Goal: Task Accomplishment & Management: Manage account settings

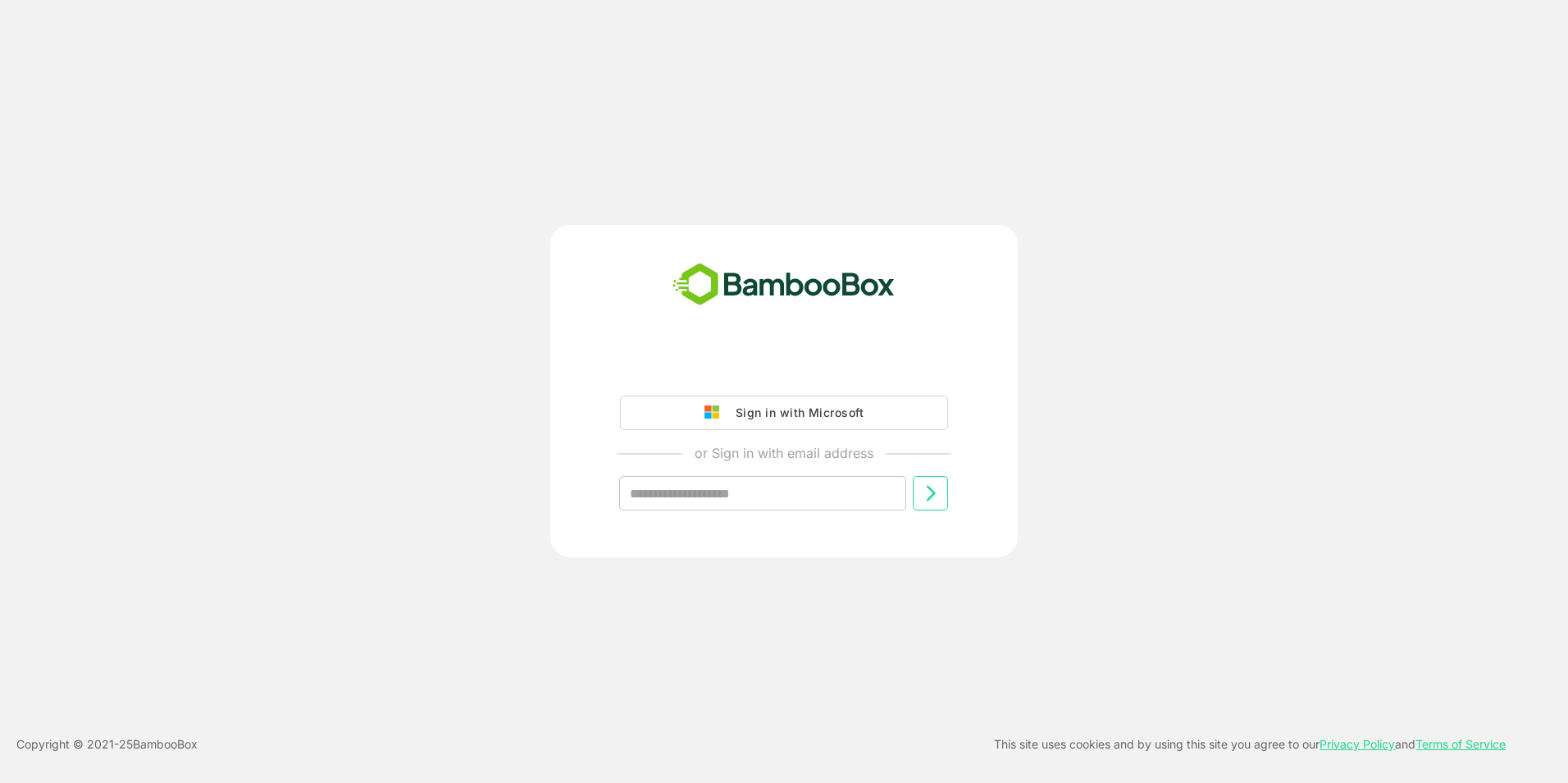
click at [775, 405] on div "Sign in with Microsoft" at bounding box center [796, 412] width 136 height 21
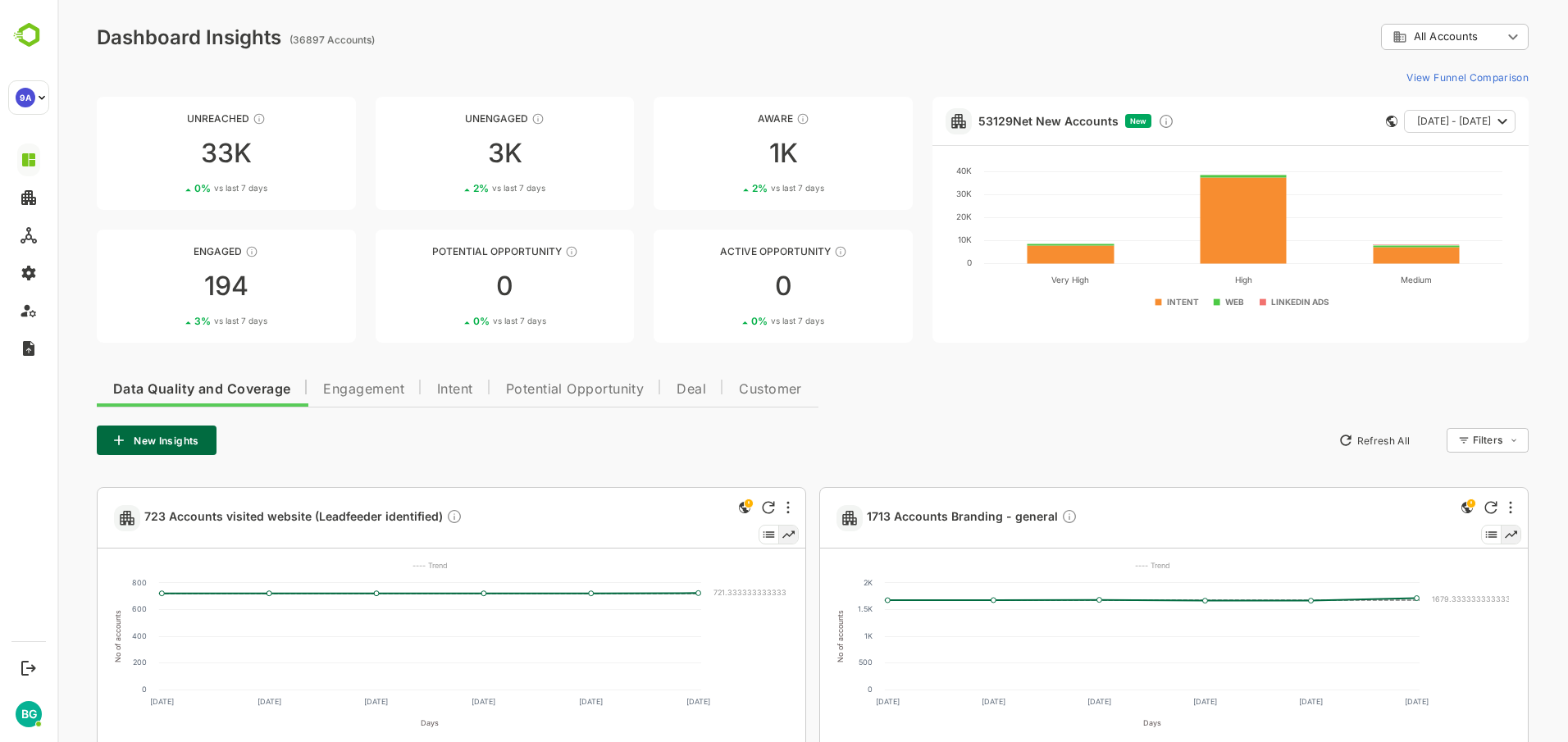
scroll to position [164, 0]
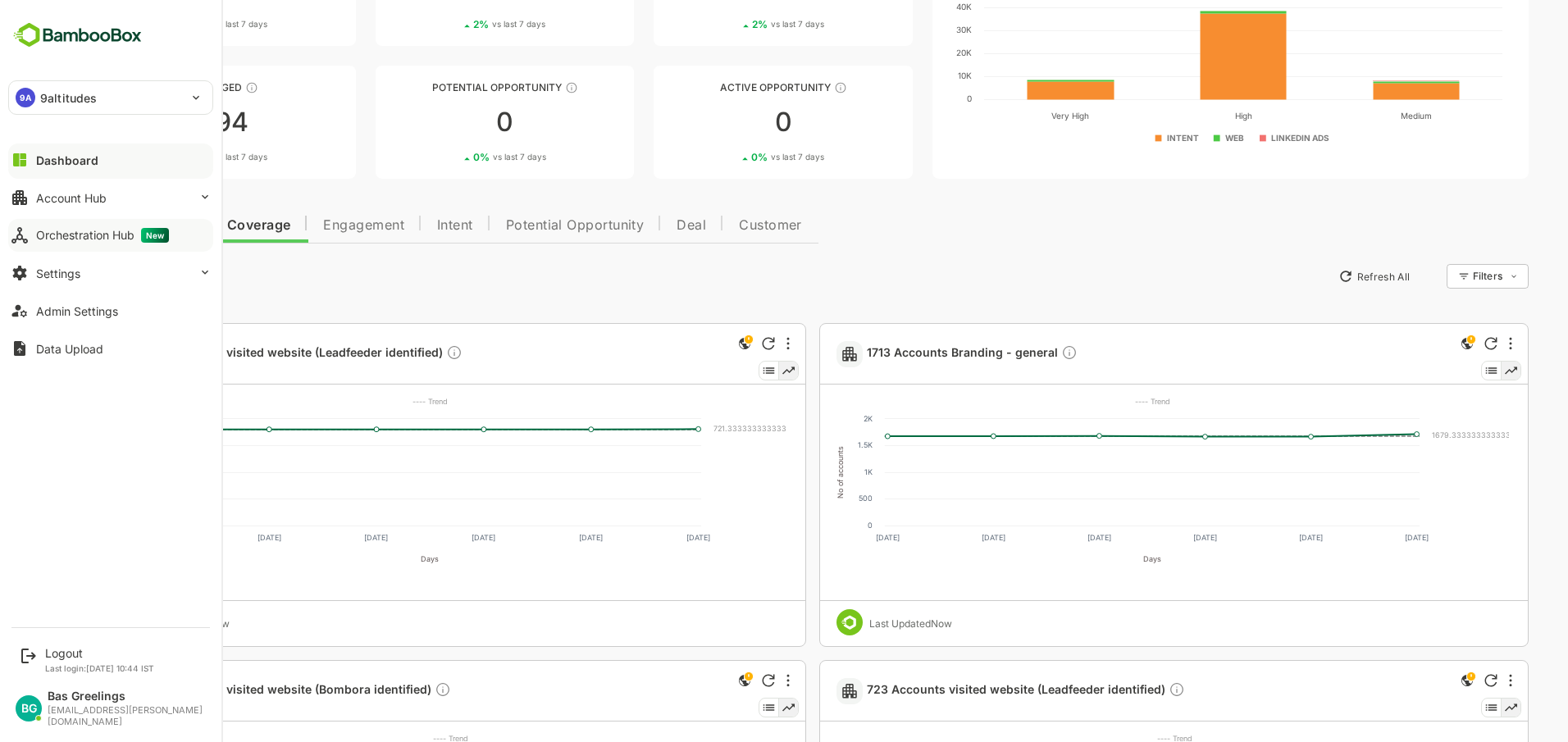
click at [82, 232] on div "Orchestration Hub New" at bounding box center [102, 236] width 133 height 15
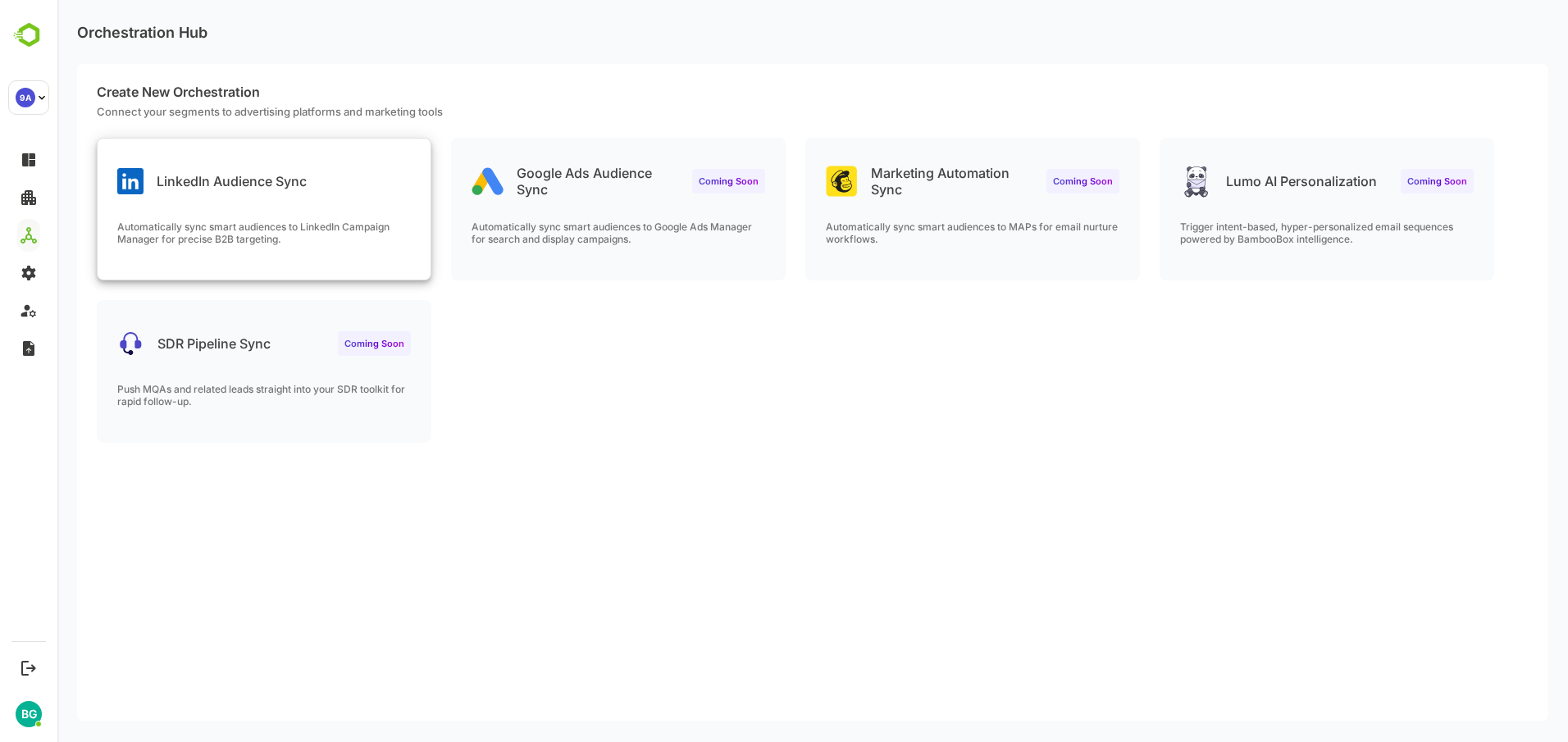
click at [277, 214] on div "LinkedIn Audience Sync Automatically sync smart audiences to LinkedIn Campaign …" at bounding box center [264, 209] width 333 height 141
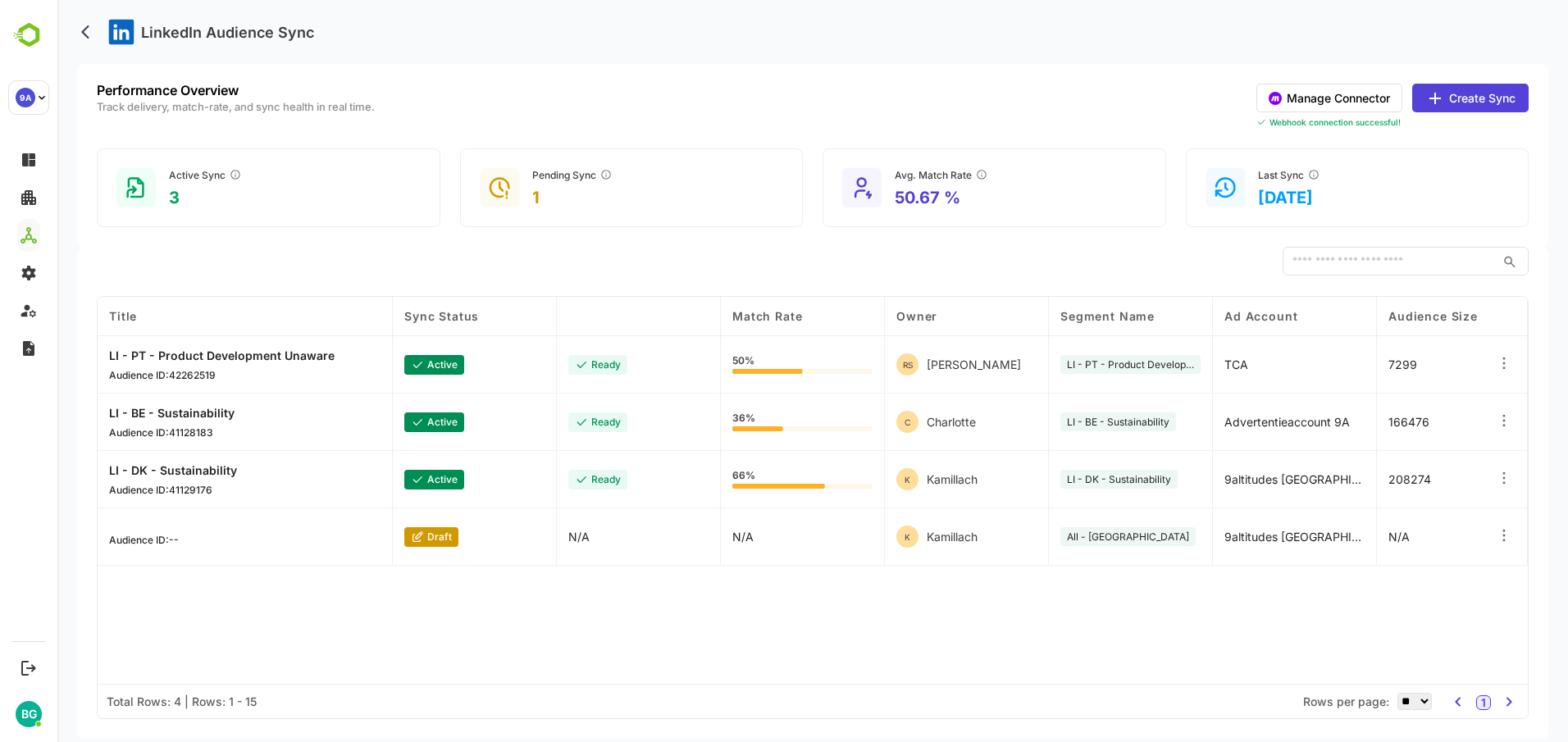
drag, startPoint x: 641, startPoint y: 314, endPoint x: 593, endPoint y: 318, distance: 48.2
click at [593, 318] on div "Build Status" at bounding box center [639, 316] width 164 height 40
drag, startPoint x: 1232, startPoint y: 648, endPoint x: 1231, endPoint y: 666, distance: 18.0
click at [1233, 664] on div "Title Sync Status Build Status Match Rate Owner Segment Name Ad Account Audienc…" at bounding box center [812, 490] width 1430 height 387
drag, startPoint x: 1211, startPoint y: 678, endPoint x: 1245, endPoint y: 678, distance: 34.0
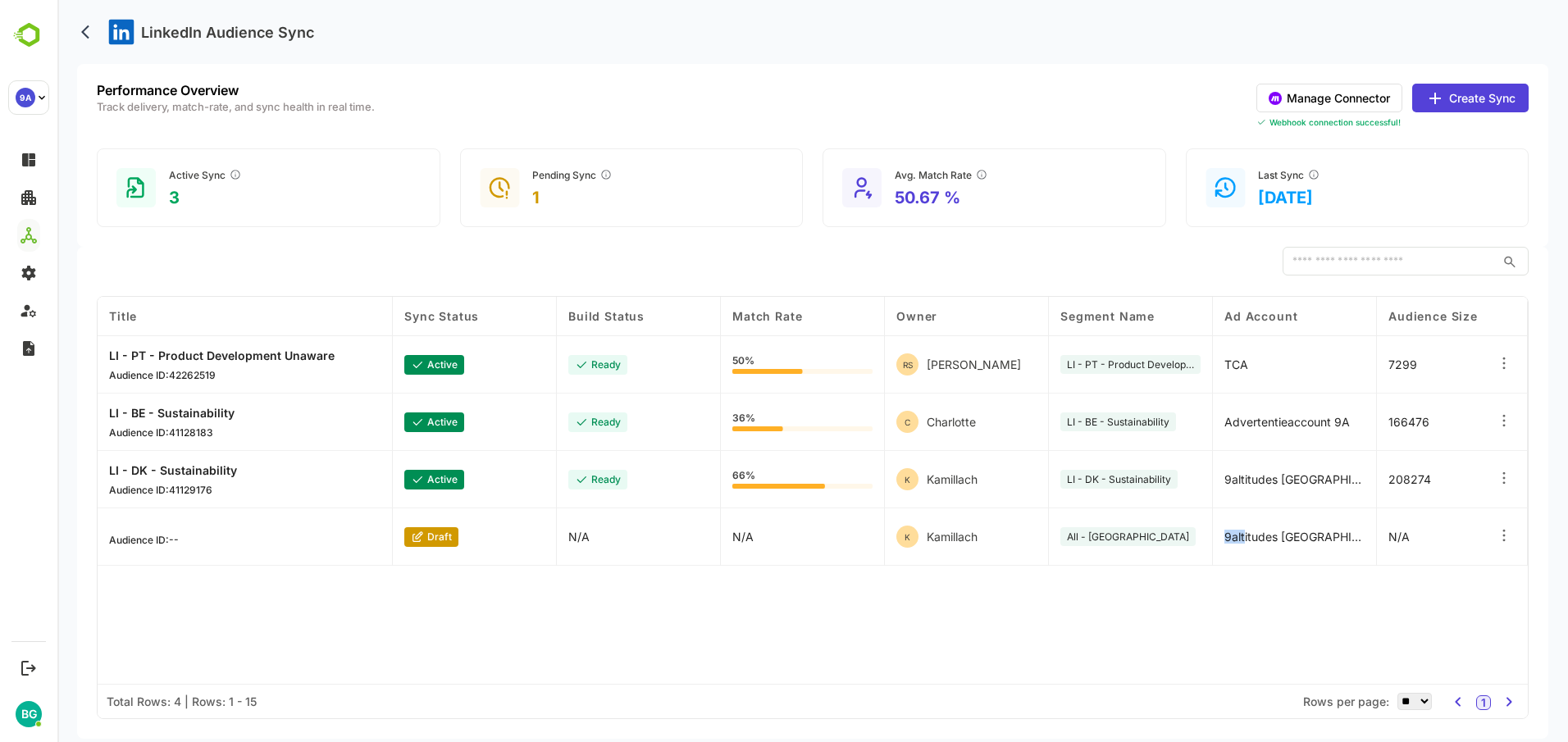
click at [1245, 678] on div "Title Sync Status Build Status Match Rate Owner Segment Name Ad Account Audienc…" at bounding box center [812, 490] width 1430 height 387
click at [1338, 603] on div "Title Sync Status Build Status Match Rate Owner Segment Name Ad Account Audienc…" at bounding box center [812, 490] width 1430 height 387
click at [1172, 614] on div "Title Sync Status Build Status Match Rate Owner Segment Name Ad Account Audienc…" at bounding box center [812, 490] width 1430 height 387
click at [1340, 623] on div "Title Sync Status Build Status Match Rate Owner Segment Name Ad Account Audienc…" at bounding box center [812, 490] width 1430 height 387
click at [1137, 564] on div "All - [GEOGRAPHIC_DATA]" at bounding box center [1131, 537] width 164 height 57
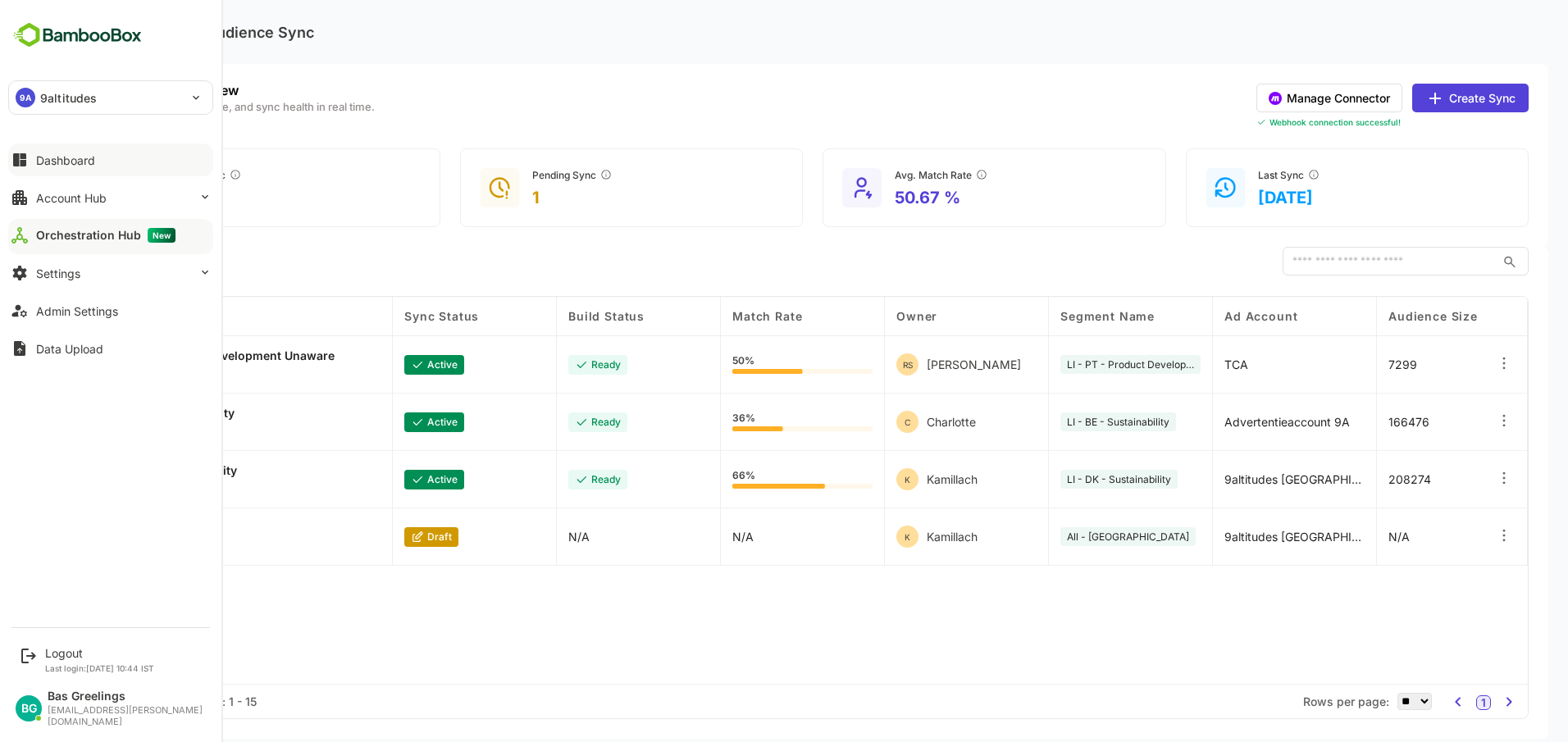
click at [66, 159] on div "Dashboard" at bounding box center [65, 160] width 59 height 14
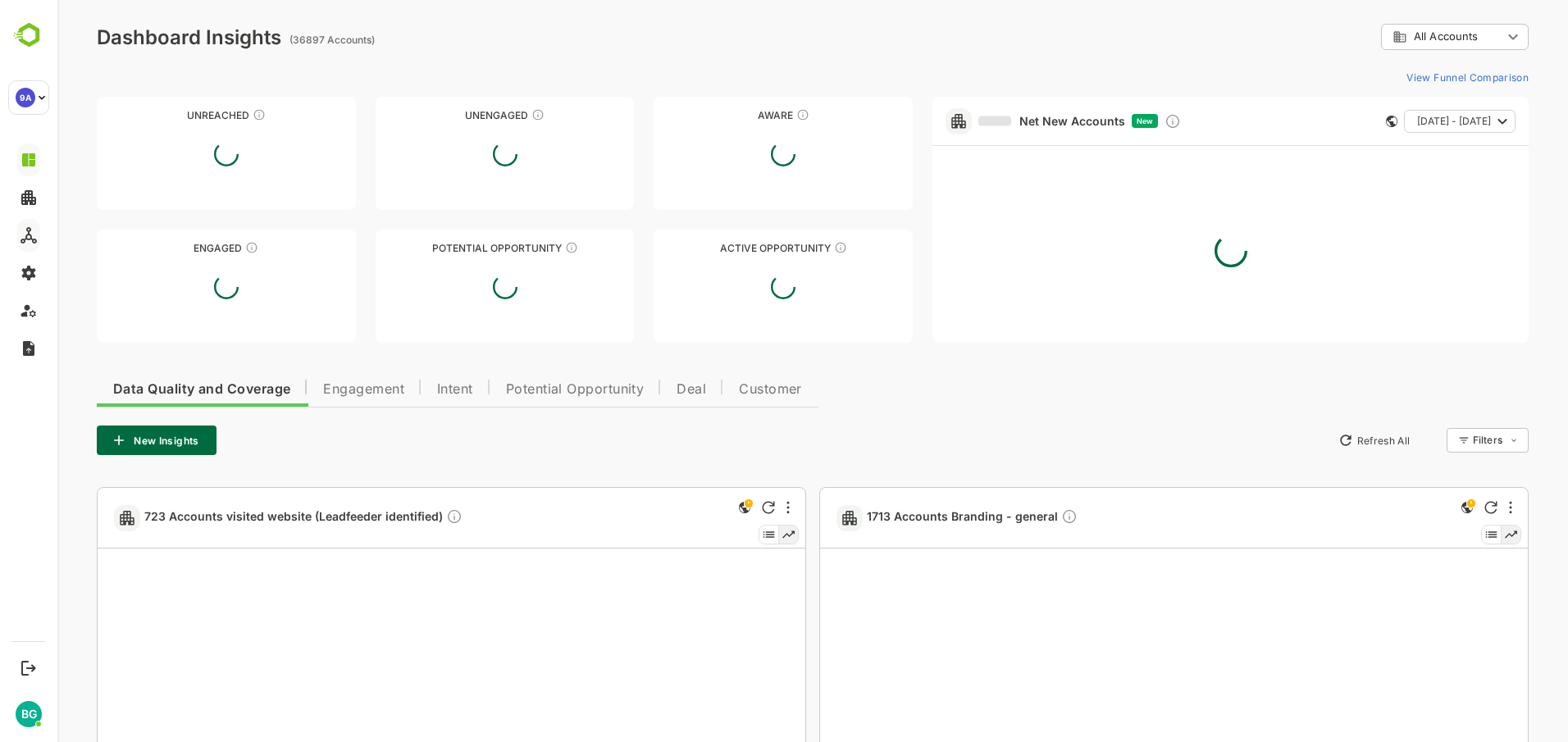
click at [1505, 32] on body "**********" at bounding box center [812, 755] width 1510 height 1511
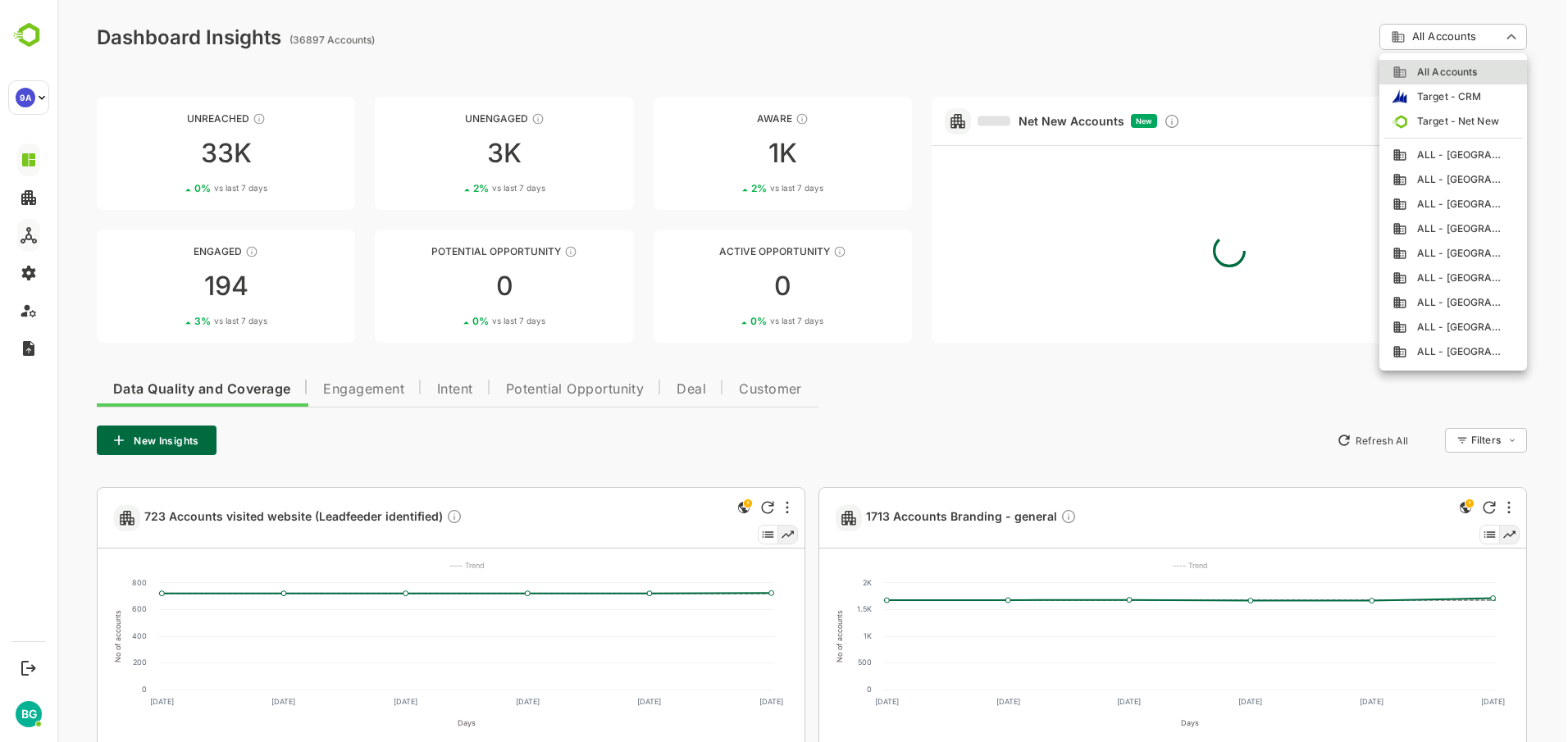
click at [1477, 153] on span "ALL - [GEOGRAPHIC_DATA]" at bounding box center [1455, 155] width 97 height 15
type input "**********"
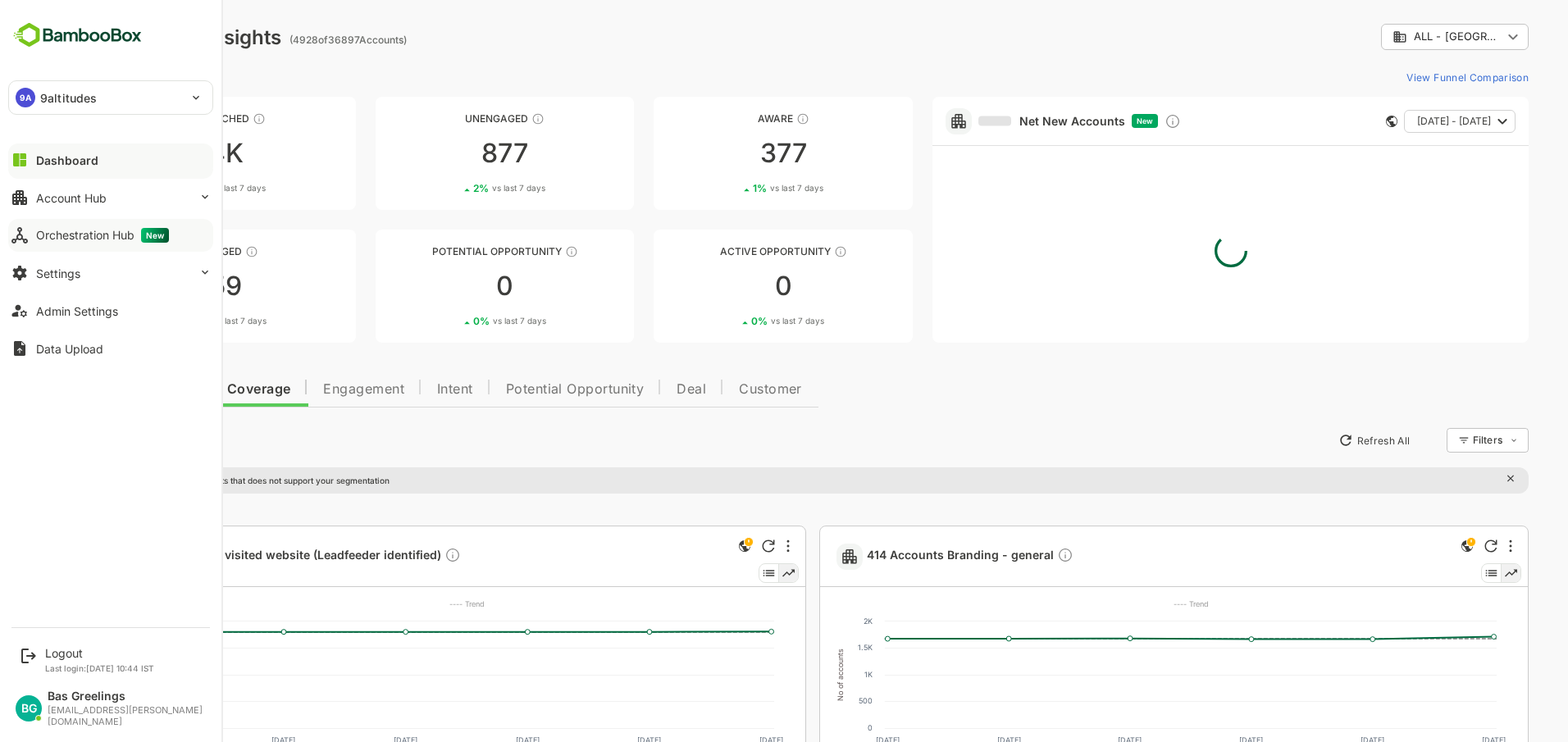
click at [78, 229] on div "Orchestration Hub New" at bounding box center [102, 236] width 133 height 15
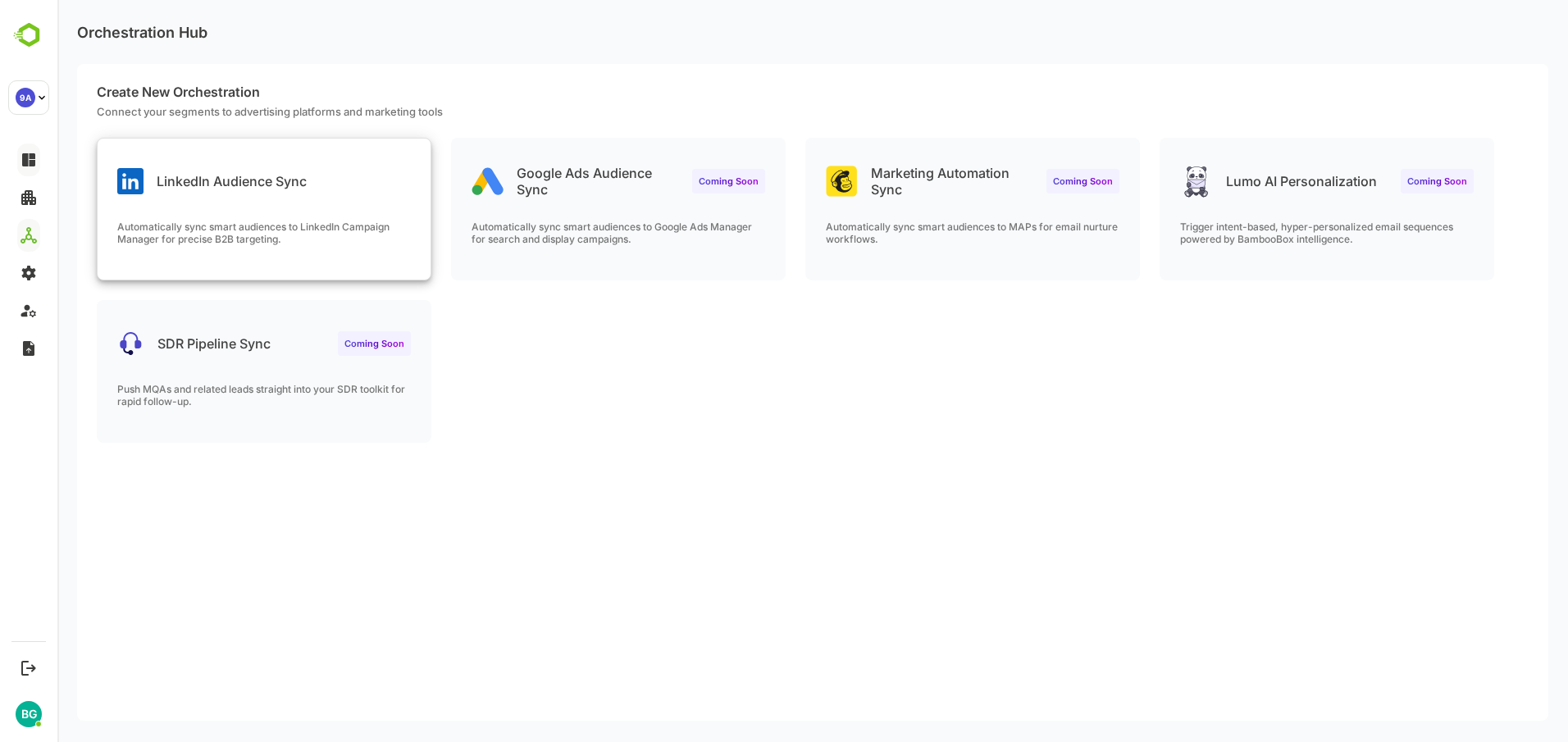
click at [255, 207] on div "LinkedIn Audience Sync Automatically sync smart audiences to LinkedIn Campaign …" at bounding box center [264, 209] width 333 height 141
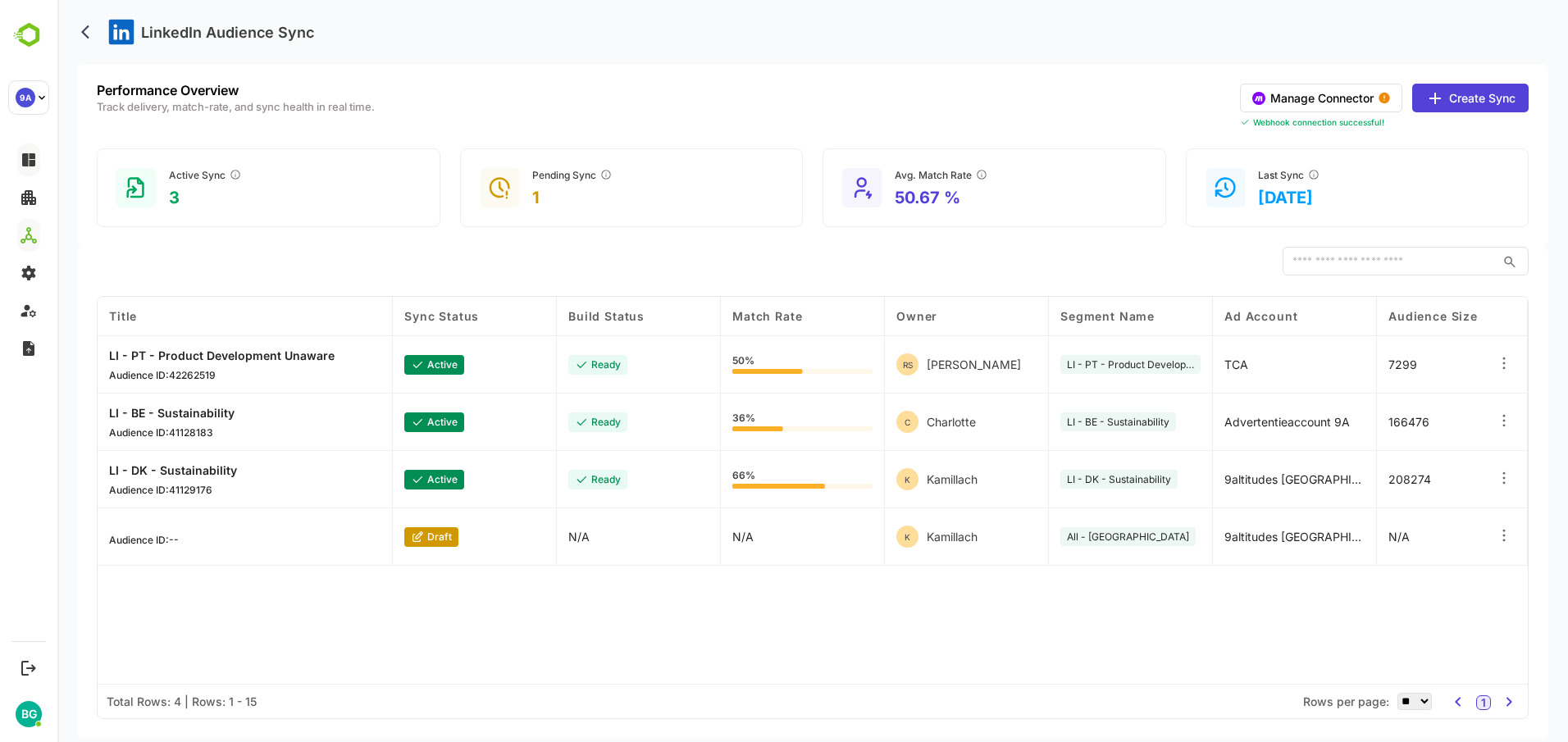
click at [565, 611] on div "Title Sync Status Build Status Match Rate Owner Segment Name Ad Account Audienc…" at bounding box center [812, 490] width 1430 height 387
click at [581, 643] on div "Title Sync Status Build Status Match Rate Owner Segment Name Ad Account Audienc…" at bounding box center [812, 490] width 1430 height 387
click at [460, 624] on div "Title Sync Status Build Status Match Rate Owner Segment Name Ad Account Audienc…" at bounding box center [812, 490] width 1430 height 387
click at [1508, 363] on icon at bounding box center [1504, 364] width 17 height 17
click at [1505, 360] on icon at bounding box center [1504, 364] width 17 height 17
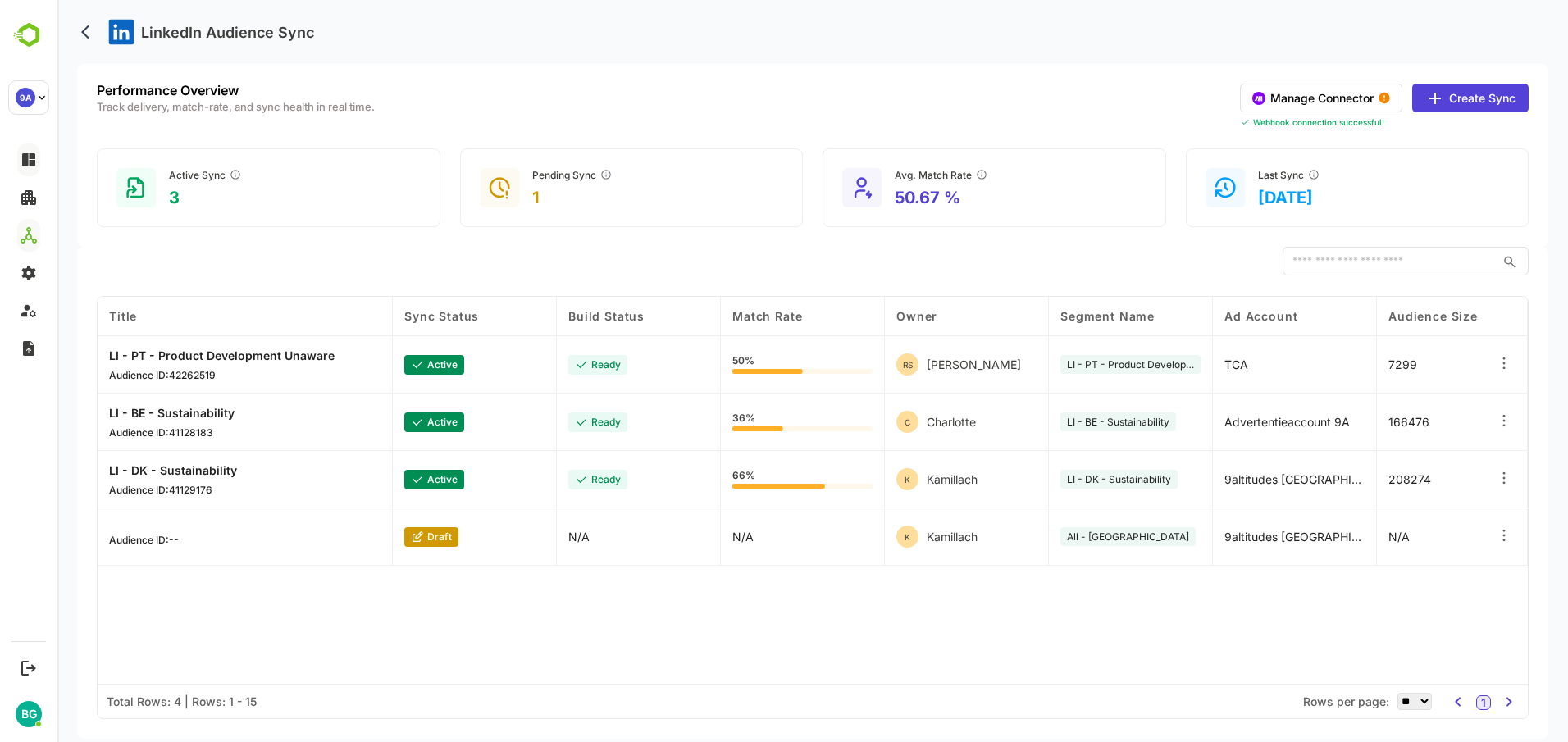
click at [1469, 104] on button "Create Sync" at bounding box center [1470, 98] width 116 height 29
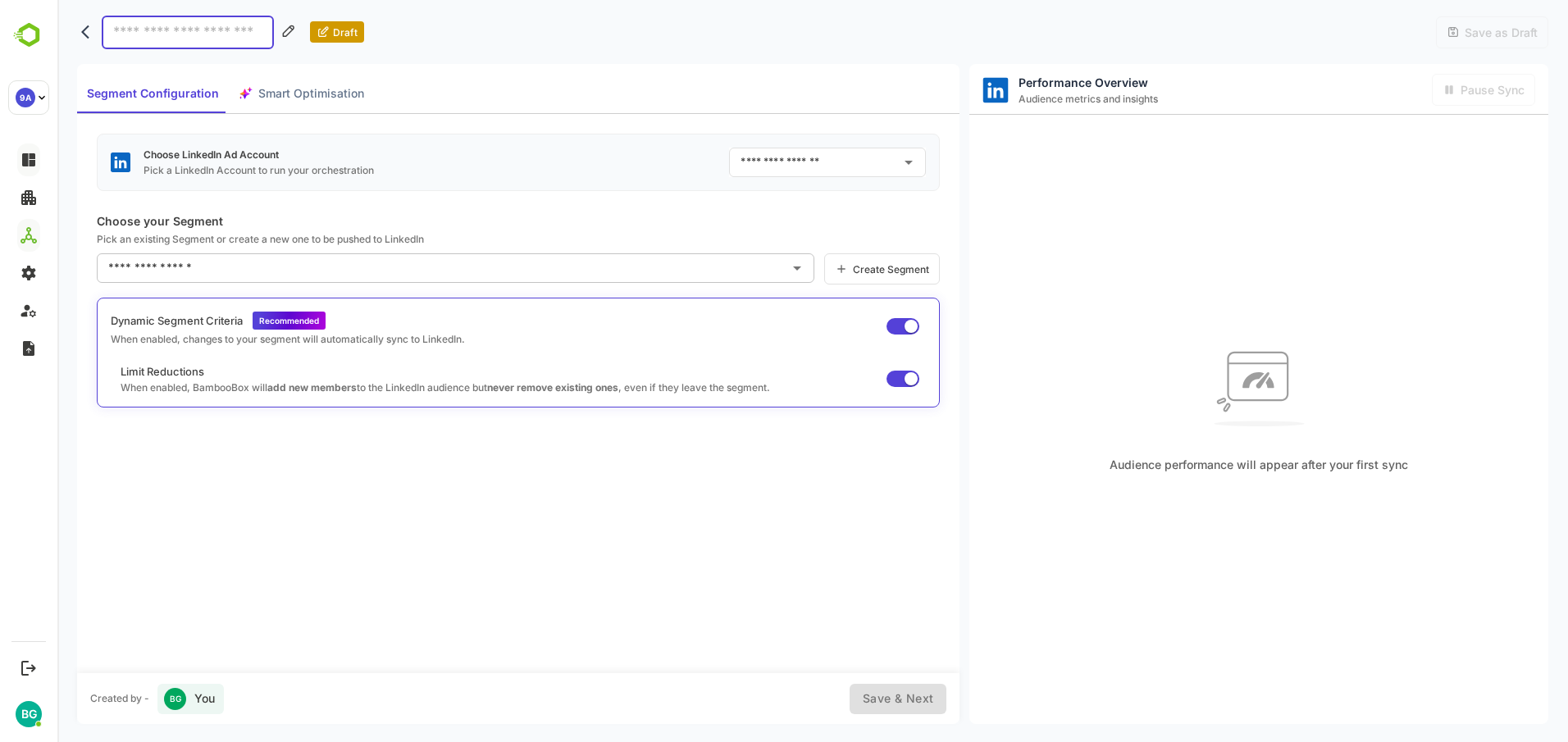
click at [913, 161] on icon "Open" at bounding box center [908, 162] width 19 height 19
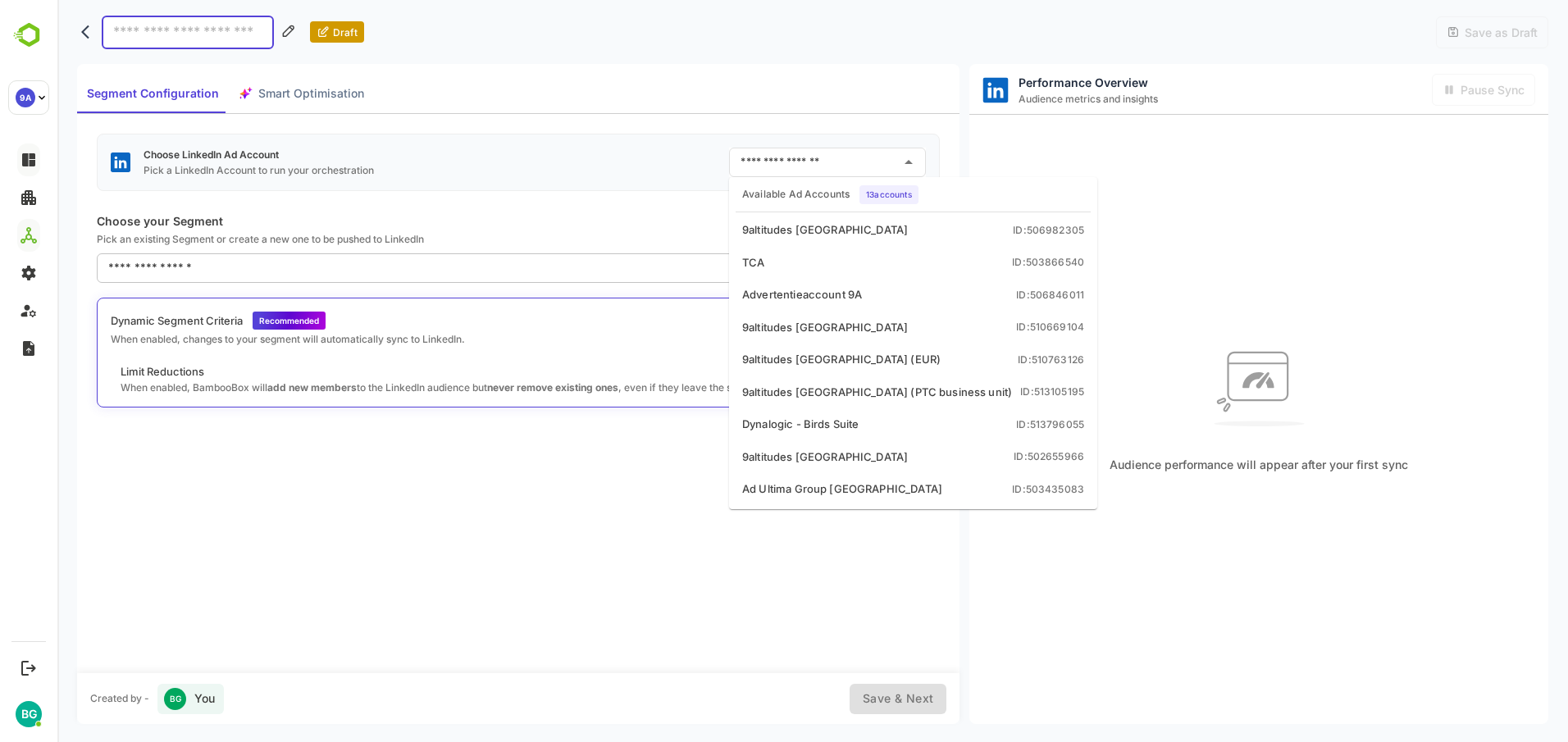
click at [911, 161] on icon "Close" at bounding box center [908, 162] width 19 height 19
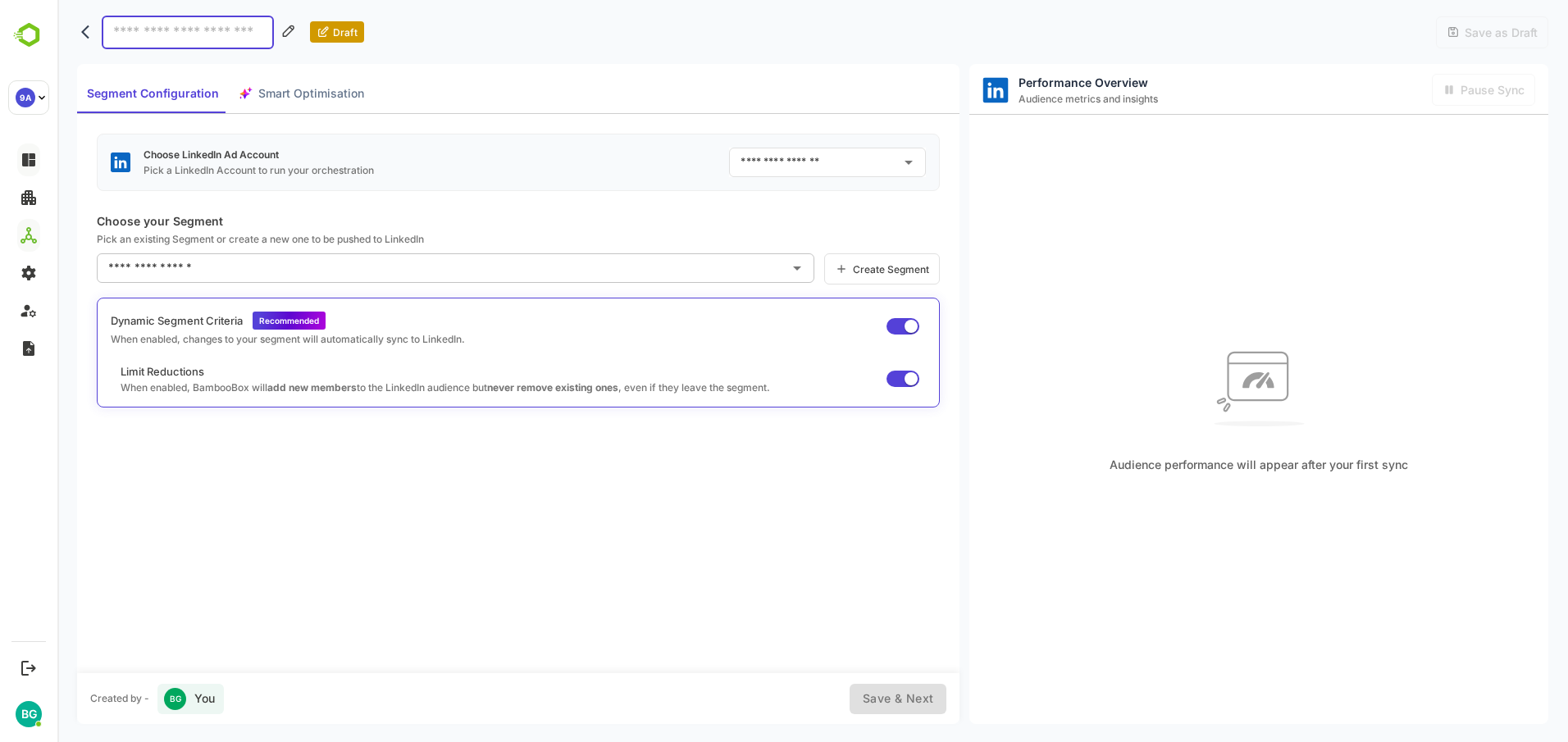
click at [161, 35] on input at bounding box center [187, 32] width 172 height 34
type input "****"
click at [852, 168] on input "text" at bounding box center [815, 162] width 157 height 26
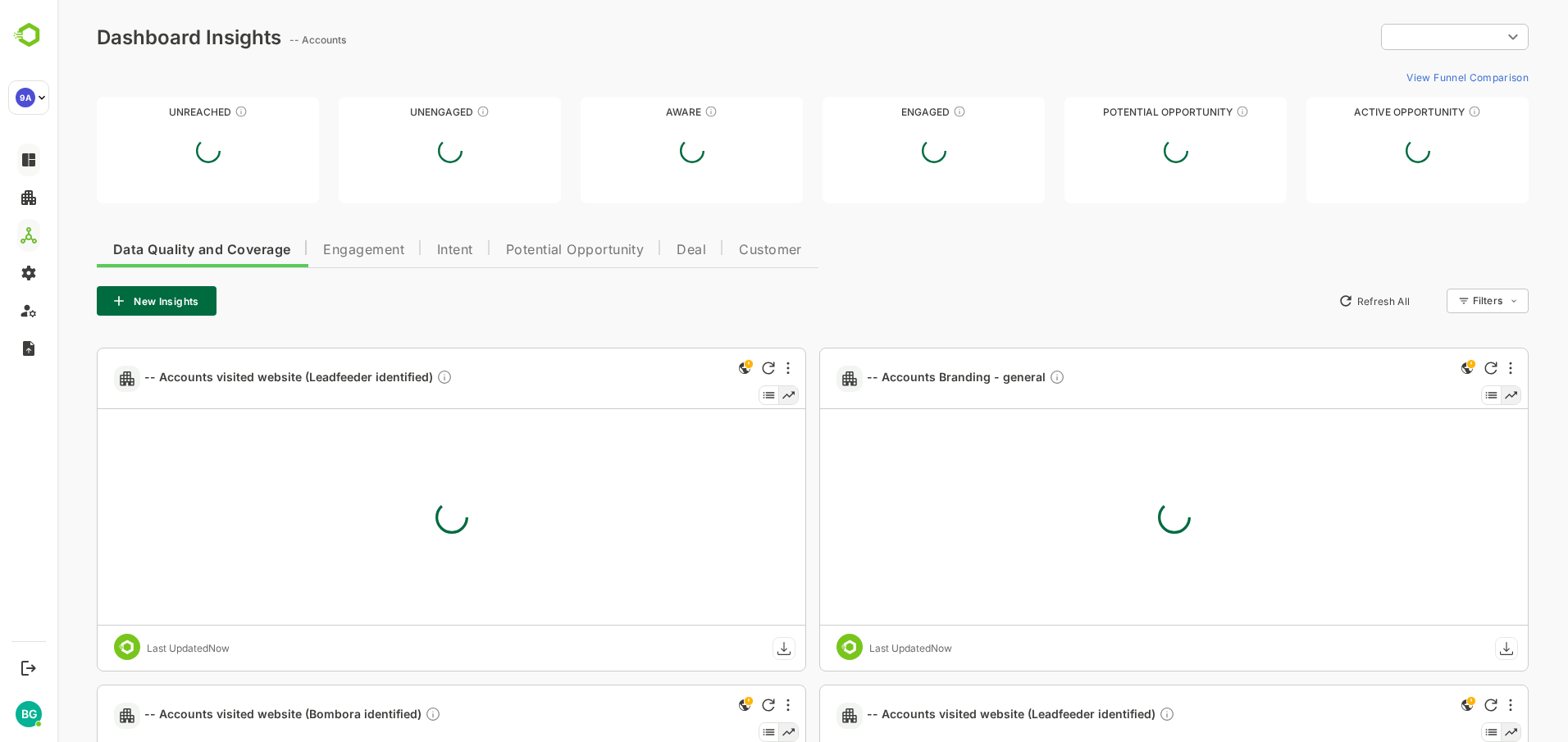
type input "**********"
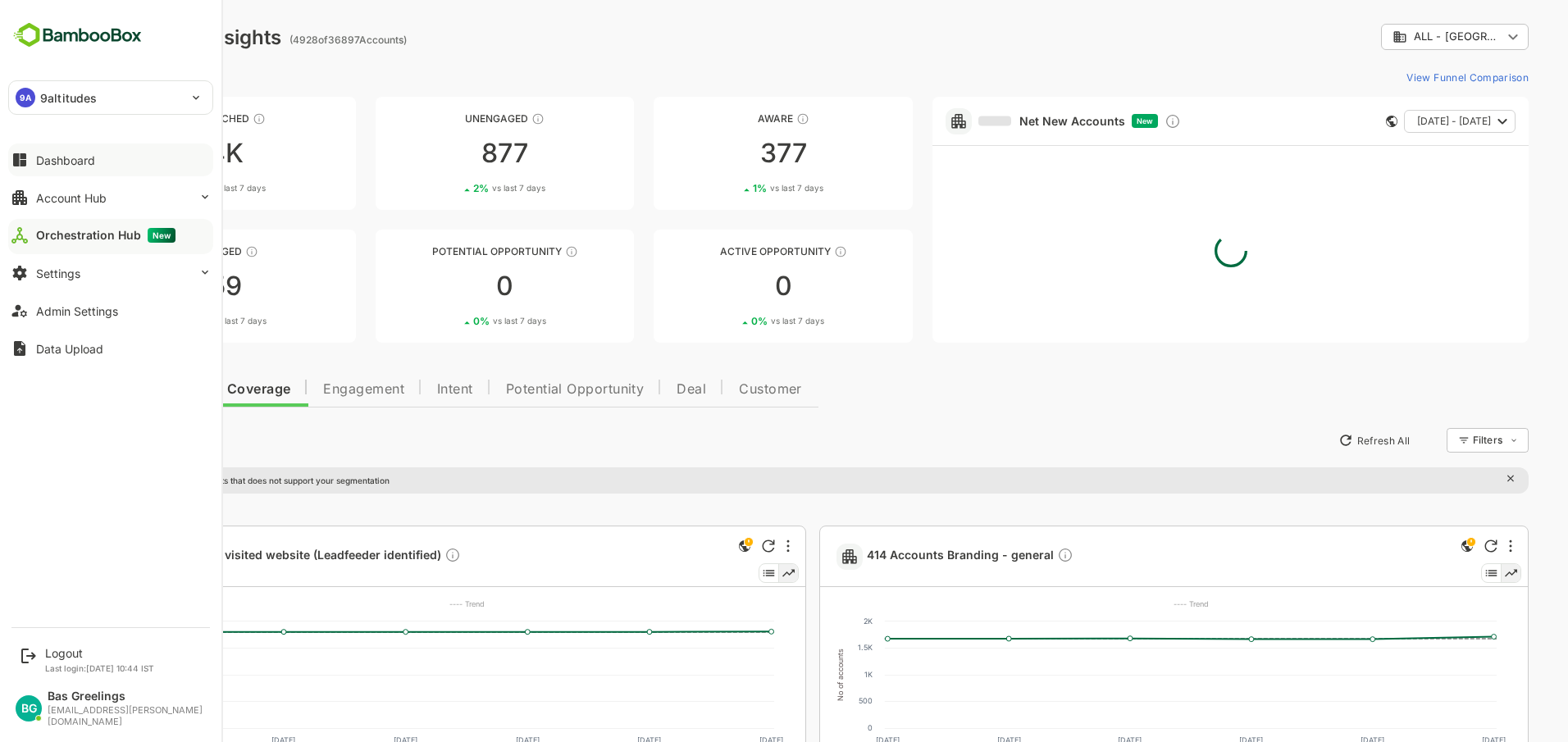
click at [63, 236] on div "Orchestration Hub New" at bounding box center [105, 236] width 139 height 15
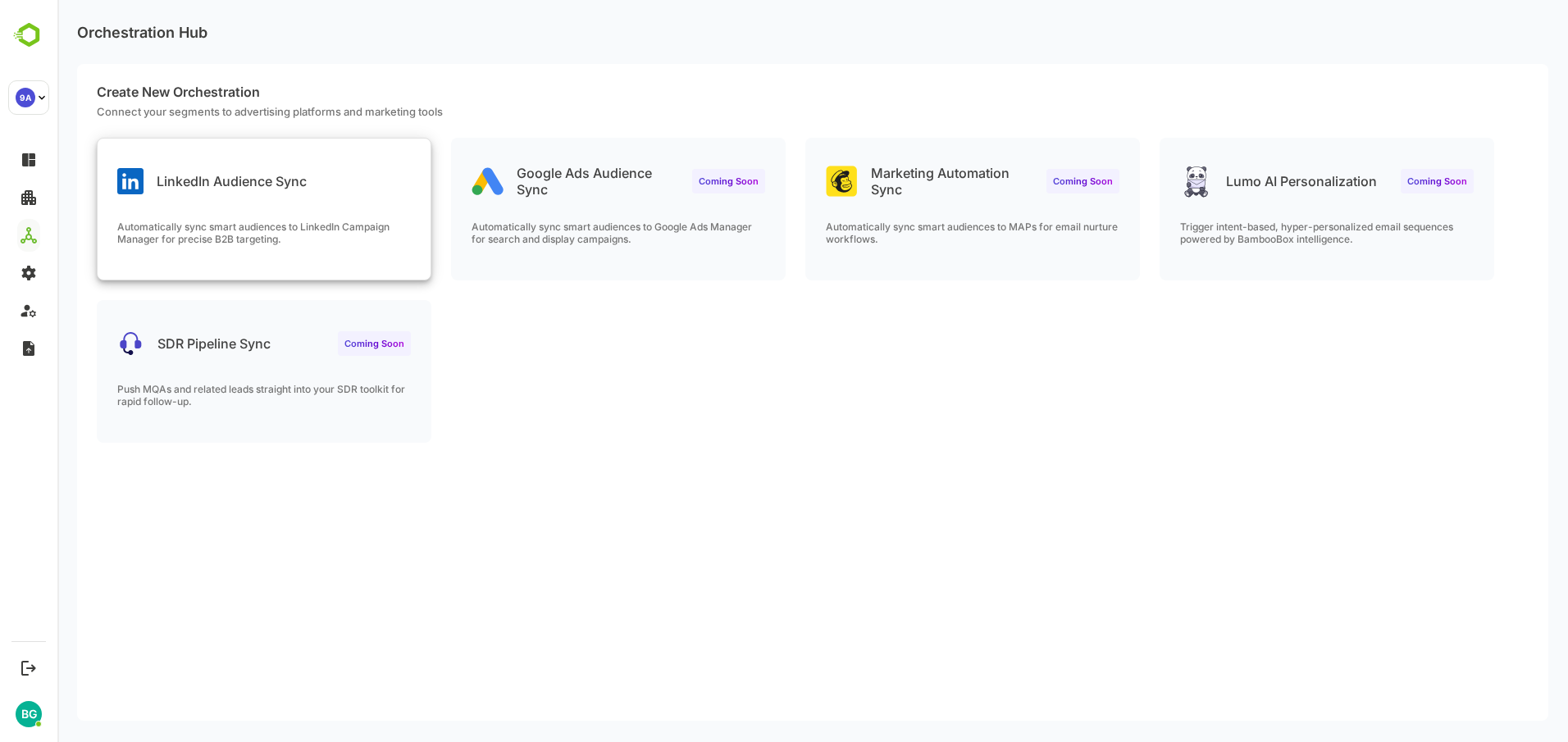
click at [327, 233] on p "Automatically sync smart audiences to LinkedIn Campaign Manager for precise B2B…" at bounding box center [263, 233] width 294 height 25
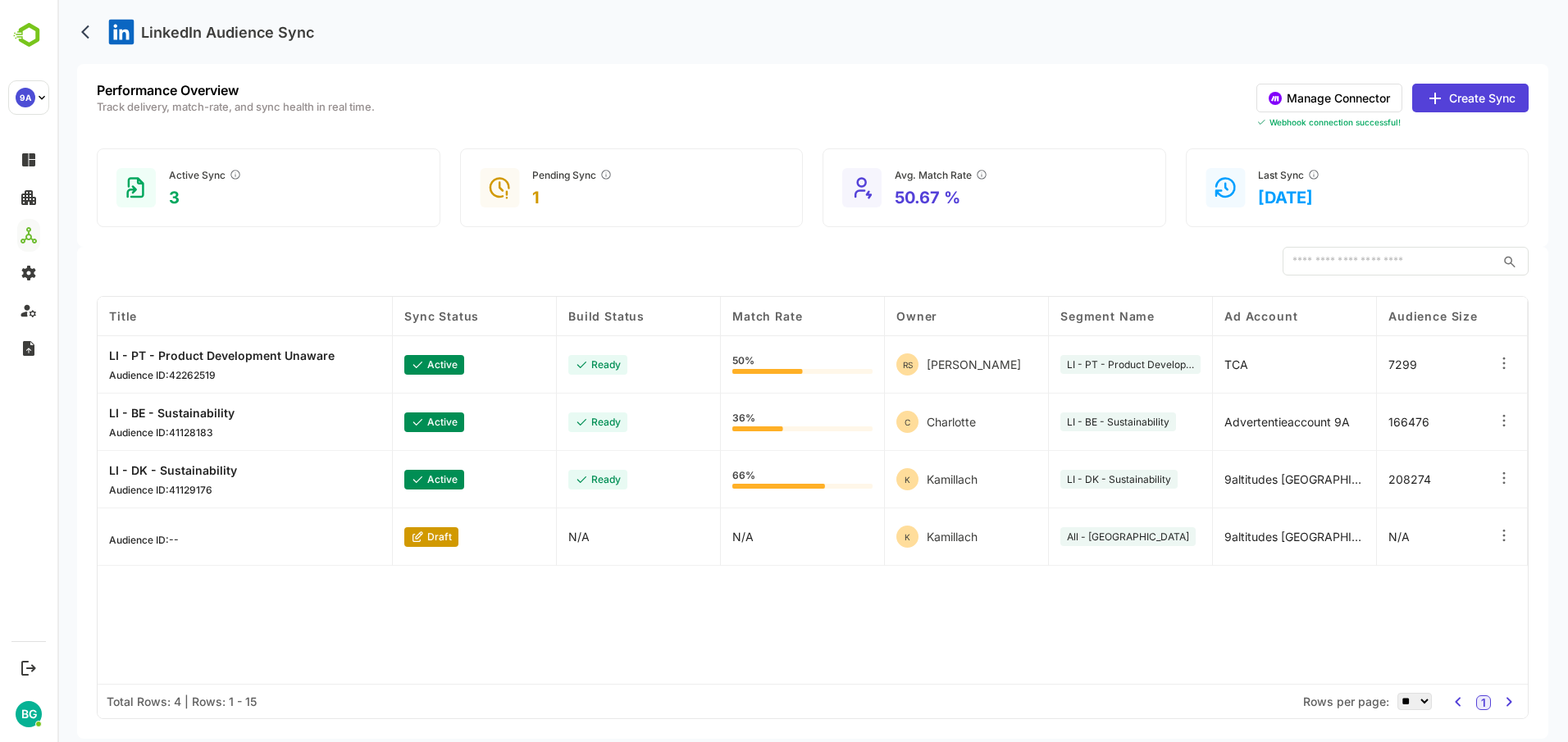
click at [1372, 100] on button "Manage Connector" at bounding box center [1329, 98] width 146 height 29
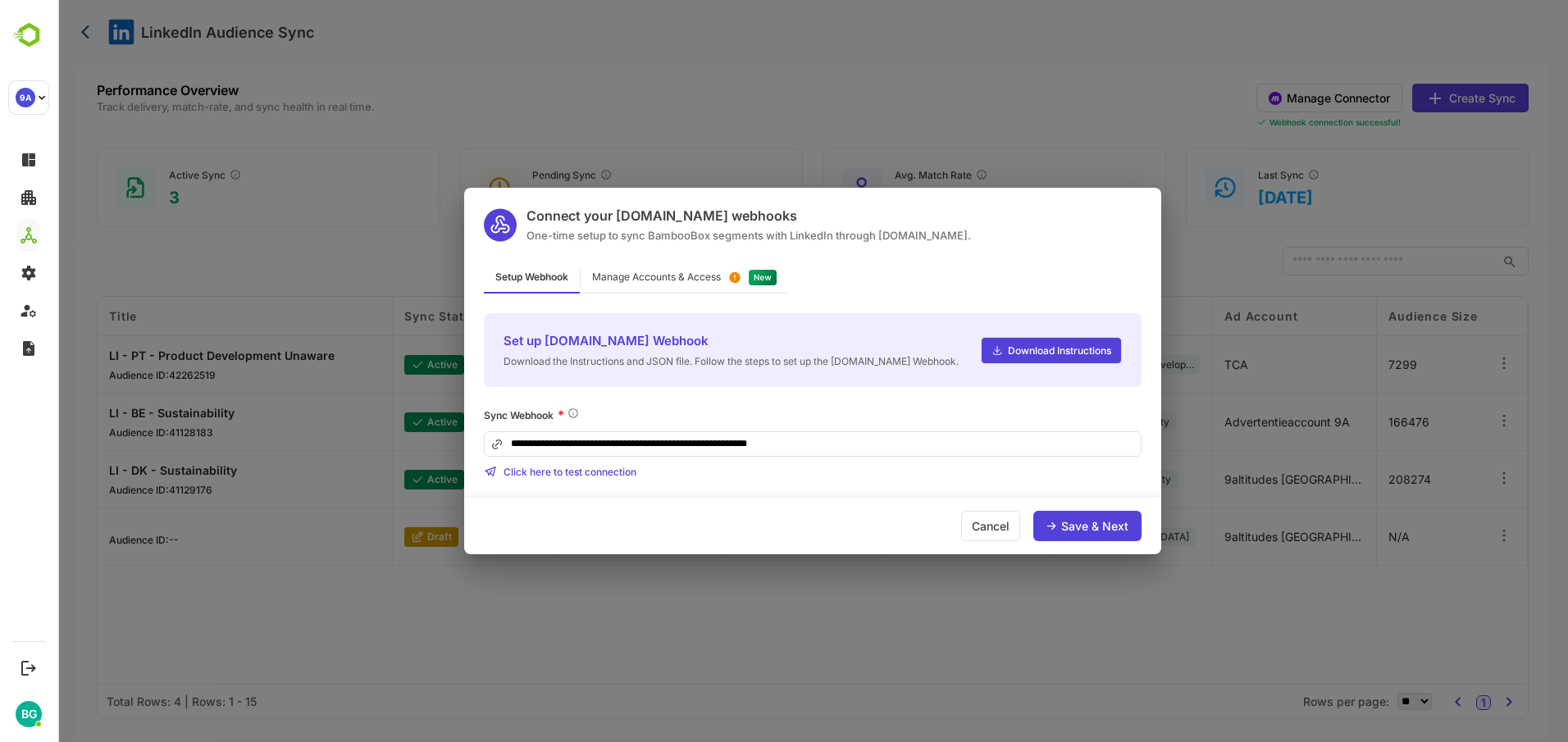
click at [696, 276] on div "Manage Accounts & Access" at bounding box center [656, 277] width 129 height 10
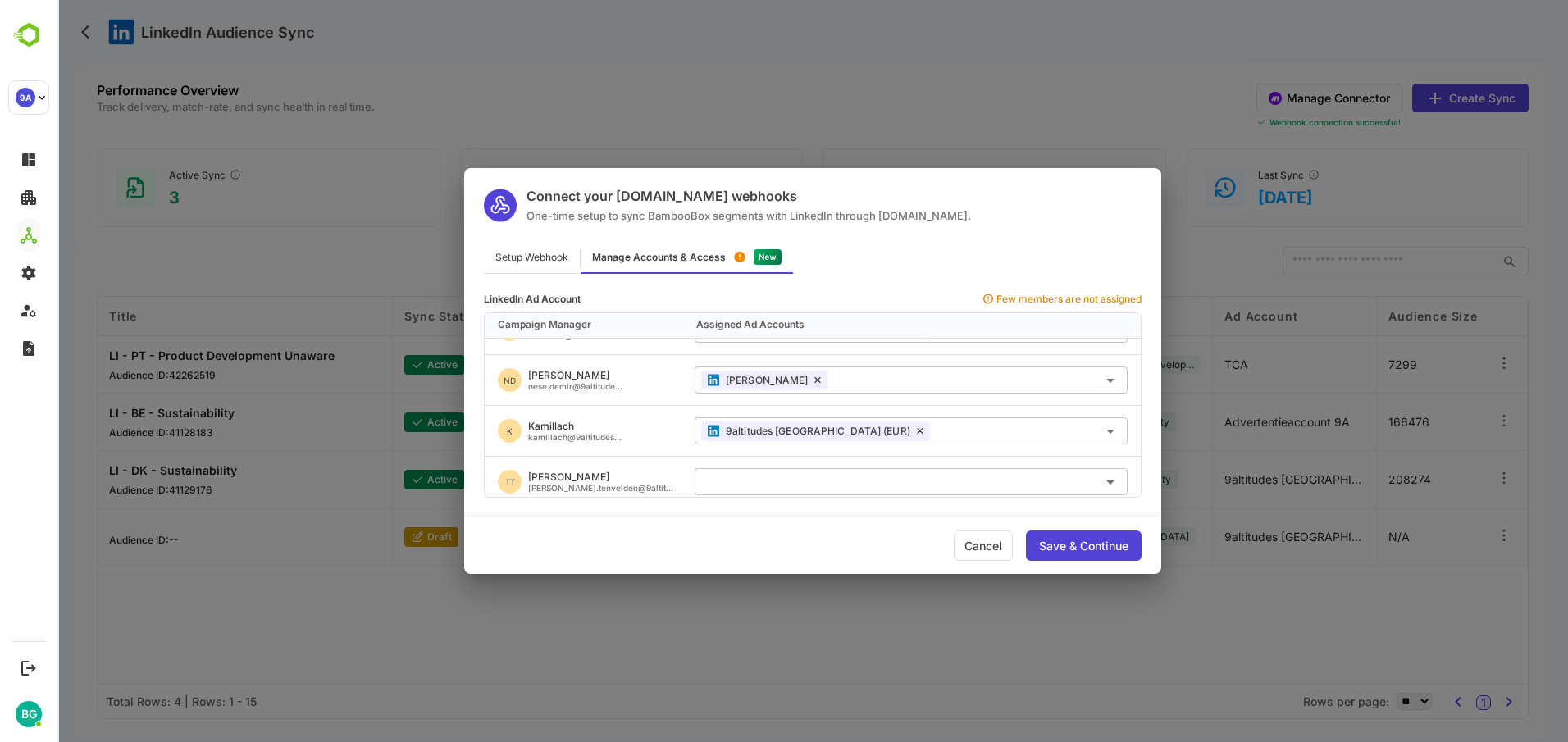
scroll to position [664, 0]
click at [804, 467] on input "text" at bounding box center [911, 480] width 420 height 27
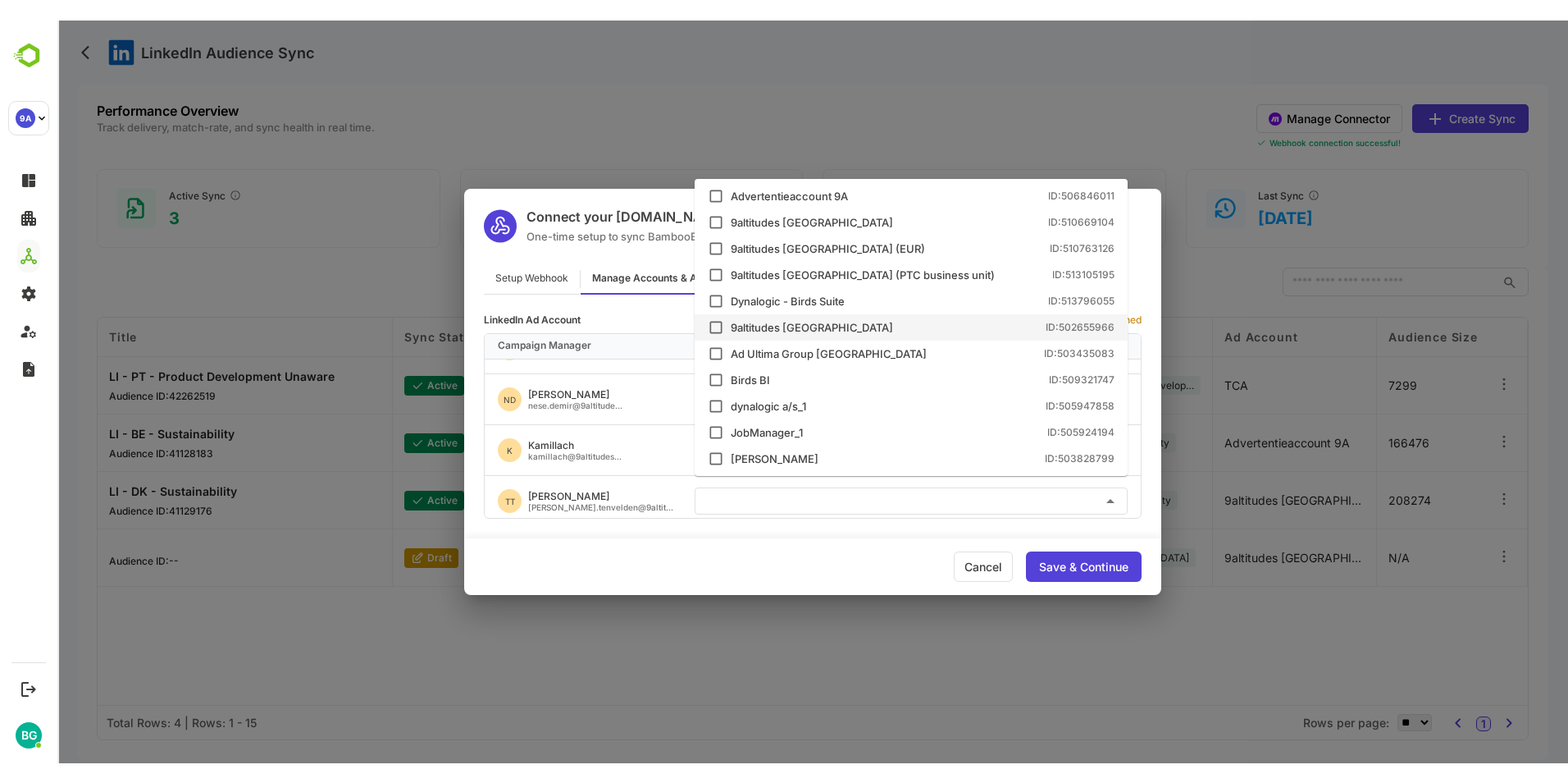
scroll to position [94, 0]
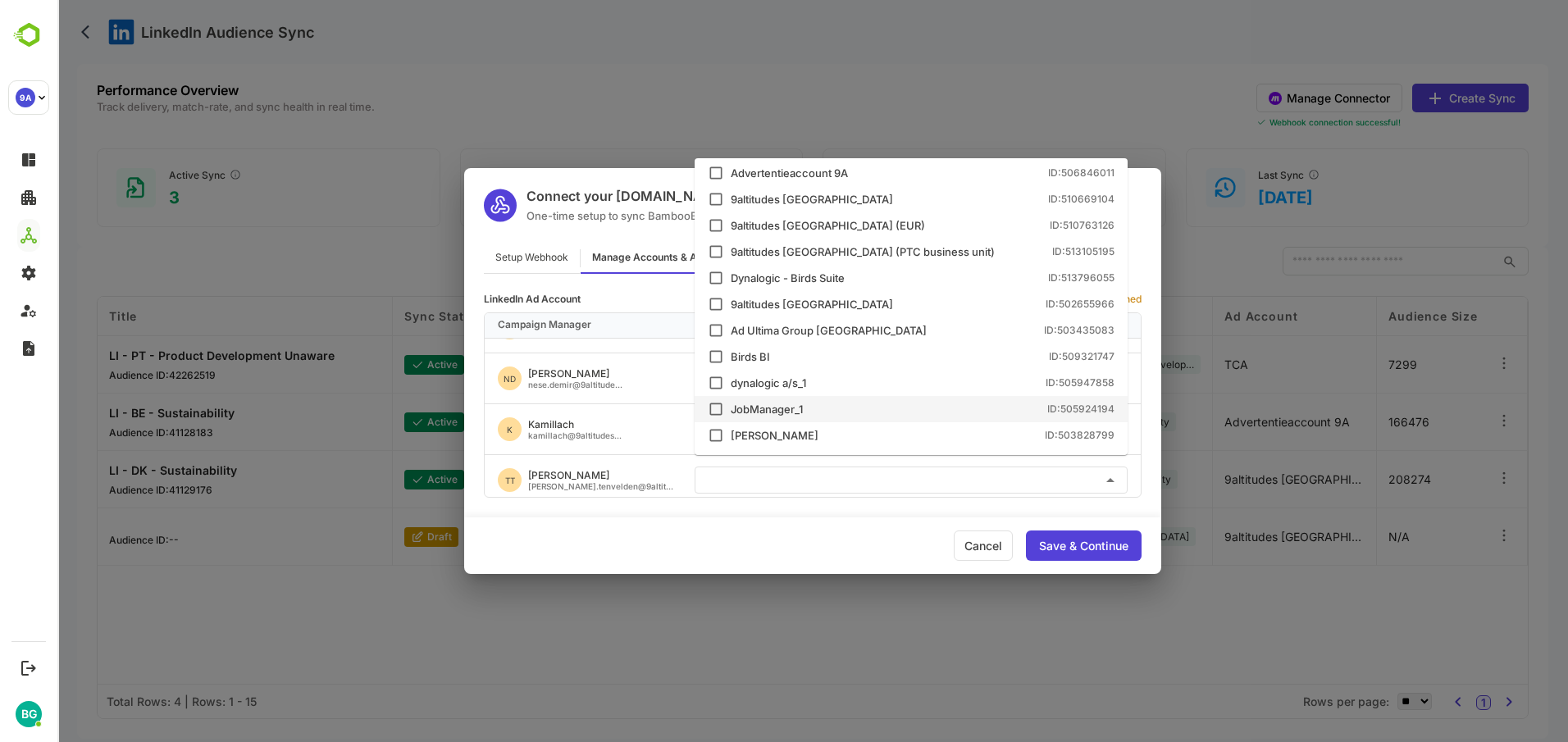
click at [693, 476] on div "​" at bounding box center [911, 481] width 459 height 41
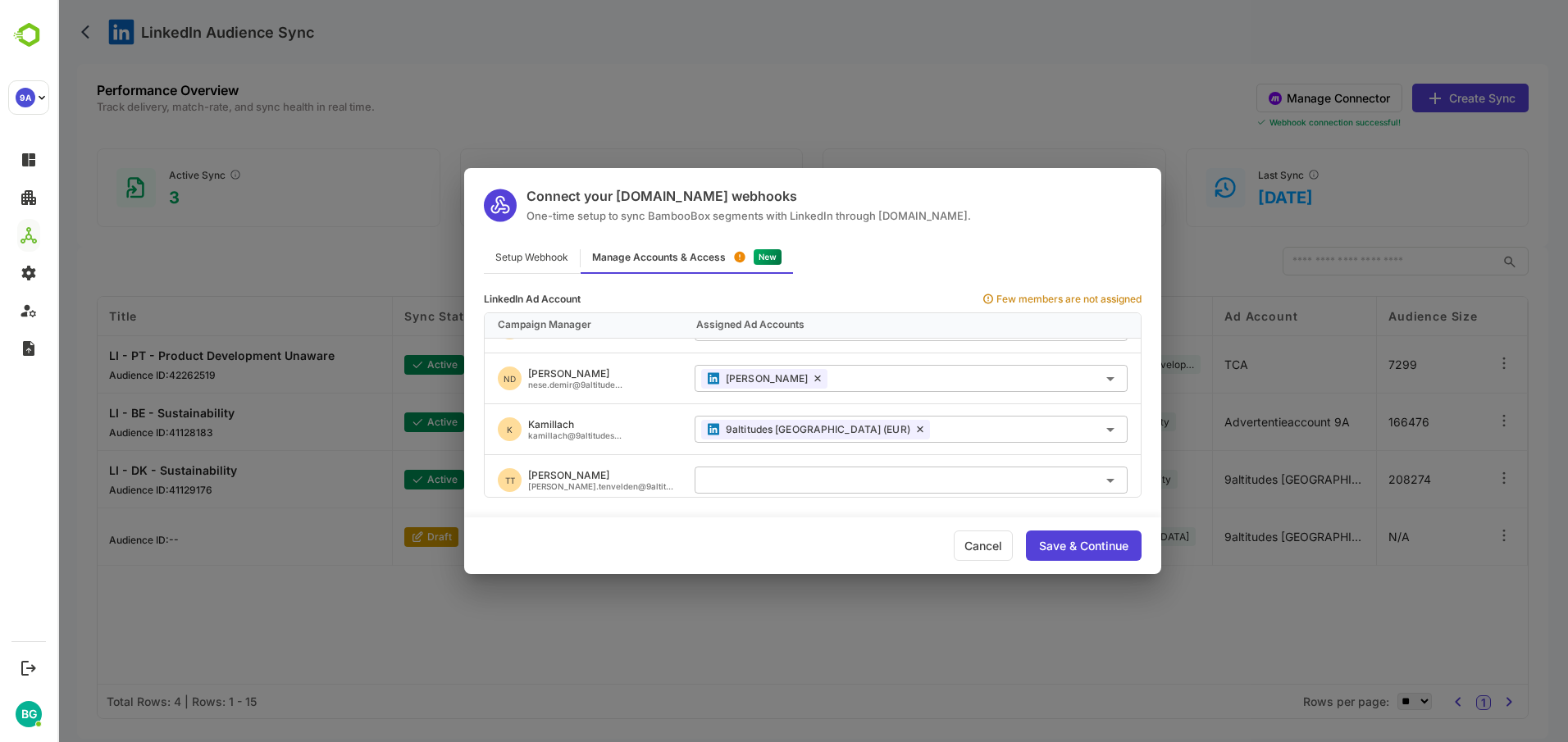
click at [729, 470] on input "text" at bounding box center [911, 480] width 420 height 27
click at [656, 476] on div "TT [PERSON_NAME] Tenvelden [PERSON_NAME].tenvelden@9altit..." at bounding box center [583, 480] width 197 height 50
click at [673, 475] on icon at bounding box center [679, 481] width 11 height 11
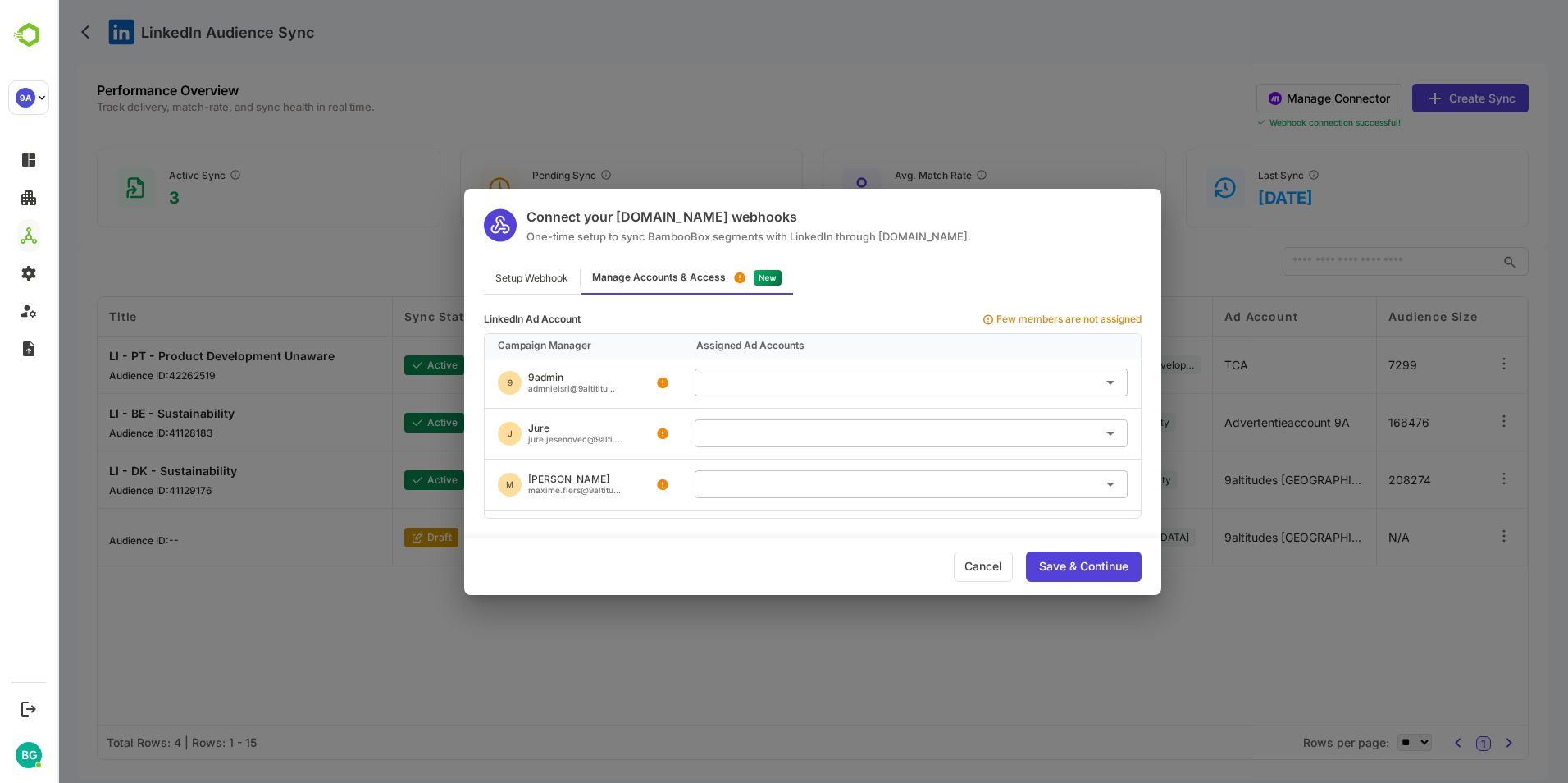
scroll to position [0, 0]
click at [520, 277] on div "Setup Webhook" at bounding box center [531, 278] width 96 height 32
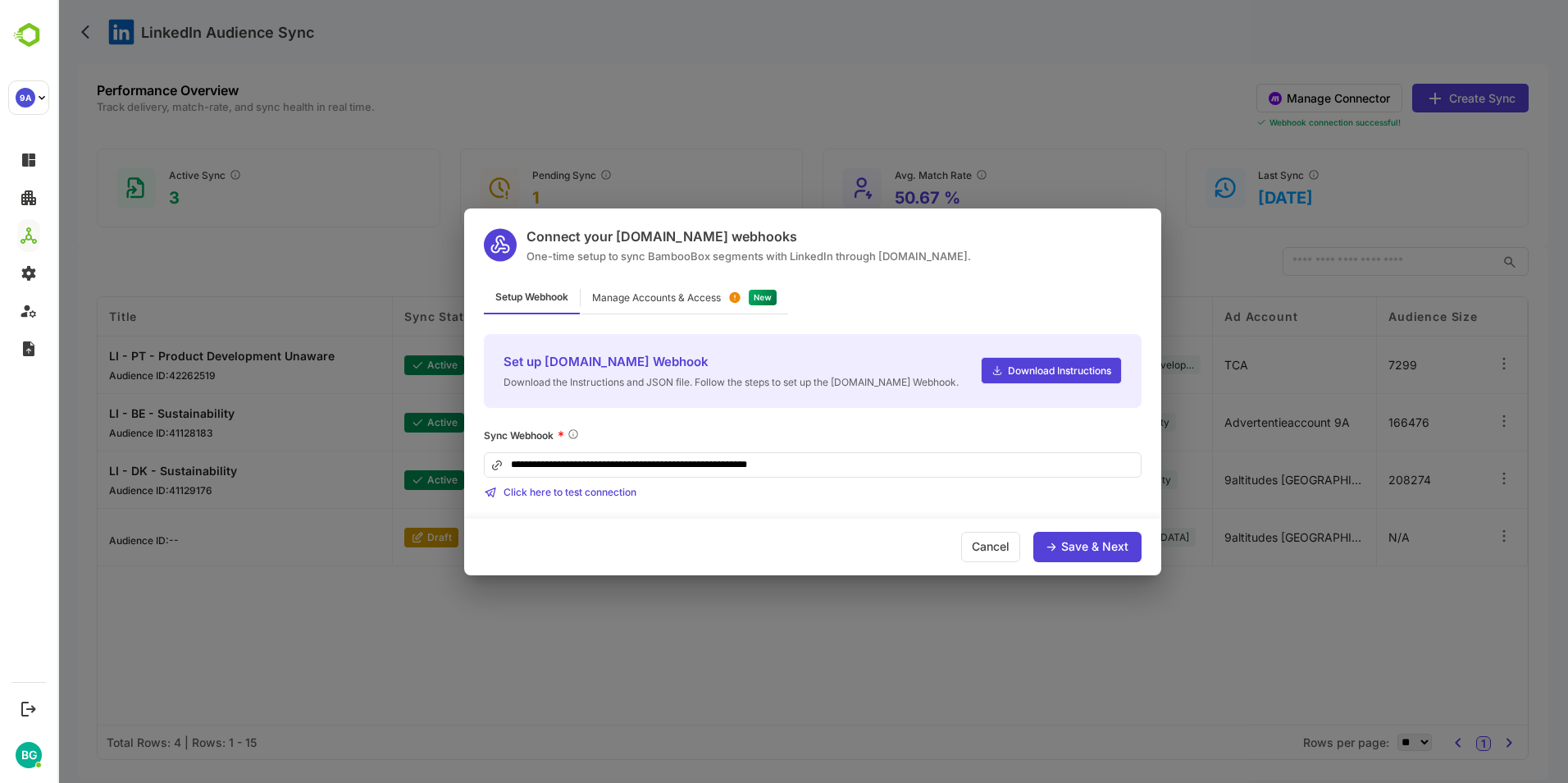
click at [641, 299] on div "Manage Accounts & Access" at bounding box center [656, 298] width 129 height 10
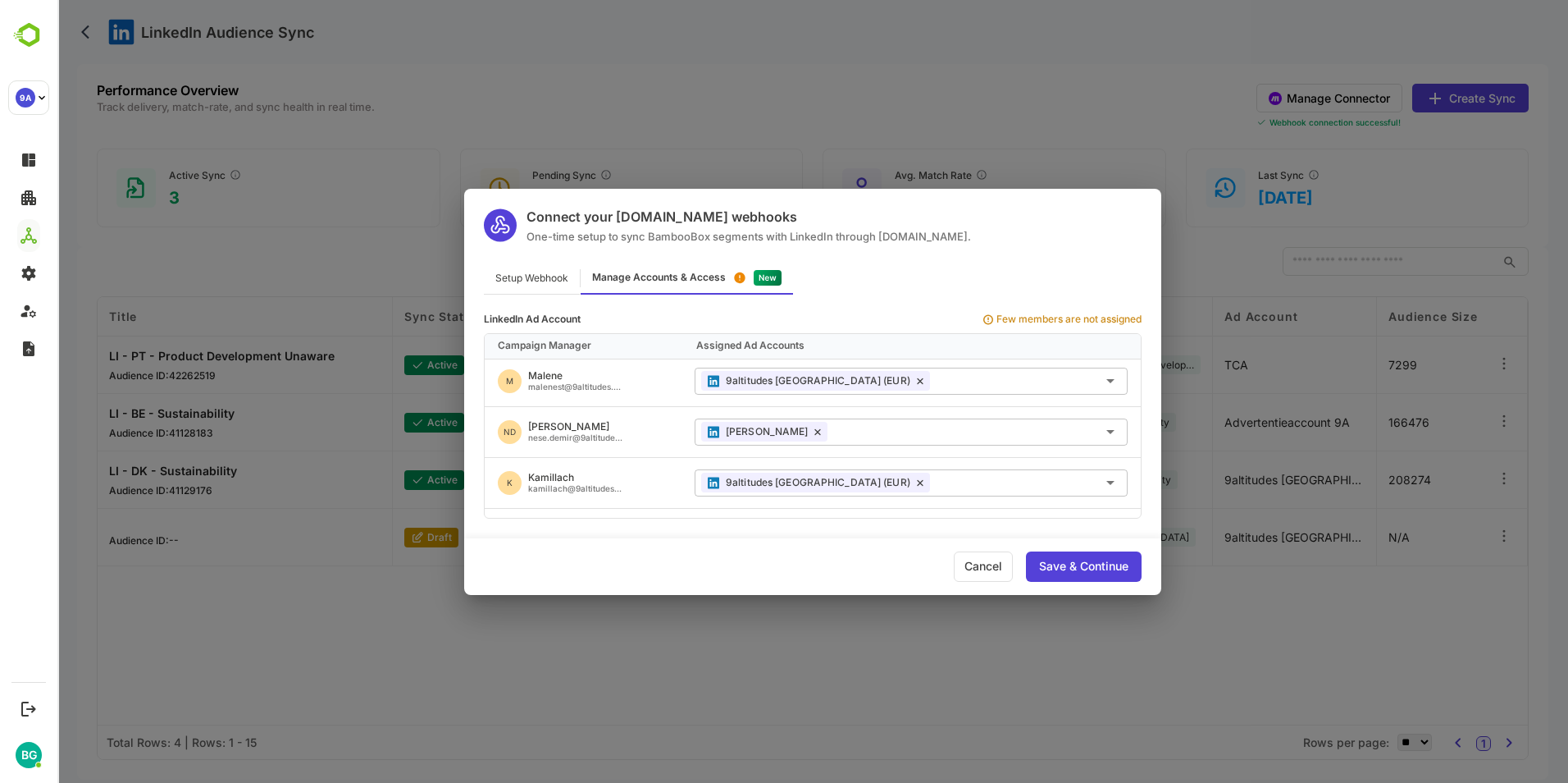
scroll to position [664, 0]
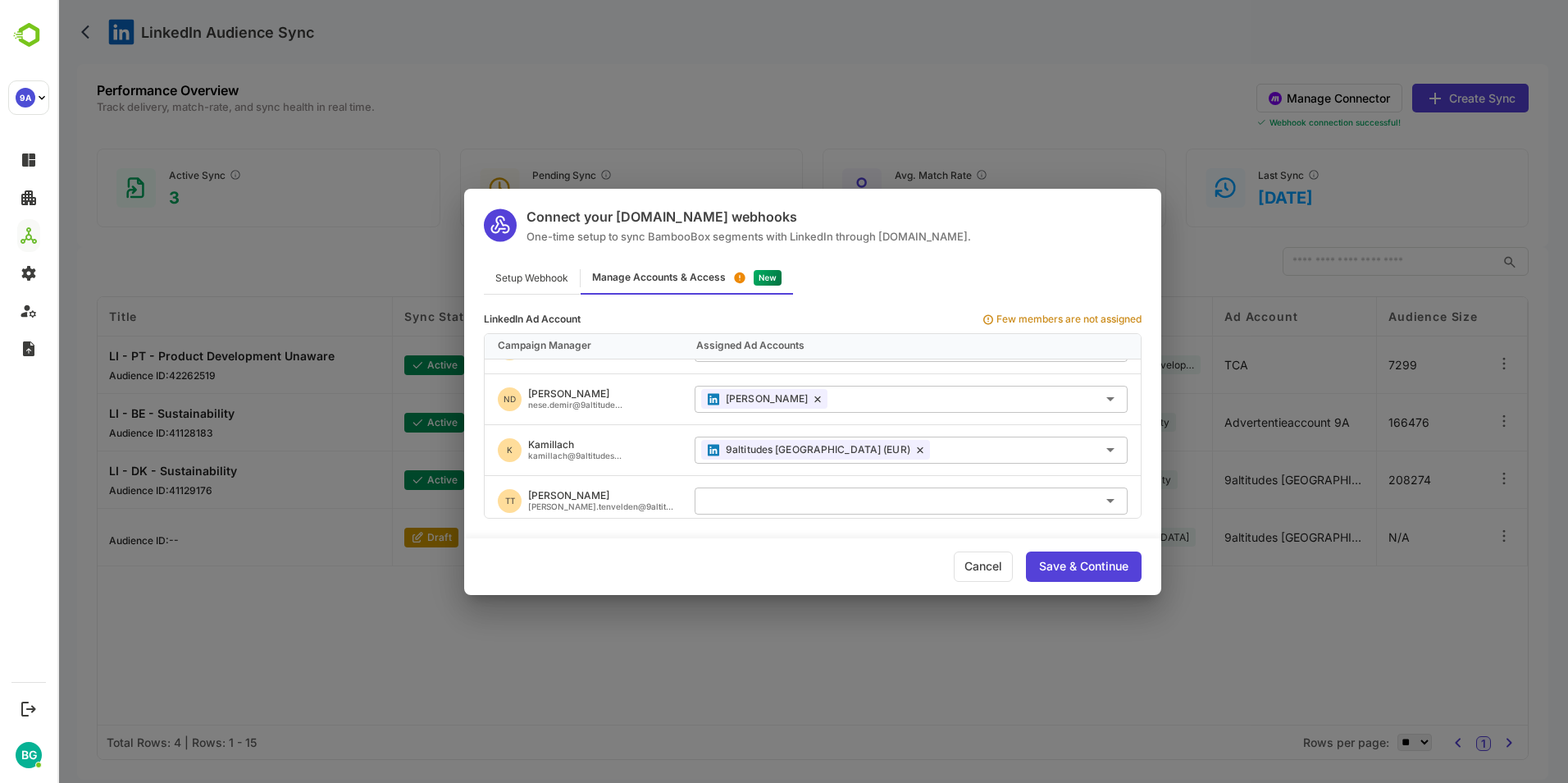
click at [990, 565] on div "Cancel" at bounding box center [983, 566] width 59 height 30
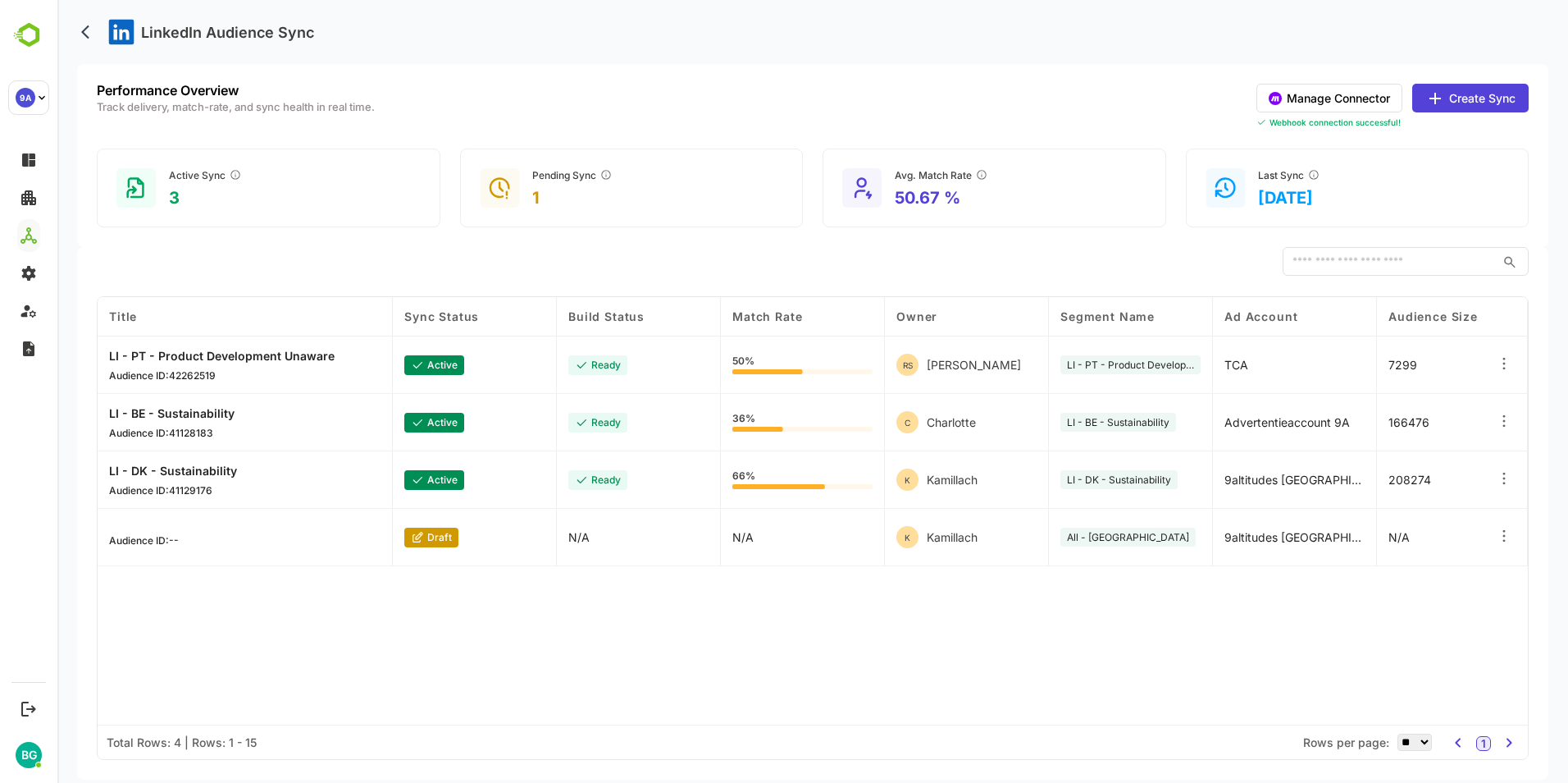
click at [733, 672] on div "Title Sync Status Build Status Match Rate Owner Segment Name Ad Account Audienc…" at bounding box center [812, 510] width 1430 height 427
click at [1480, 103] on button "Create Sync" at bounding box center [1470, 98] width 116 height 29
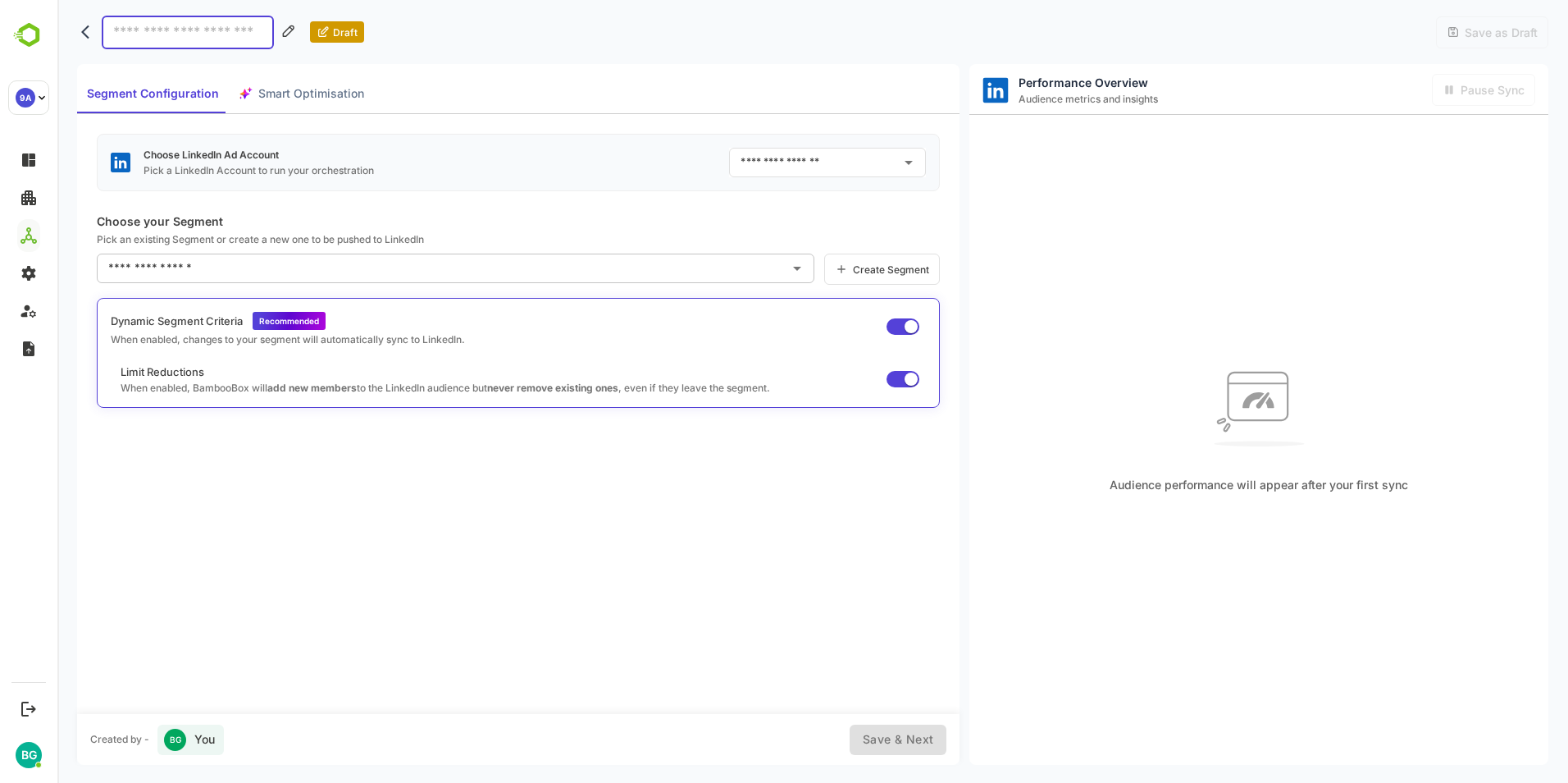
click at [202, 29] on input at bounding box center [187, 32] width 172 height 34
type input "****"
click at [914, 161] on icon "Open" at bounding box center [908, 162] width 19 height 19
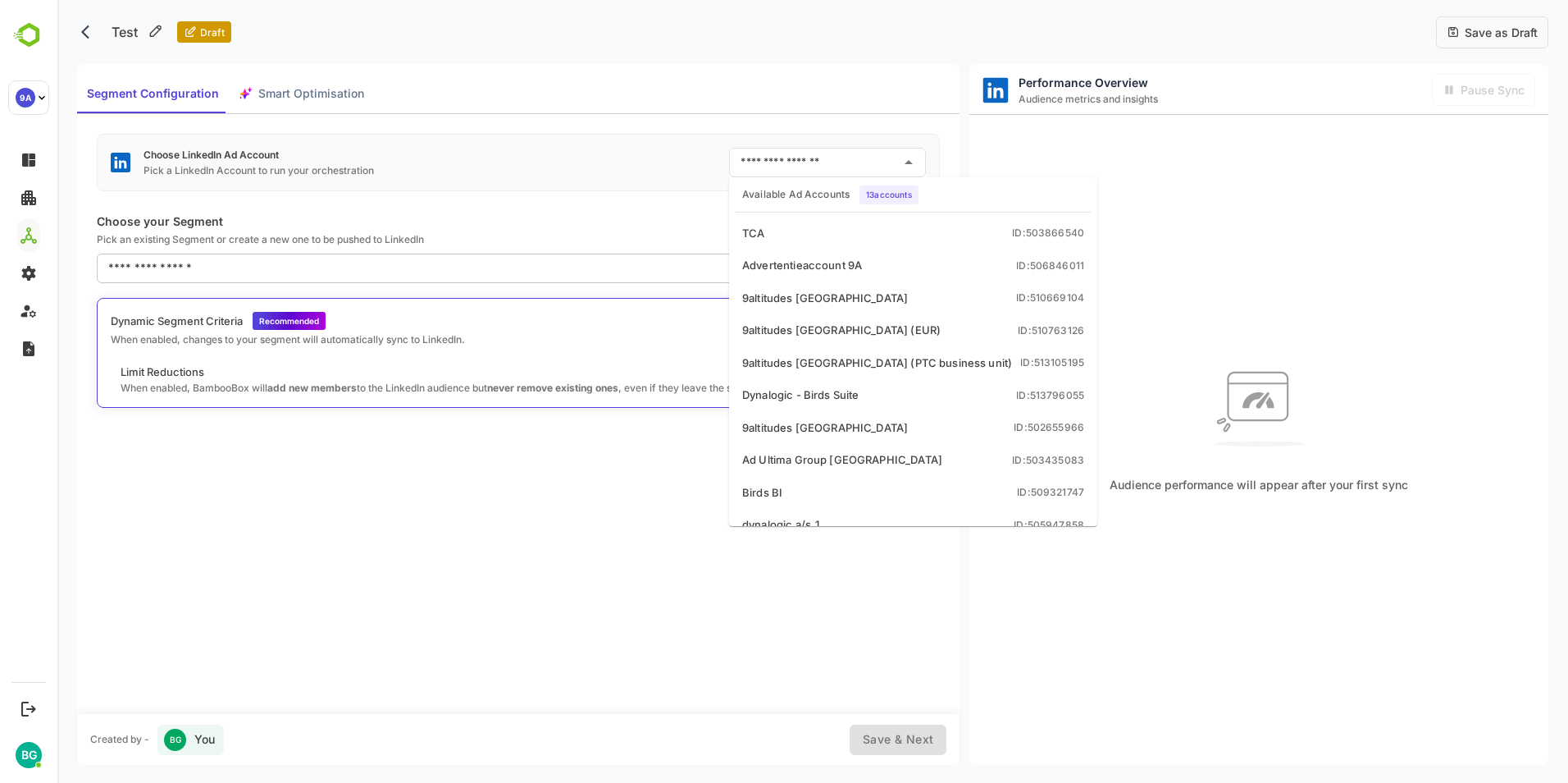
scroll to position [0, 0]
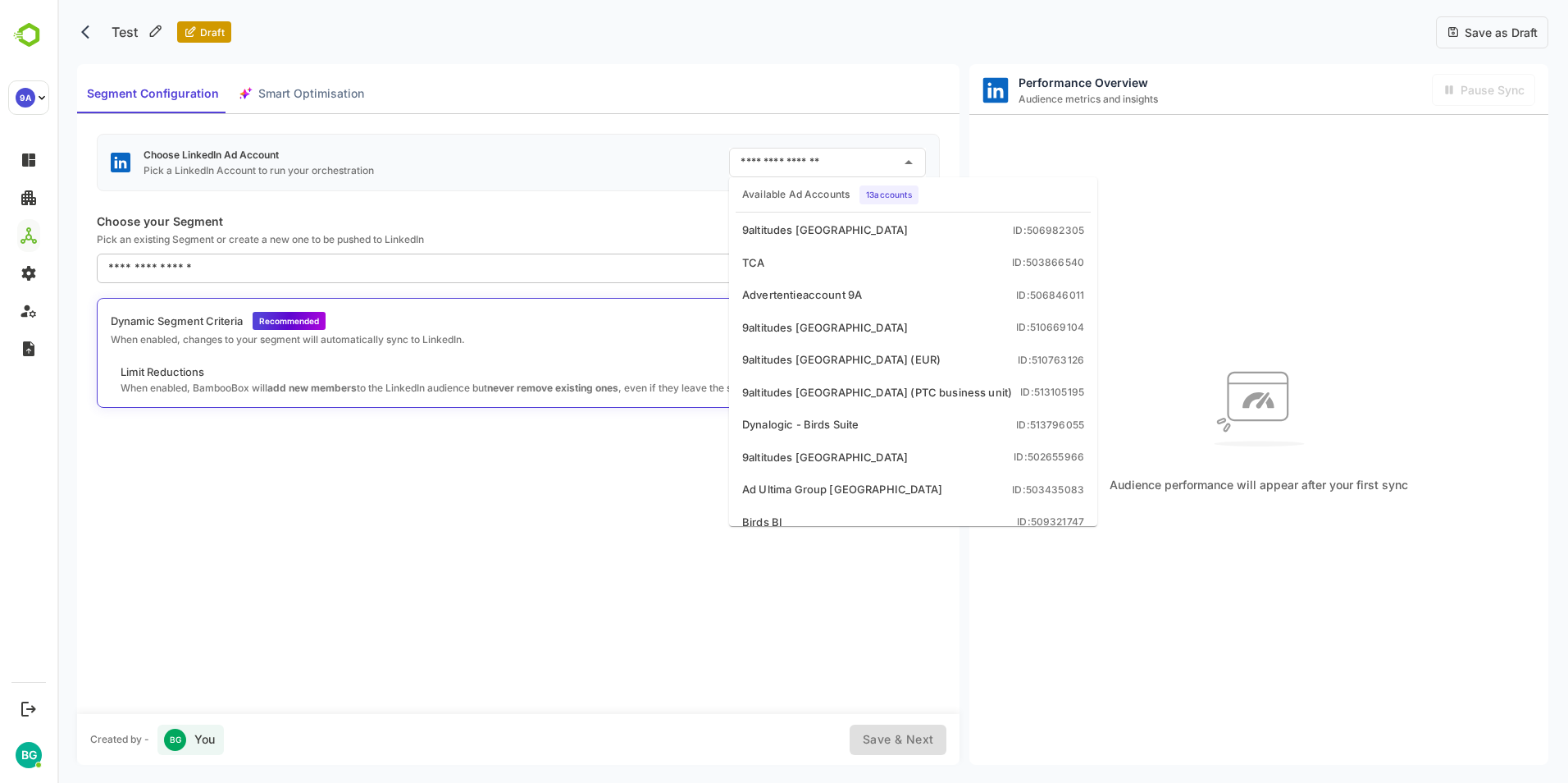
click at [863, 290] on li "Advertentieaccount 9A ID: 506846011" at bounding box center [912, 296] width 362 height 29
type input "**********"
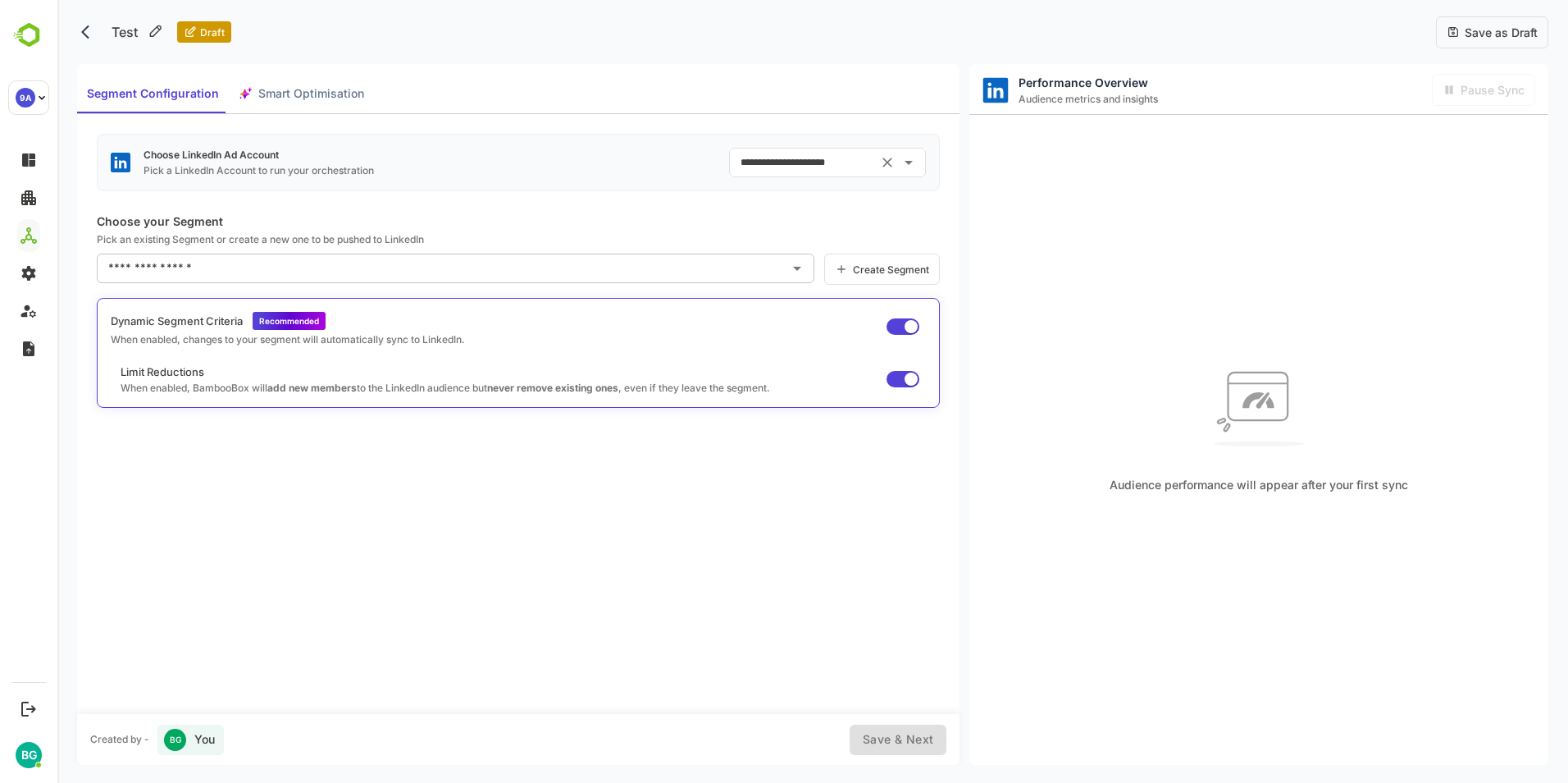
click at [784, 269] on div "​" at bounding box center [455, 268] width 717 height 29
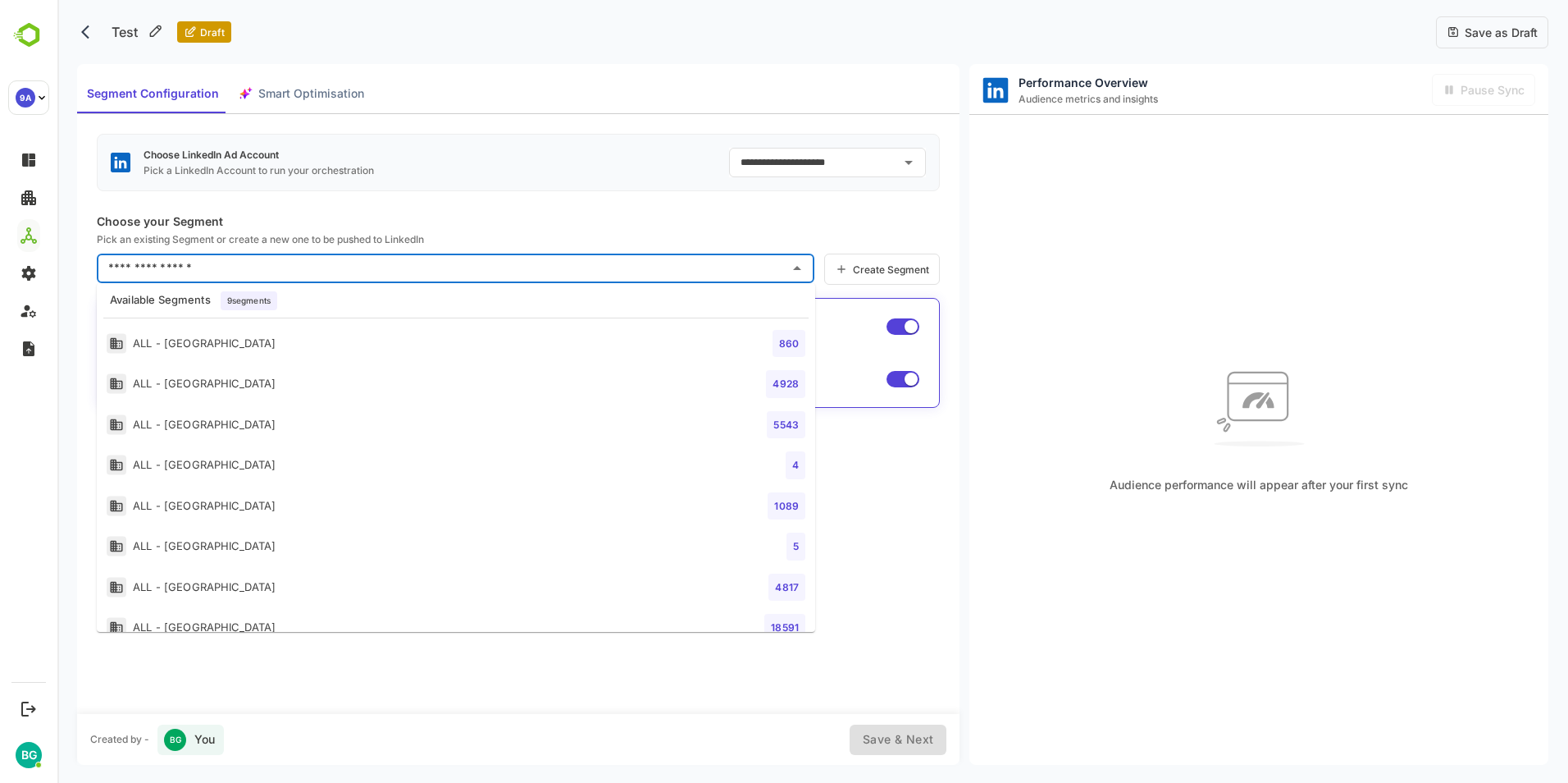
scroll to position [65, 0]
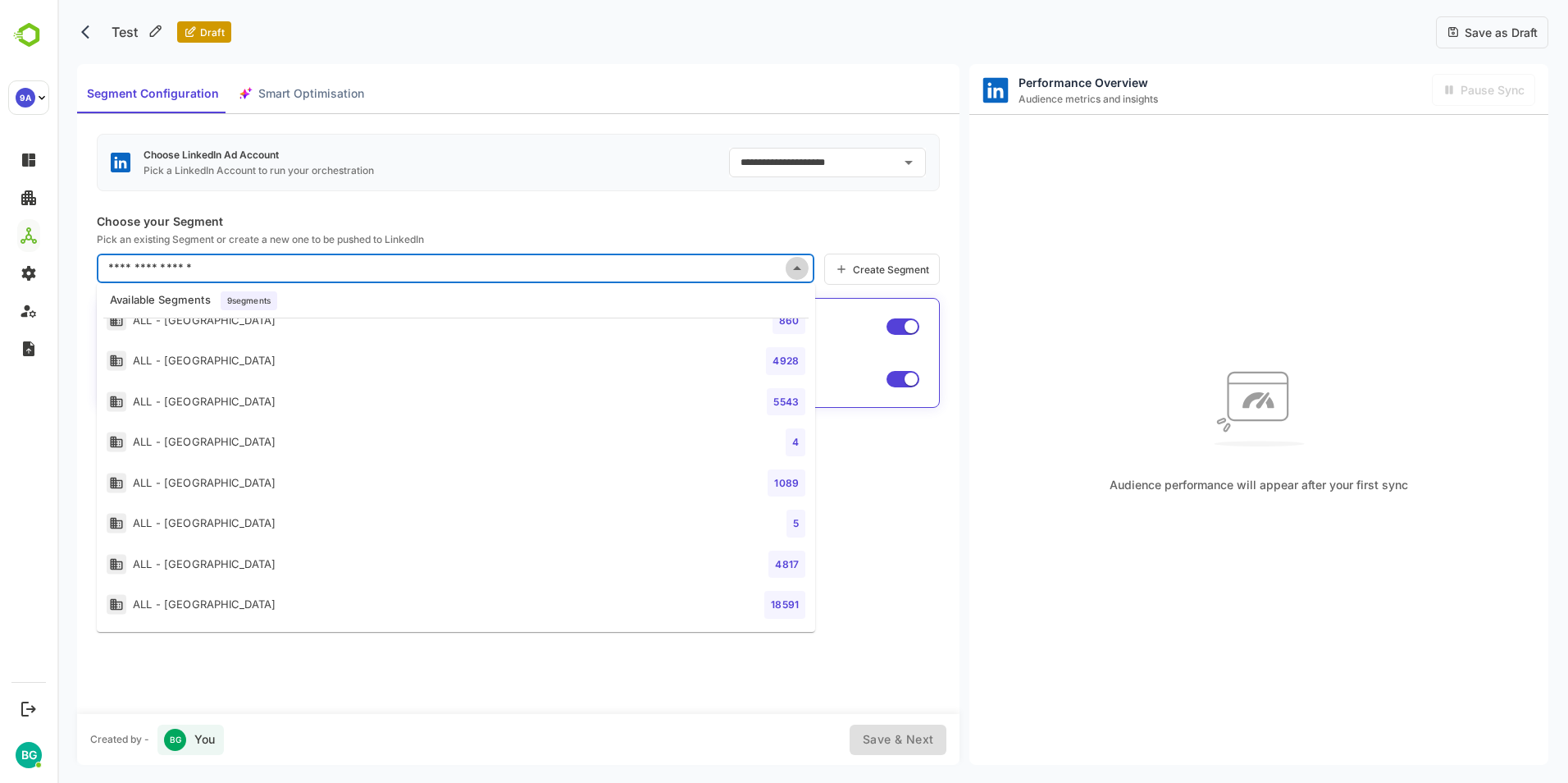
click at [797, 264] on icon "Close" at bounding box center [796, 268] width 19 height 19
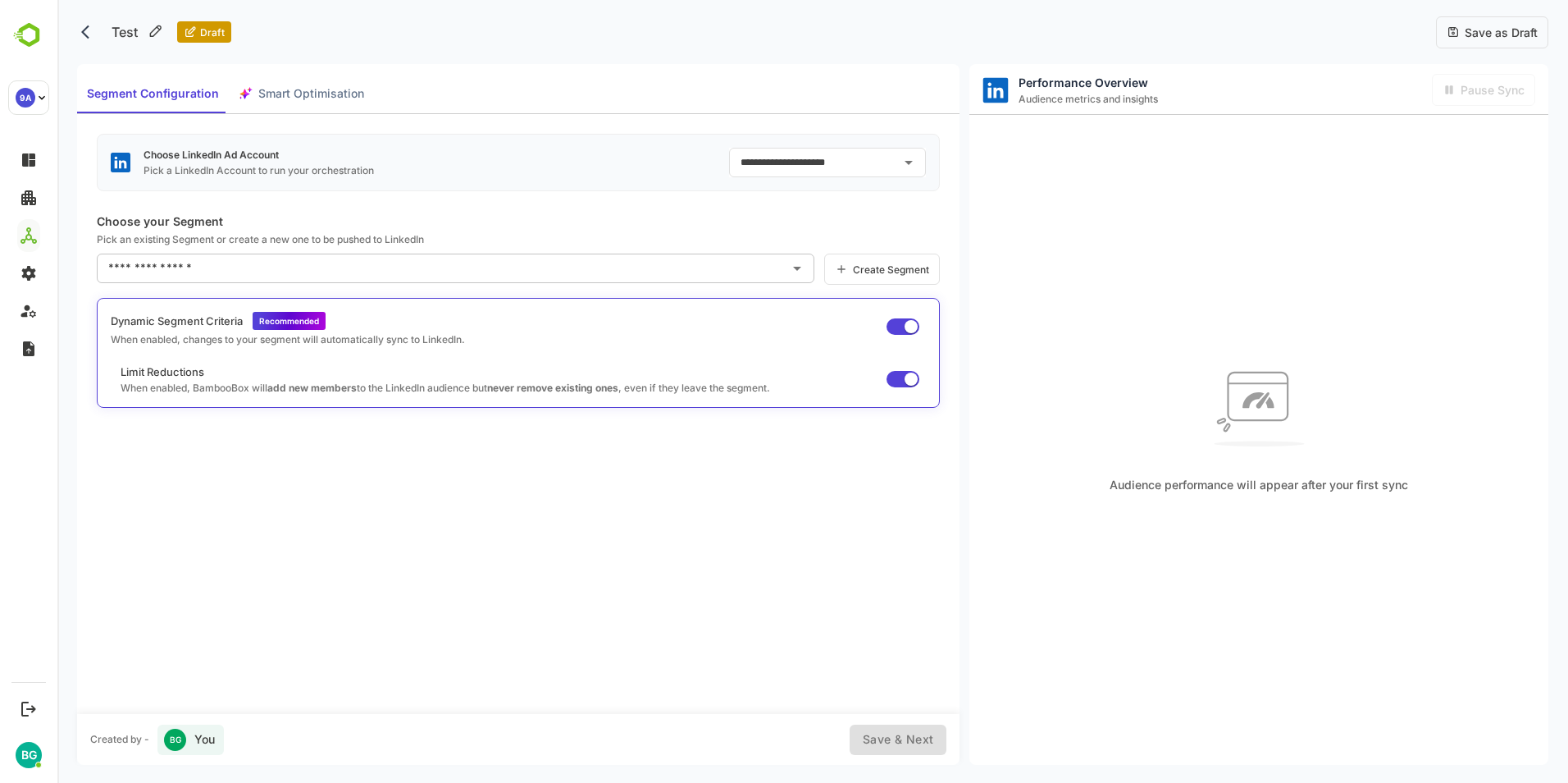
click at [849, 266] on span "Create Segment" at bounding box center [889, 269] width 81 height 12
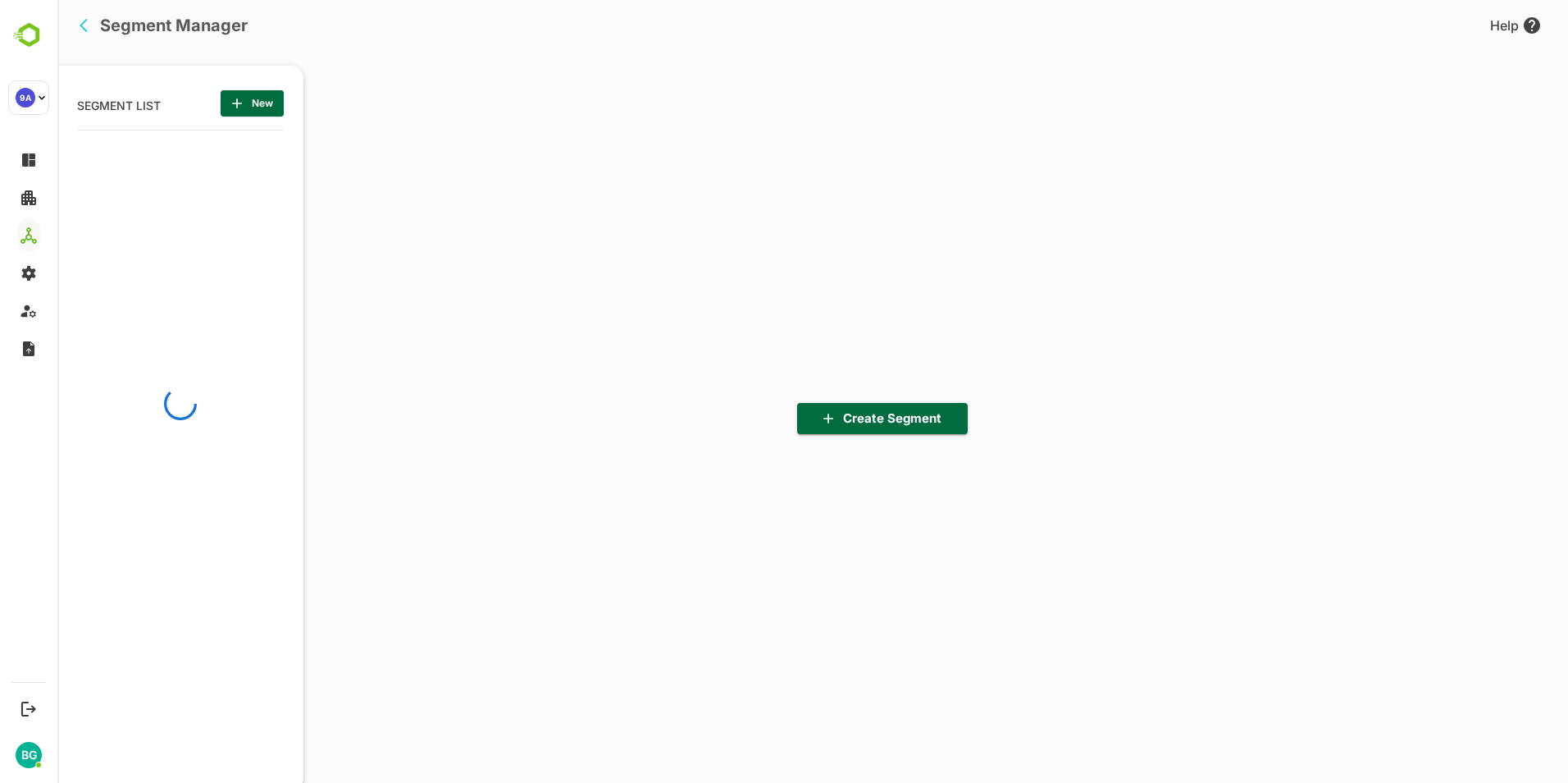
scroll to position [543, 203]
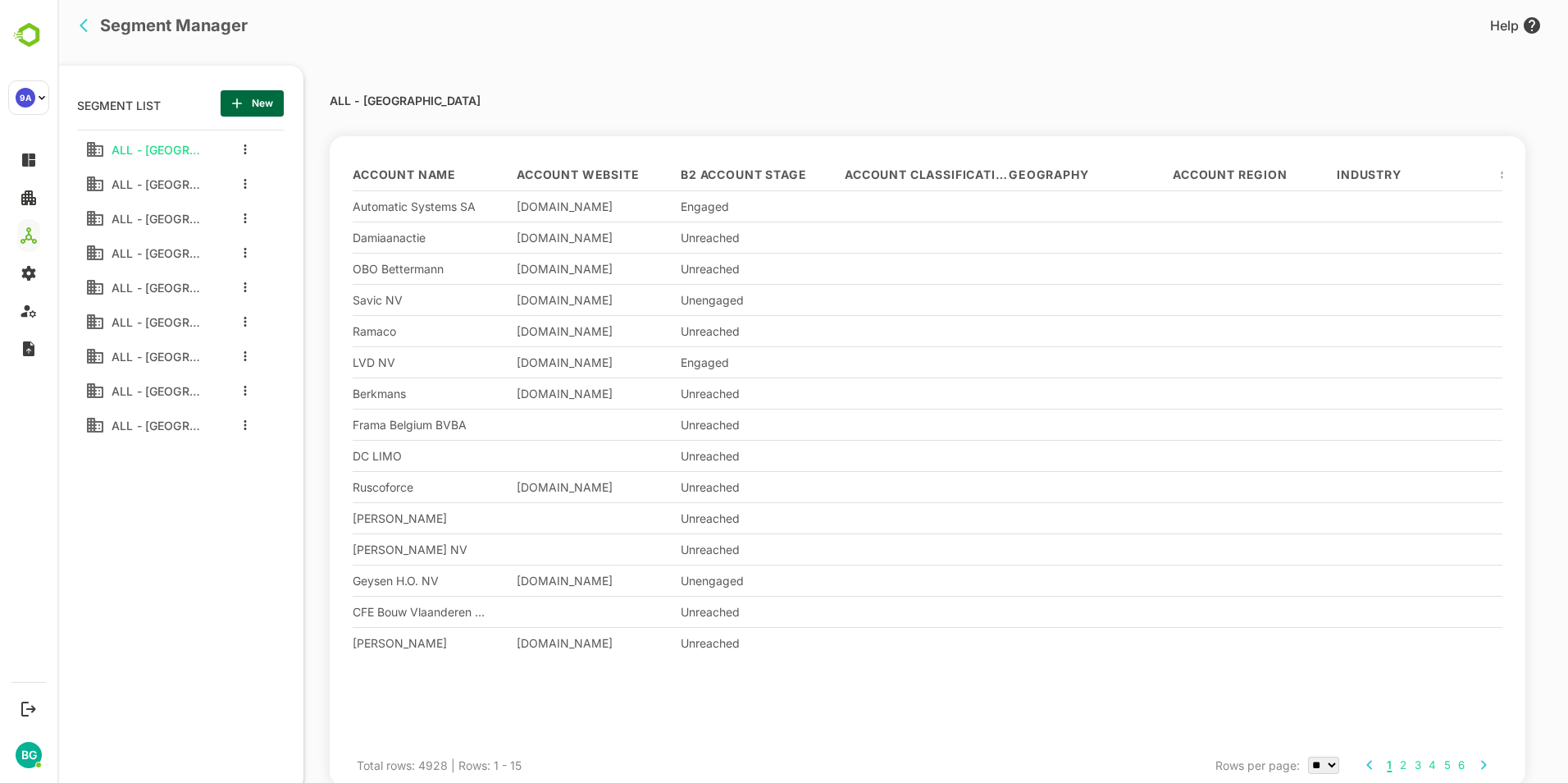
click at [268, 104] on span "New" at bounding box center [252, 103] width 37 height 21
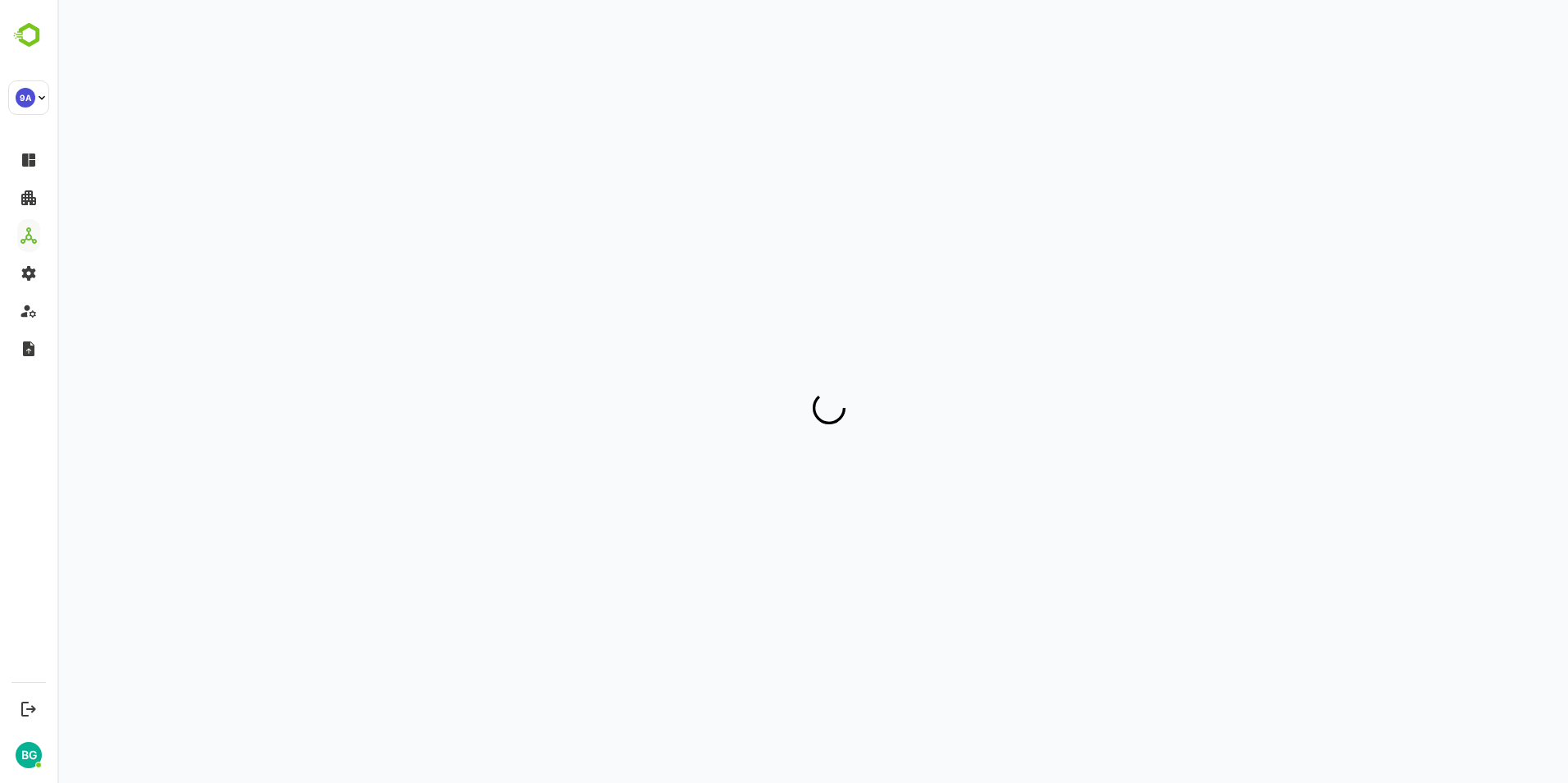
scroll to position [0, 0]
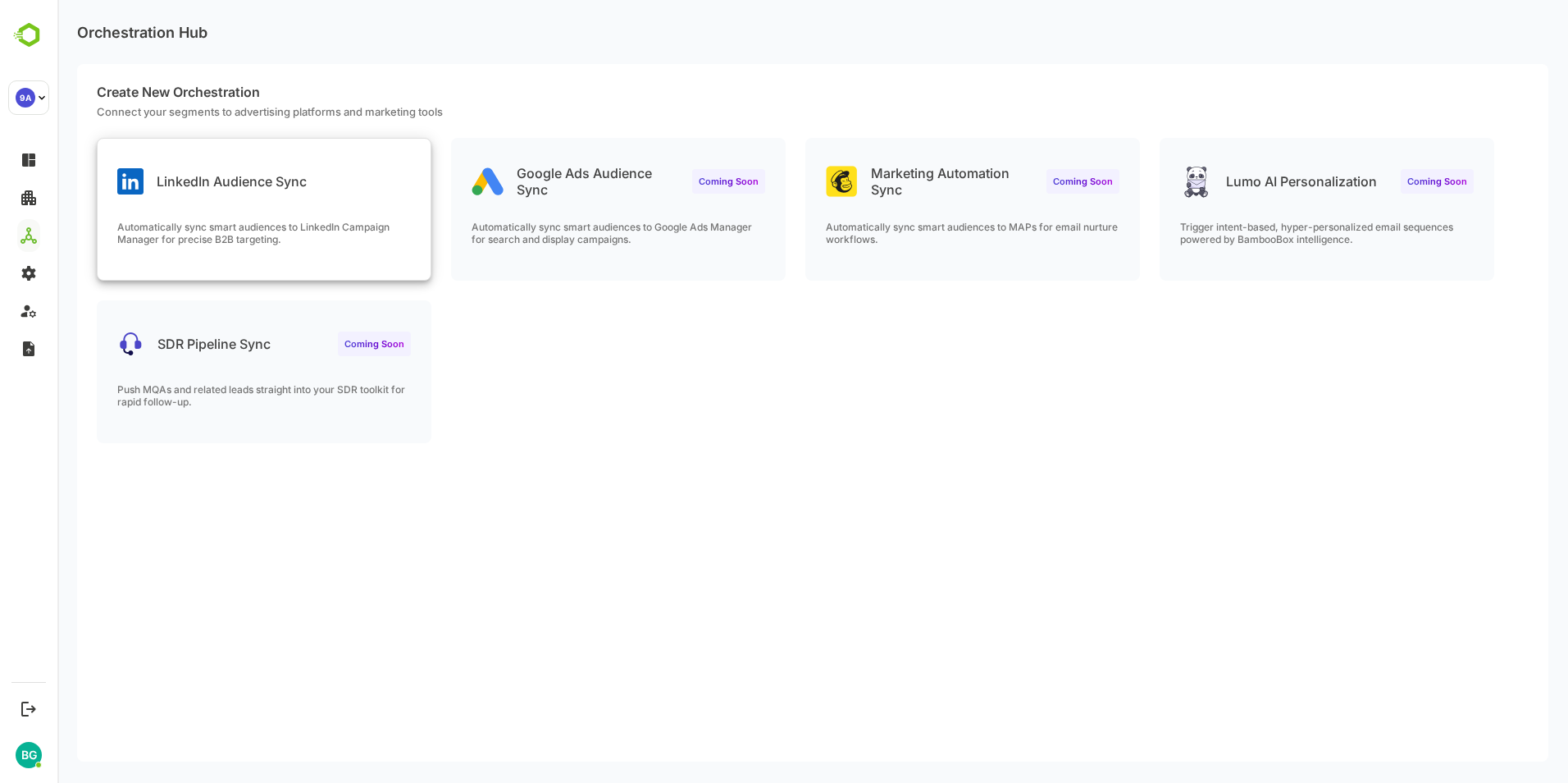
click at [183, 193] on div "LinkedIn Audience Sync" at bounding box center [212, 181] width 190 height 26
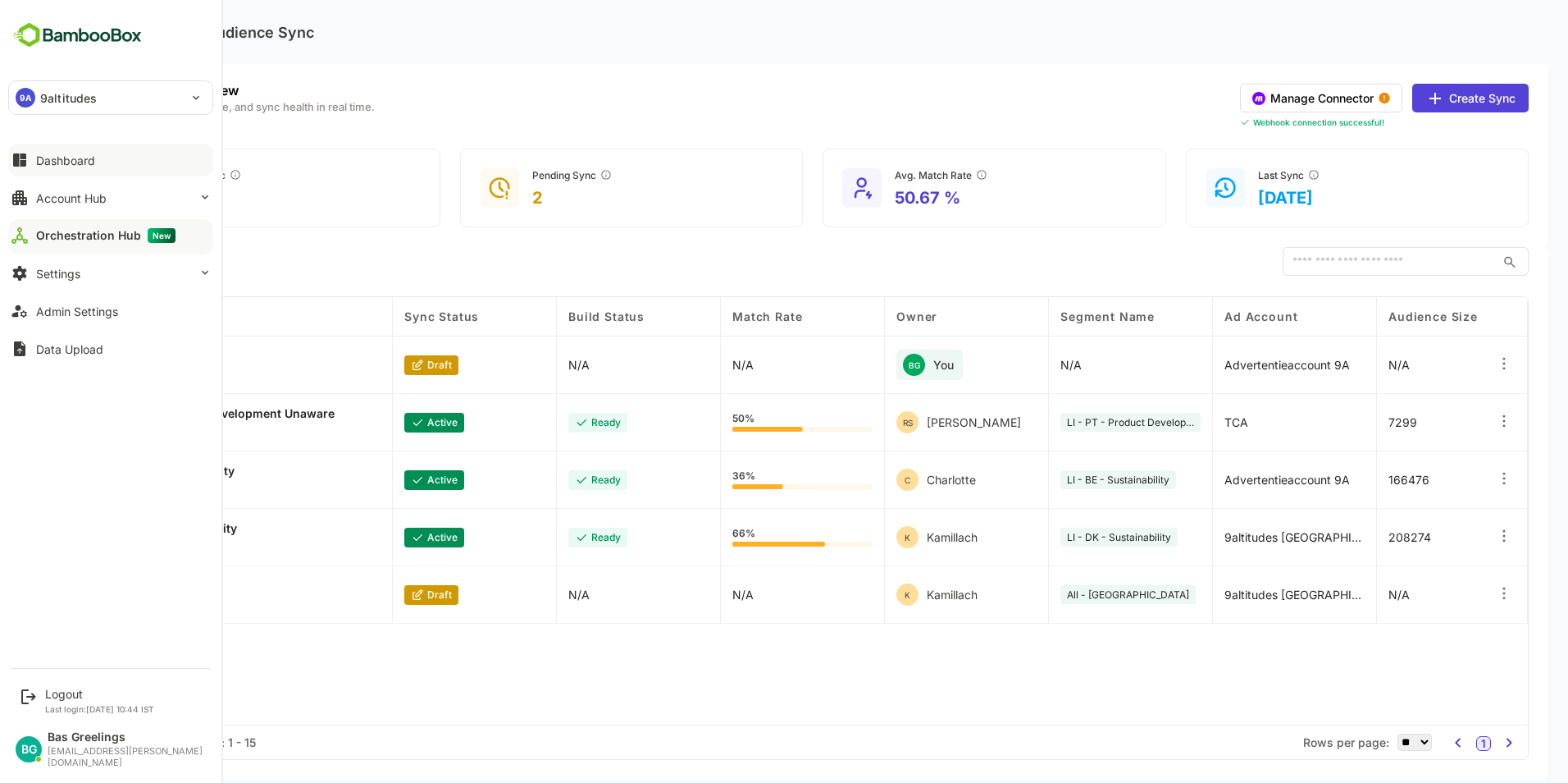
click at [64, 161] on div "Dashboard" at bounding box center [65, 160] width 59 height 14
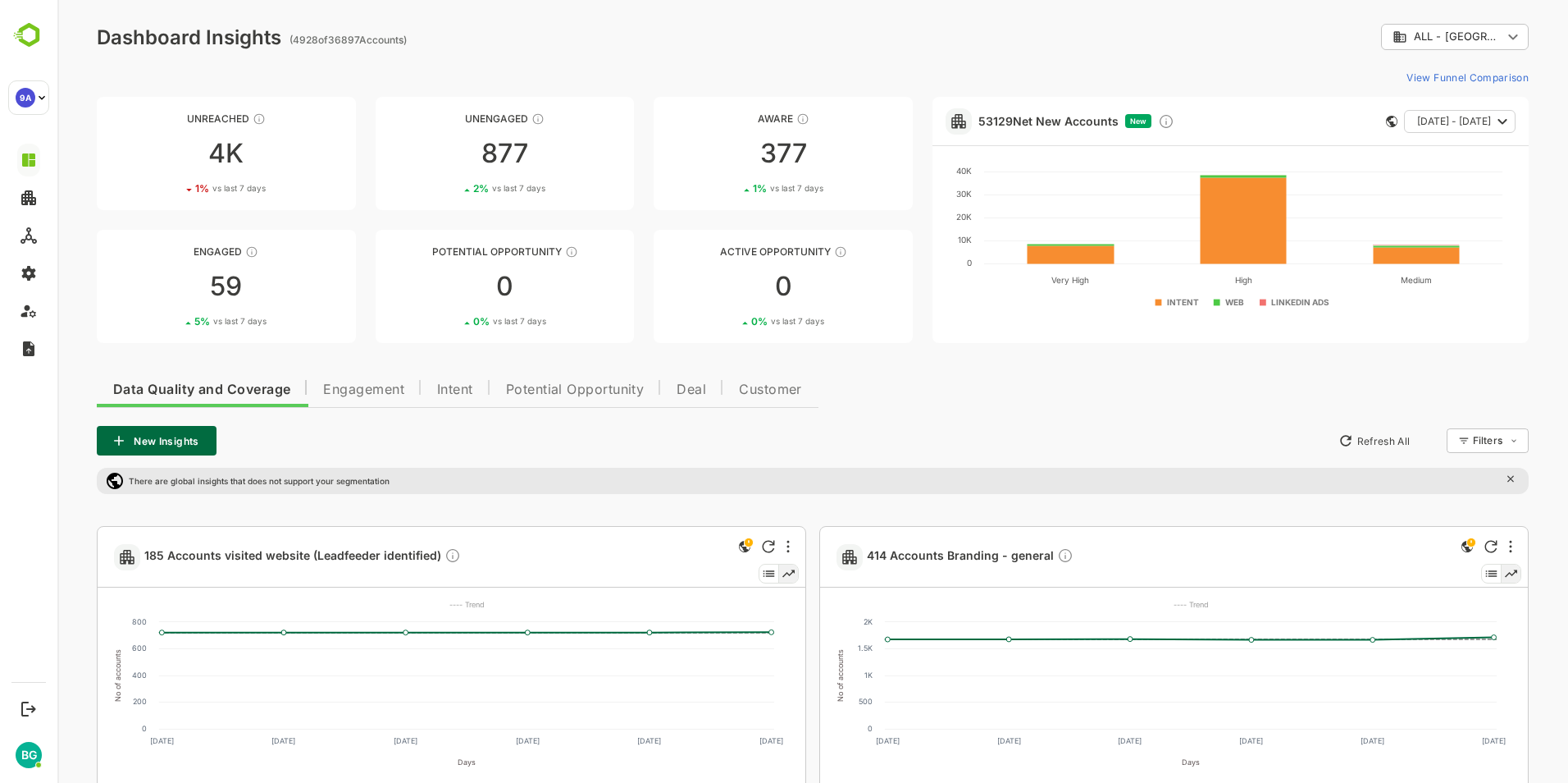
click at [1462, 31] on body "**********" at bounding box center [812, 775] width 1510 height 1550
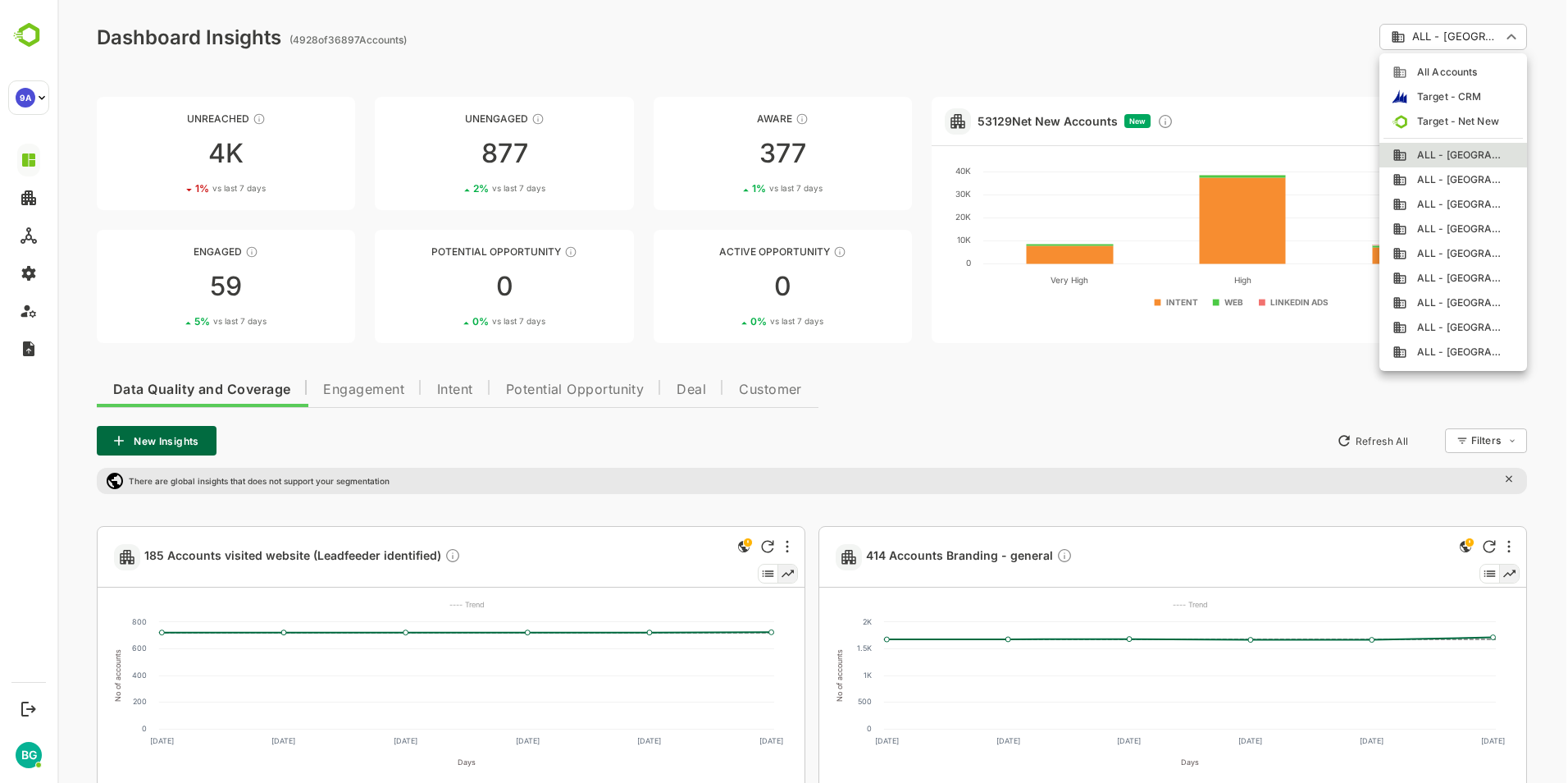
click at [1467, 259] on span "ALL - [GEOGRAPHIC_DATA]" at bounding box center [1455, 253] width 97 height 15
type input "**********"
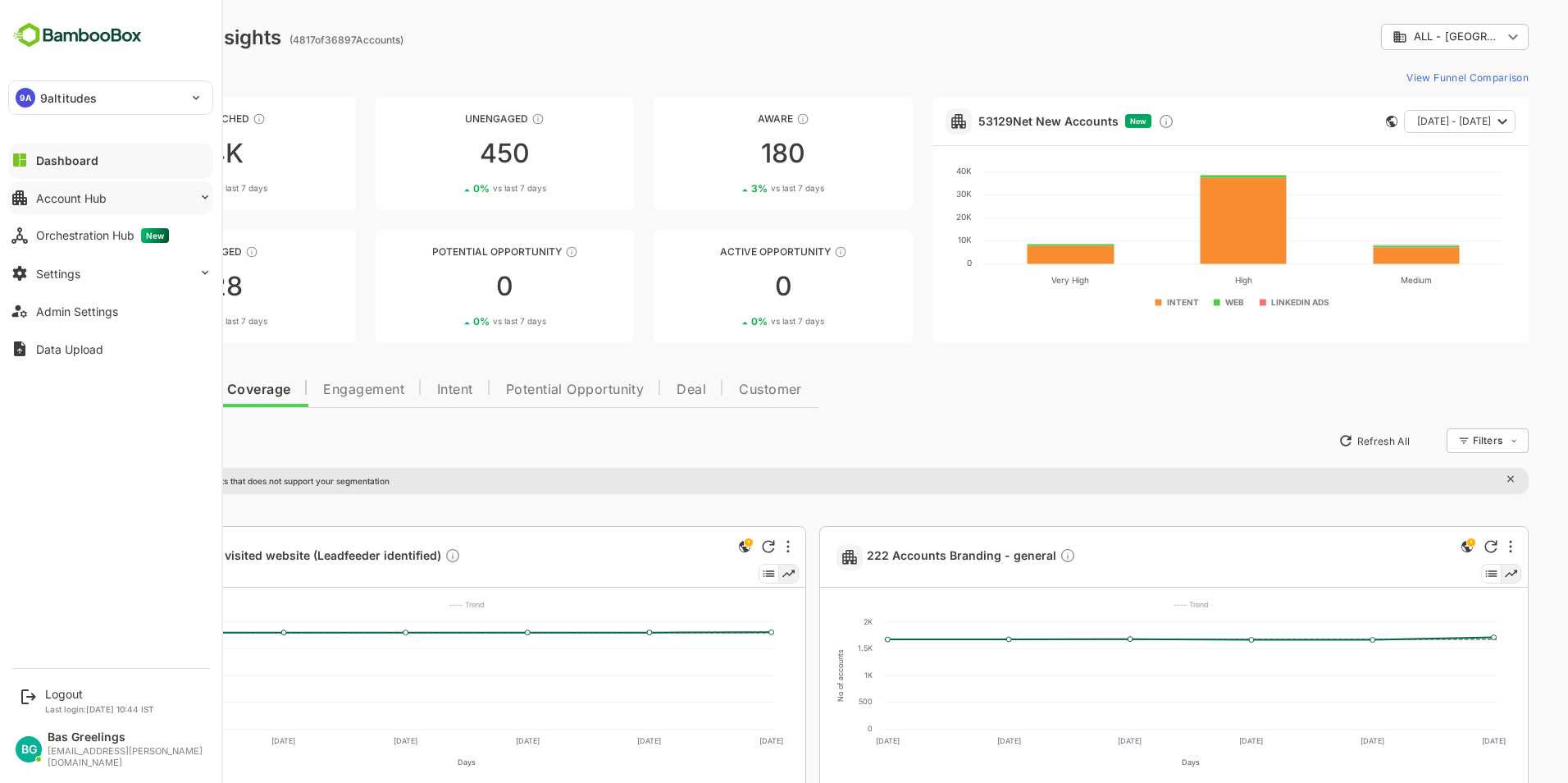
click at [83, 200] on div "Account Hub" at bounding box center [71, 197] width 71 height 14
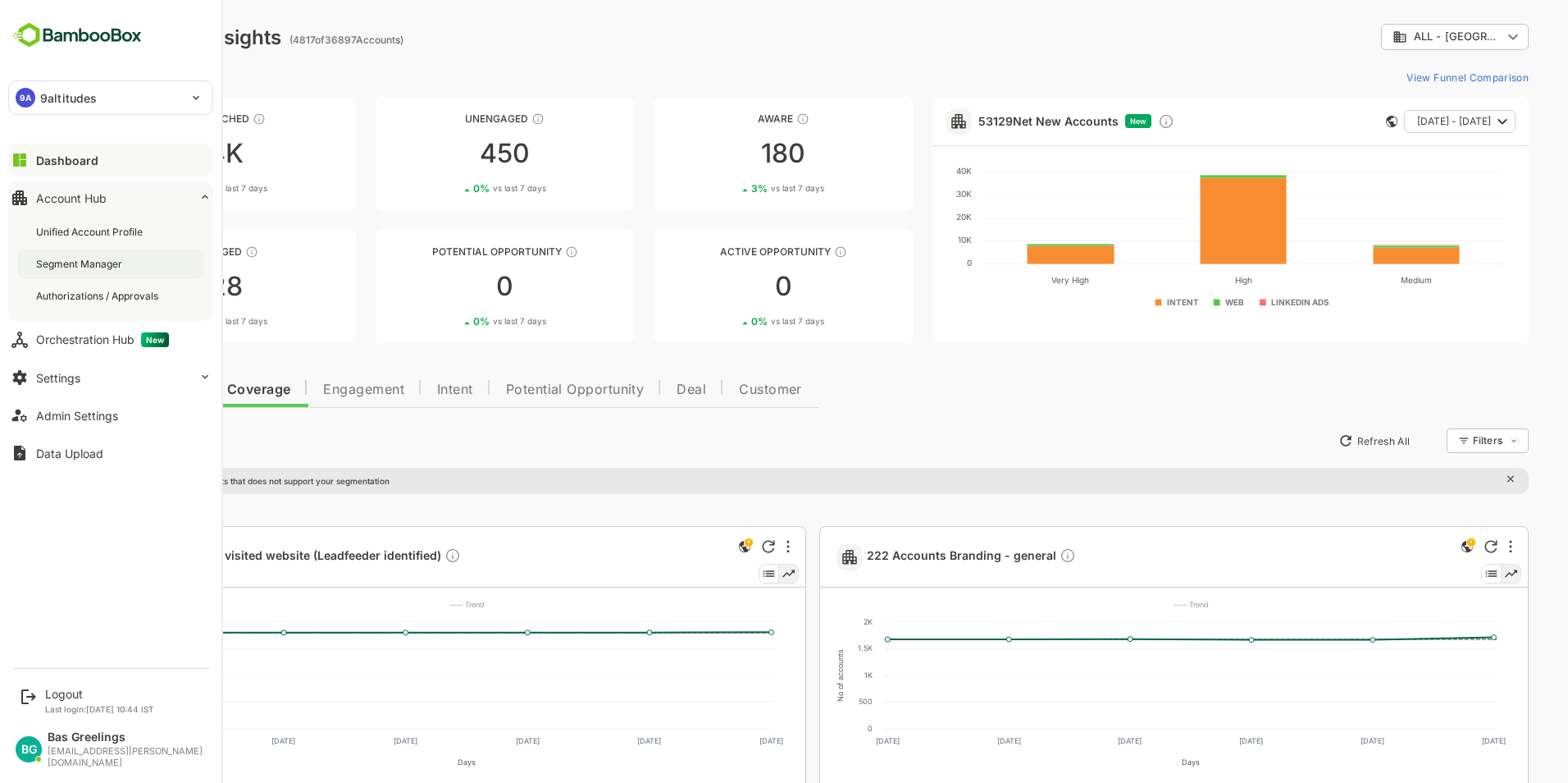
click at [73, 263] on div "Segment Manager" at bounding box center [80, 263] width 89 height 14
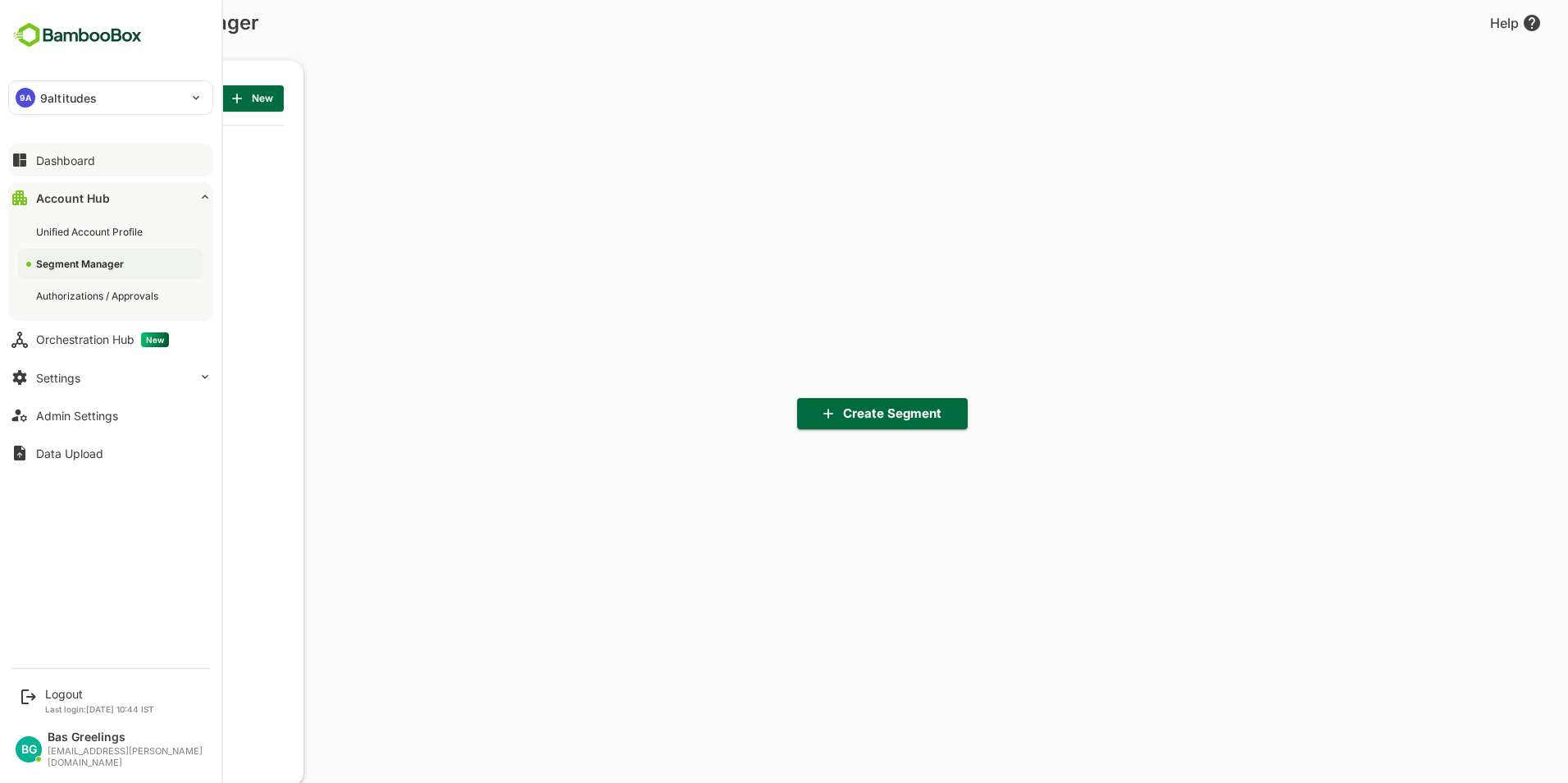
scroll to position [5, 5]
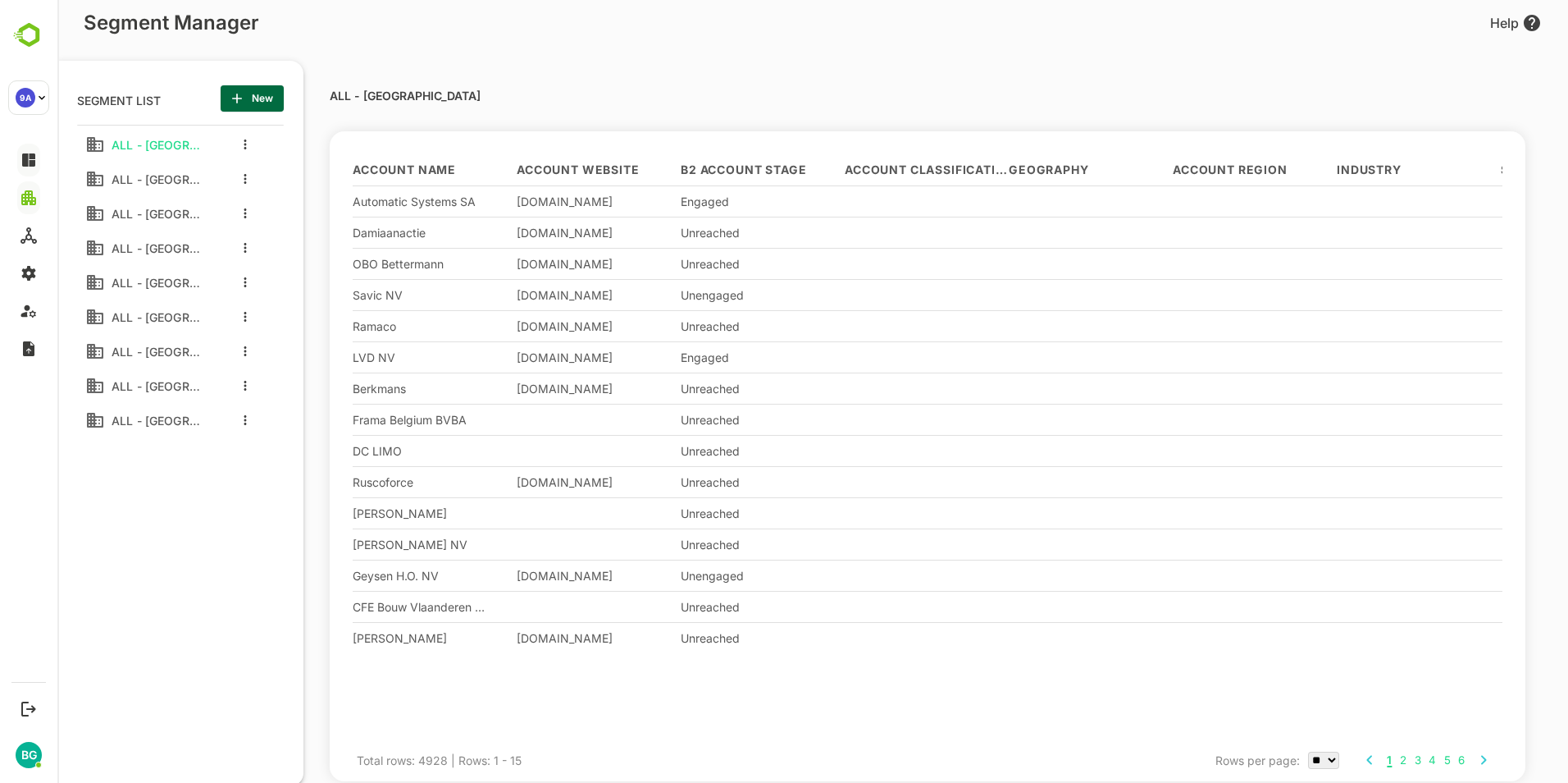
click at [169, 290] on div "ALL - [GEOGRAPHIC_DATA]" at bounding box center [143, 282] width 115 height 26
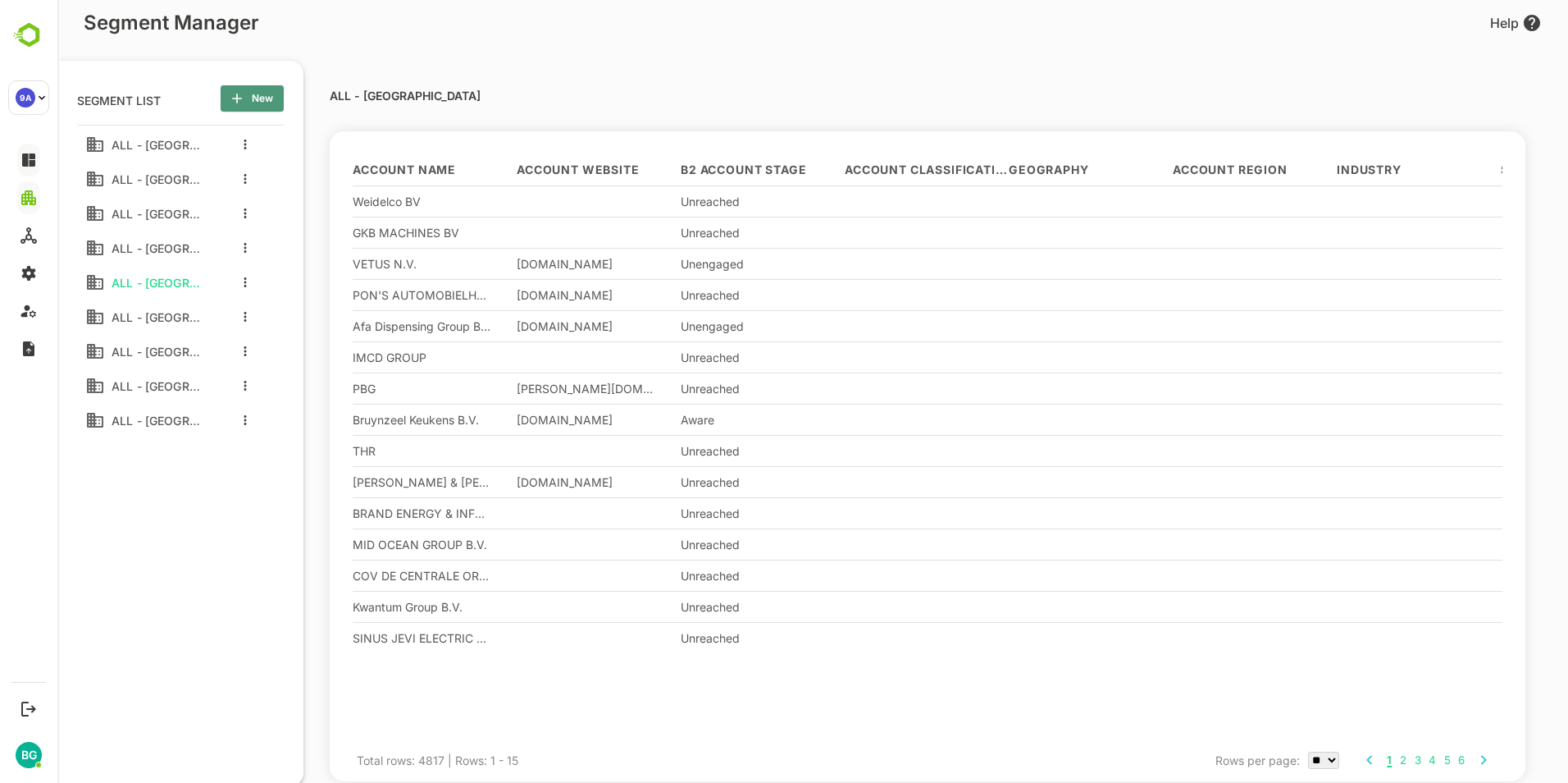
click at [264, 101] on span "New" at bounding box center [252, 98] width 37 height 21
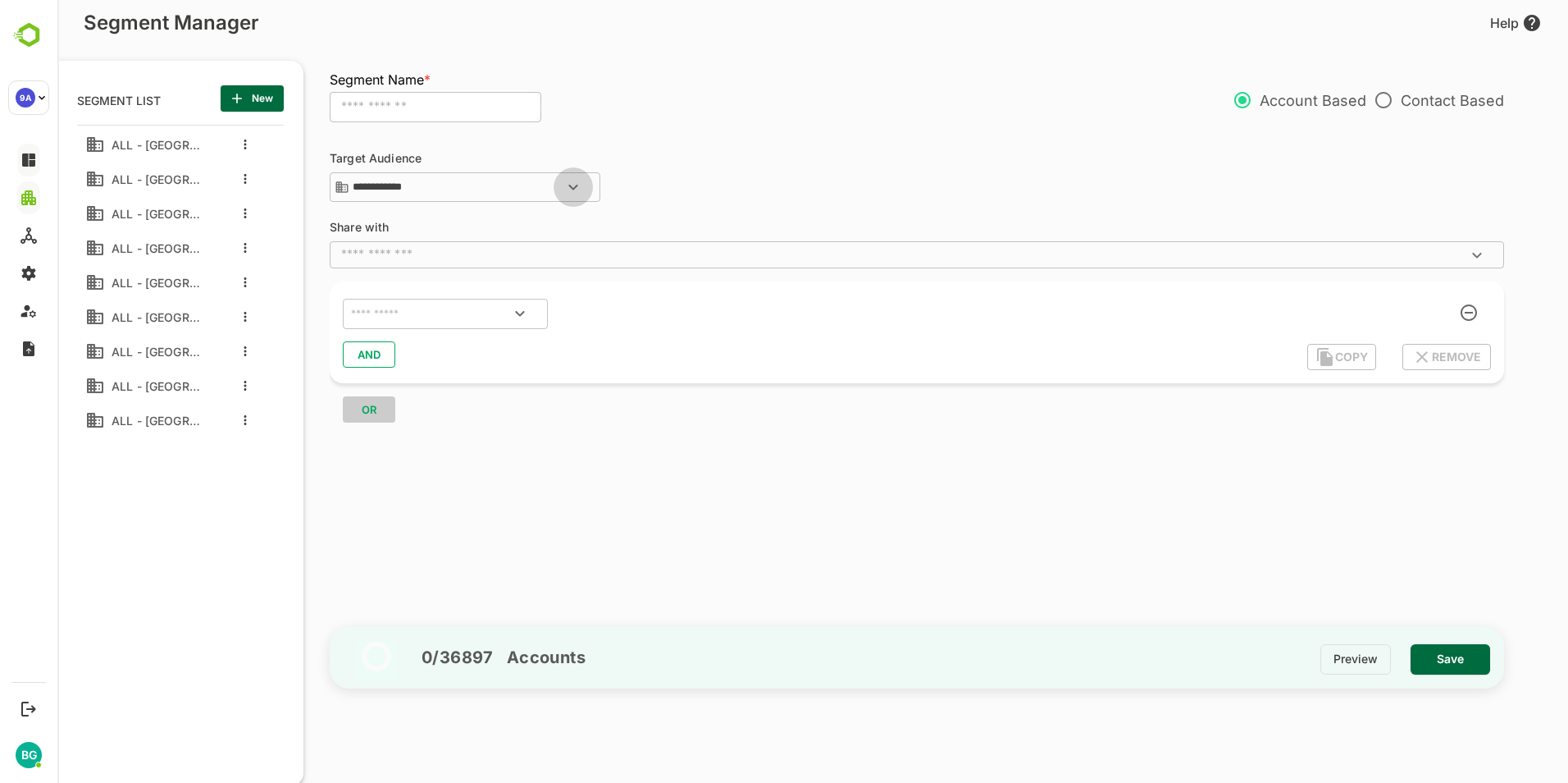
click at [580, 187] on icon "Open" at bounding box center [573, 186] width 19 height 19
click at [579, 183] on icon "Close" at bounding box center [573, 186] width 19 height 19
click at [431, 111] on input "text" at bounding box center [436, 108] width 212 height 31
click at [575, 188] on icon "Open" at bounding box center [573, 187] width 9 height 6
type input "**********"
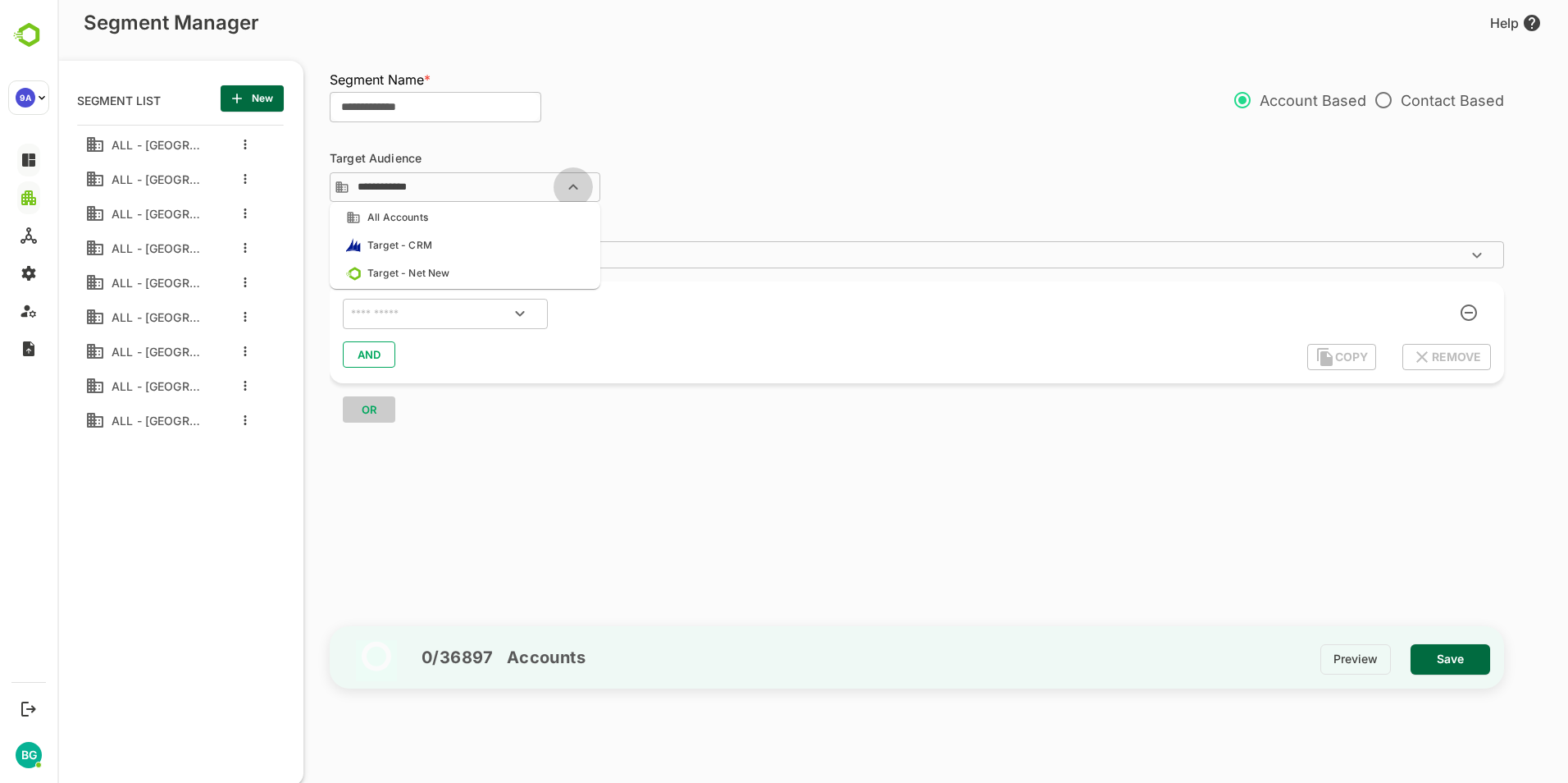
click at [574, 183] on icon "Close" at bounding box center [573, 186] width 19 height 19
click at [520, 313] on icon "Open" at bounding box center [519, 312] width 19 height 19
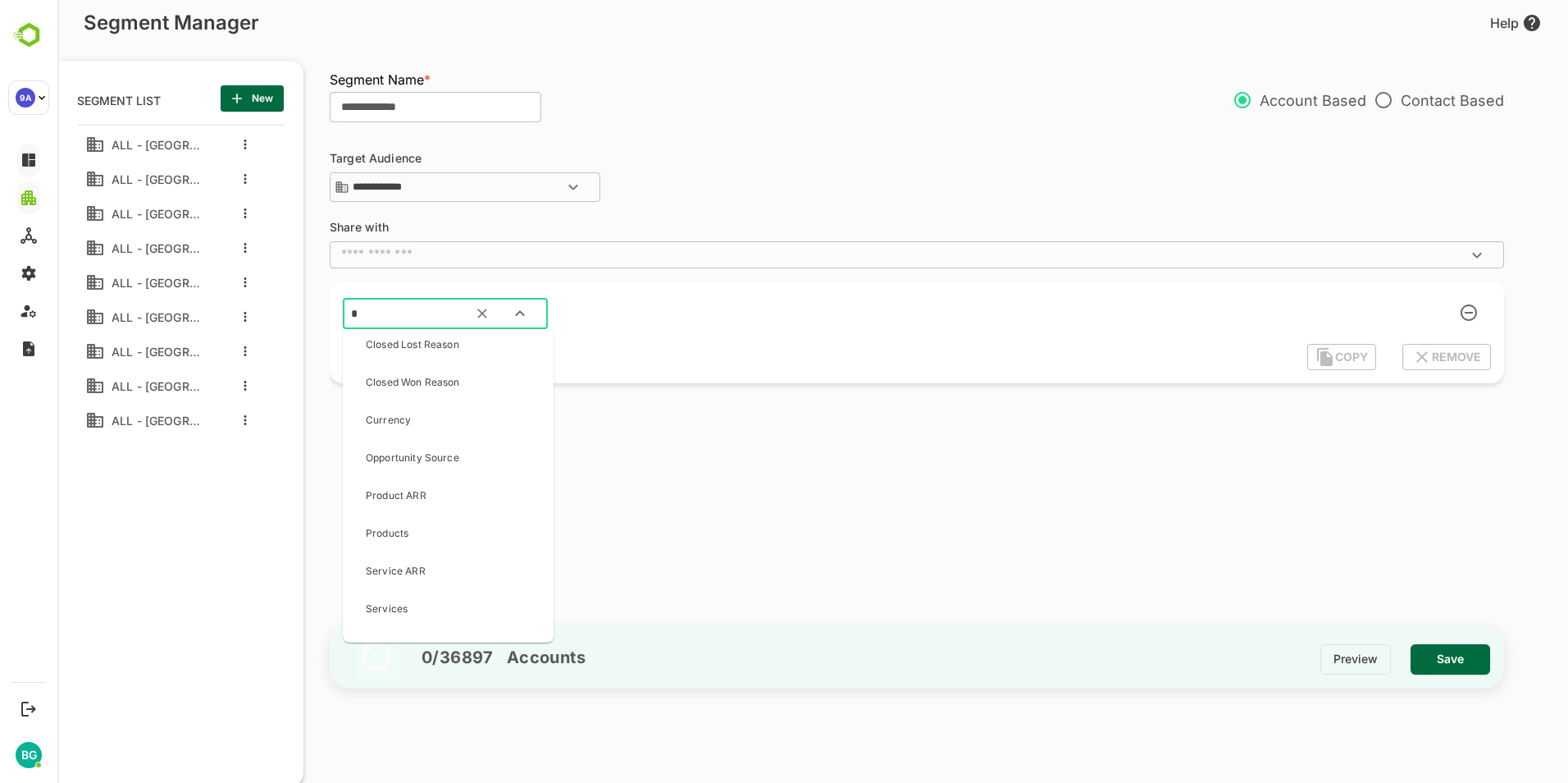
scroll to position [0, 0]
type input "******"
click at [397, 378] on p "Country" at bounding box center [385, 383] width 39 height 15
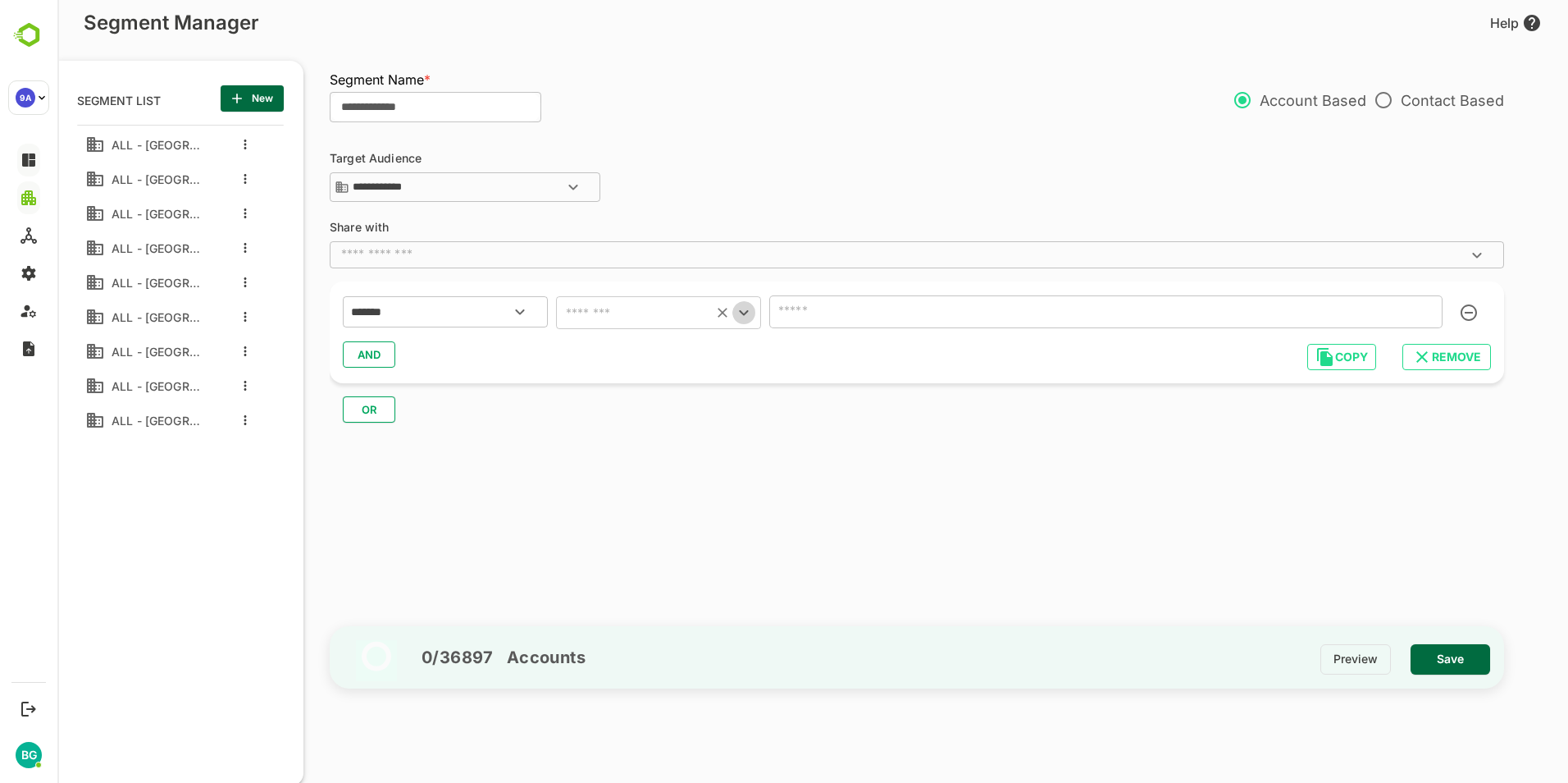
click at [744, 313] on icon "Open" at bounding box center [743, 312] width 19 height 19
click at [618, 354] on li "includes" at bounding box center [658, 354] width 205 height 29
type input "********"
click at [867, 313] on input "text" at bounding box center [1082, 311] width 615 height 23
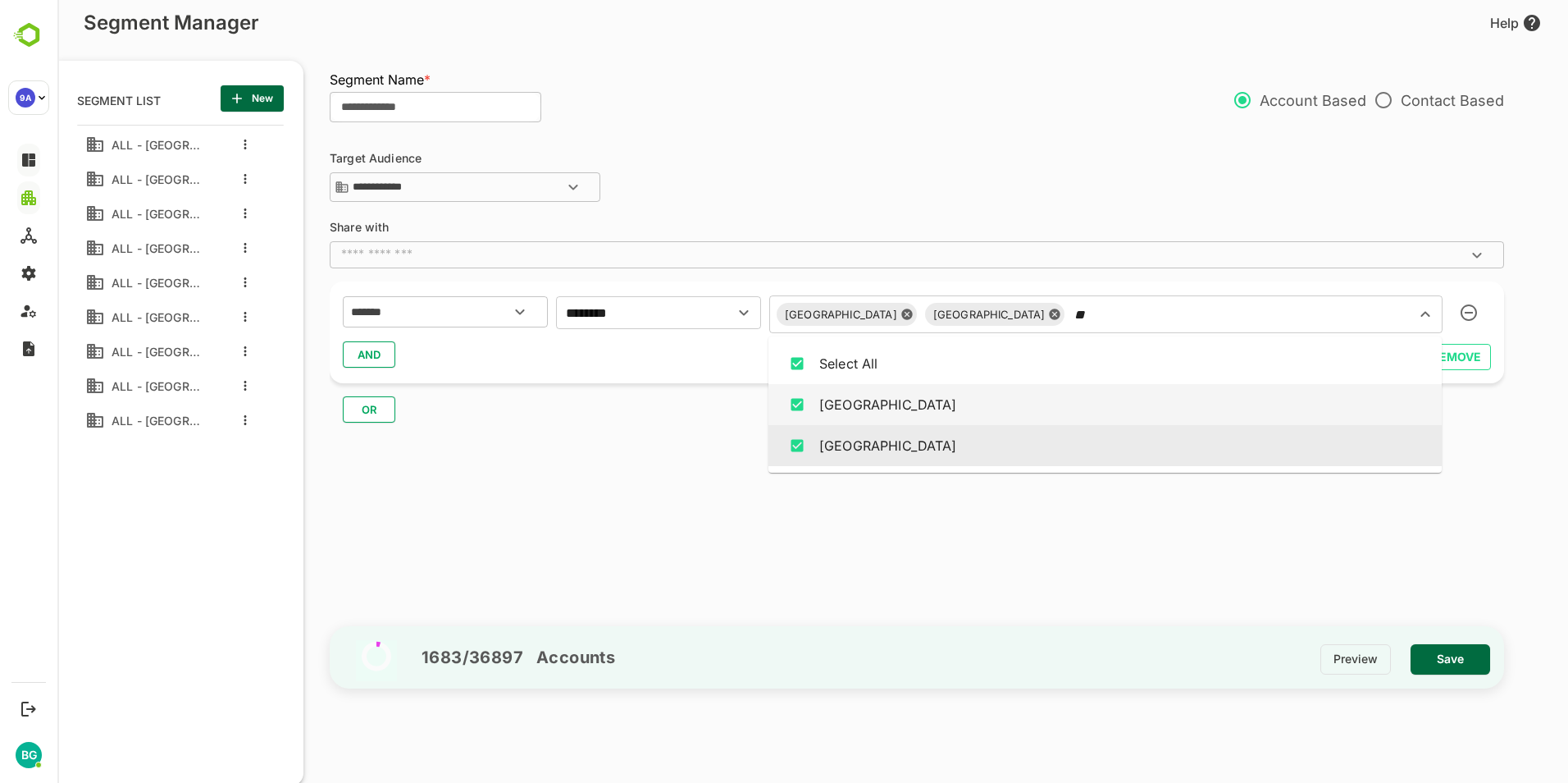
type input "*"
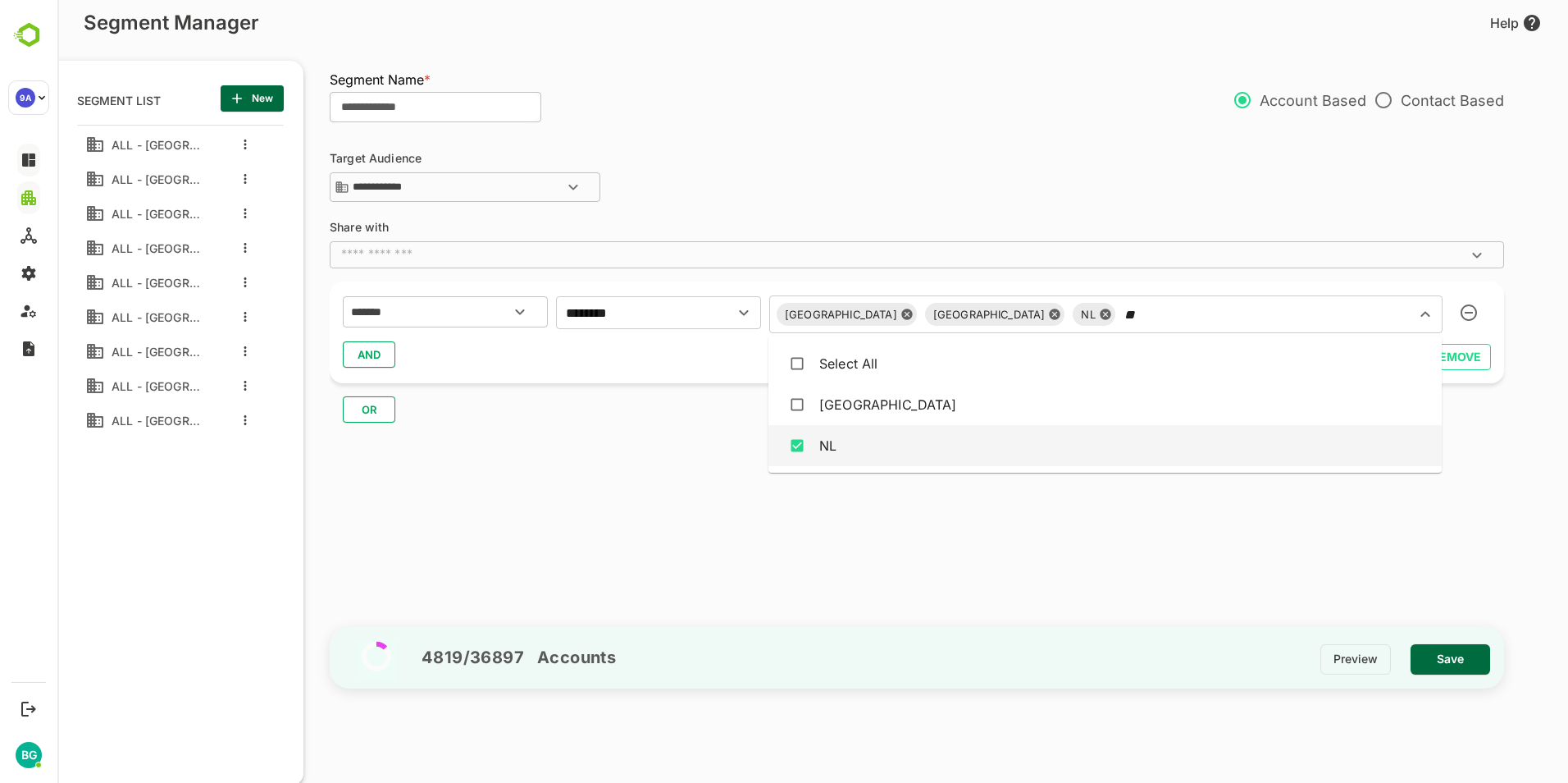
type input "**"
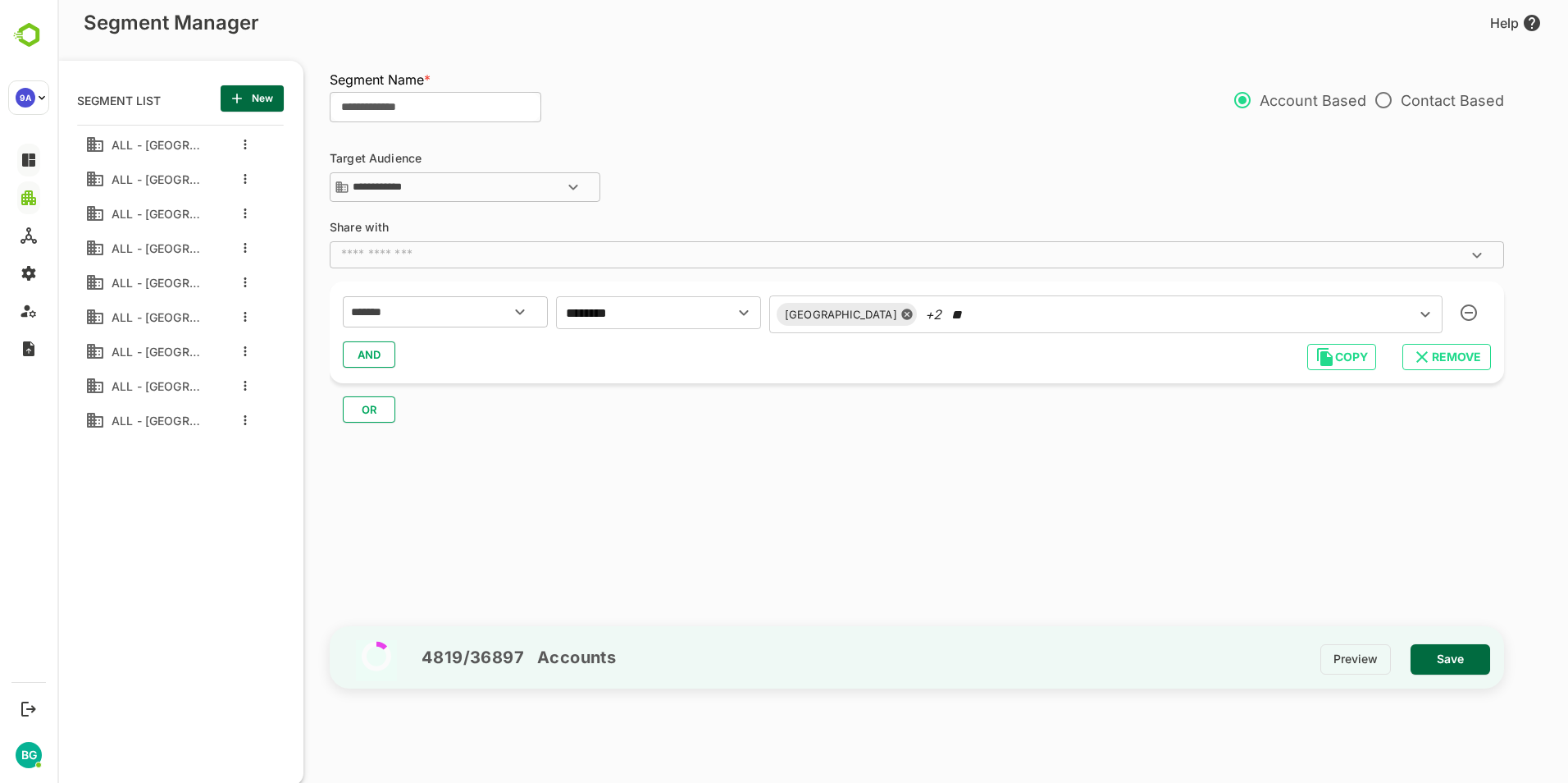
click at [1167, 504] on div "**********" at bounding box center [924, 374] width 1191 height 485
click at [372, 352] on span "AND" at bounding box center [368, 354] width 25 height 21
click at [1467, 446] on span "REMOVE" at bounding box center [1446, 440] width 63 height 21
click at [517, 312] on icon "Open" at bounding box center [519, 314] width 9 height 6
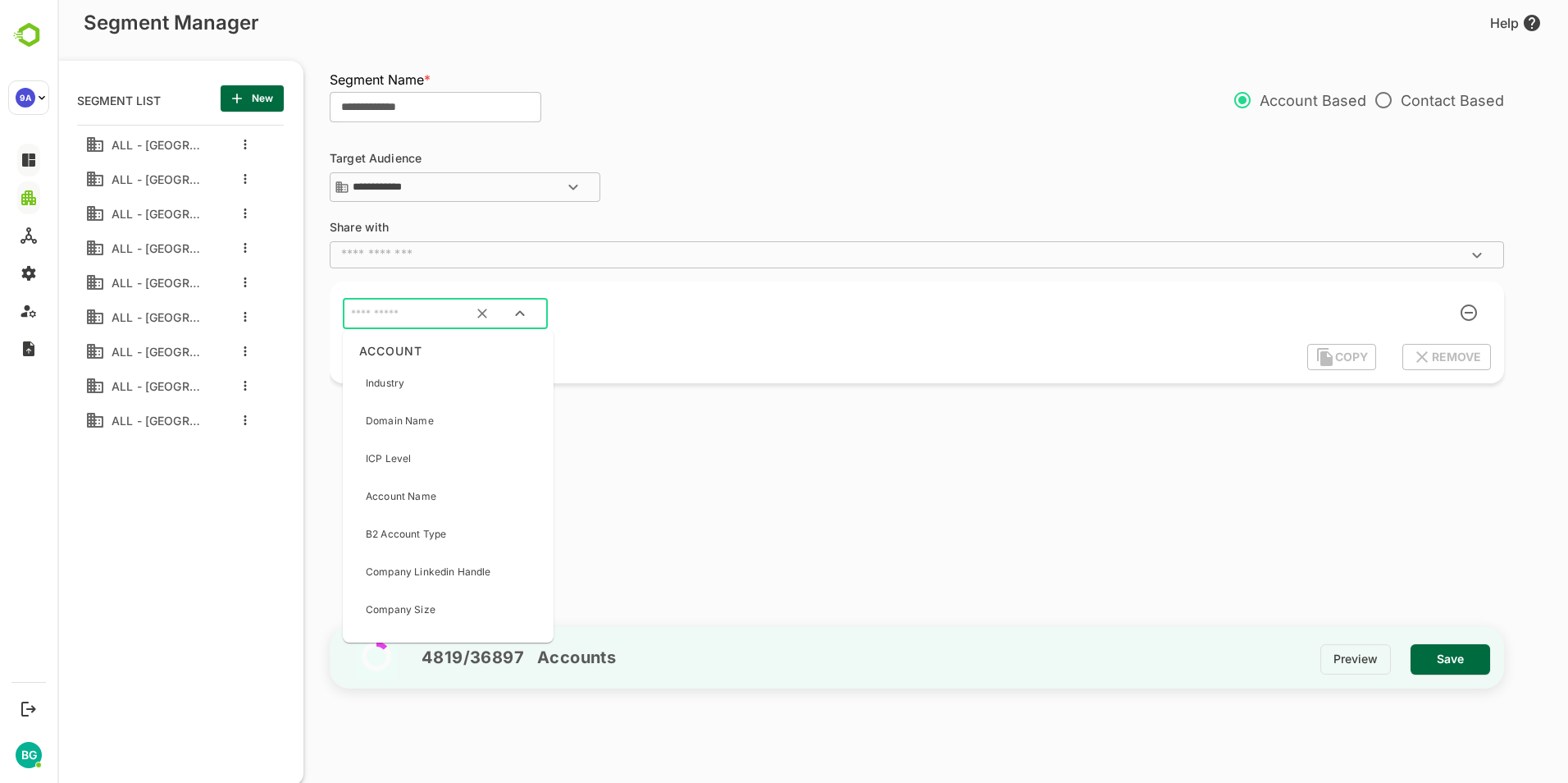
click at [402, 311] on input "text" at bounding box center [424, 313] width 154 height 21
type input "*******"
click at [398, 384] on p "Country" at bounding box center [385, 383] width 39 height 15
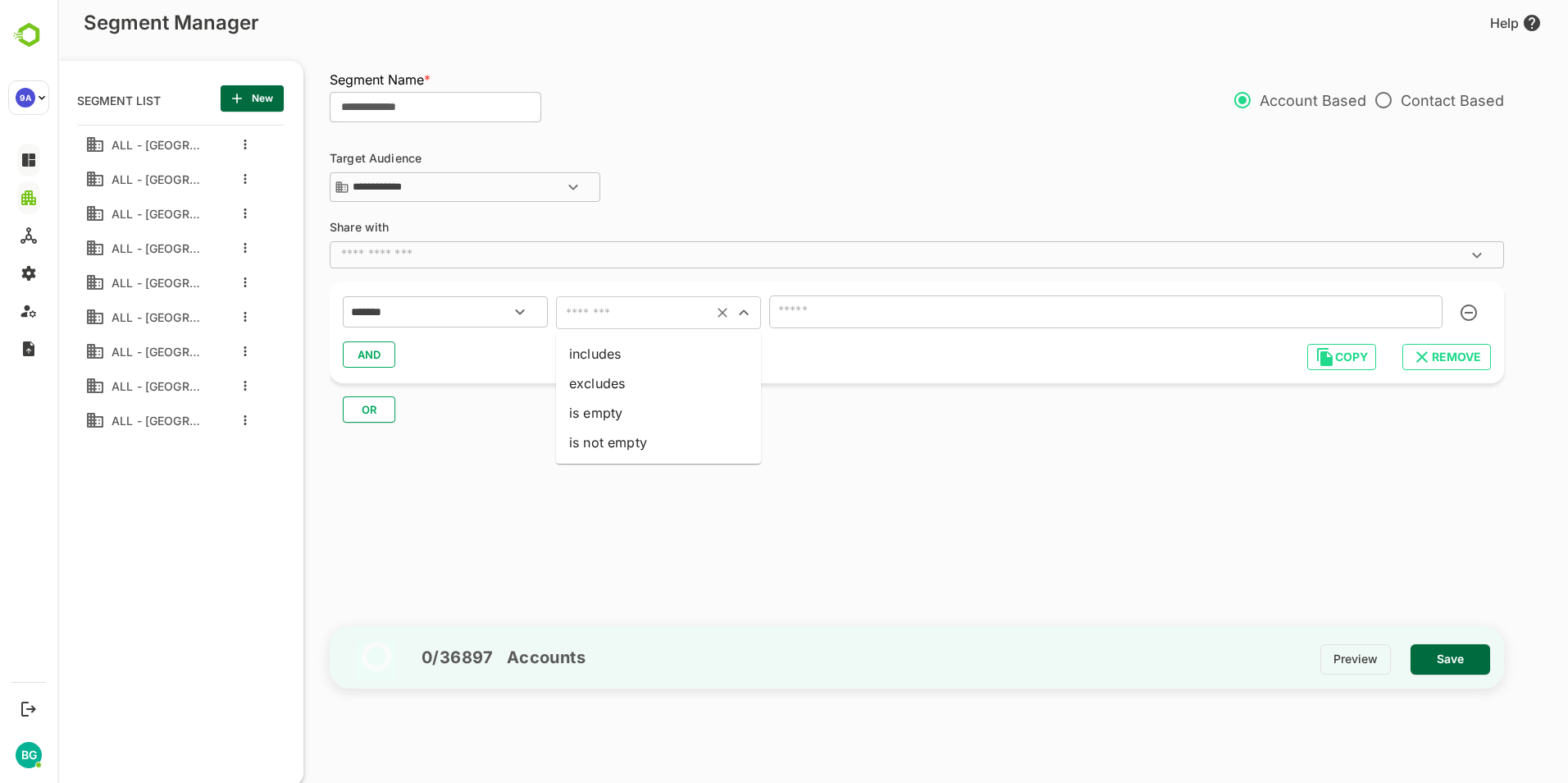
click at [642, 308] on input "text" at bounding box center [633, 312] width 146 height 23
click at [618, 346] on li "includes" at bounding box center [658, 354] width 205 height 29
type input "********"
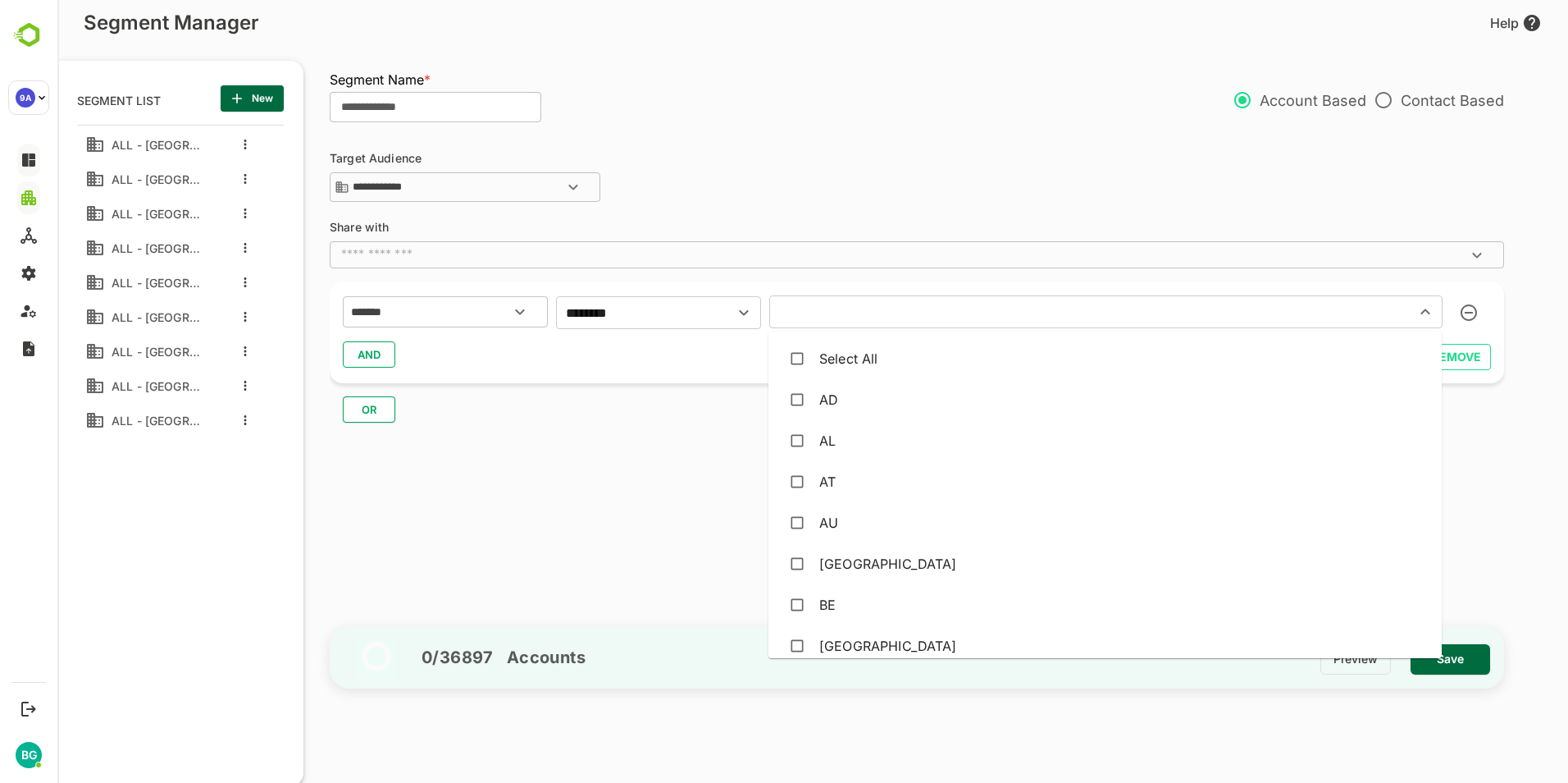
click at [887, 305] on input "text" at bounding box center [1082, 311] width 615 height 23
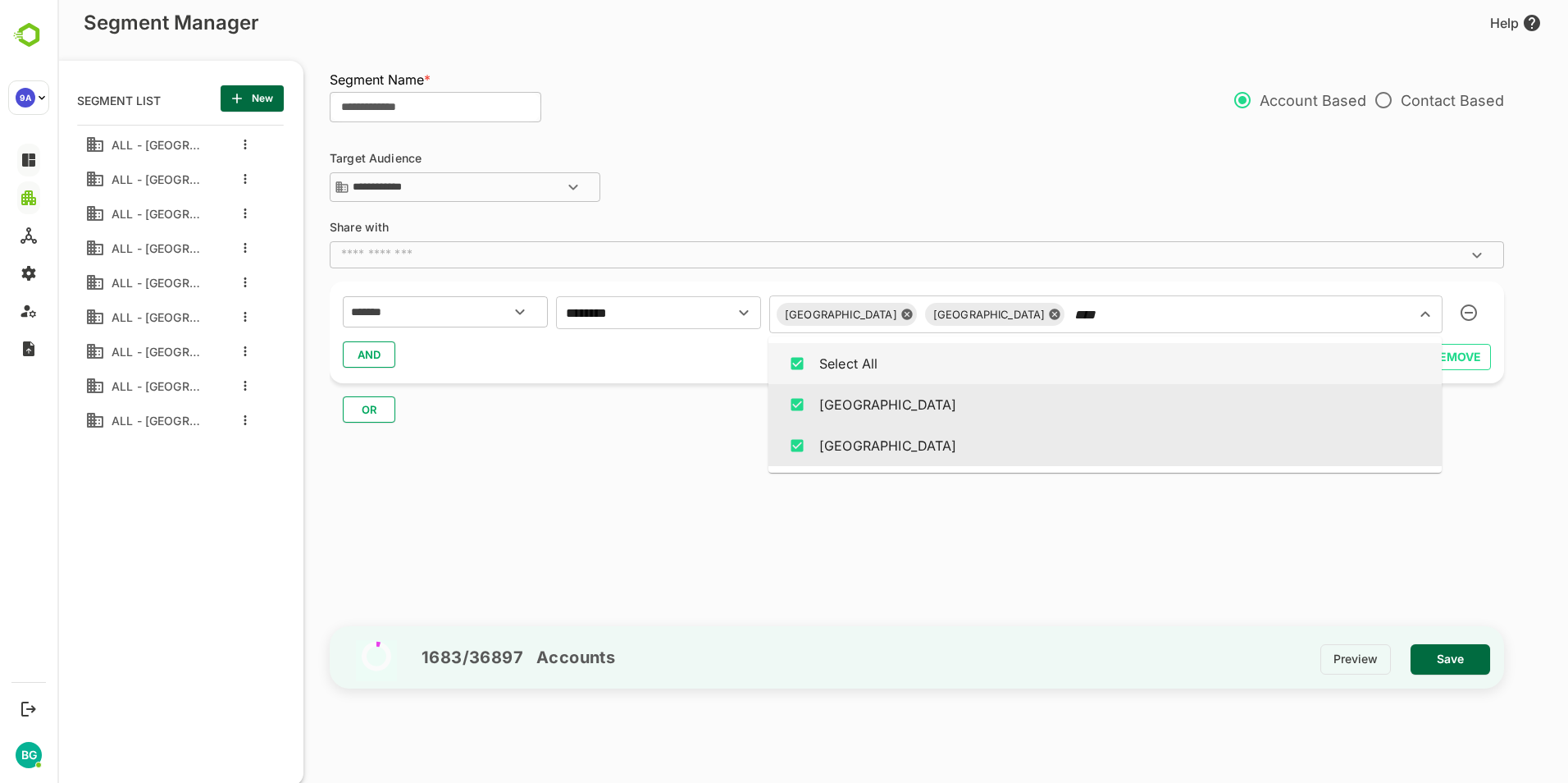
click at [1070, 310] on input "****" at bounding box center [1229, 314] width 319 height 23
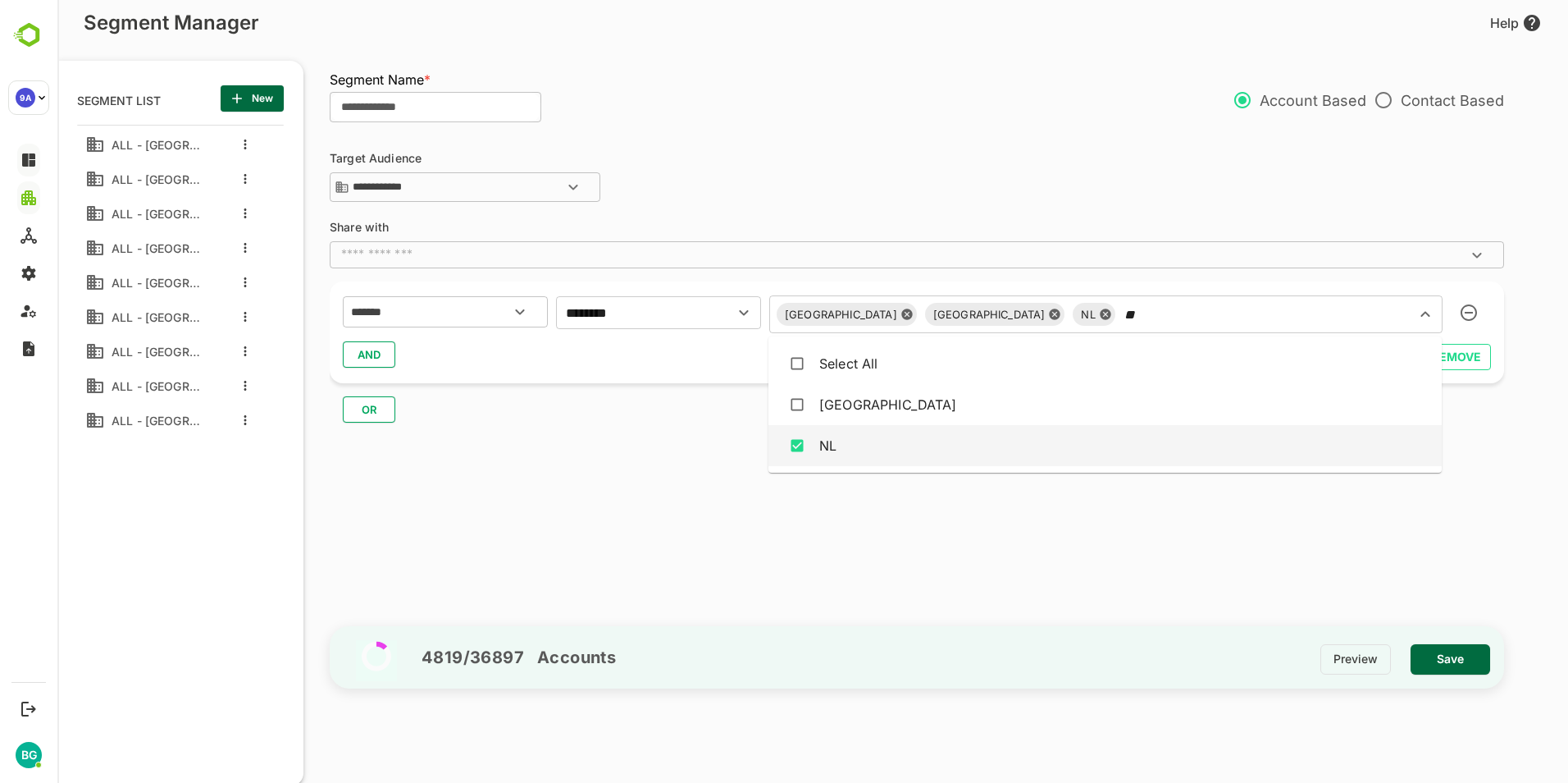
type input "**"
click at [1037, 523] on div "**********" at bounding box center [924, 374] width 1191 height 485
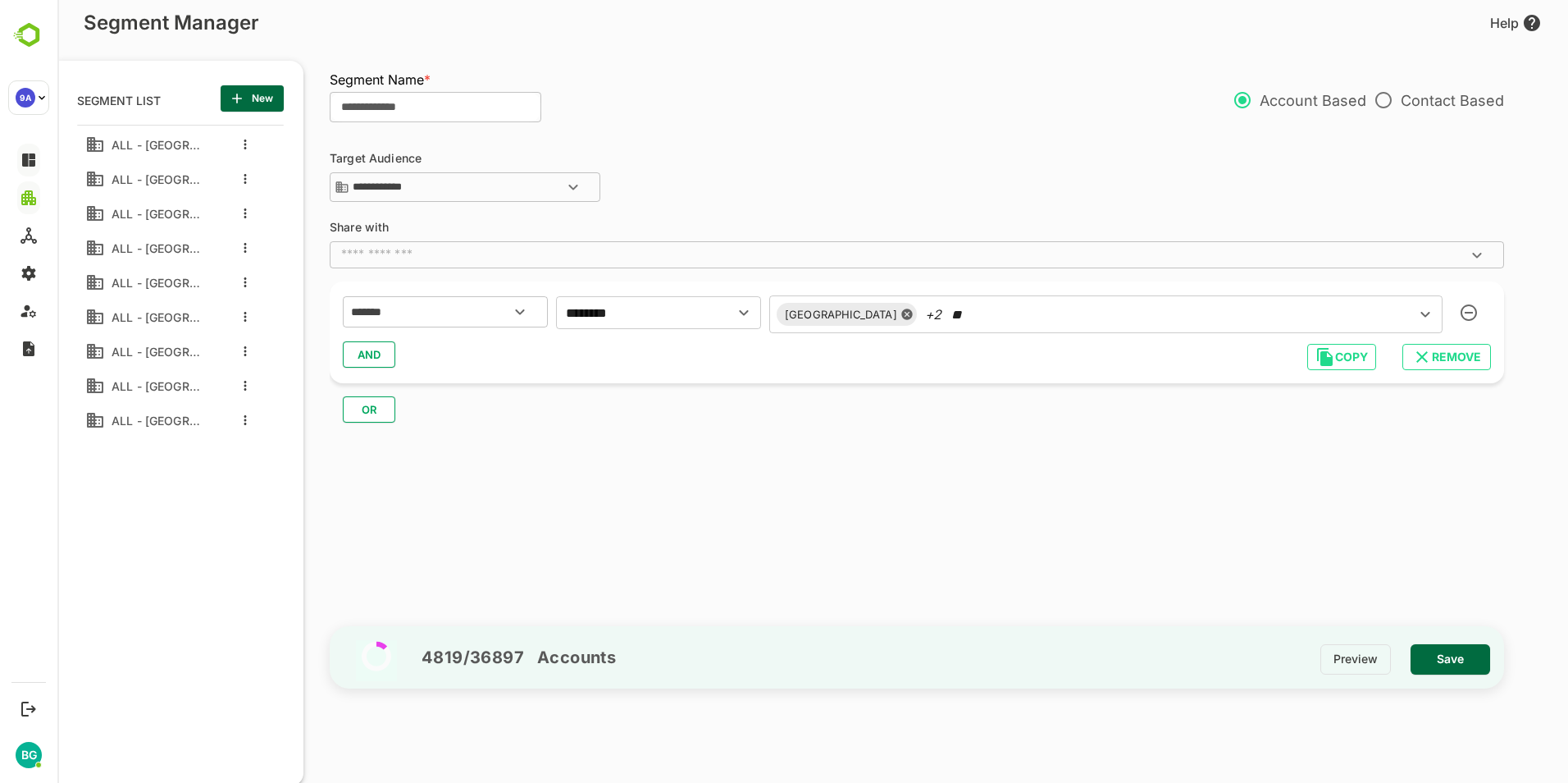
click at [1464, 253] on button "Open" at bounding box center [1476, 255] width 40 height 40
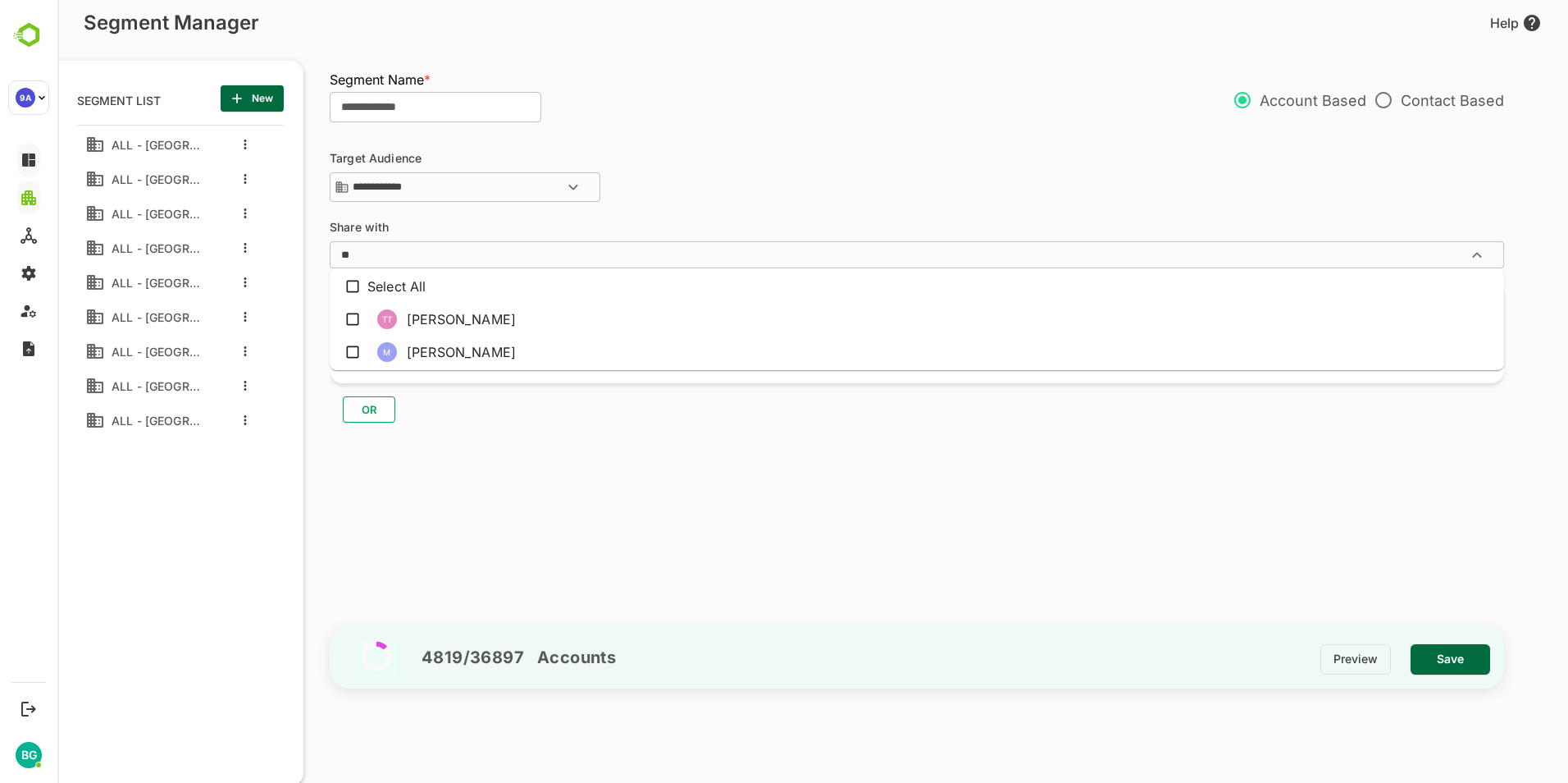
type input "***"
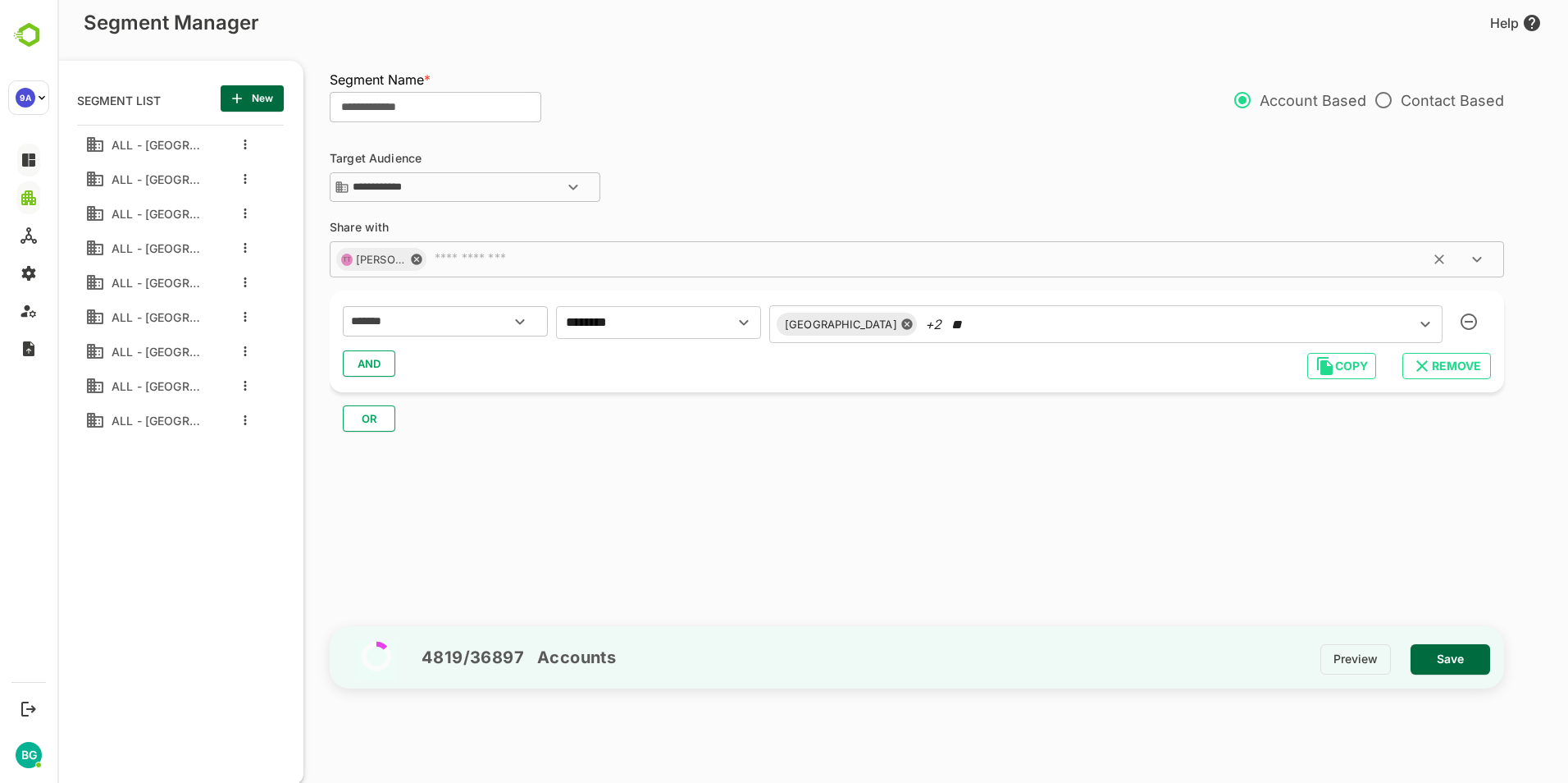
click at [1444, 652] on span "Save" at bounding box center [1450, 659] width 53 height 21
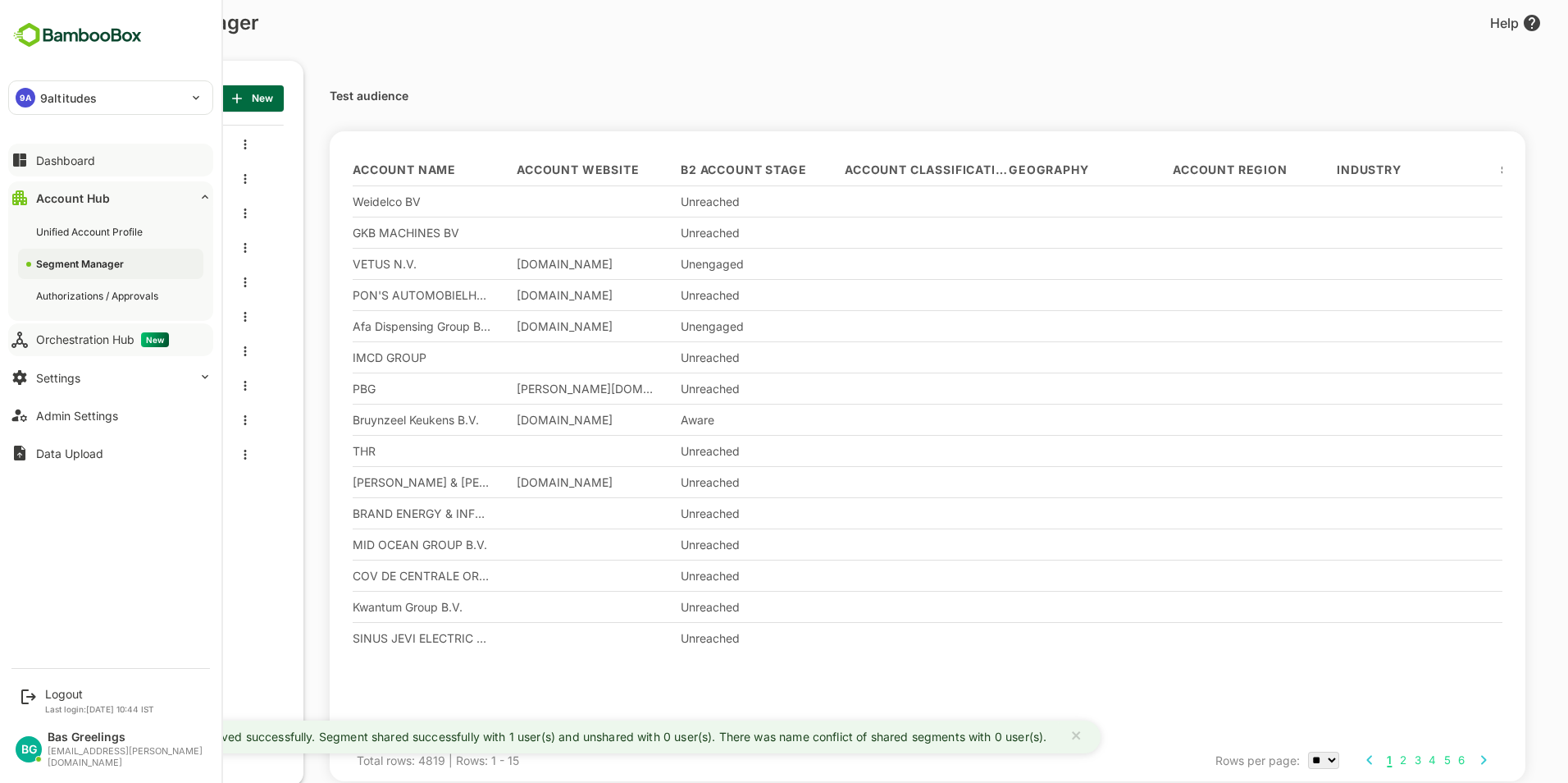
click at [85, 344] on div "Orchestration Hub New" at bounding box center [102, 340] width 133 height 15
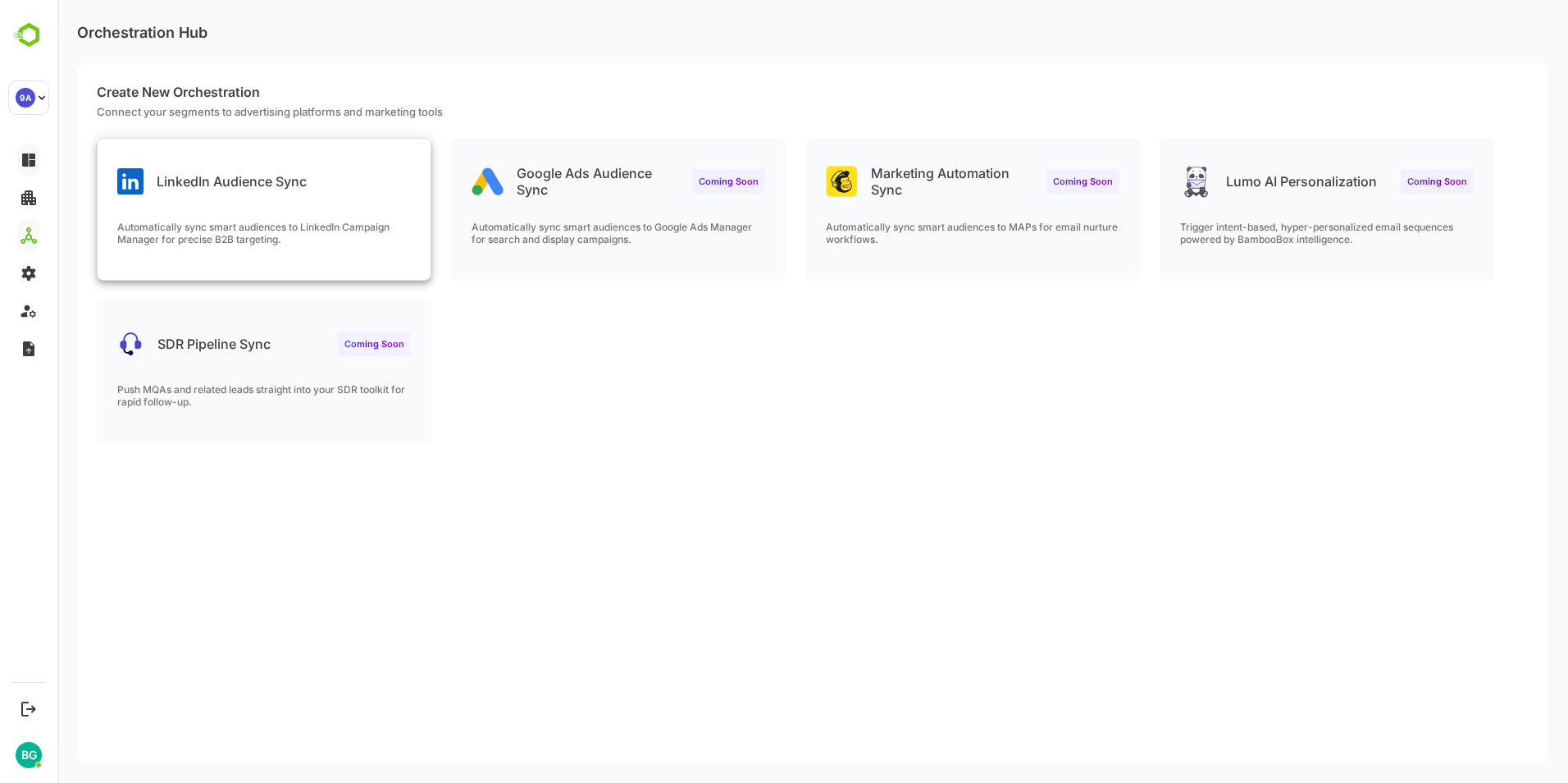
click at [257, 175] on p "LinkedIn Audience Sync" at bounding box center [231, 181] width 150 height 17
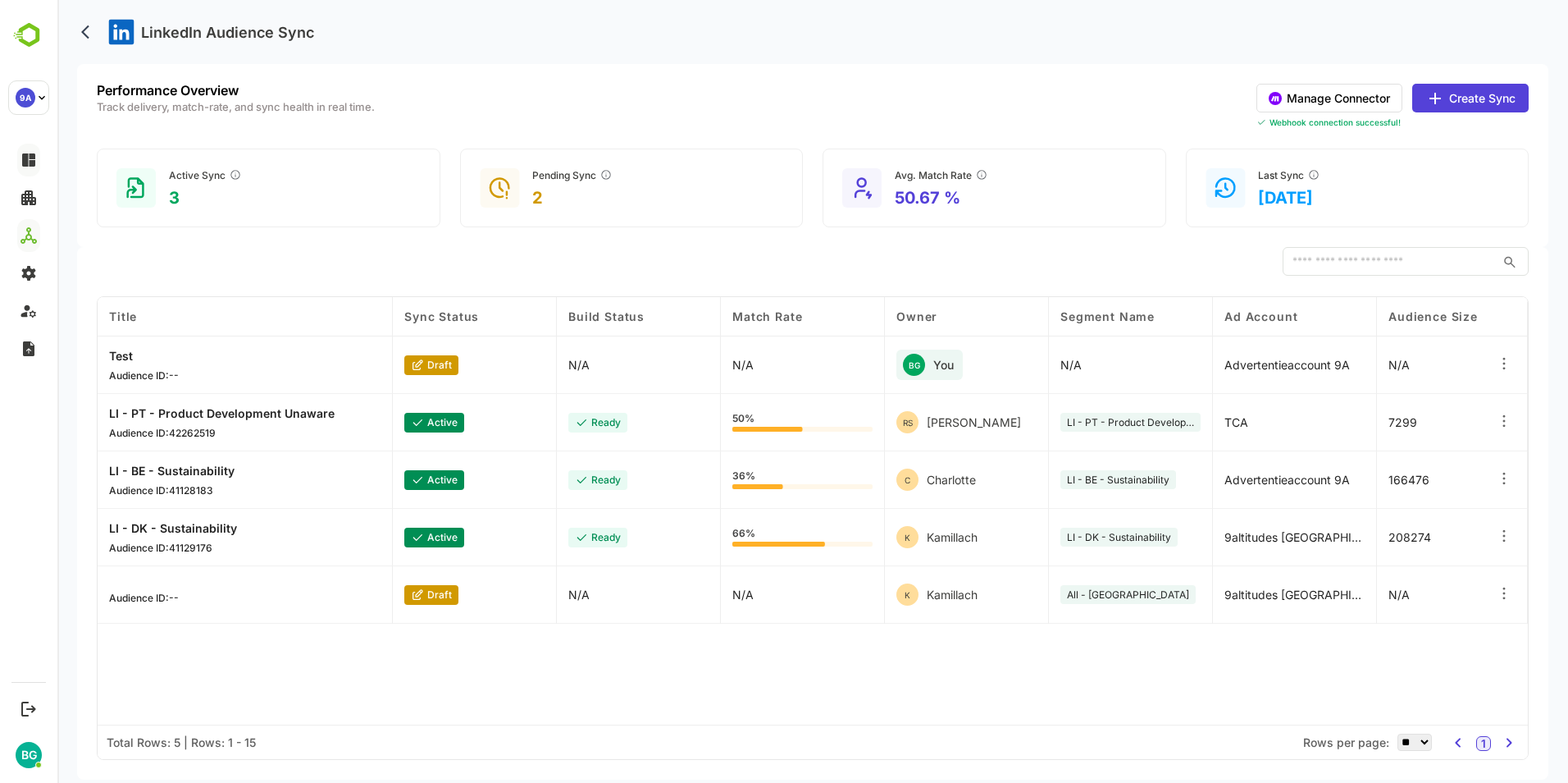
click at [1502, 98] on button "Create Sync" at bounding box center [1470, 98] width 116 height 29
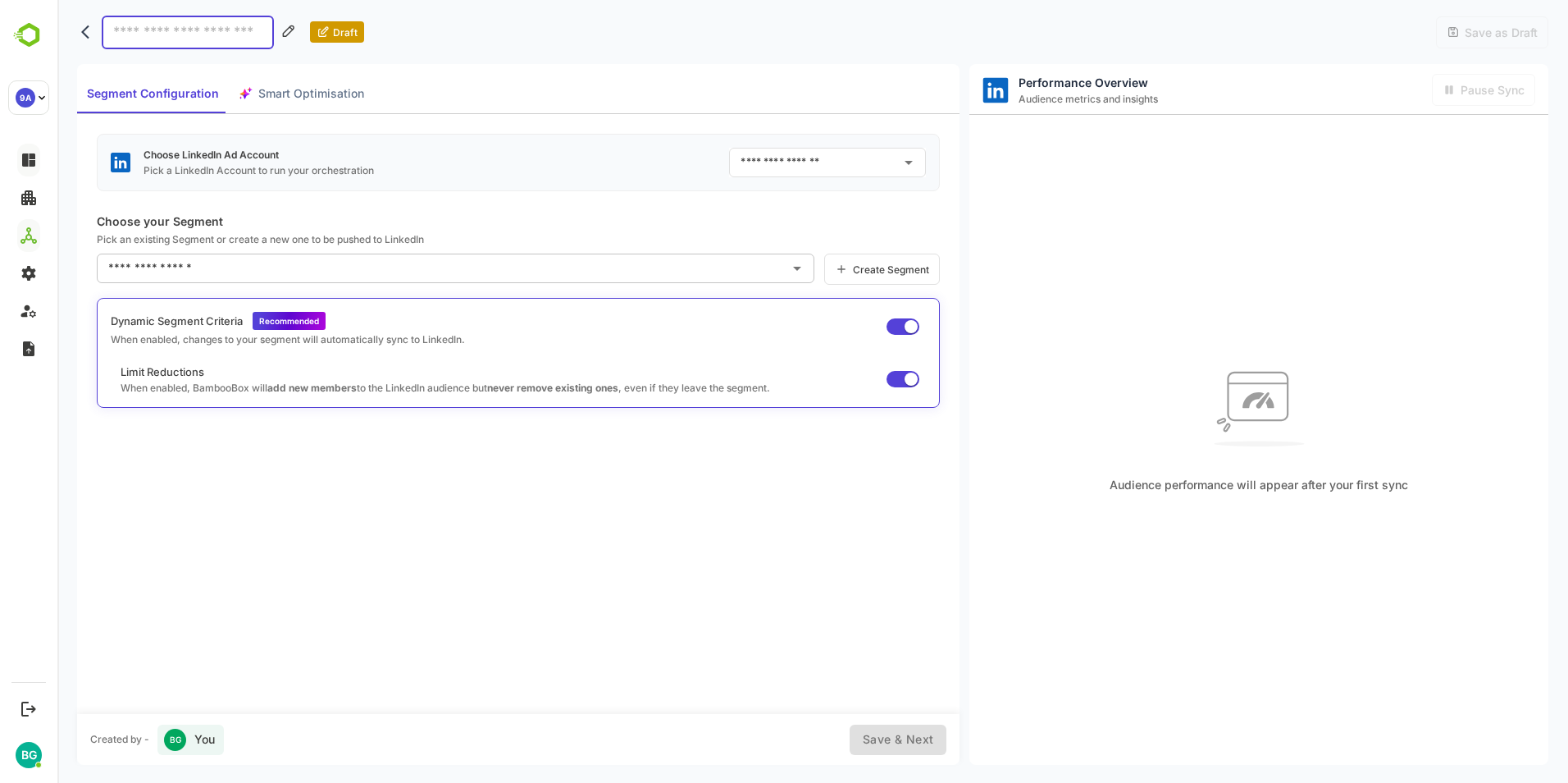
click at [86, 36] on icon "back" at bounding box center [85, 32] width 8 height 14
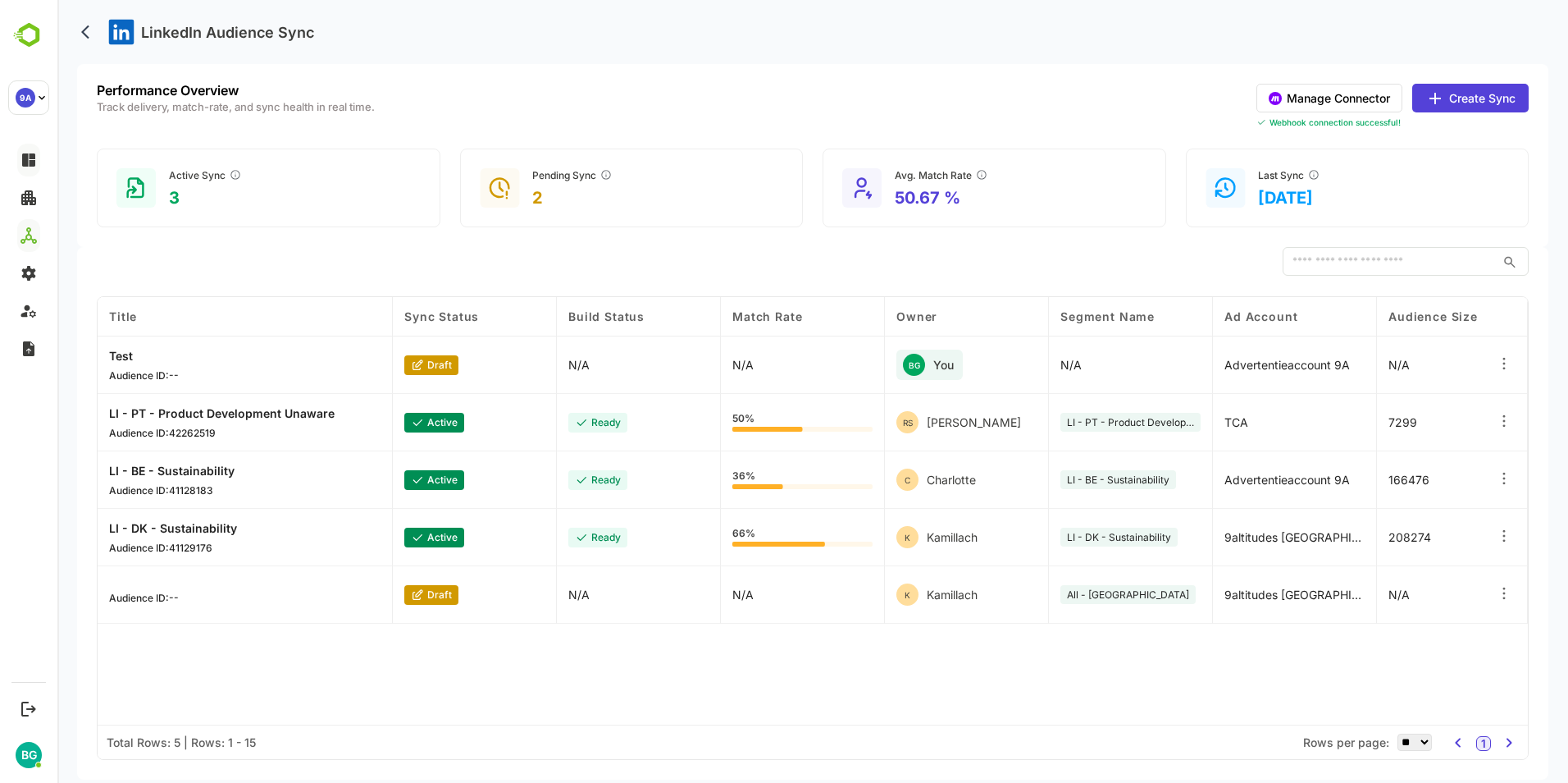
click at [429, 365] on p "draft" at bounding box center [439, 364] width 25 height 12
click at [413, 366] on icon at bounding box center [418, 364] width 9 height 9
click at [437, 365] on p "draft" at bounding box center [439, 364] width 25 height 12
click at [453, 366] on div "draft" at bounding box center [431, 365] width 54 height 19
click at [1498, 357] on icon at bounding box center [1504, 364] width 17 height 17
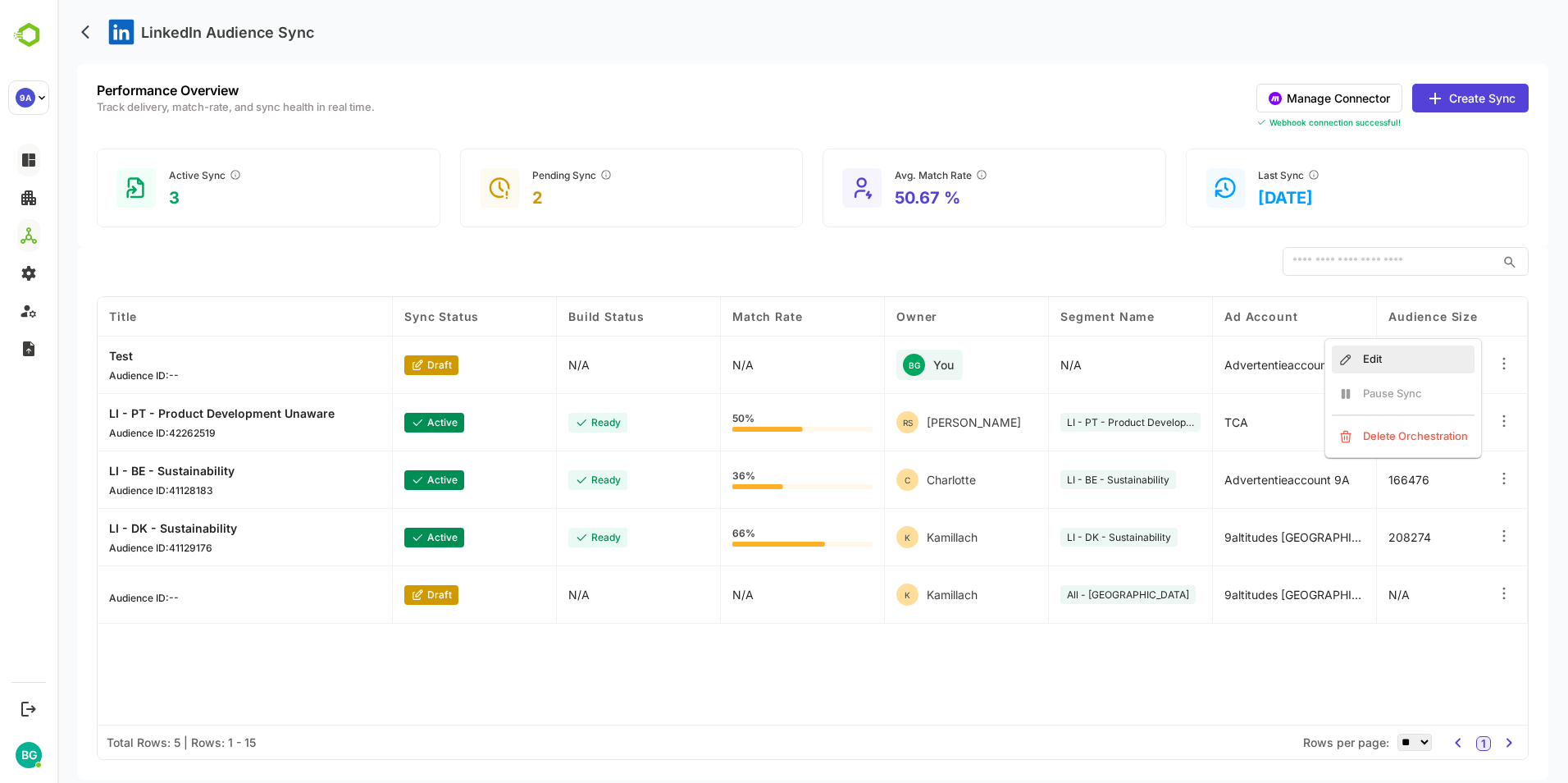
click at [1406, 362] on div "Edit" at bounding box center [1402, 359] width 143 height 28
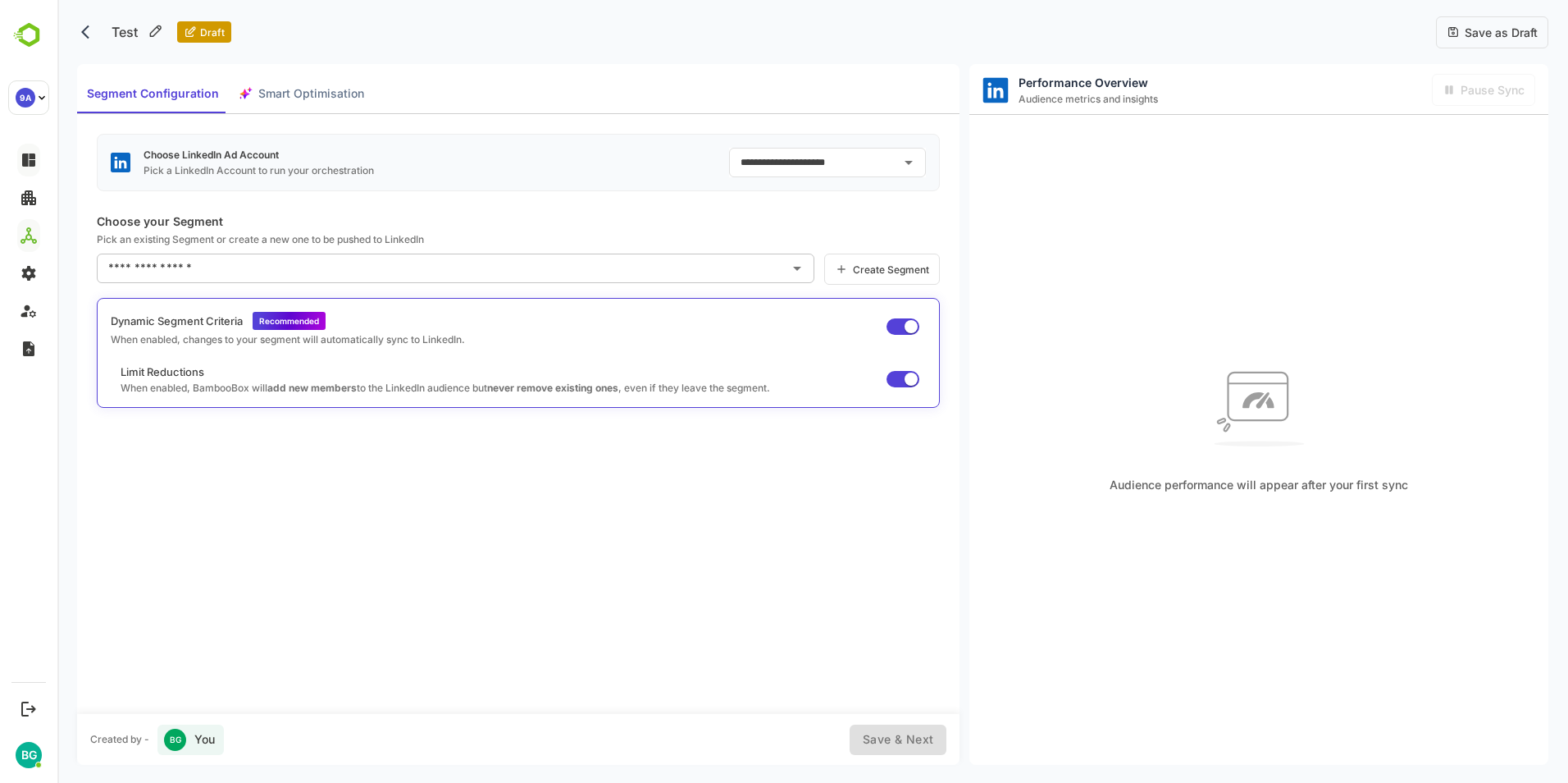
click at [795, 271] on icon "Open" at bounding box center [796, 268] width 19 height 19
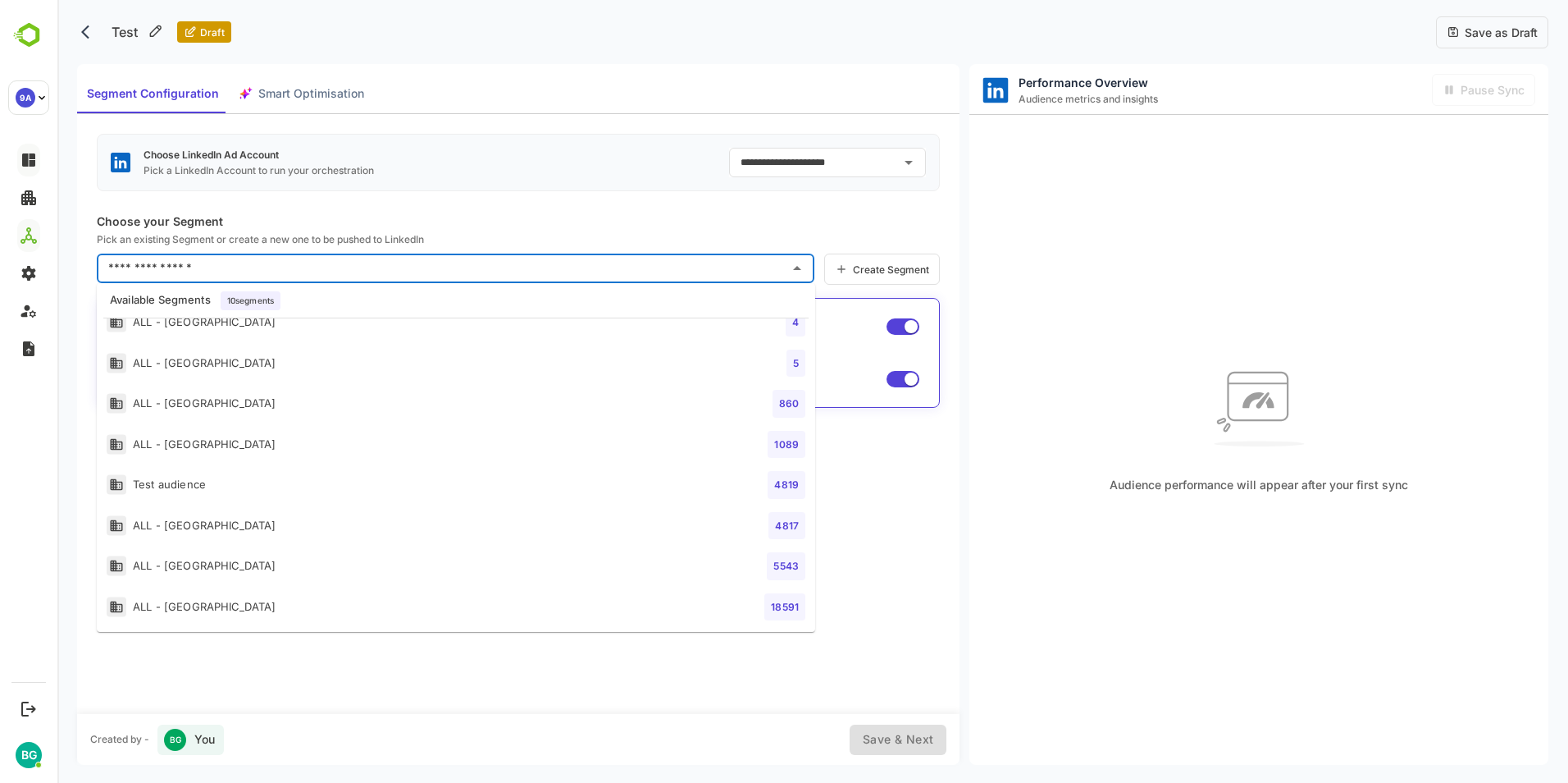
scroll to position [106, 0]
click at [306, 491] on li "Test audience 4819" at bounding box center [456, 483] width 718 height 41
type input "**********"
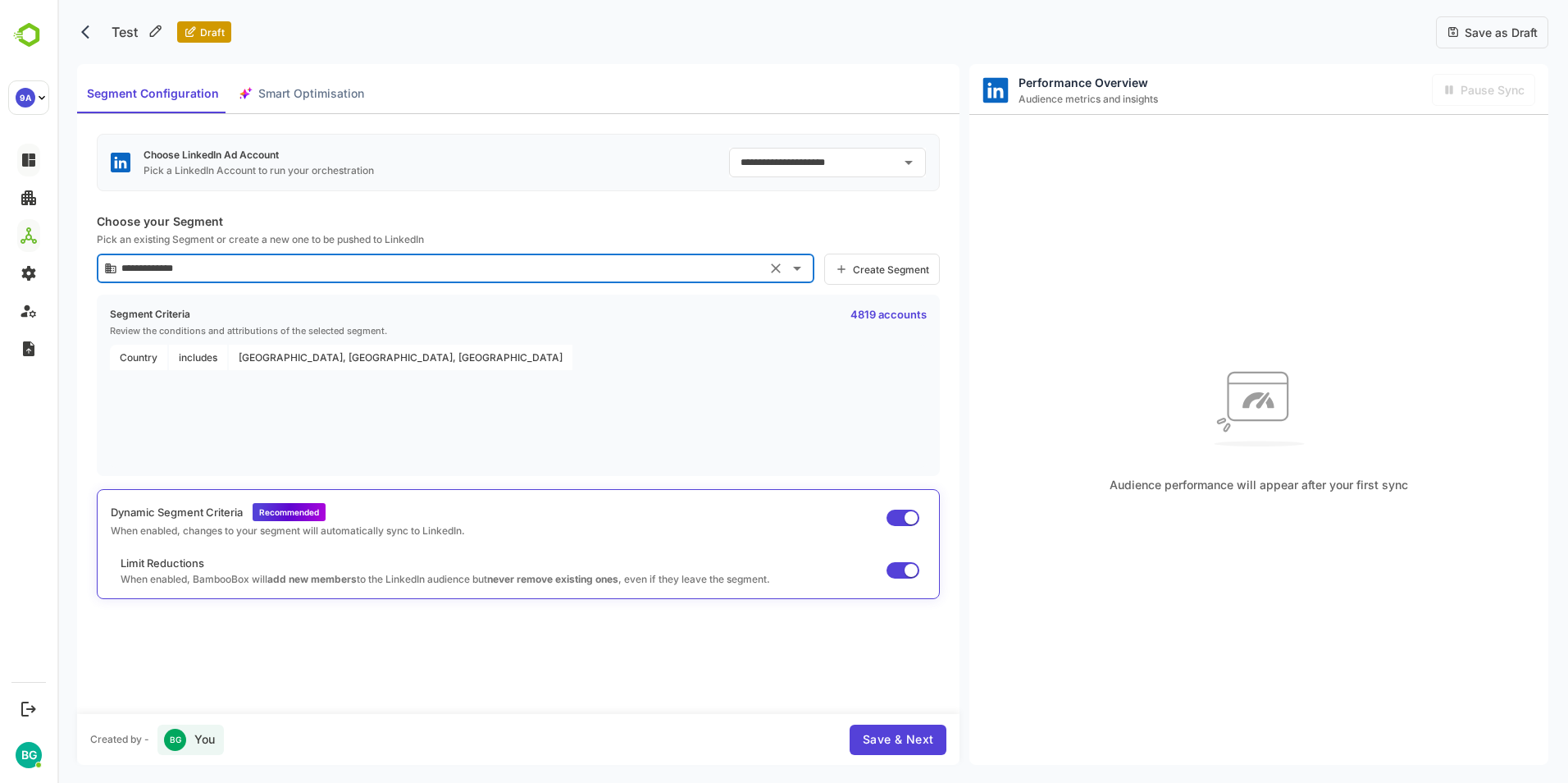
click at [923, 742] on span "Save & Next" at bounding box center [898, 740] width 71 height 20
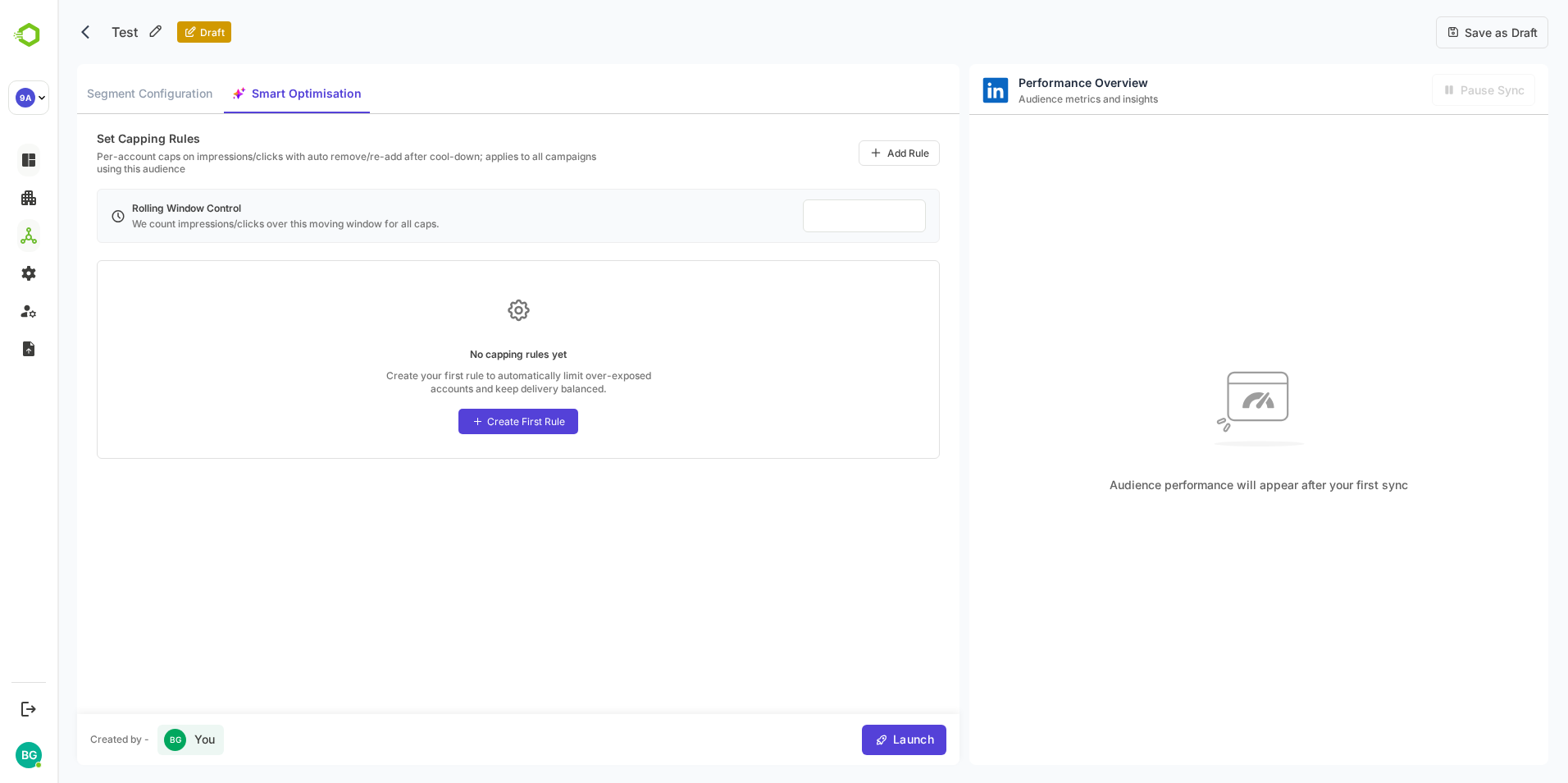
click at [514, 424] on div "Create First Rule" at bounding box center [526, 421] width 78 height 12
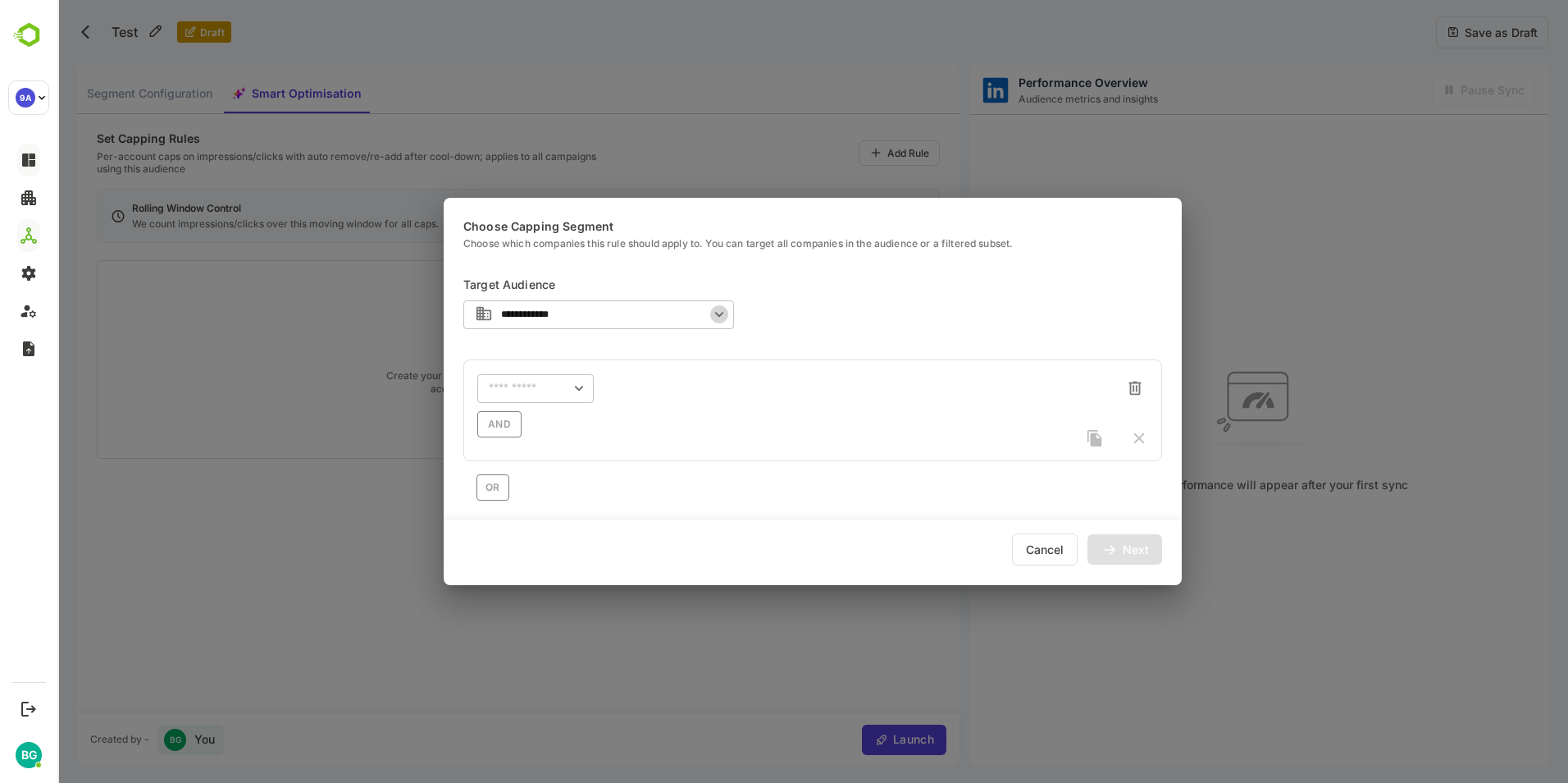
click at [716, 317] on icon "Open" at bounding box center [719, 314] width 18 height 18
click at [659, 349] on li "All Accounts" at bounding box center [598, 349] width 271 height 25
click at [819, 306] on div "**********" at bounding box center [812, 385] width 699 height 229
click at [517, 385] on input "text" at bounding box center [515, 388] width 52 height 12
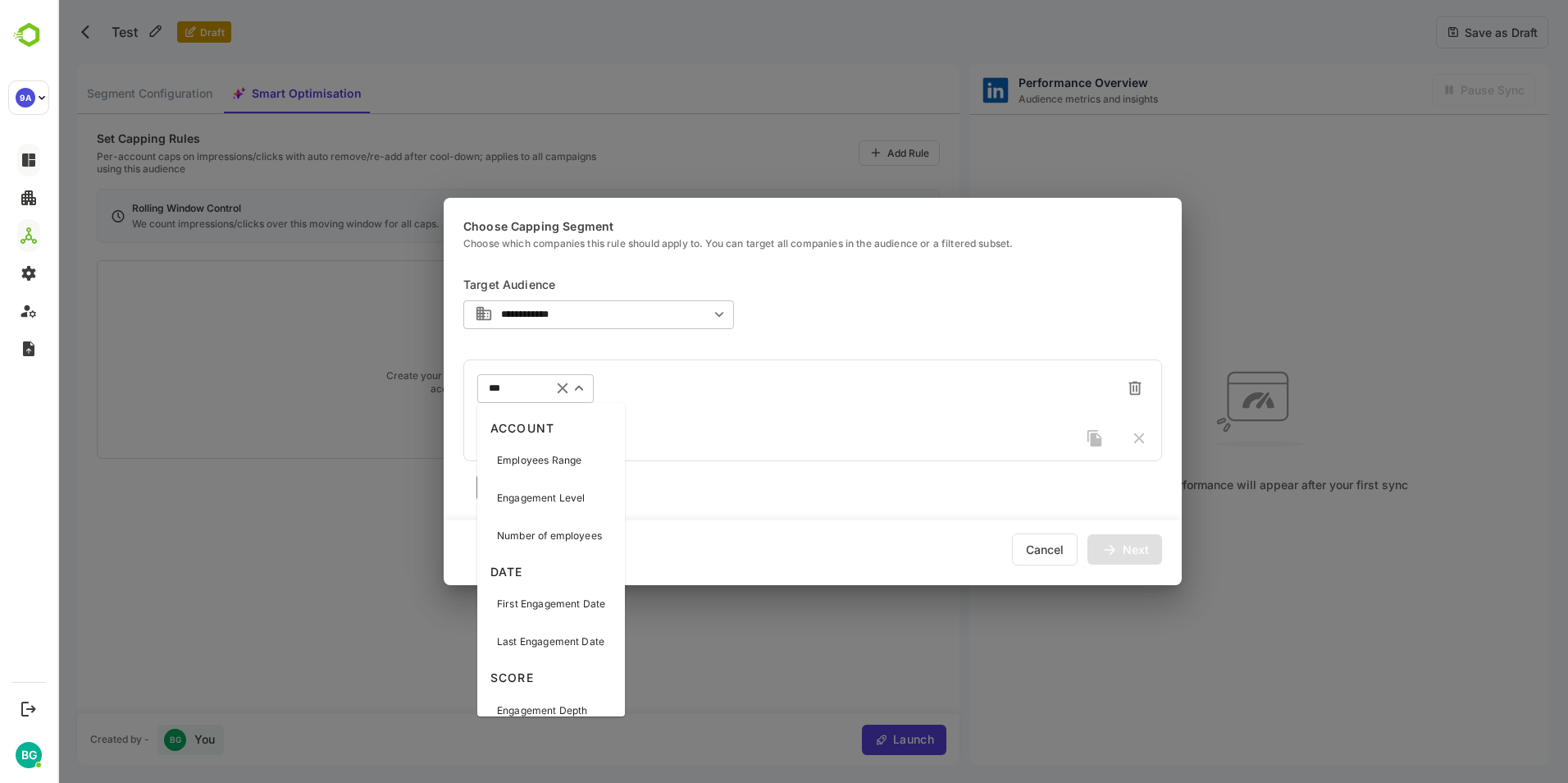
type input "****"
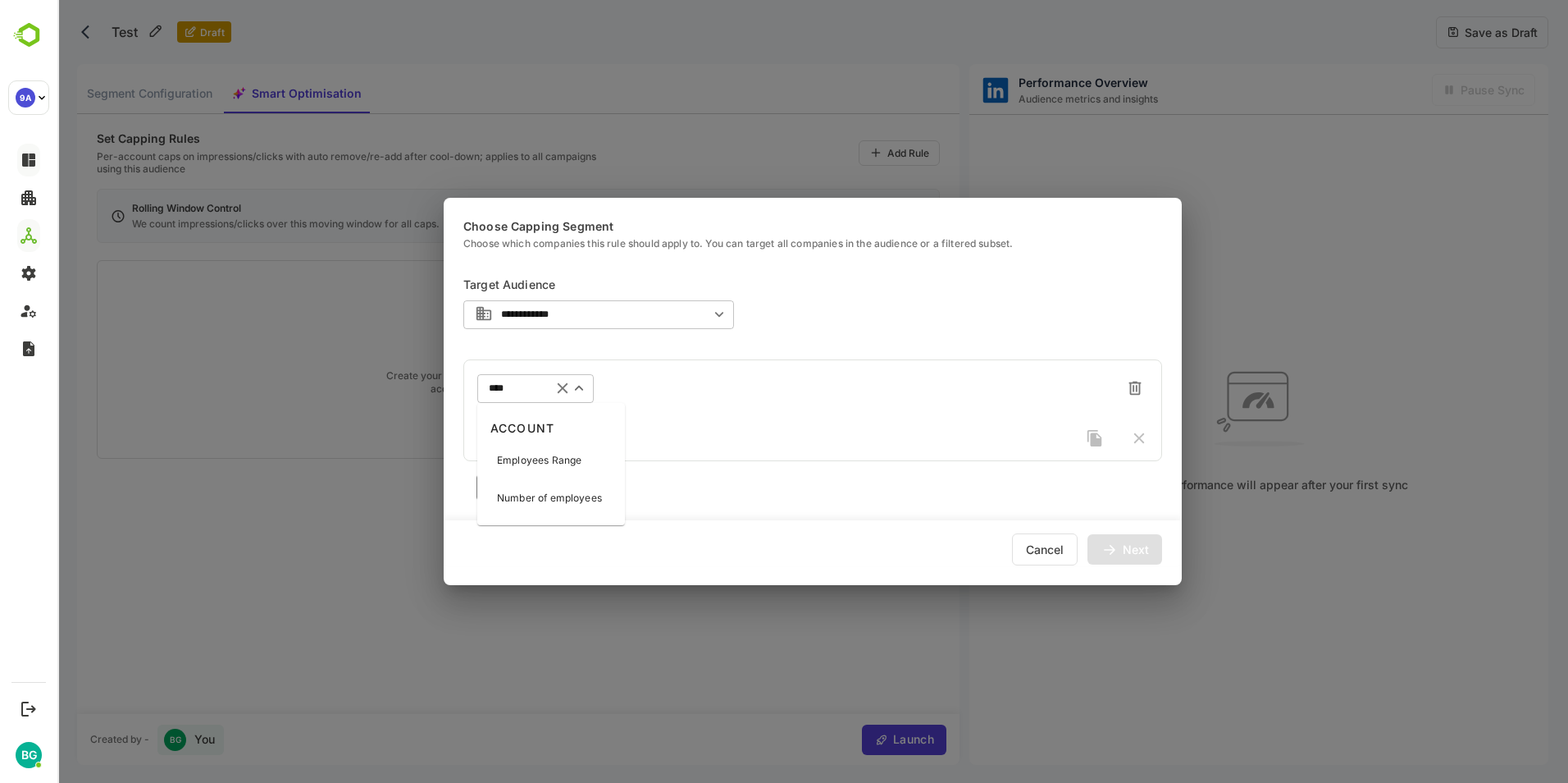
click at [558, 457] on p "Employees Range" at bounding box center [540, 461] width 85 height 15
click at [697, 392] on icon "Open" at bounding box center [695, 388] width 18 height 18
click at [658, 451] on li "greater than(>)" at bounding box center [656, 446] width 109 height 25
type input "**********"
click at [803, 389] on input "number" at bounding box center [918, 388] width 400 height 29
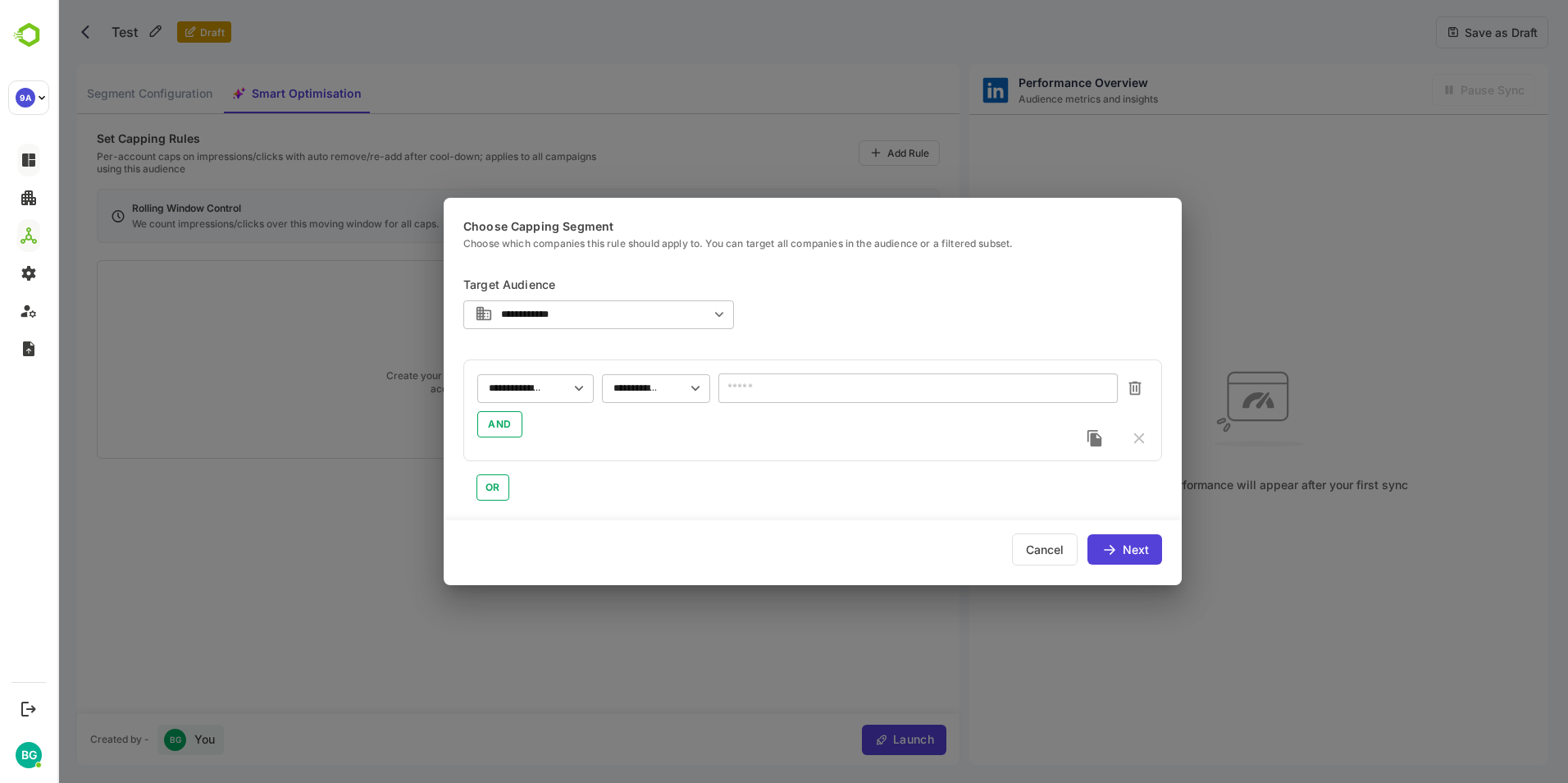
type input "****"
click at [1132, 543] on div "Next" at bounding box center [1135, 549] width 26 height 11
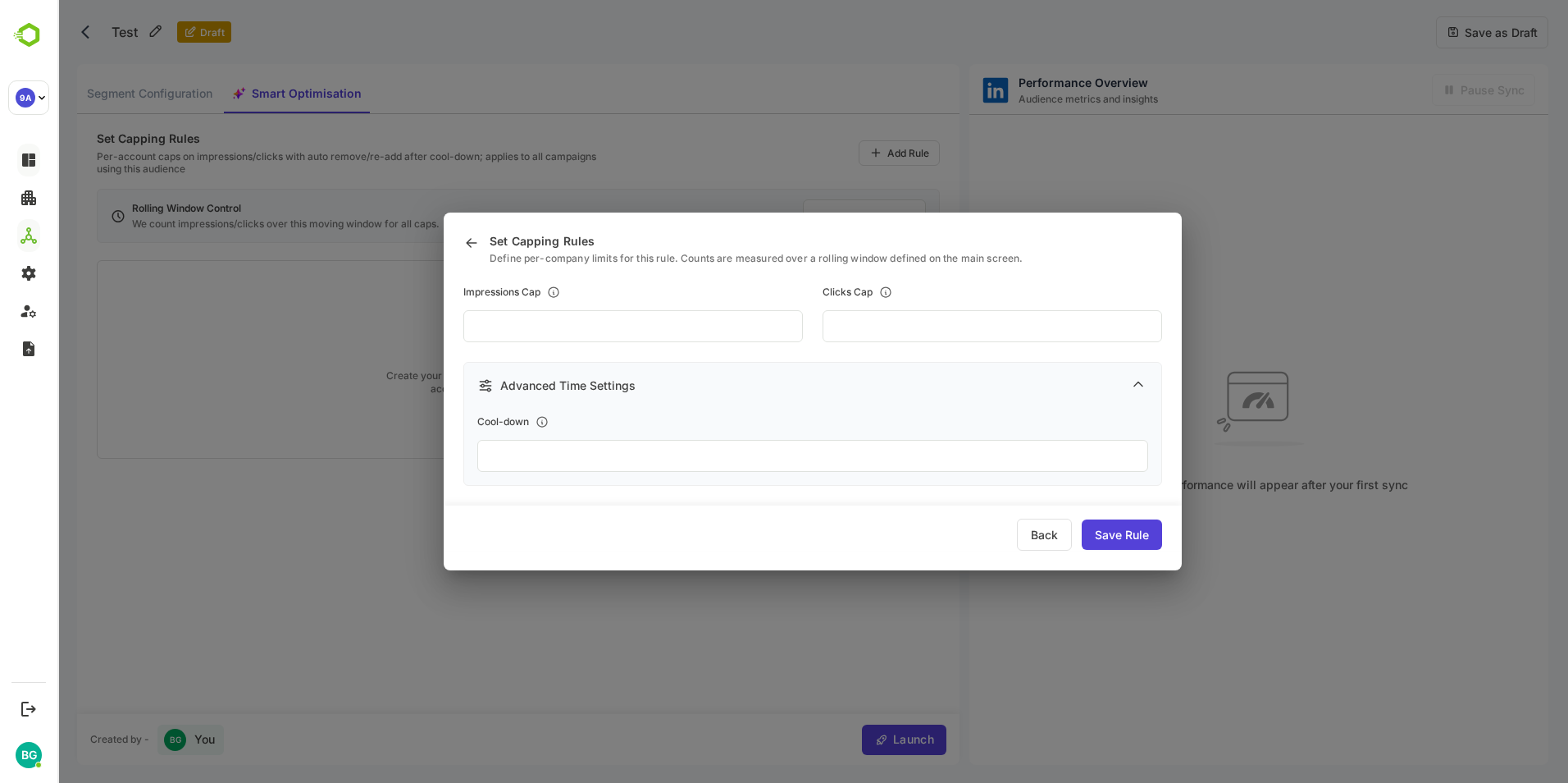
drag, startPoint x: 536, startPoint y: 326, endPoint x: 465, endPoint y: 326, distance: 71.0
click at [465, 326] on input "***" at bounding box center [633, 326] width 340 height 32
type input "**"
click at [862, 322] on input "**" at bounding box center [992, 326] width 340 height 32
drag, startPoint x: 513, startPoint y: 333, endPoint x: 455, endPoint y: 331, distance: 58.0
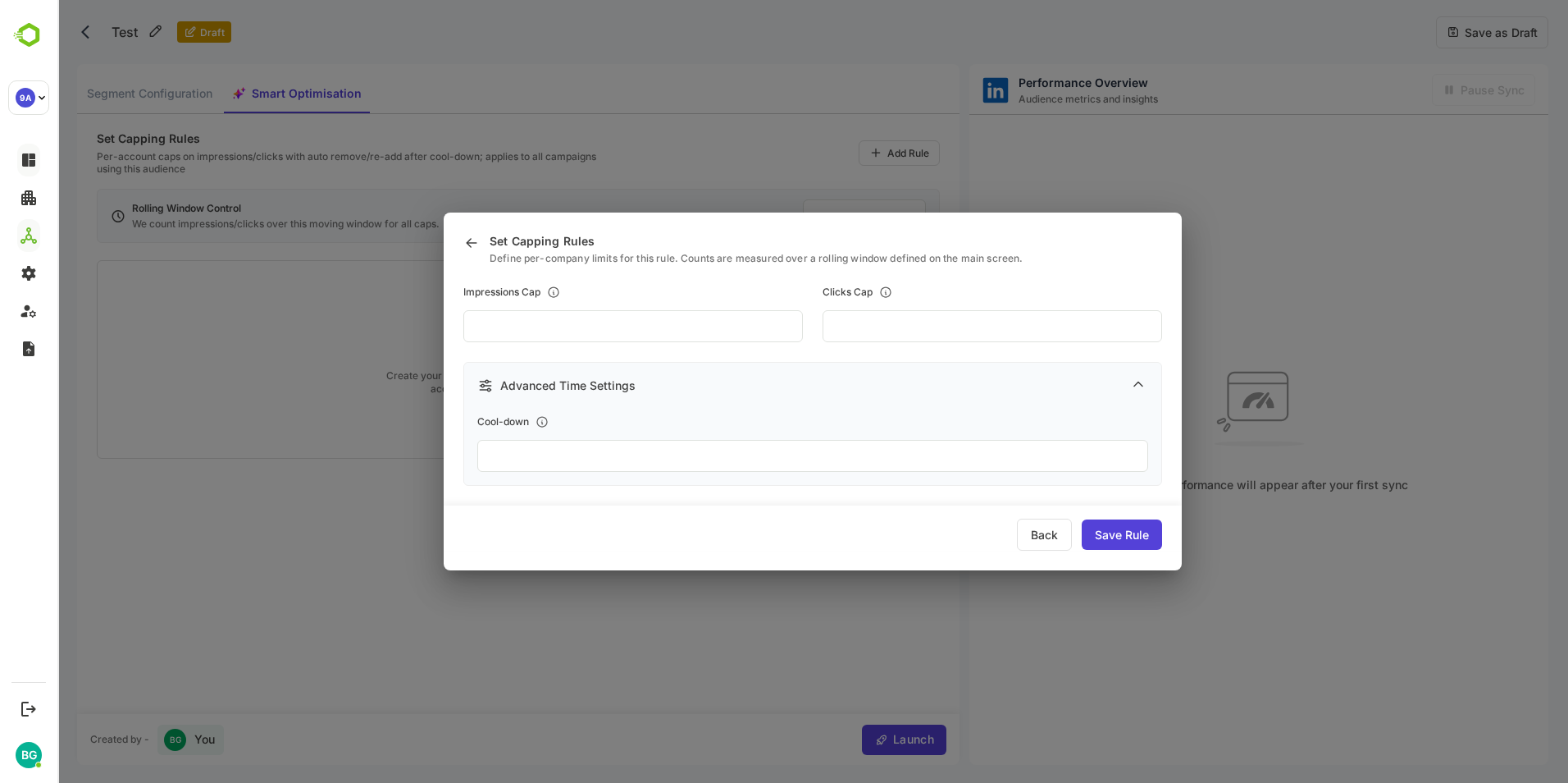
click at [455, 331] on div "Set Capping Rules Define per-company limits for this rule. Counts are measured …" at bounding box center [812, 392] width 738 height 358
click at [498, 453] on input "**" at bounding box center [812, 455] width 670 height 32
drag, startPoint x: 507, startPoint y: 456, endPoint x: 474, endPoint y: 460, distance: 33.2
click at [474, 460] on div "Advanced Time Settings Cool-down **" at bounding box center [812, 424] width 699 height 123
click at [531, 460] on input "**" at bounding box center [812, 455] width 670 height 32
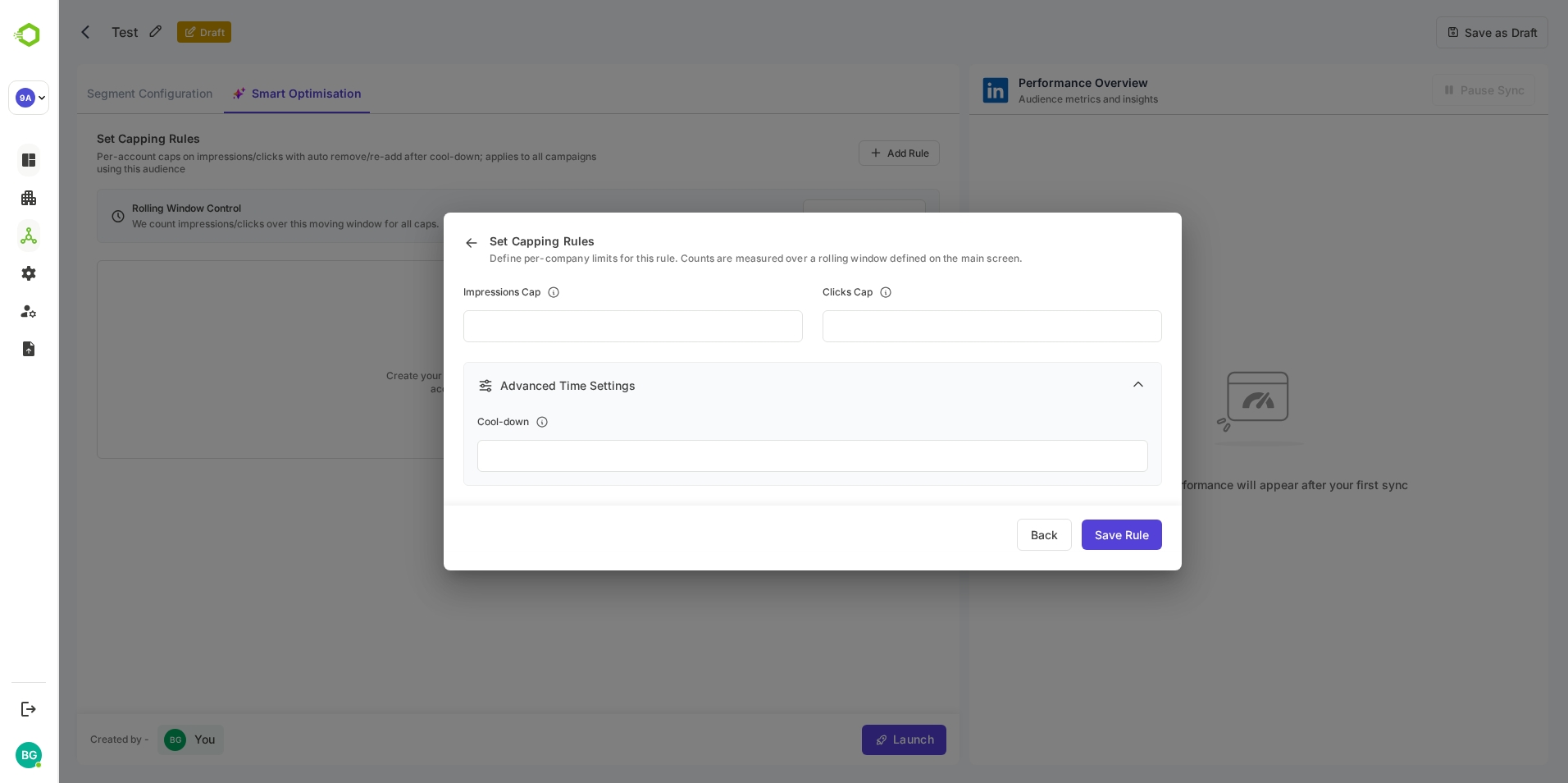
drag, startPoint x: 513, startPoint y: 461, endPoint x: 470, endPoint y: 462, distance: 43.0
click at [470, 462] on div "Advanced Time Settings Cool-down **" at bounding box center [812, 424] width 699 height 123
click at [517, 451] on input "***" at bounding box center [812, 455] width 670 height 32
drag, startPoint x: 525, startPoint y: 458, endPoint x: 444, endPoint y: 459, distance: 81.0
click at [444, 459] on div "Set Capping Rules Define per-company limits for this rule. Counts are measured …" at bounding box center [812, 392] width 738 height 358
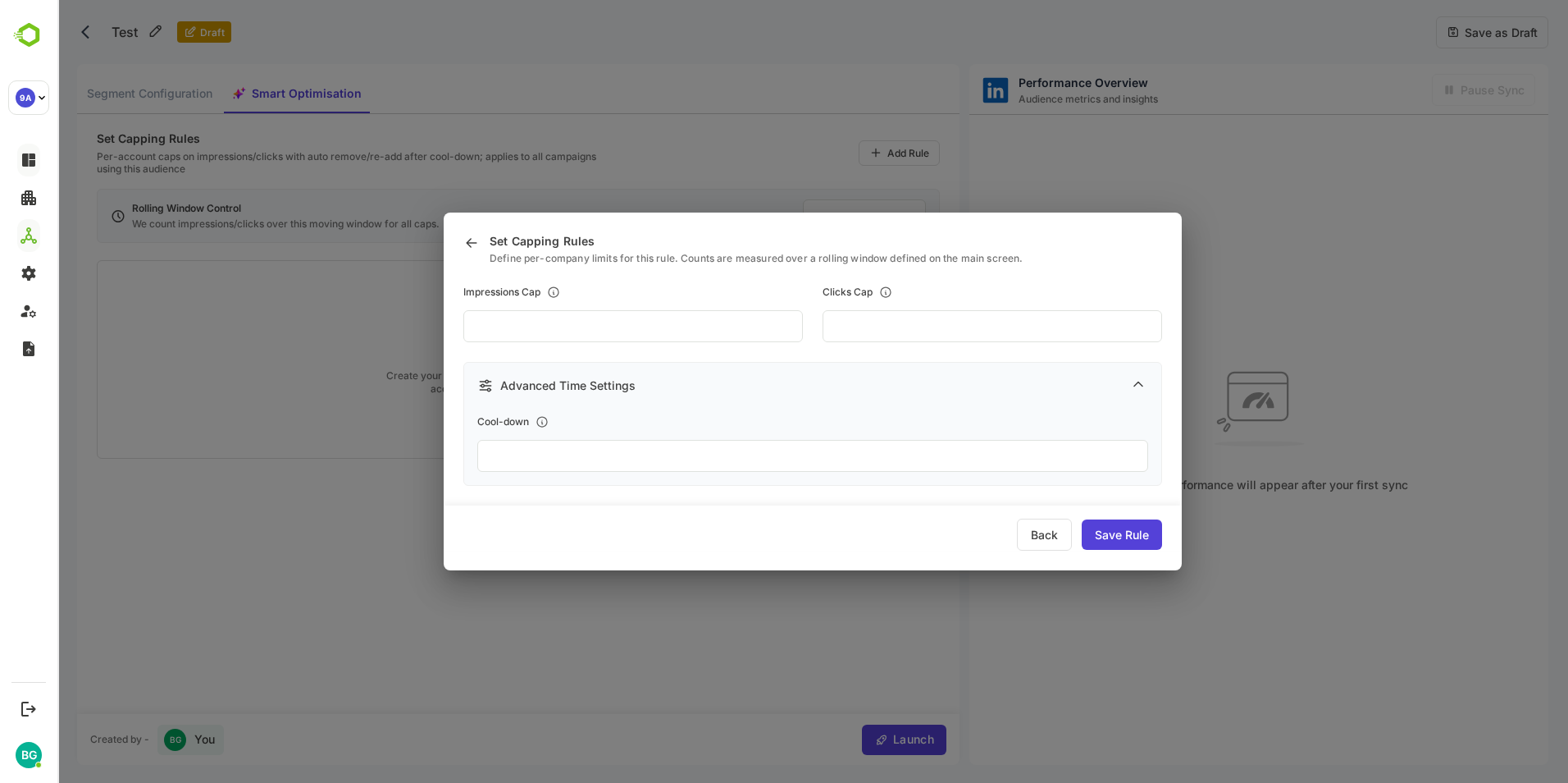
type input "**"
click at [557, 504] on div "Impressions Cap ** Clicks Cap ** Advanced Time Settings Cool-down **" at bounding box center [812, 386] width 699 height 240
click at [1048, 538] on div "Back" at bounding box center [1044, 534] width 55 height 32
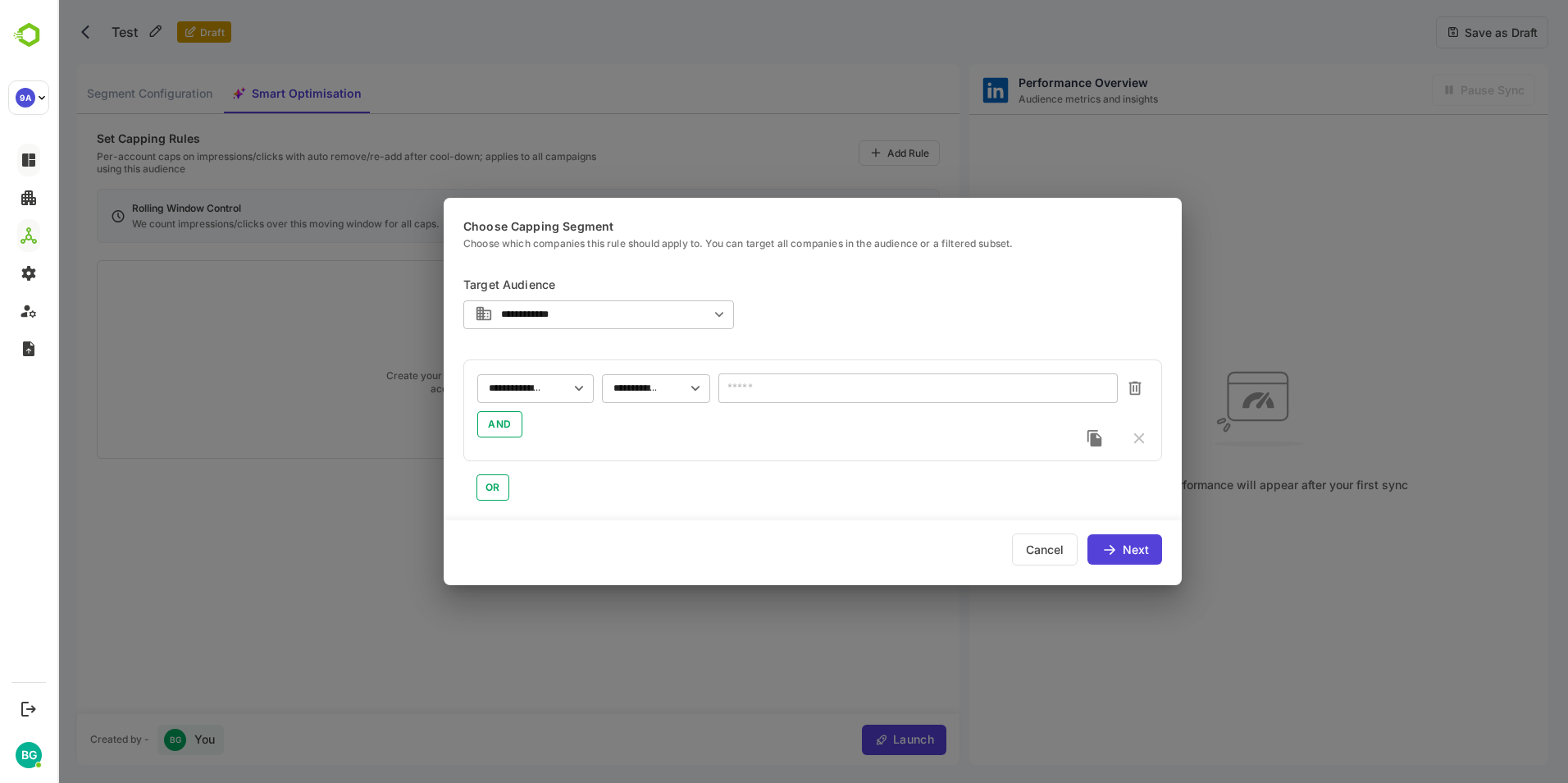
click at [1053, 547] on div "Cancel" at bounding box center [1044, 549] width 65 height 32
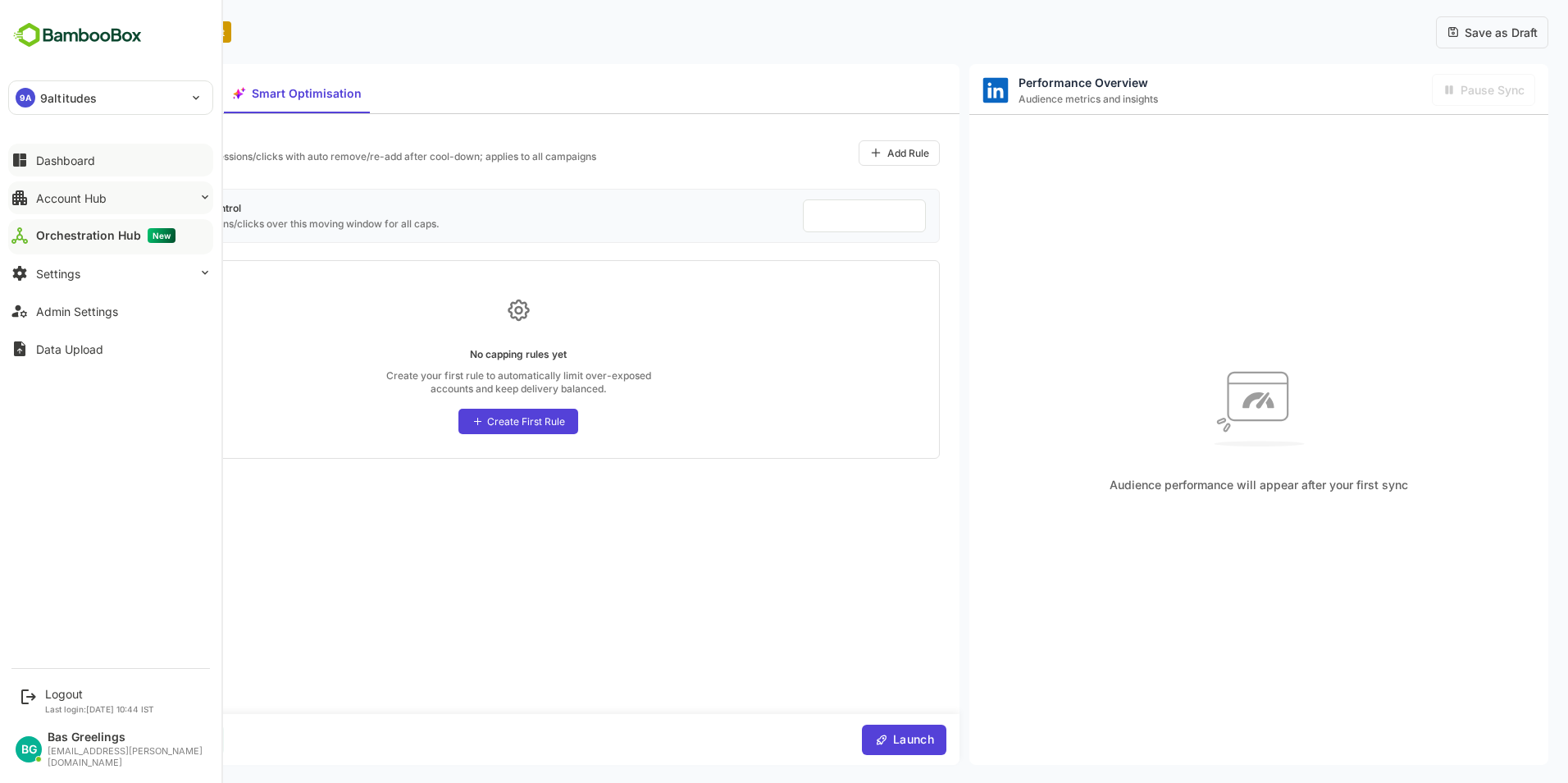
click at [115, 203] on button "Account Hub" at bounding box center [110, 198] width 205 height 33
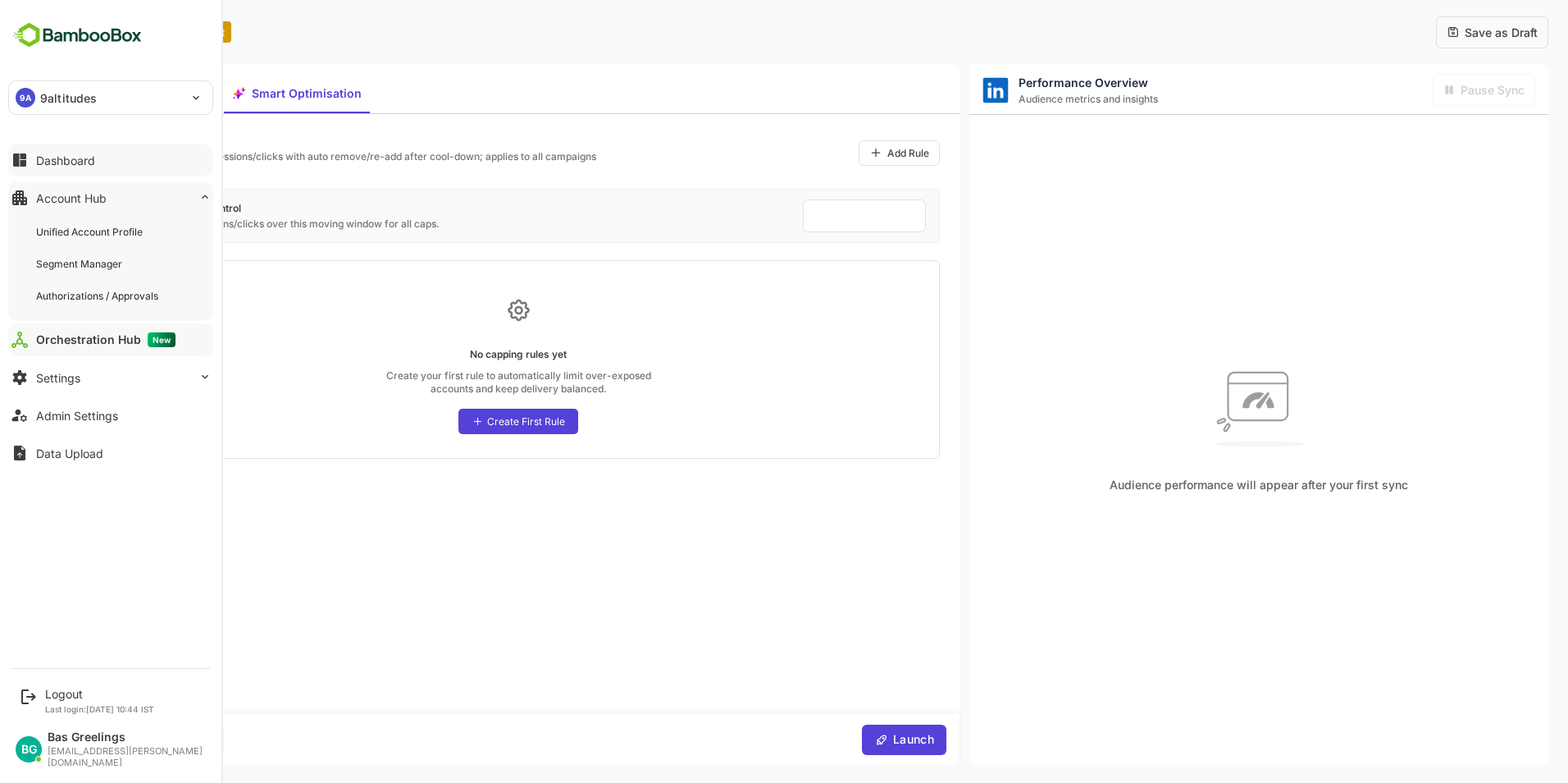
click at [104, 195] on div "Account Hub" at bounding box center [71, 197] width 71 height 14
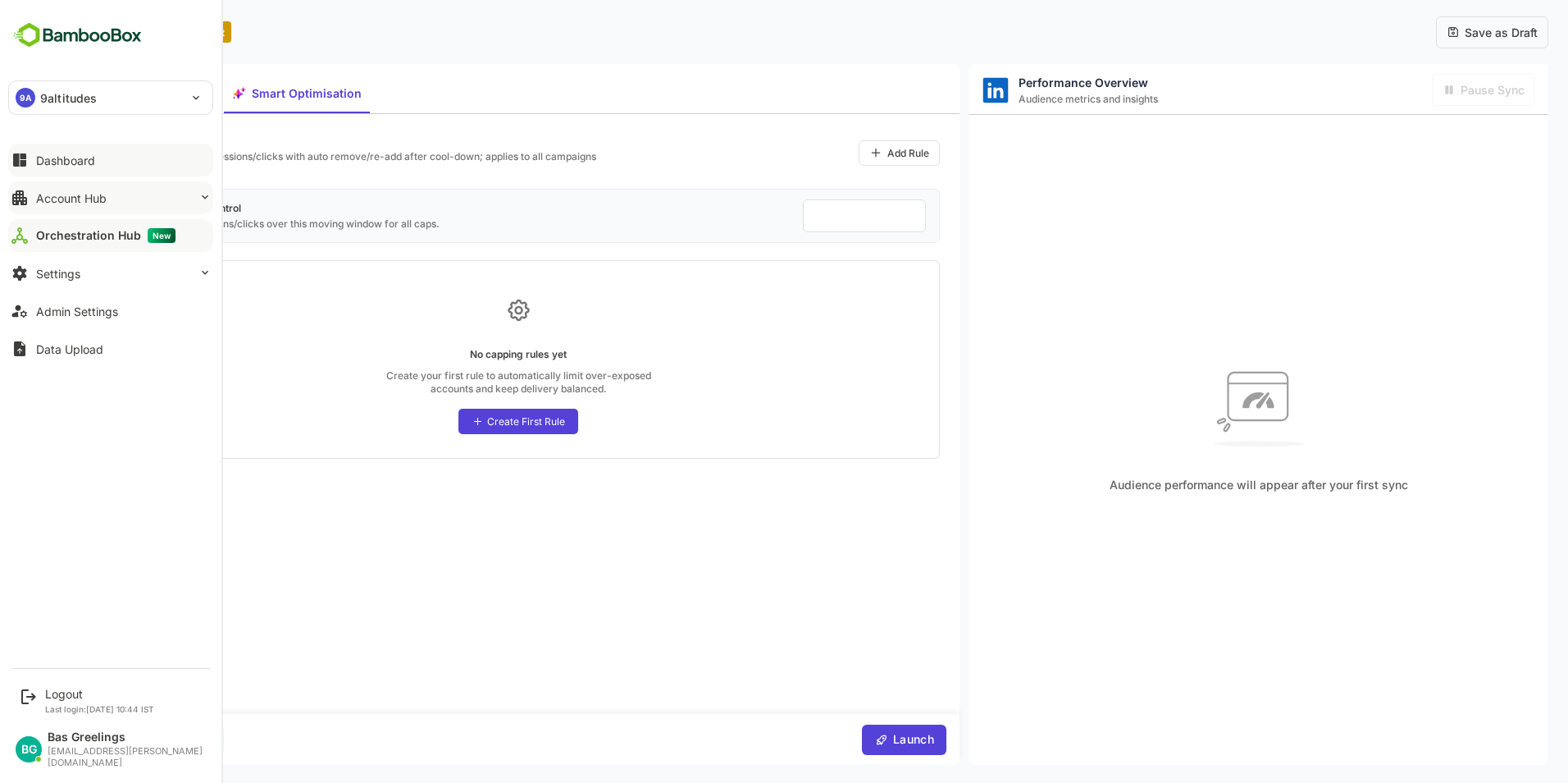
click at [99, 198] on div "Account Hub" at bounding box center [71, 197] width 71 height 14
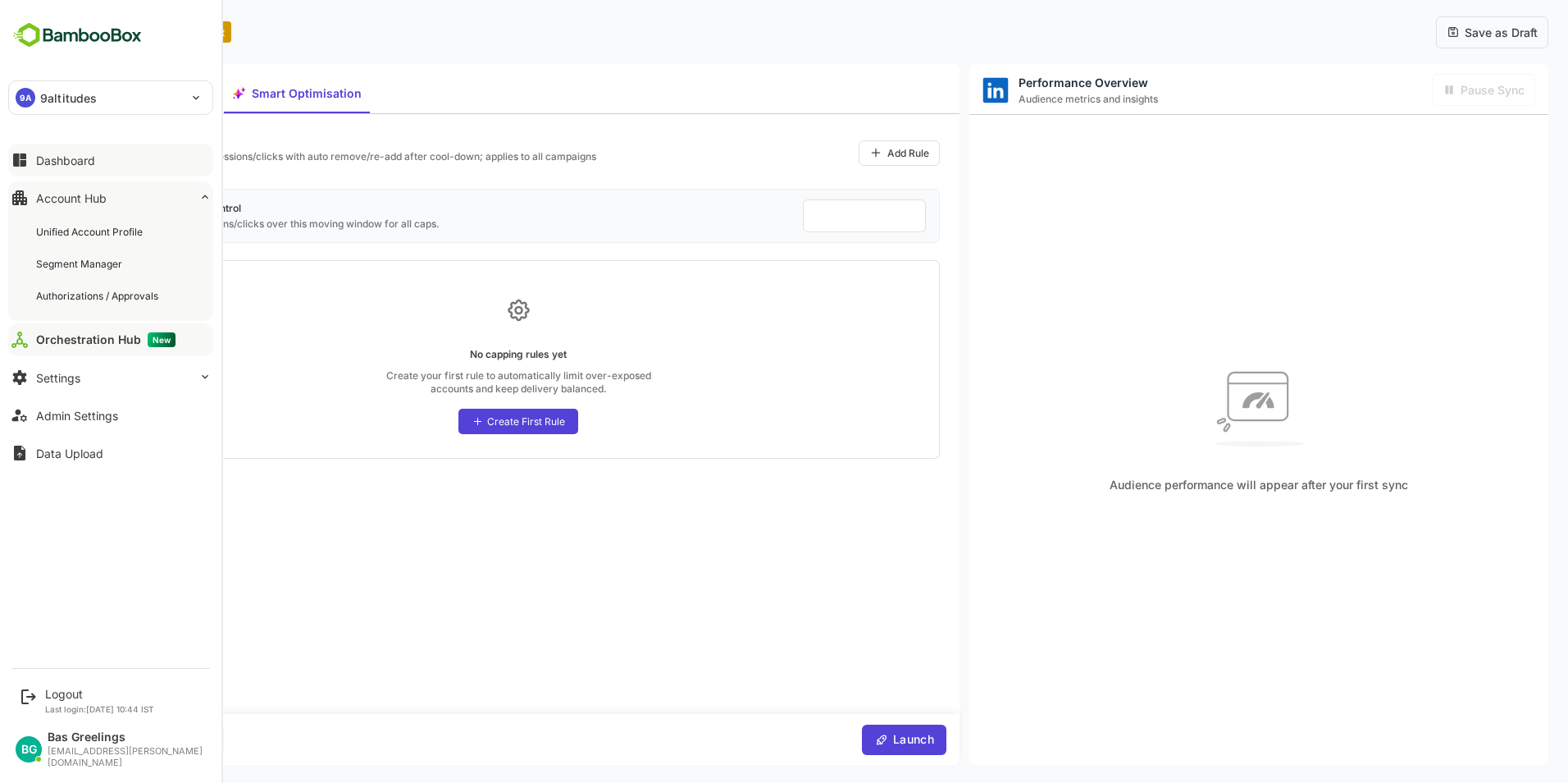
click at [99, 197] on div "Account Hub" at bounding box center [71, 197] width 71 height 14
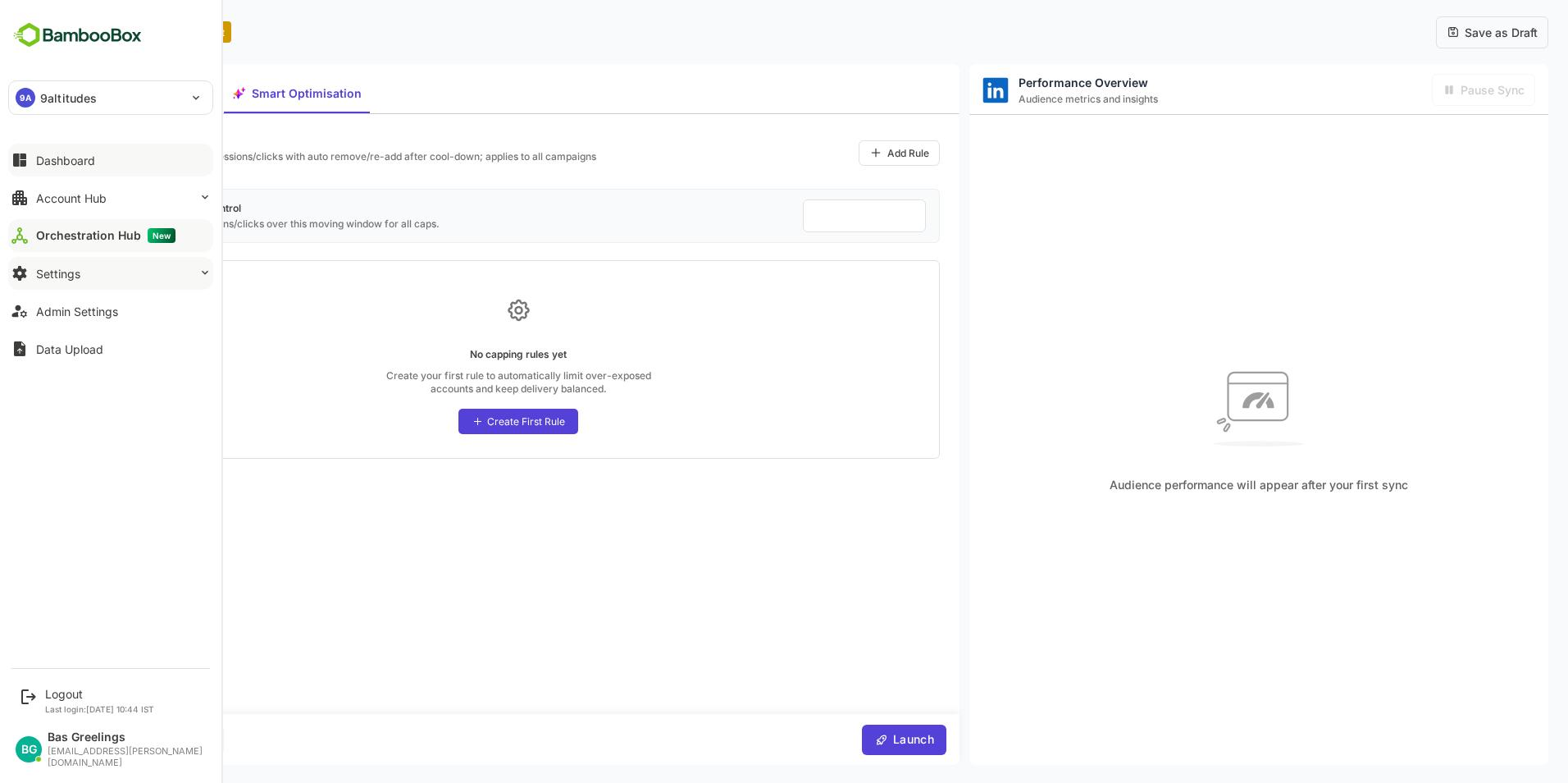
click at [85, 271] on button "Settings" at bounding box center [110, 274] width 205 height 33
click at [91, 274] on button "Settings" at bounding box center [110, 274] width 205 height 33
click at [96, 299] on button "Admin Settings" at bounding box center [110, 311] width 205 height 33
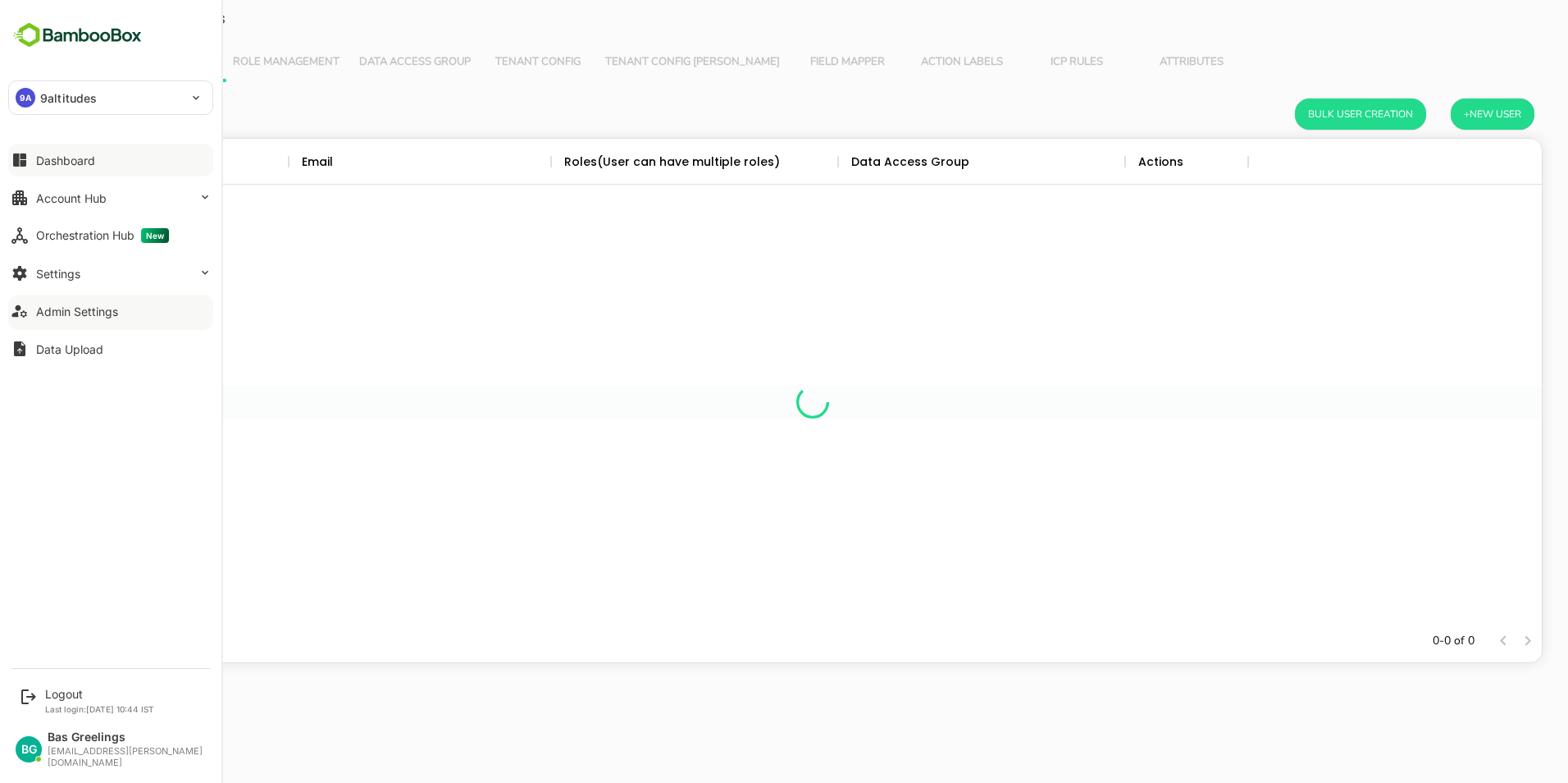
scroll to position [468, 1446]
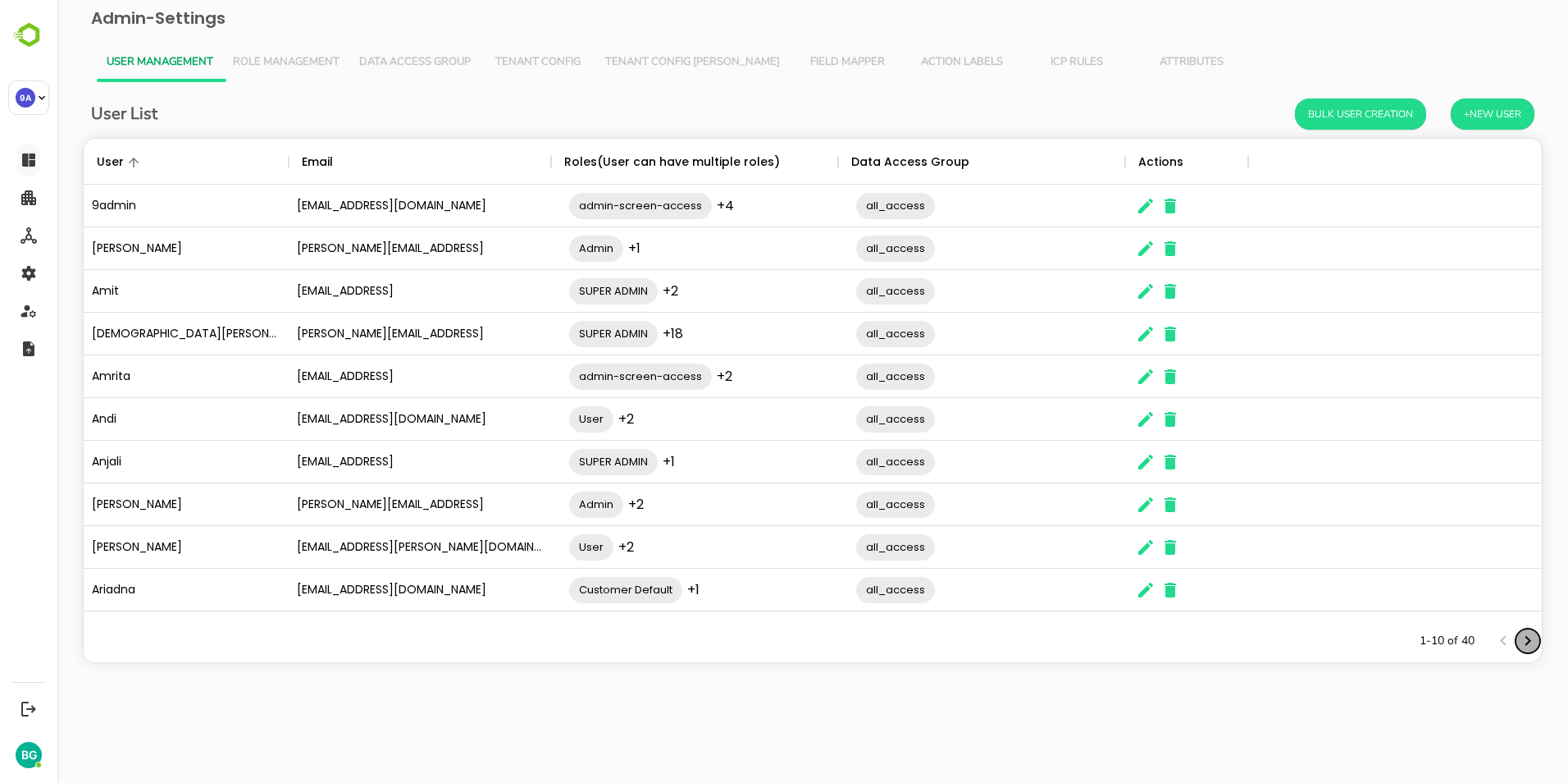
click at [1525, 639] on icon "Next page" at bounding box center [1527, 640] width 19 height 19
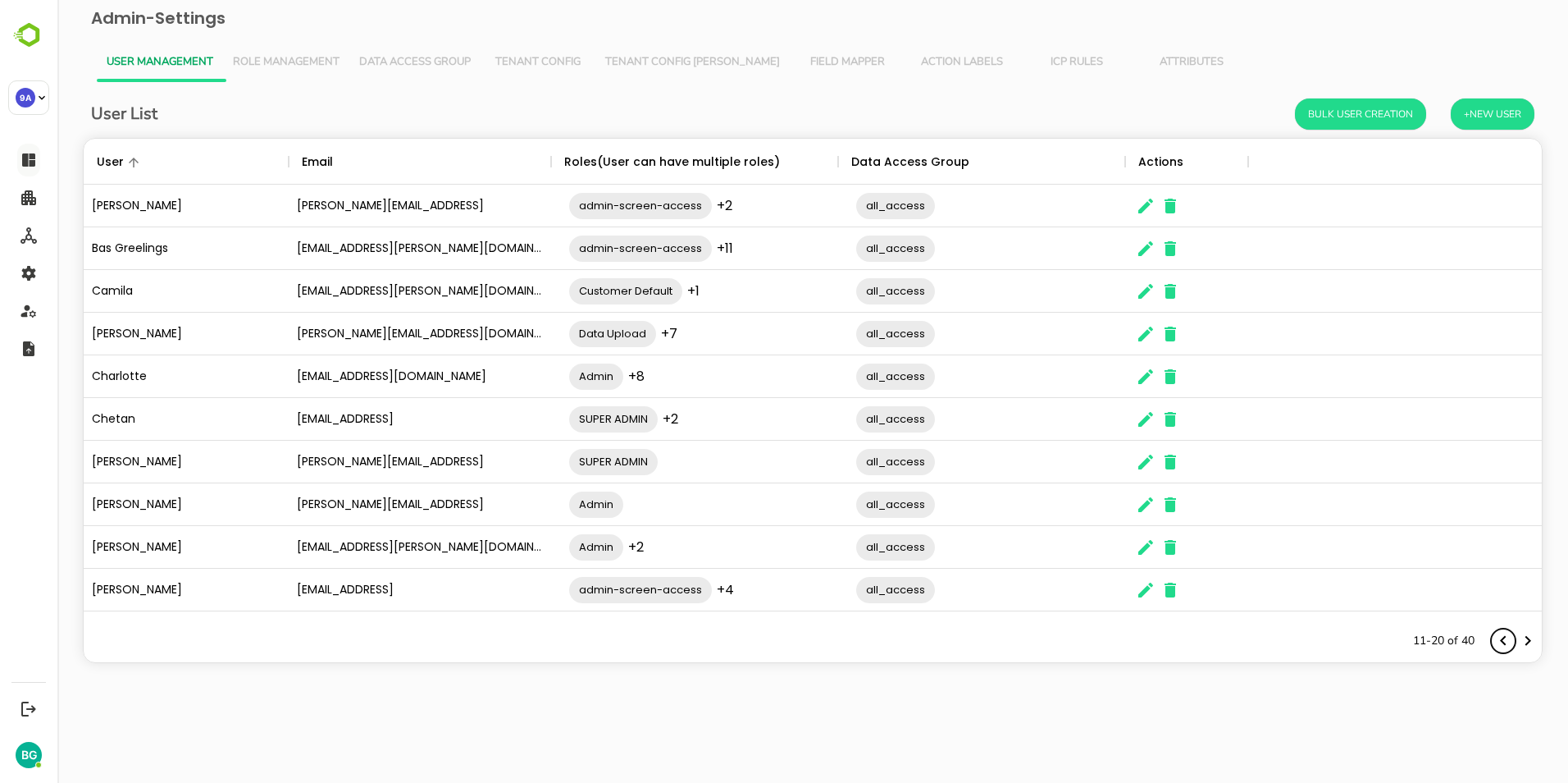
click at [1503, 646] on icon "Previous page" at bounding box center [1503, 640] width 19 height 19
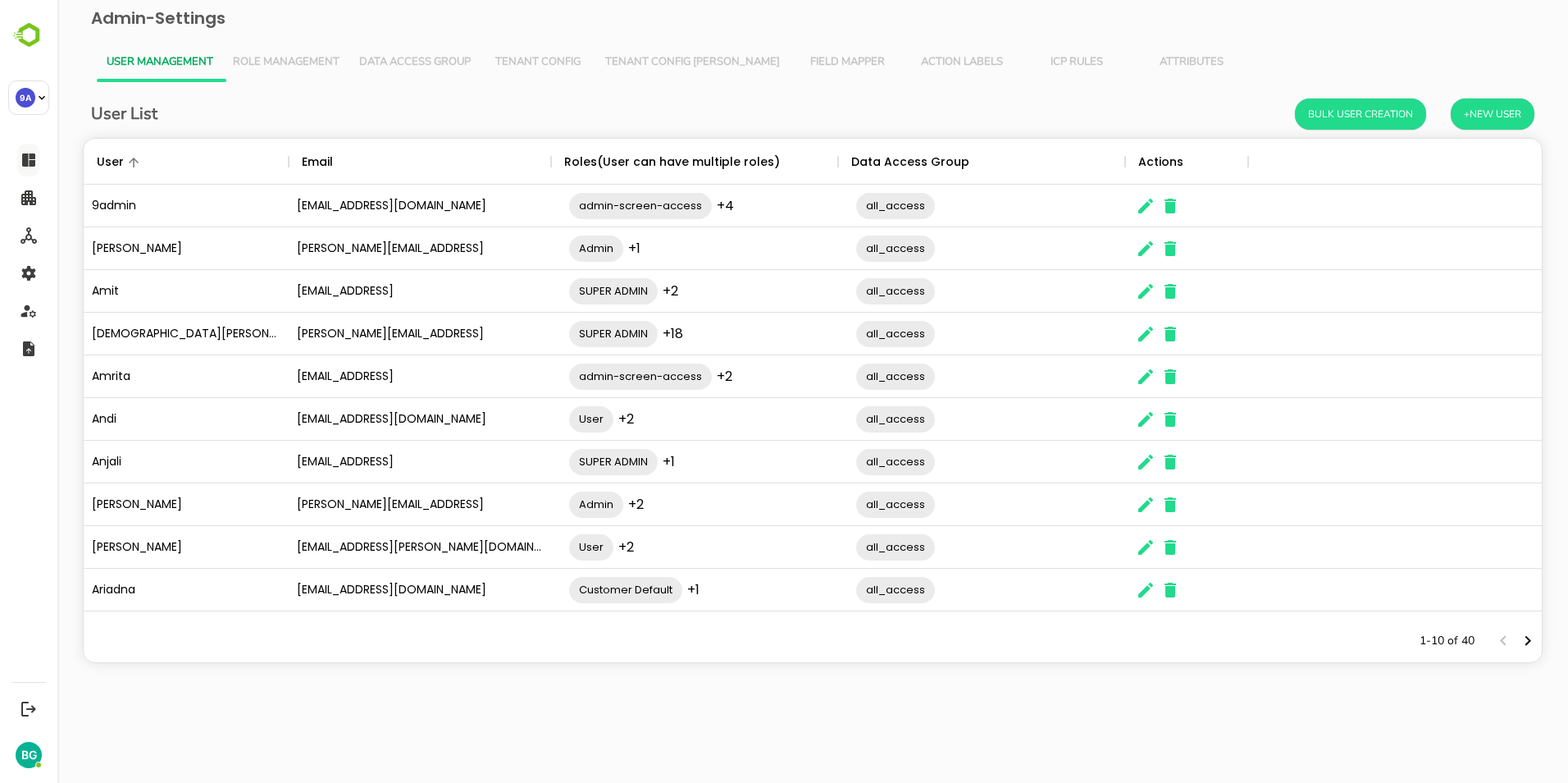
click at [456, 690] on div "User List Bulk User Creation +New User User Email Roles(User can have multiple …" at bounding box center [813, 392] width 1484 height 622
click at [304, 288] on div "[EMAIL_ADDRESS]" at bounding box center [419, 291] width 262 height 42
click at [464, 294] on div "[EMAIL_ADDRESS]" at bounding box center [419, 291] width 262 height 42
click at [463, 678] on div "User List Bulk User Creation +New User User Email Roles(User can have multiple …" at bounding box center [813, 392] width 1484 height 622
click at [1521, 638] on icon "Next page" at bounding box center [1527, 640] width 19 height 19
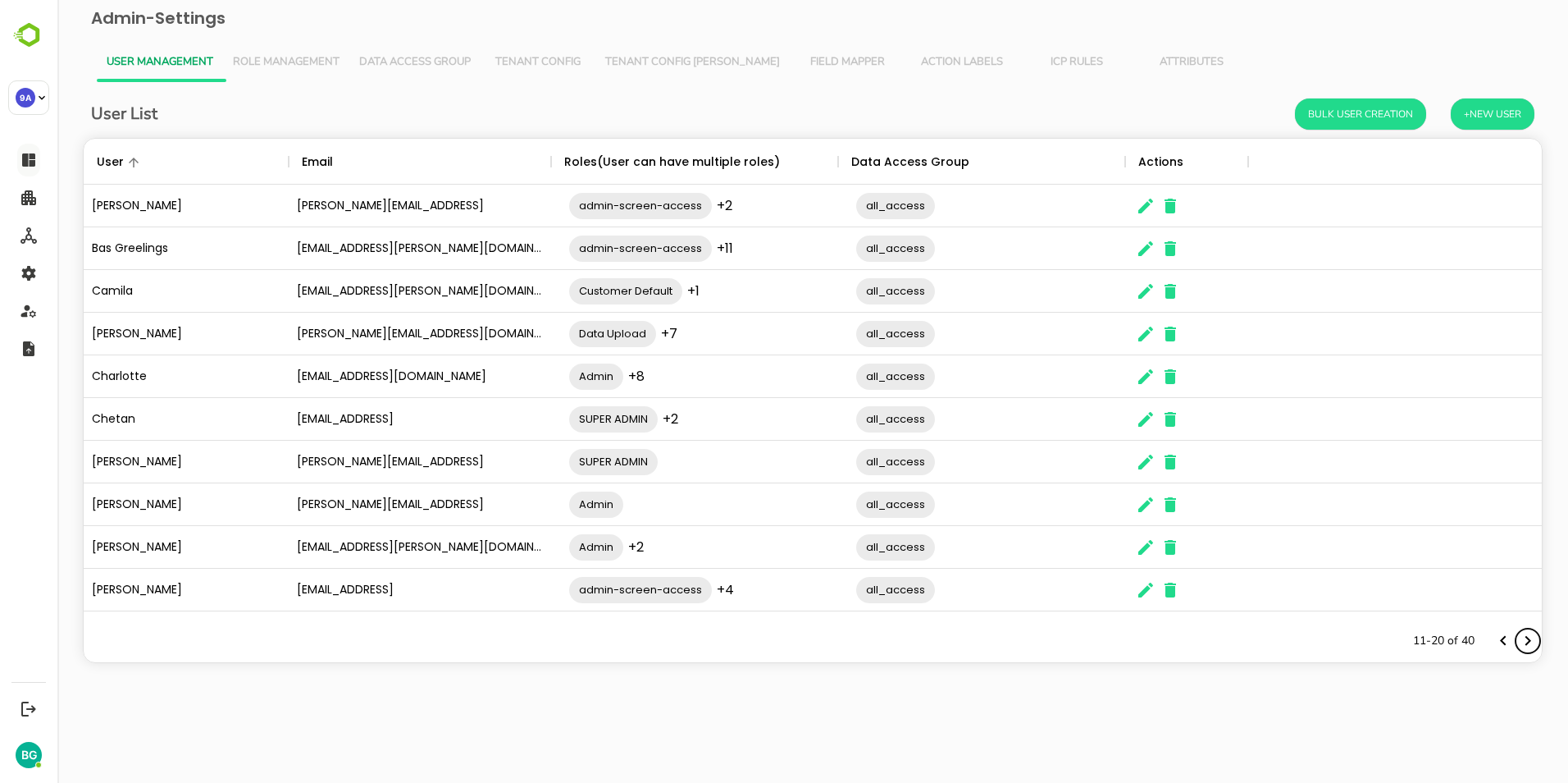
click at [1524, 638] on icon "Next page" at bounding box center [1527, 640] width 19 height 19
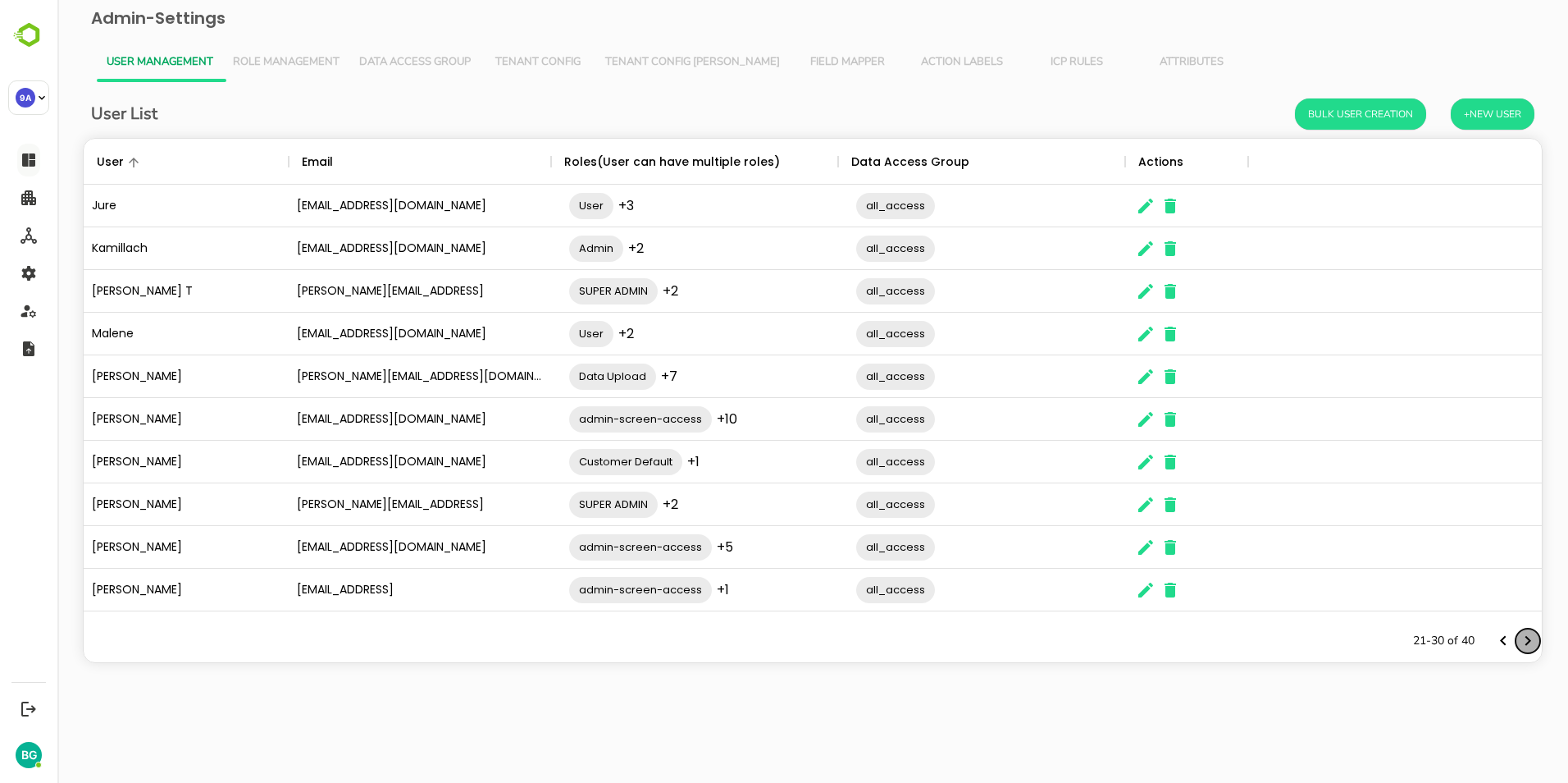
click at [1524, 642] on icon "Next page" at bounding box center [1527, 640] width 19 height 19
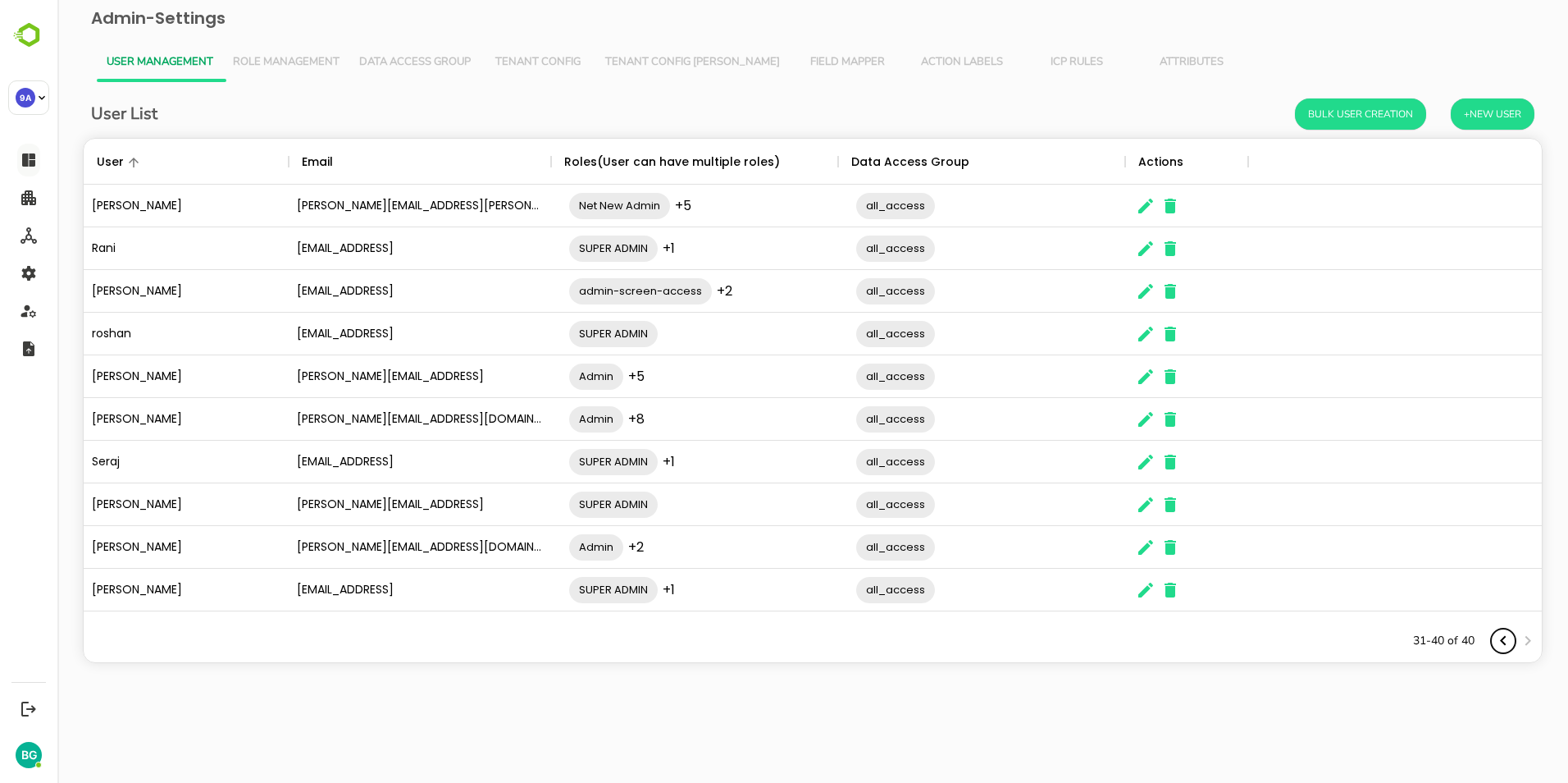
click at [1505, 641] on icon "Previous page" at bounding box center [1503, 640] width 19 height 19
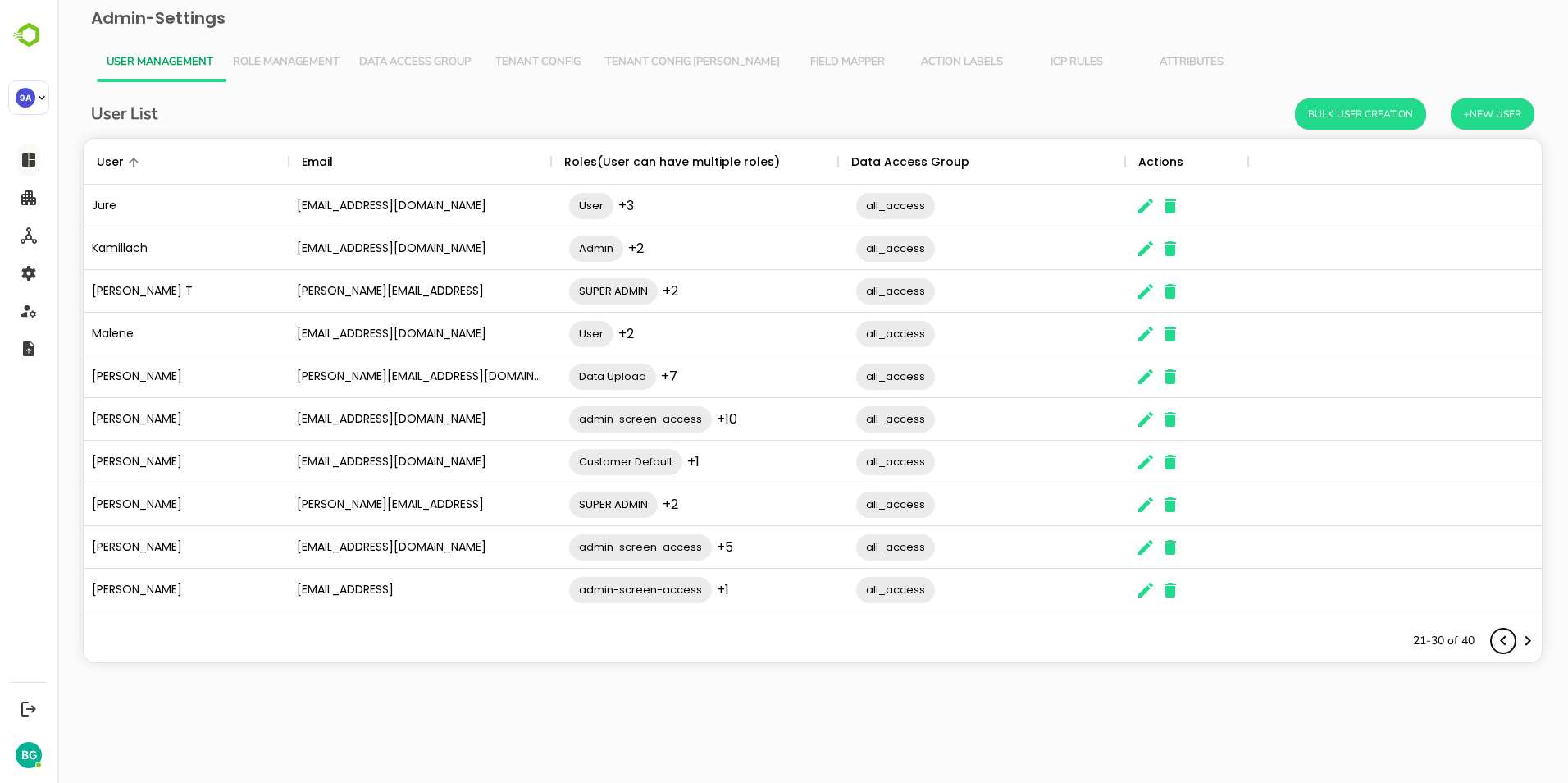
click at [1505, 641] on icon "Previous page" at bounding box center [1503, 640] width 19 height 19
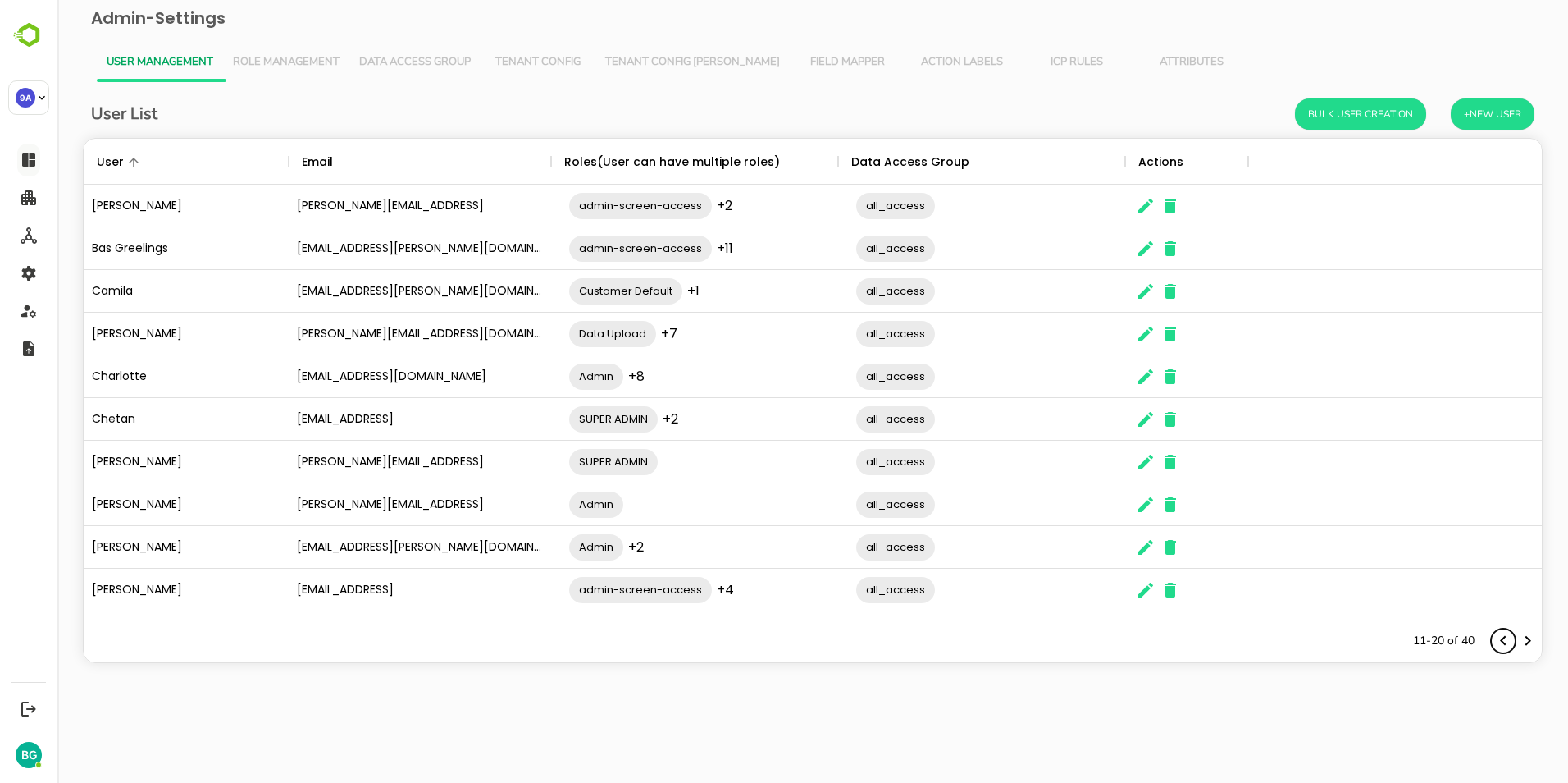
click at [1505, 641] on icon "Previous page" at bounding box center [1503, 640] width 19 height 19
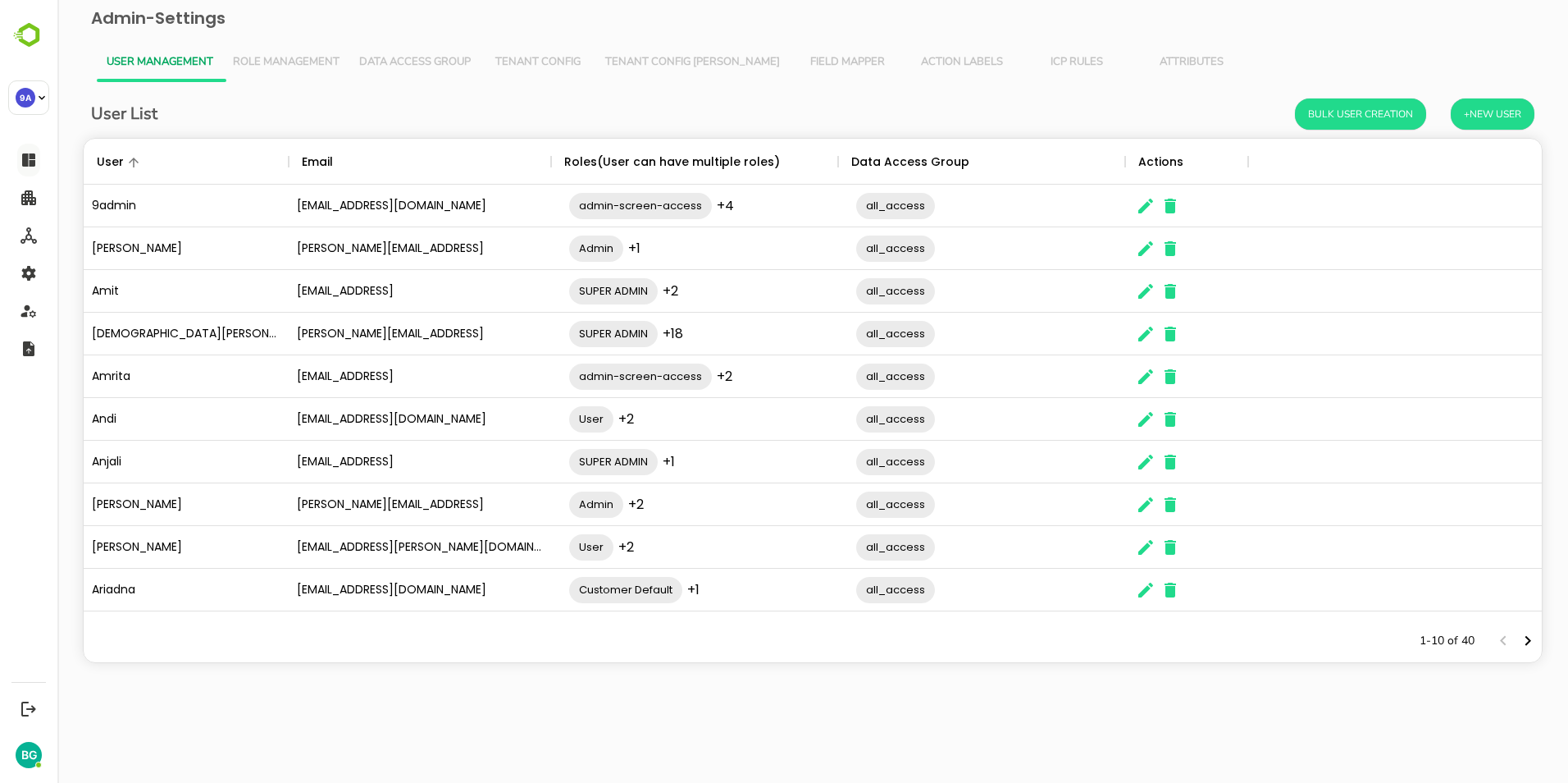
click at [1145, 692] on div "User List Bulk User Creation +New User User Email Roles(User can have multiple …" at bounding box center [813, 392] width 1484 height 622
click at [1477, 116] on button "+New User" at bounding box center [1492, 114] width 84 height 31
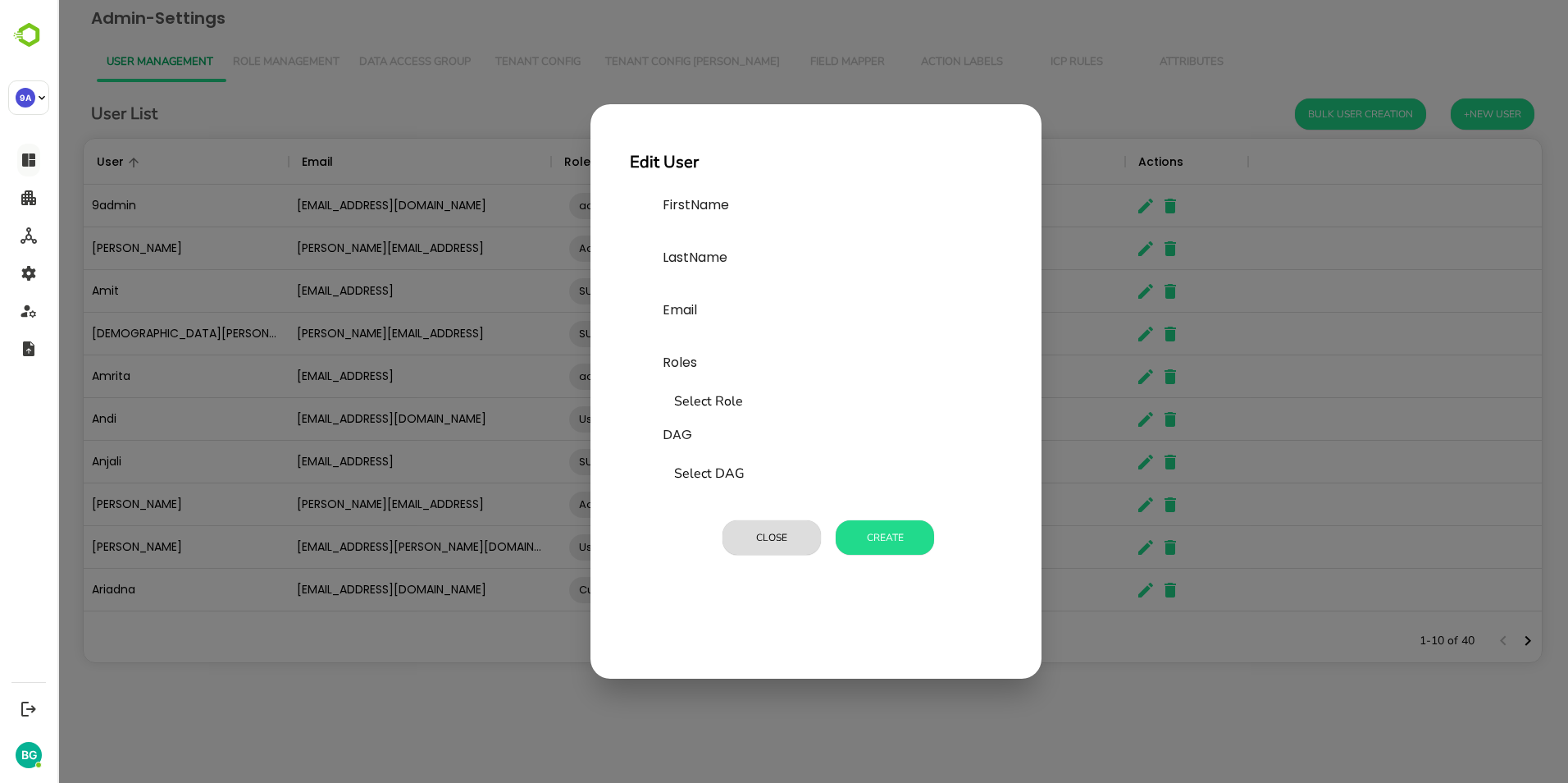
click at [703, 232] on input "text" at bounding box center [785, 234] width 246 height 26
click at [670, 286] on input "text" at bounding box center [785, 286] width 246 height 26
click at [675, 326] on div "Email" at bounding box center [785, 326] width 246 height 53
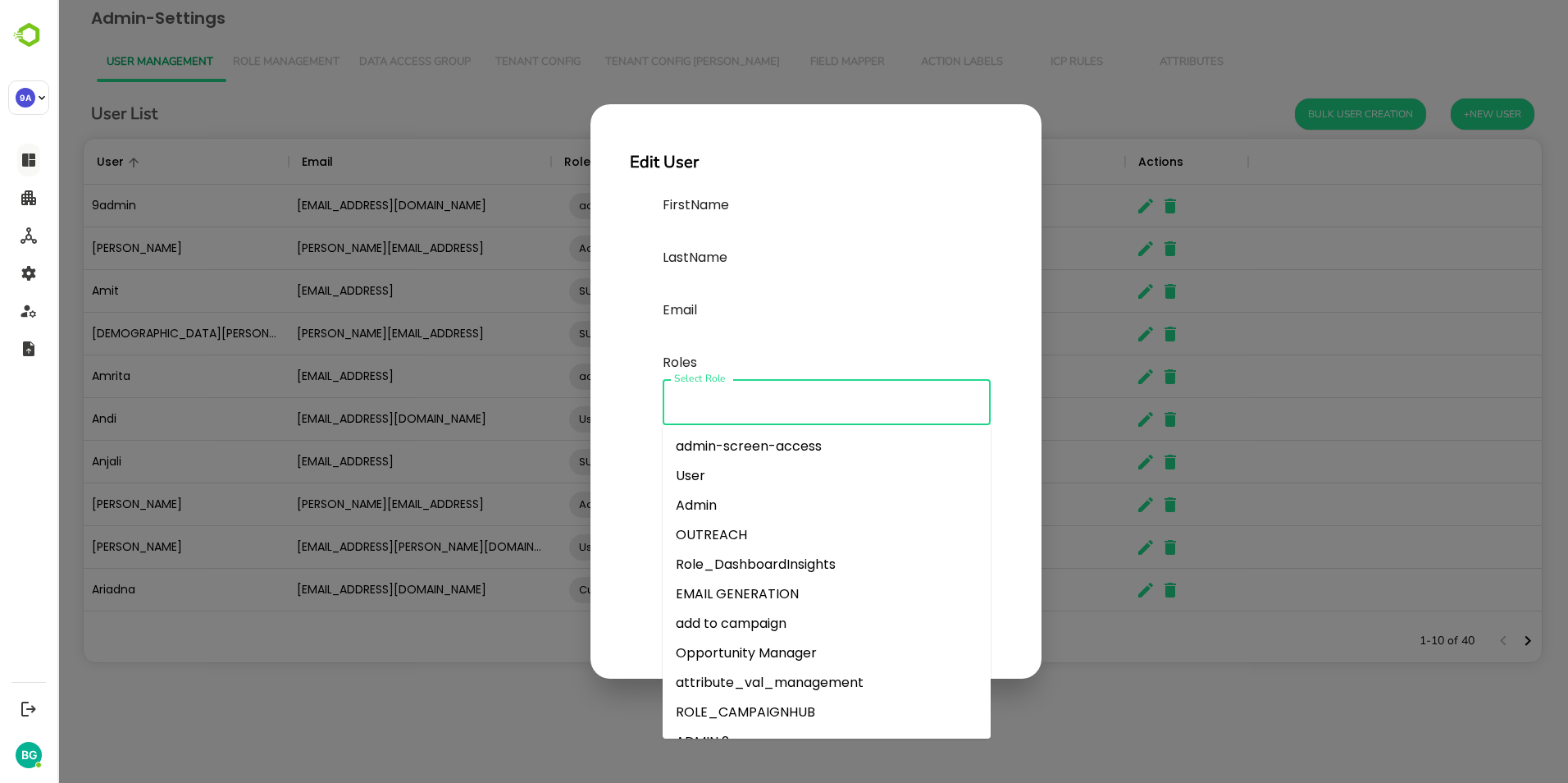
click at [685, 396] on input "Select Role" at bounding box center [827, 402] width 313 height 31
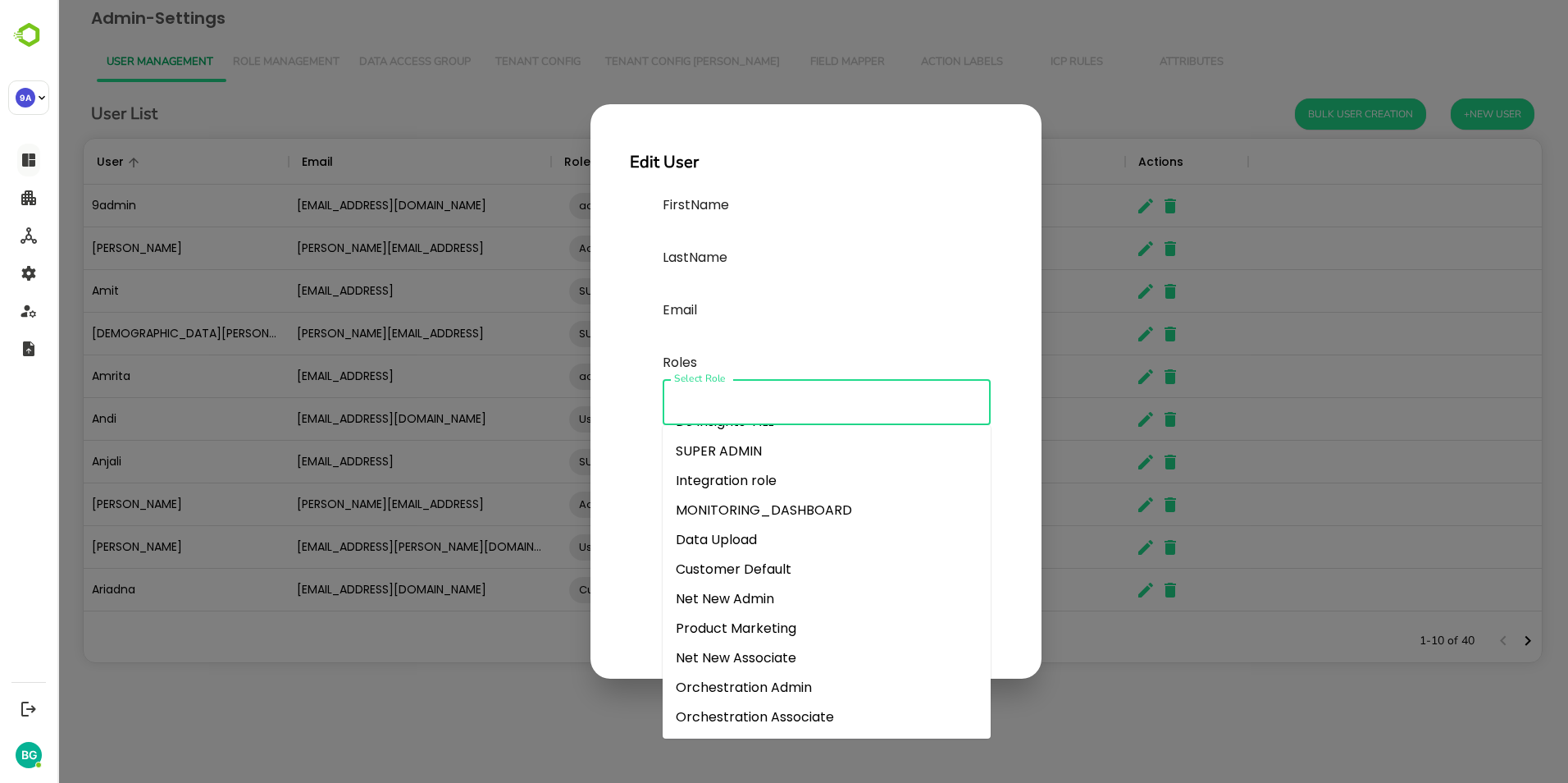
click at [733, 446] on li "SUPER ADMIN" at bounding box center [827, 451] width 328 height 29
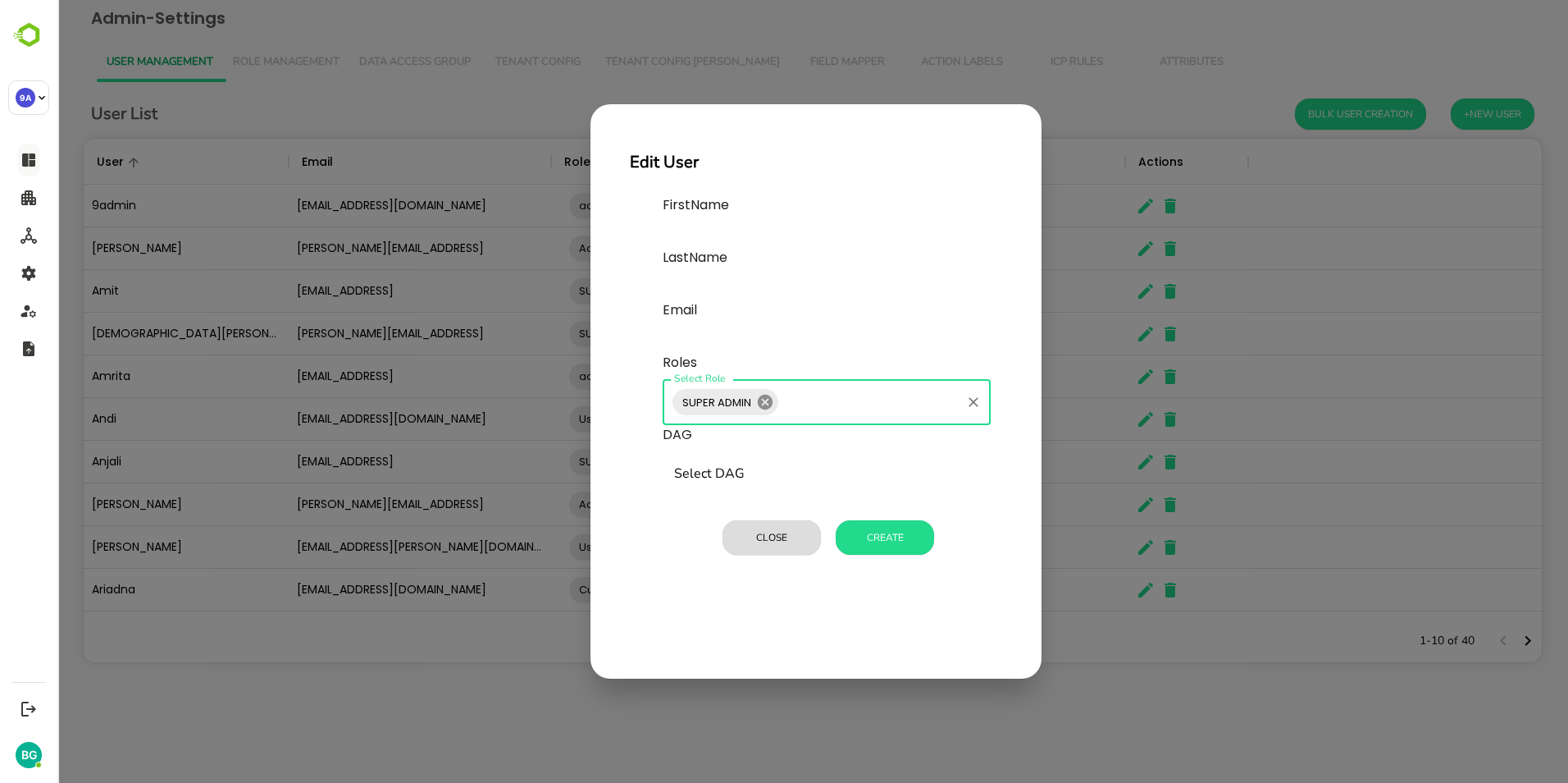
click at [766, 403] on icon at bounding box center [765, 403] width 18 height 18
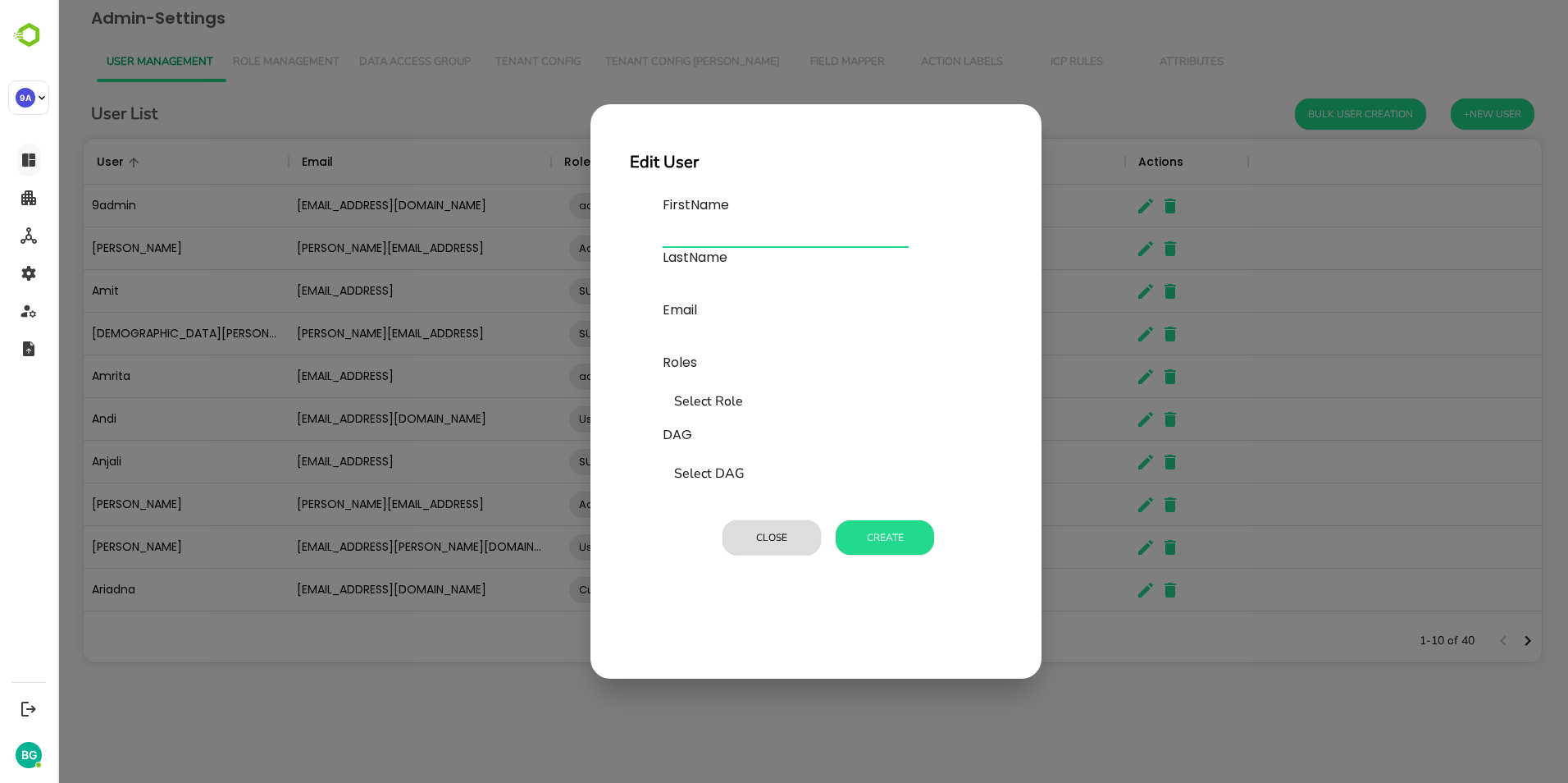
click at [703, 230] on input "text" at bounding box center [785, 234] width 246 height 26
click at [785, 546] on button "Close" at bounding box center [772, 537] width 99 height 34
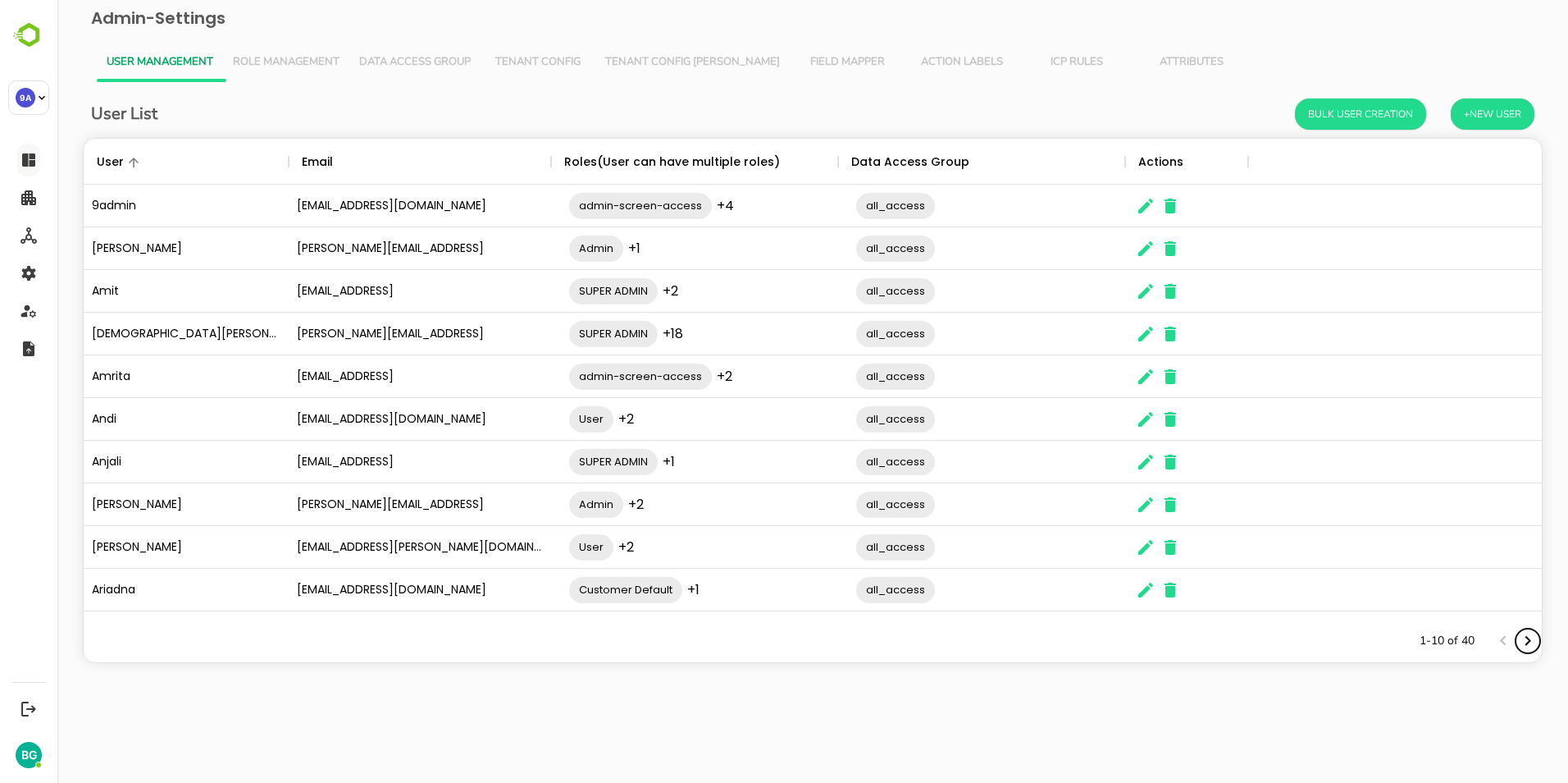
click at [1531, 642] on icon "Next page" at bounding box center [1527, 640] width 19 height 19
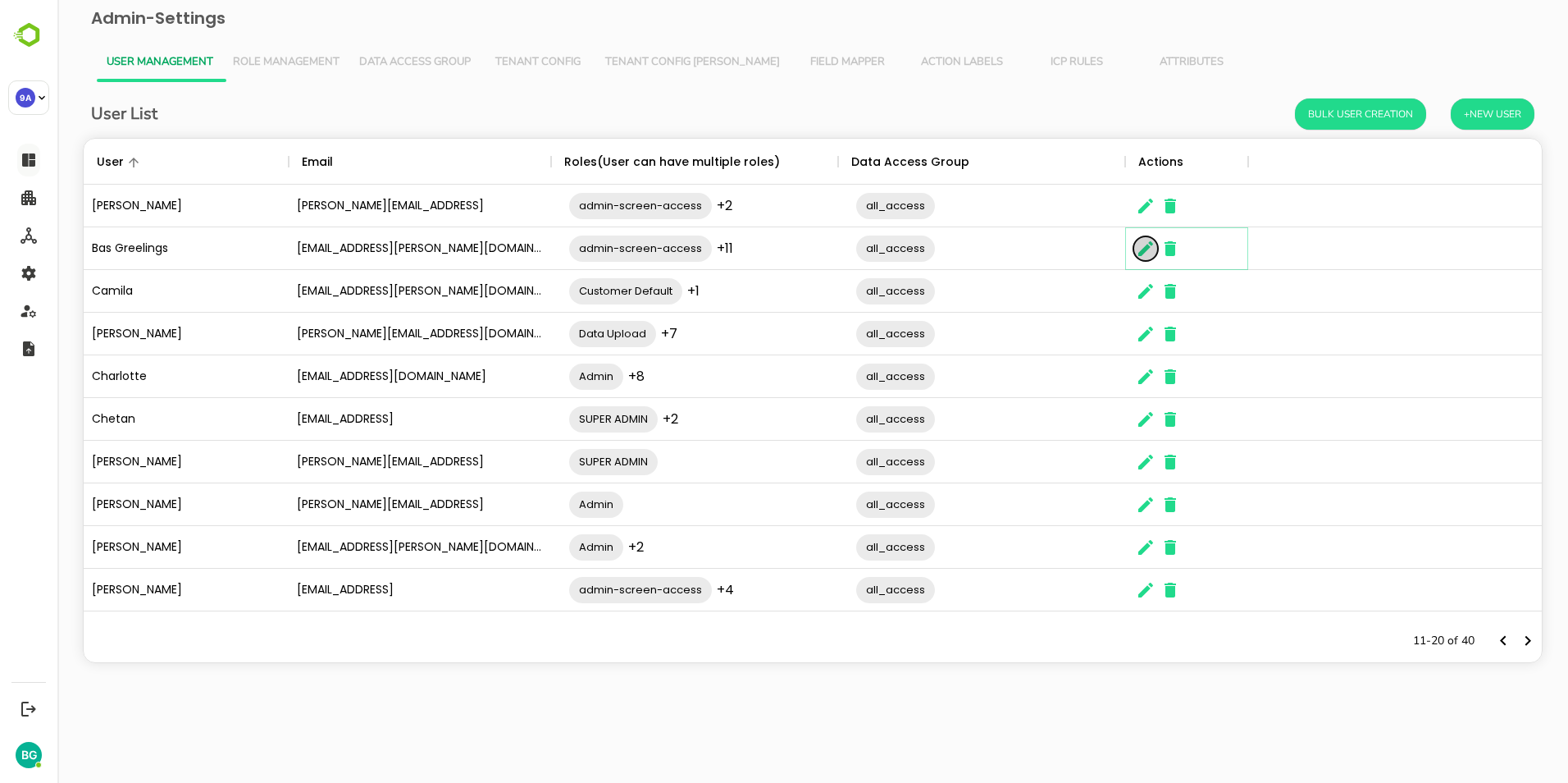
click at [1146, 247] on icon "The User Data" at bounding box center [1145, 249] width 15 height 15
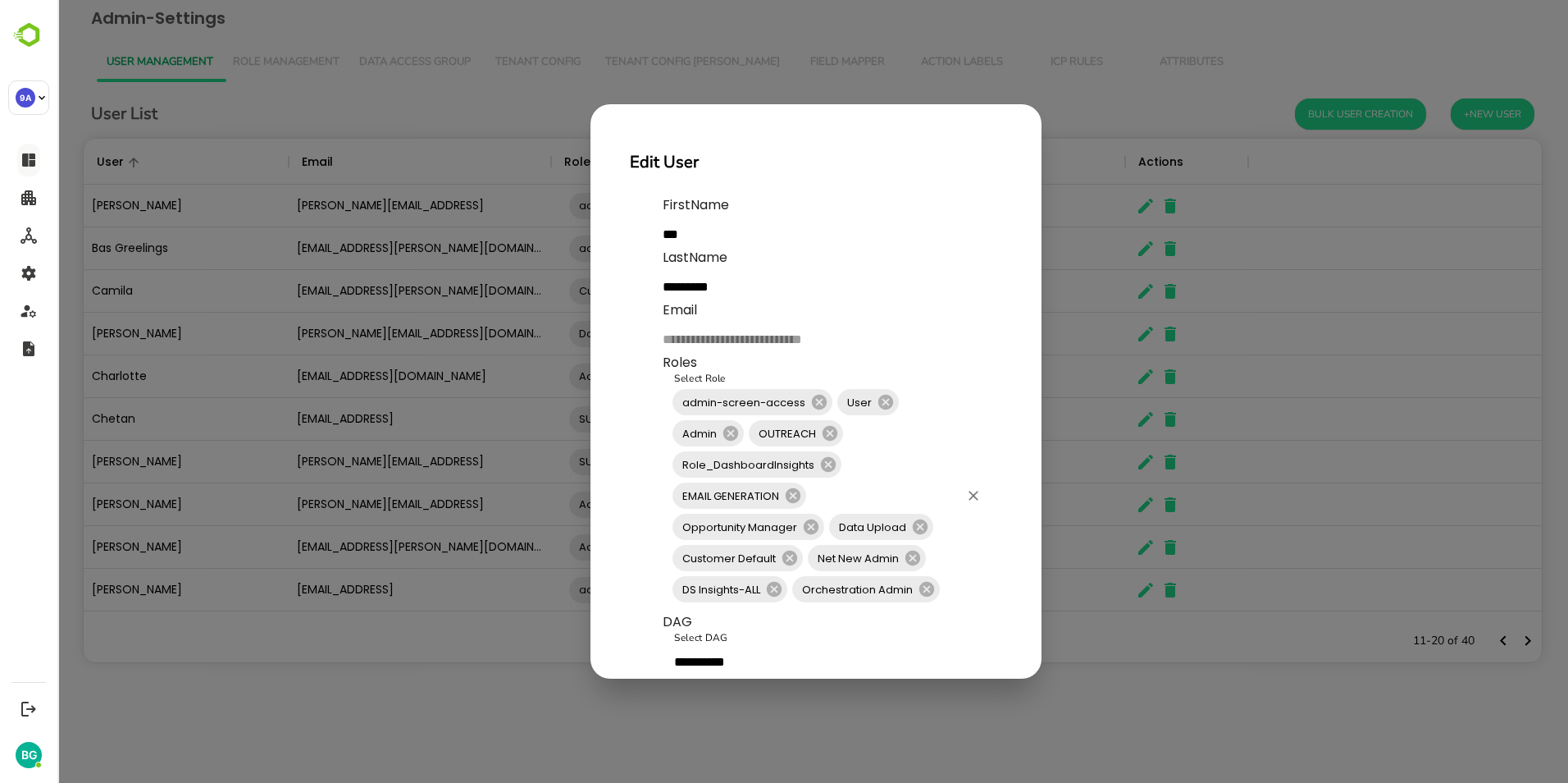
click at [916, 478] on div "admin-screen-access User Admin OUTREACH Role_DashboardInsights EMAIL GENERATION…" at bounding box center [827, 495] width 328 height 233
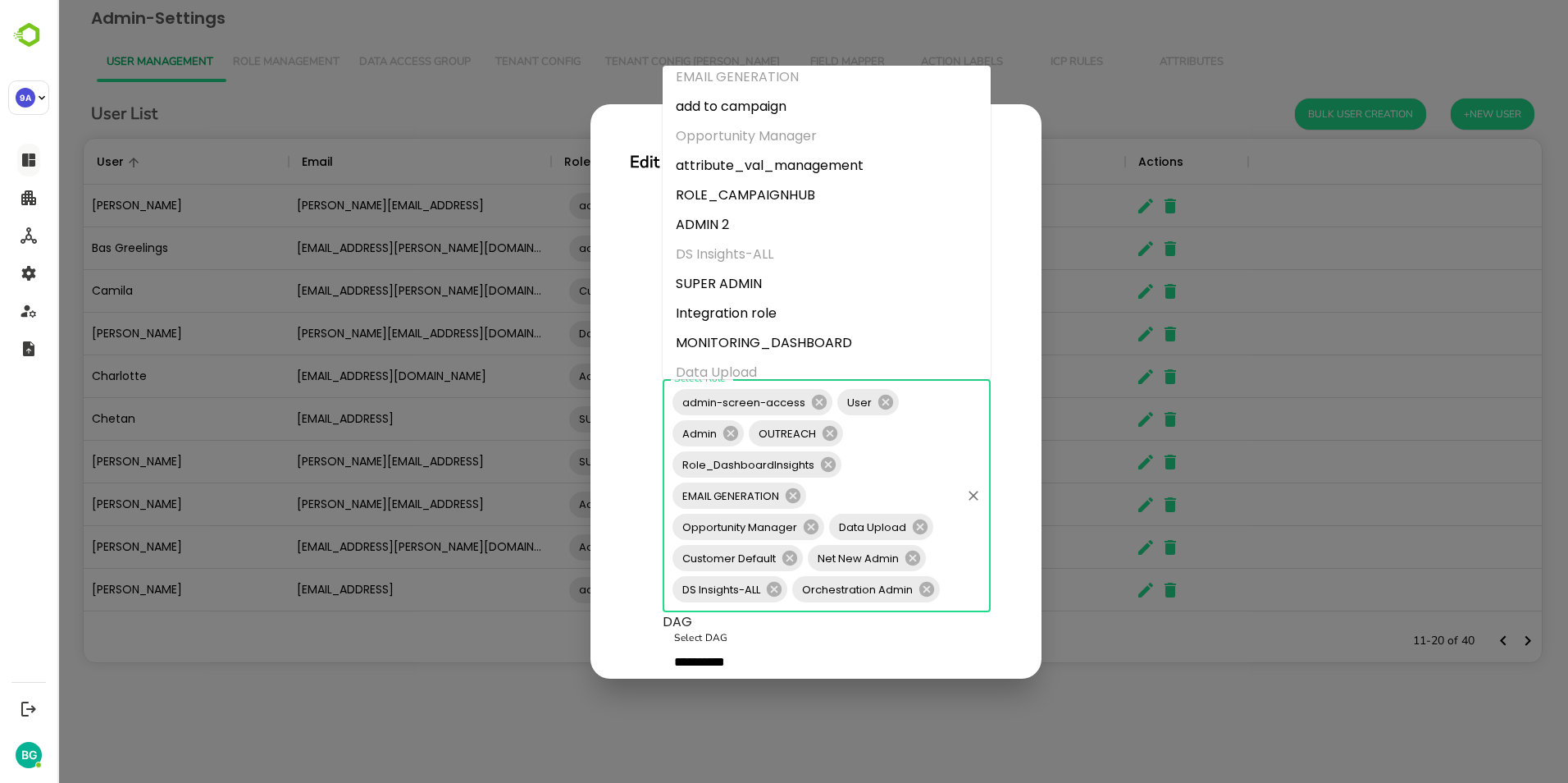
scroll to position [164, 0]
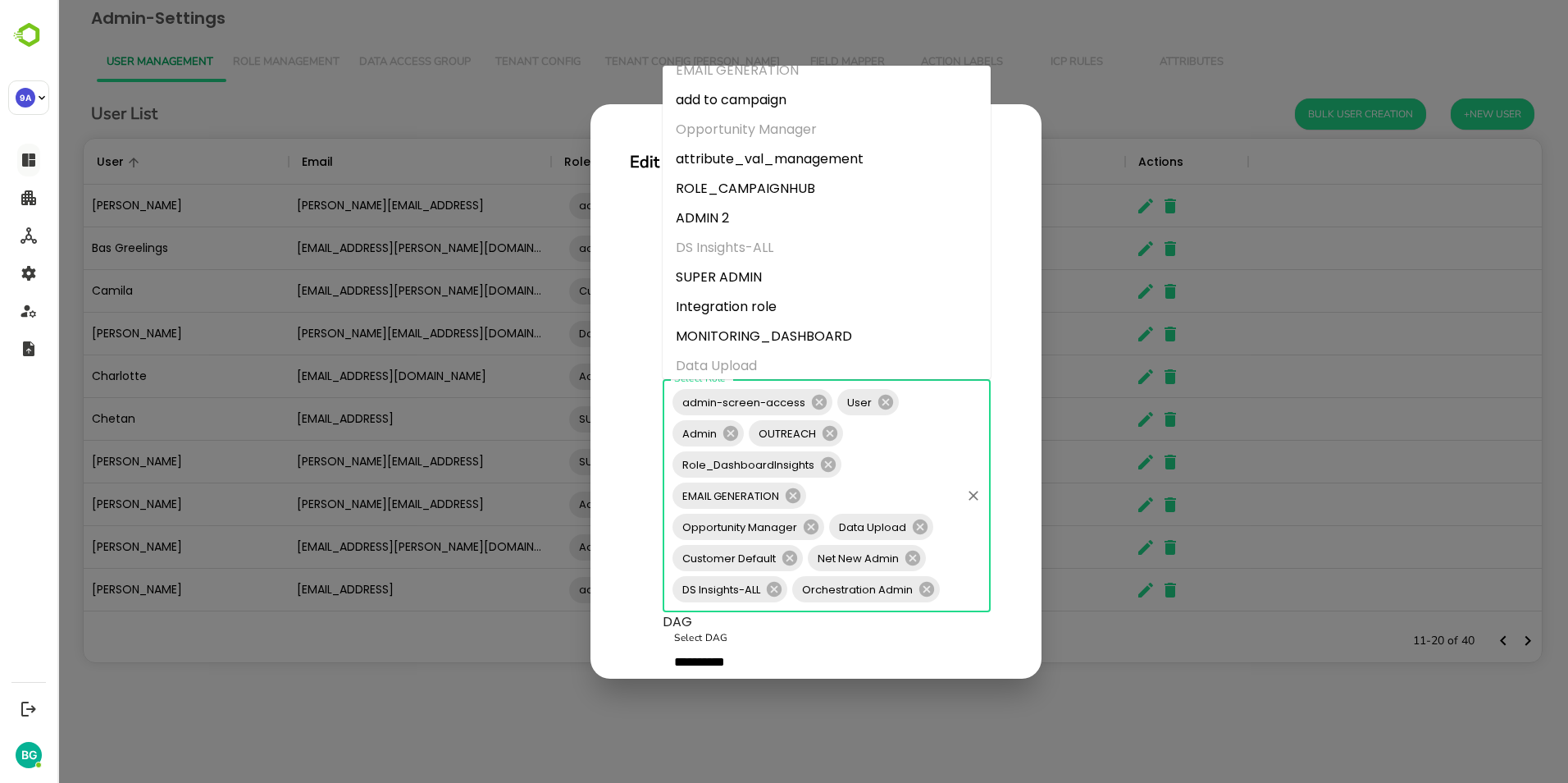
click at [738, 273] on li "SUPER ADMIN" at bounding box center [827, 277] width 328 height 29
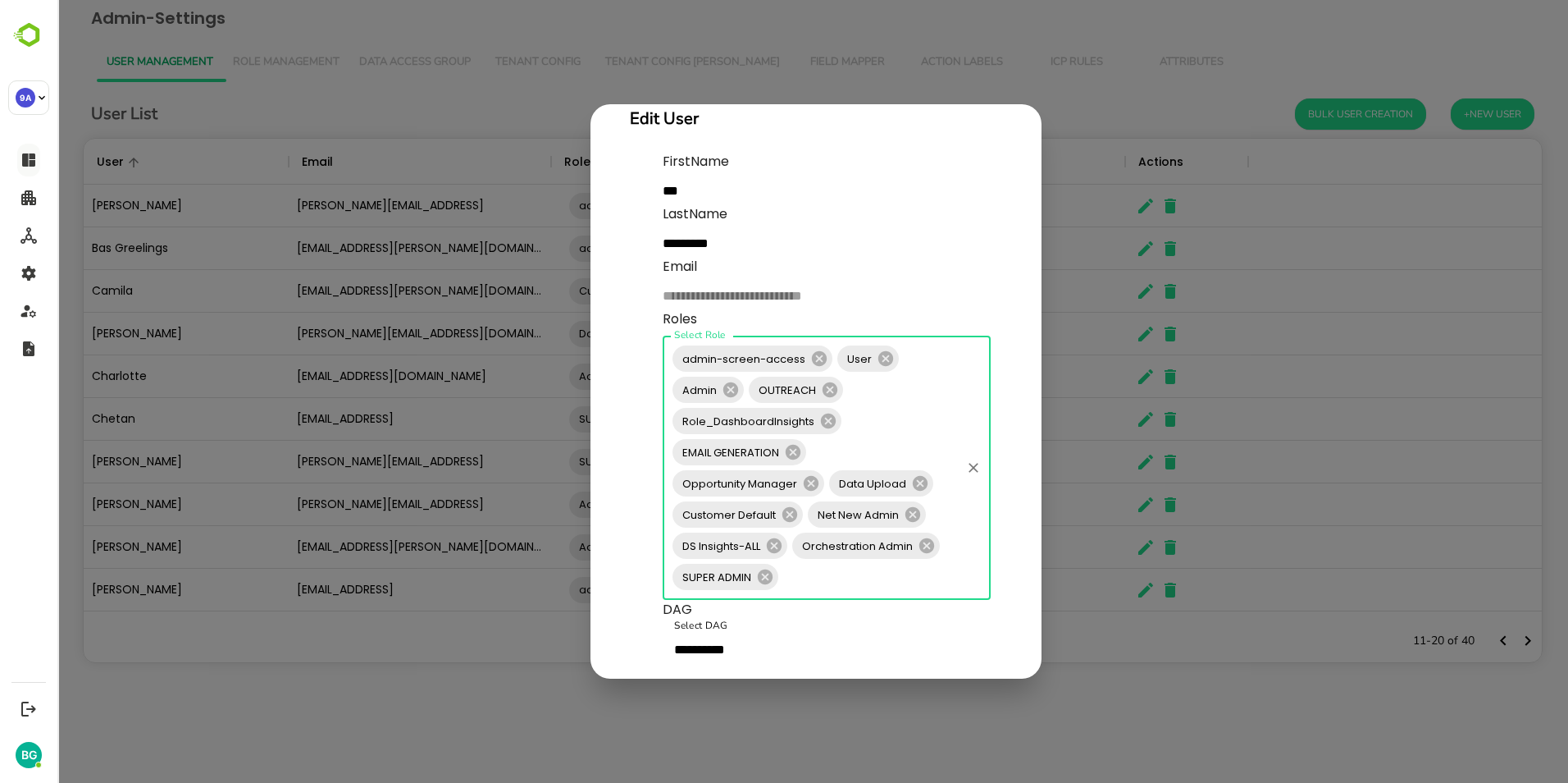
scroll to position [130, 0]
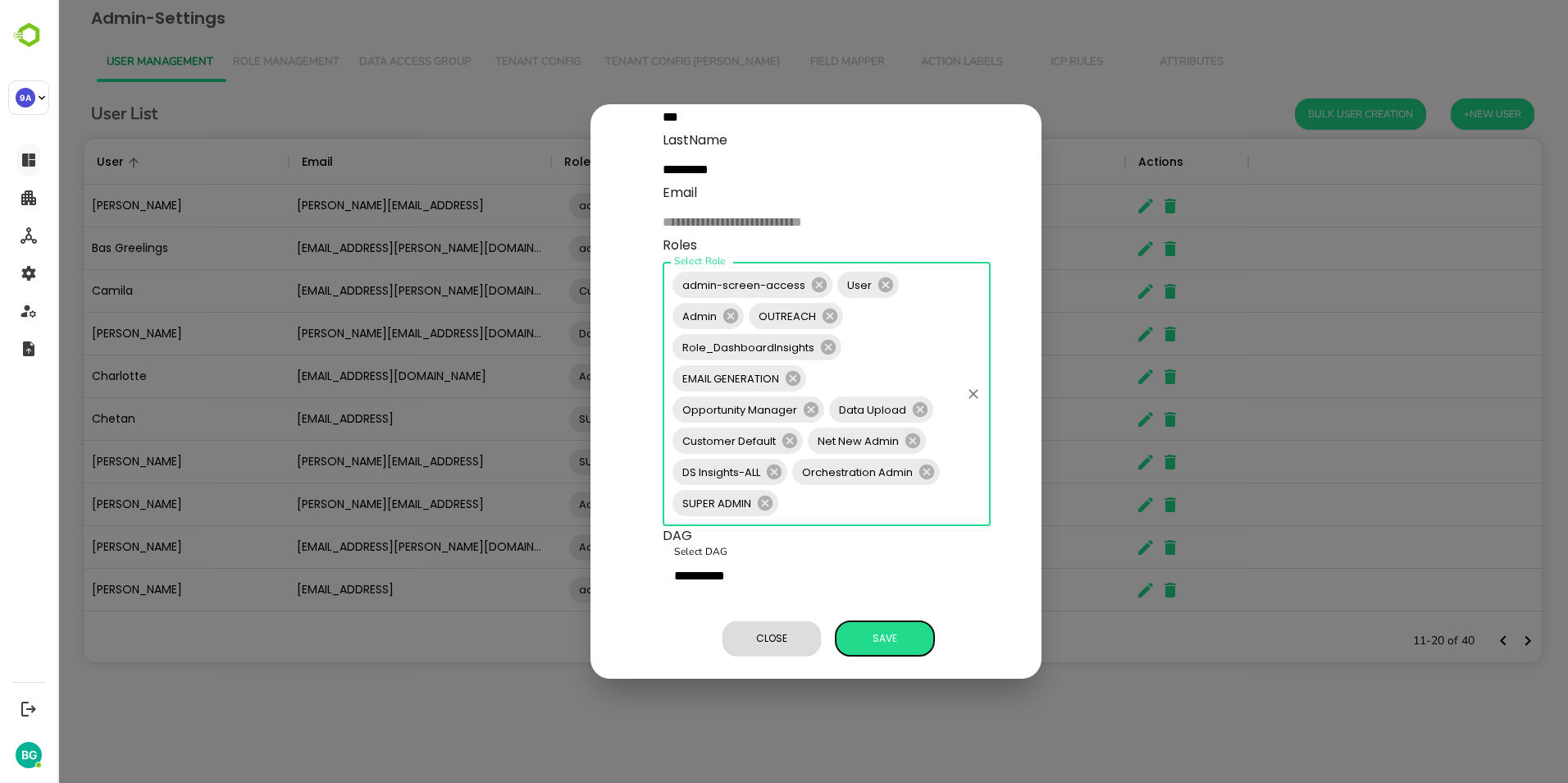
click at [879, 627] on span "Save" at bounding box center [884, 637] width 82 height 21
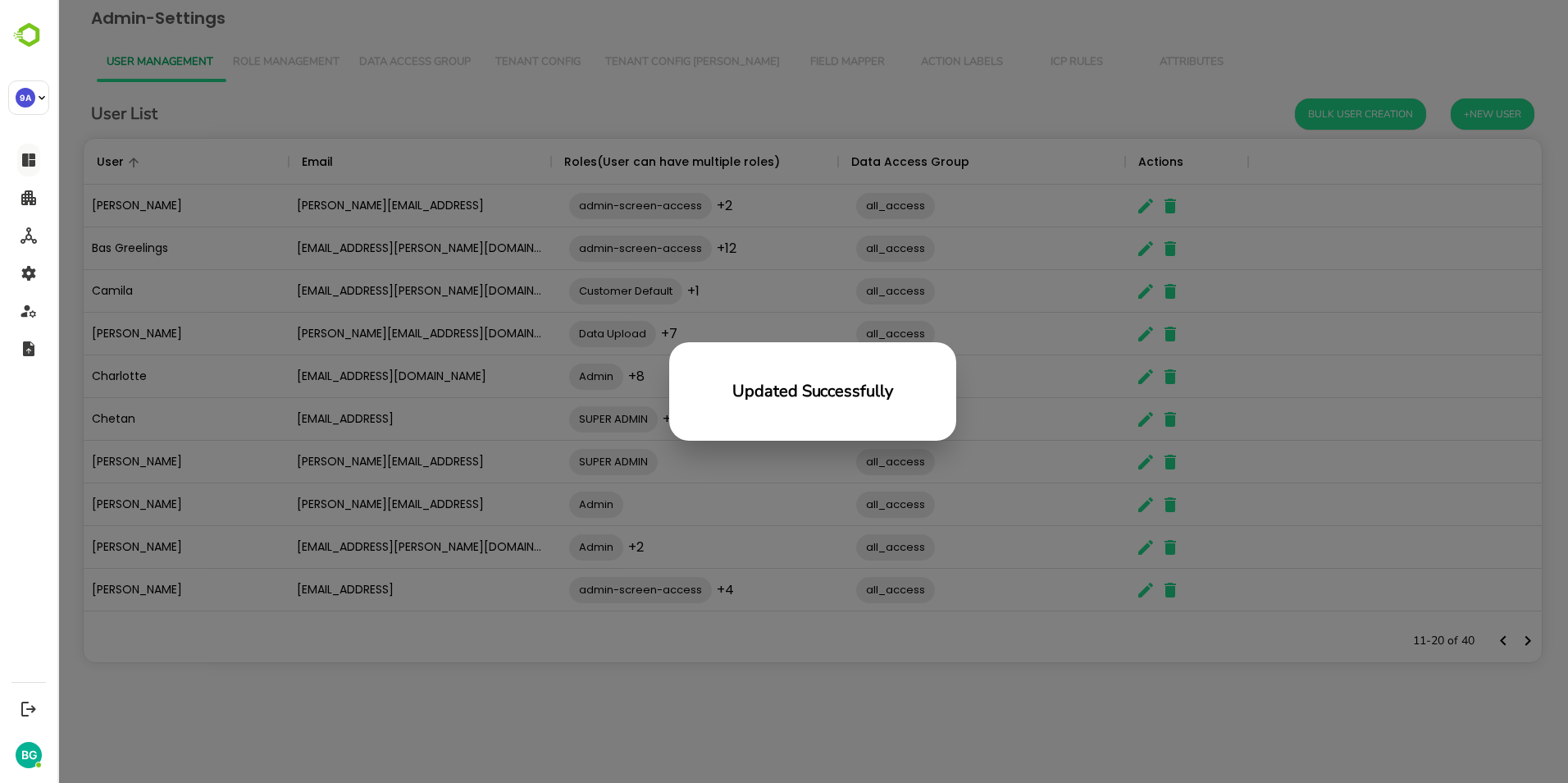
click at [887, 670] on div "Updated Successfully" at bounding box center [812, 392] width 1510 height 783
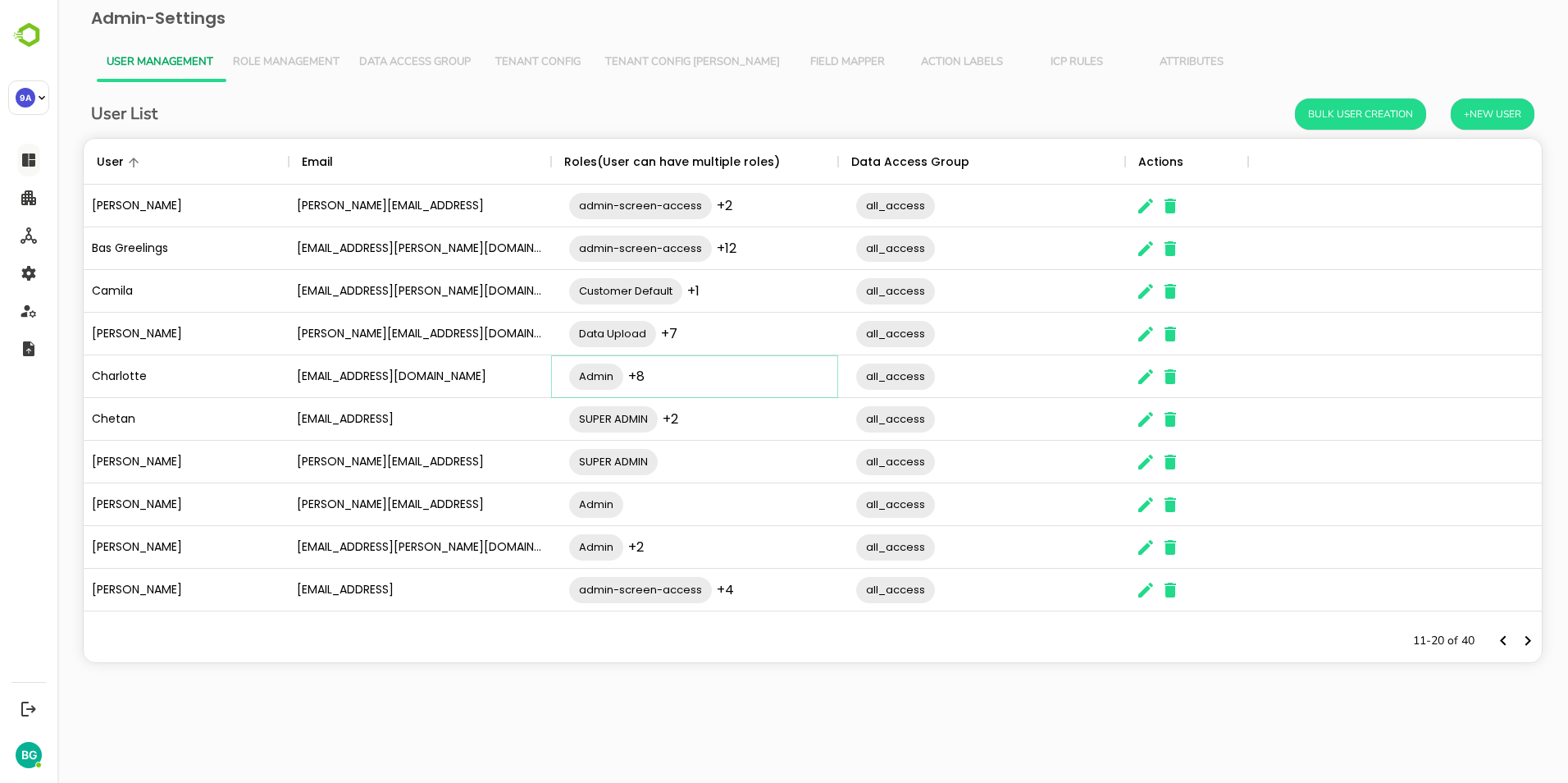
click at [685, 380] on div "Admin +8 ​" at bounding box center [703, 377] width 287 height 46
click at [1143, 377] on icon "The User Data" at bounding box center [1144, 376] width 19 height 19
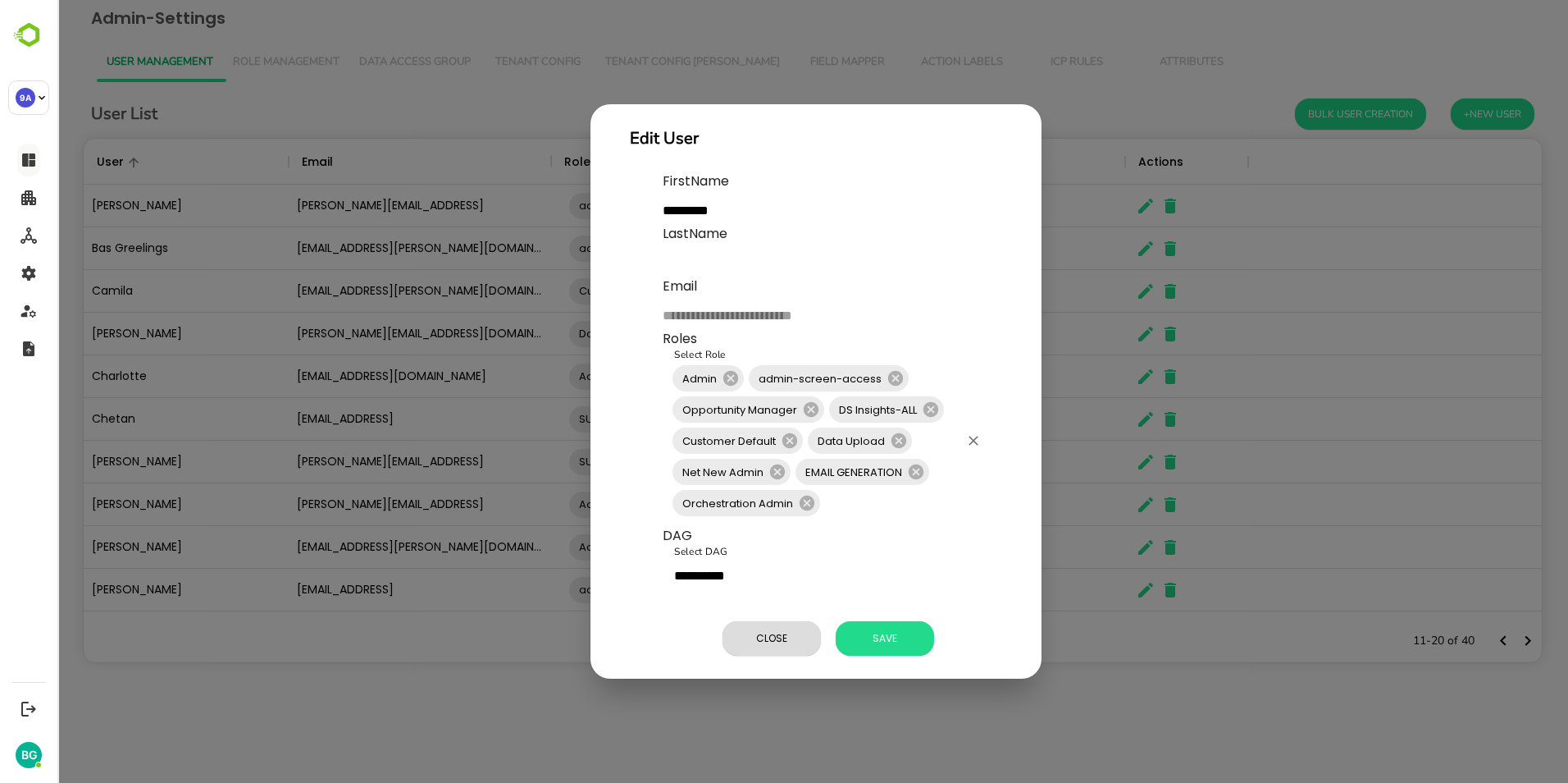
scroll to position [36, 0]
click at [788, 627] on span "Close" at bounding box center [771, 637] width 82 height 21
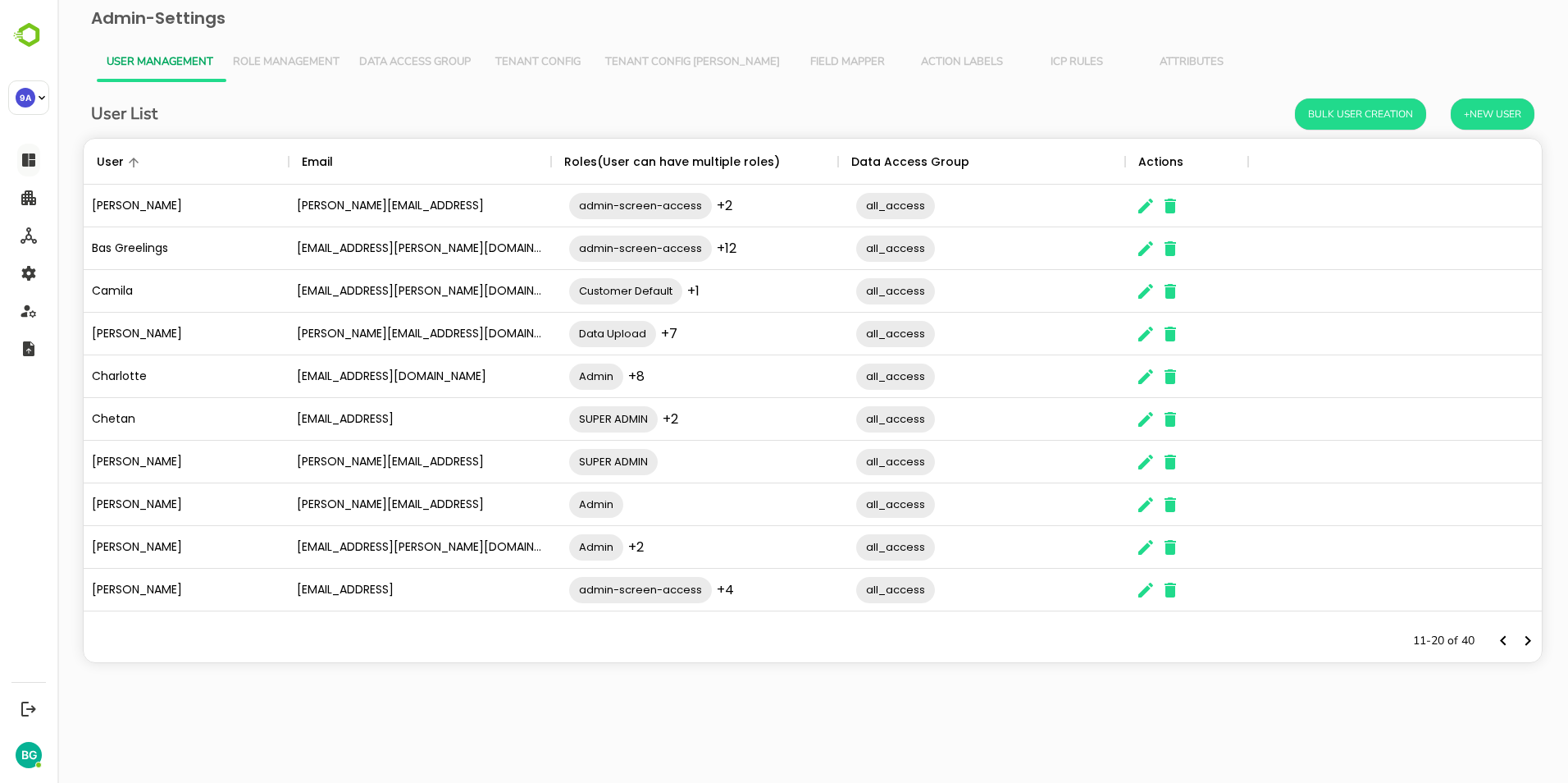
click at [797, 682] on div "User List Bulk User Creation +New User User Email Roles(User can have multiple …" at bounding box center [813, 392] width 1484 height 622
click at [277, 56] on span "Role Management" at bounding box center [286, 63] width 107 height 13
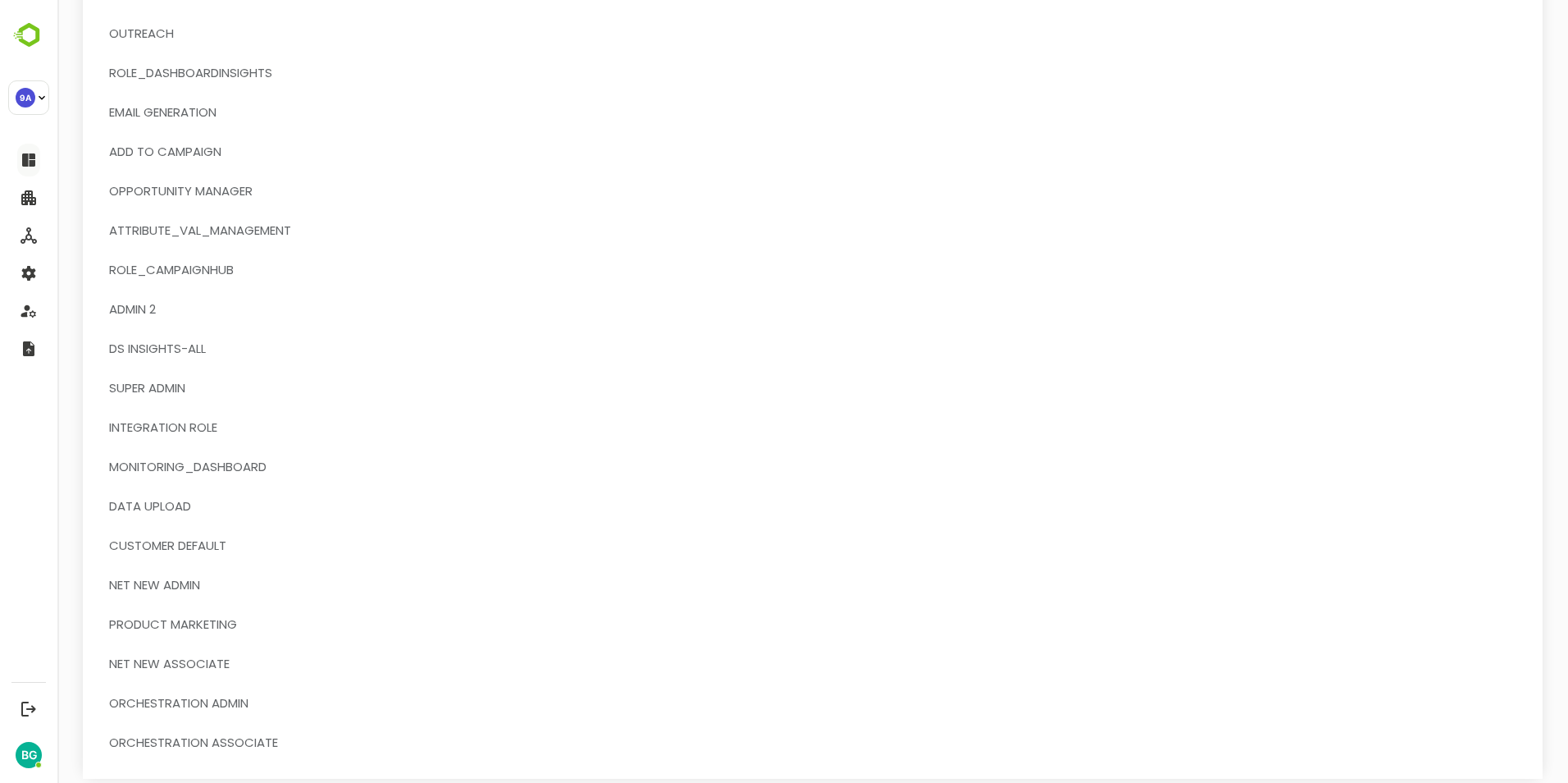
scroll to position [296, 0]
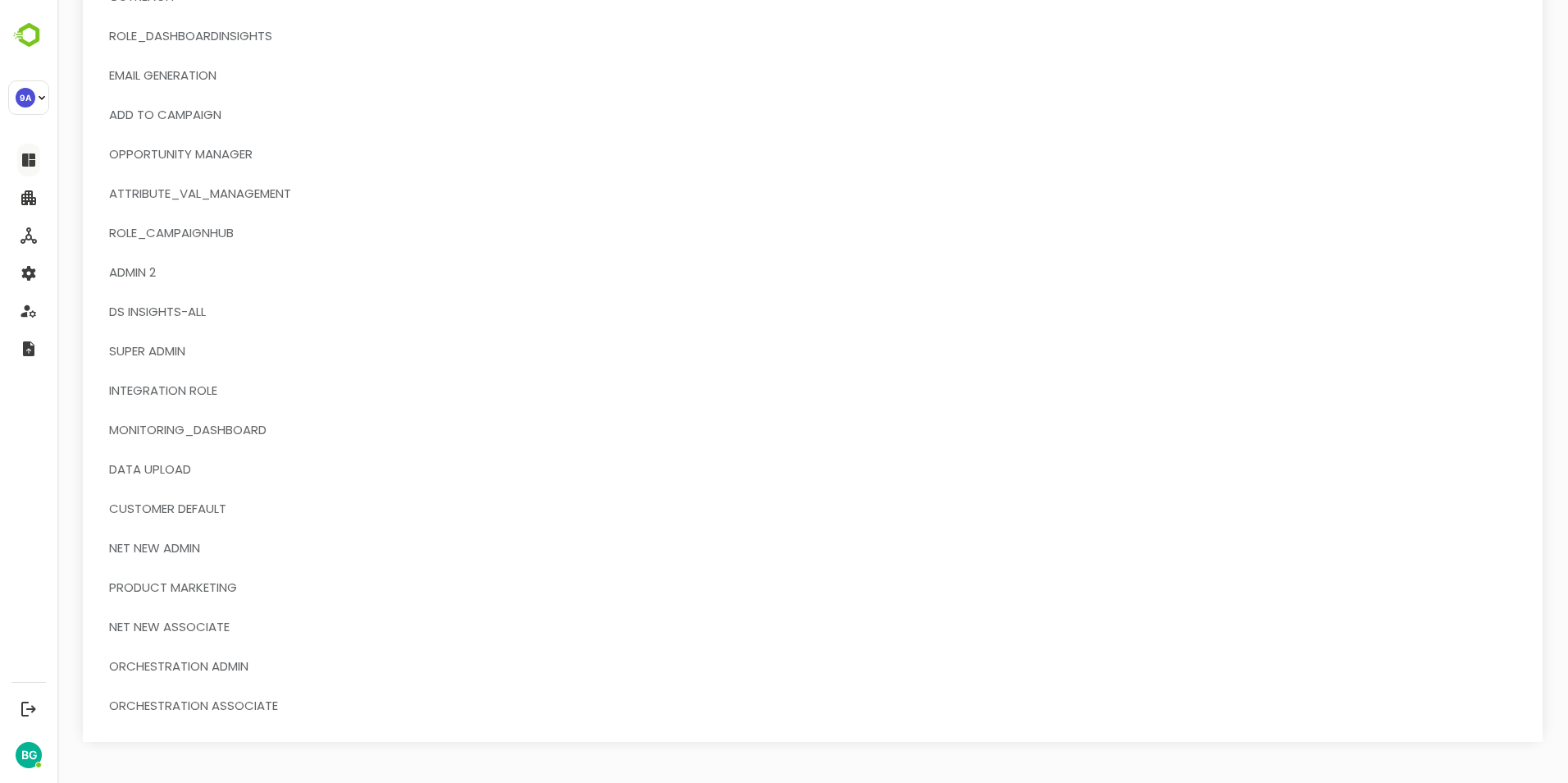
click at [164, 351] on span "SUPER ADMIN" at bounding box center [146, 351] width 76 height 21
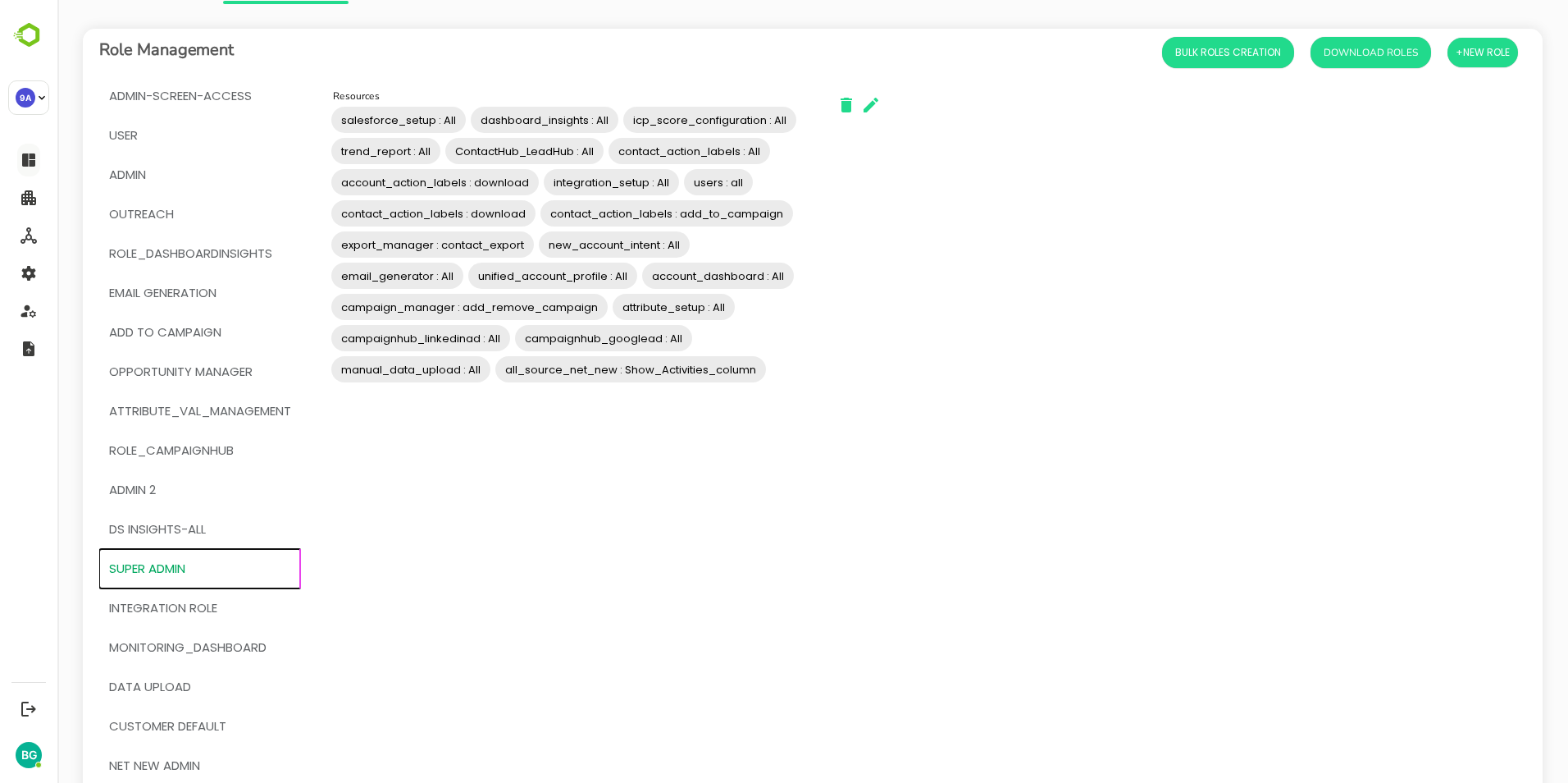
scroll to position [49, 0]
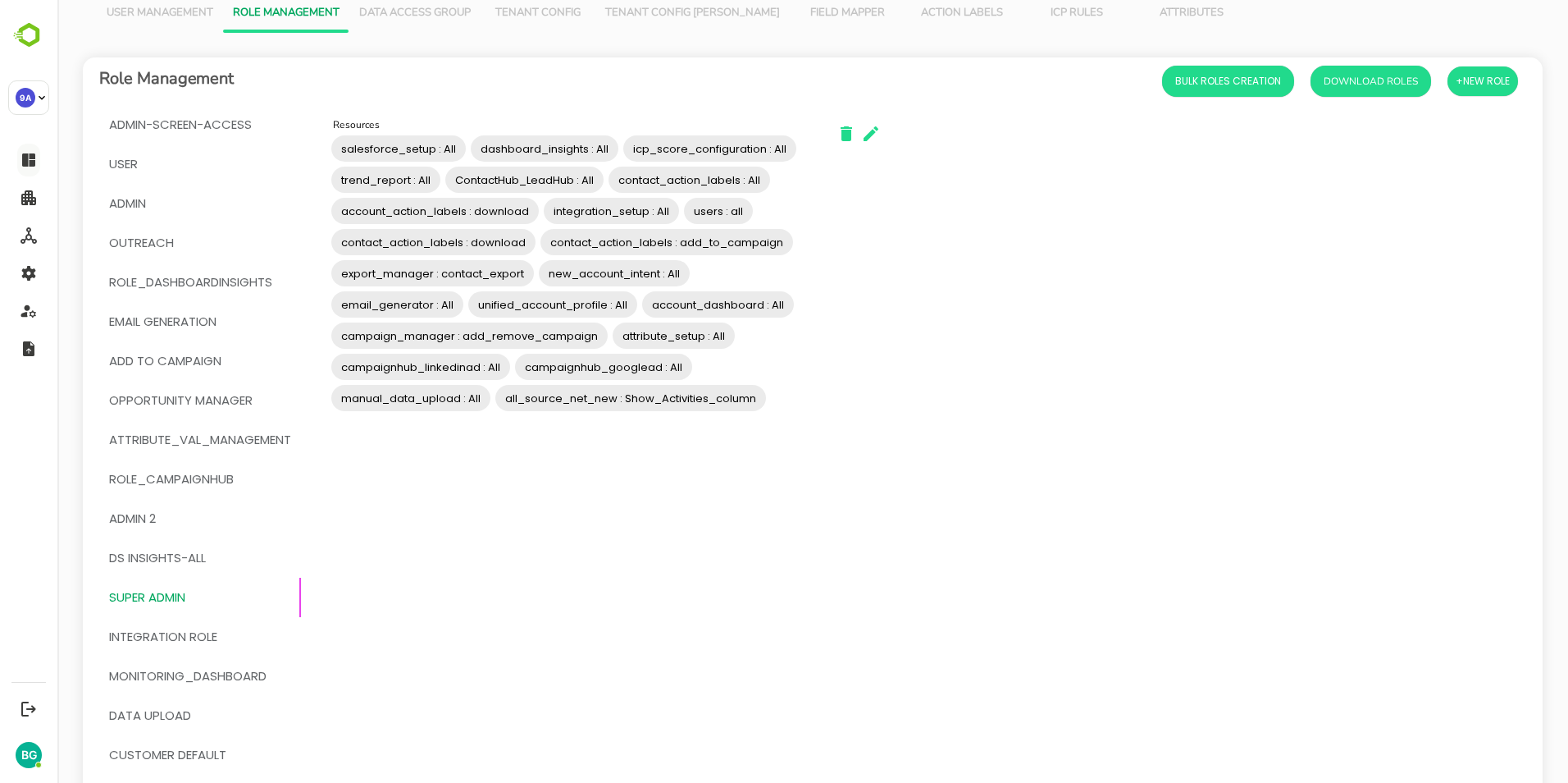
click at [888, 315] on div "admin-screen-access User Admin OUTREACH Role_DashboardInsights EMAIL GENERATION…" at bounding box center [812, 546] width 1459 height 882
click at [940, 241] on div "admin-screen-access User Admin OUTREACH Role_DashboardInsights EMAIL GENERATION…" at bounding box center [812, 546] width 1459 height 882
click at [999, 235] on div "admin-screen-access User Admin OUTREACH Role_DashboardInsights EMAIL GENERATION…" at bounding box center [812, 546] width 1459 height 882
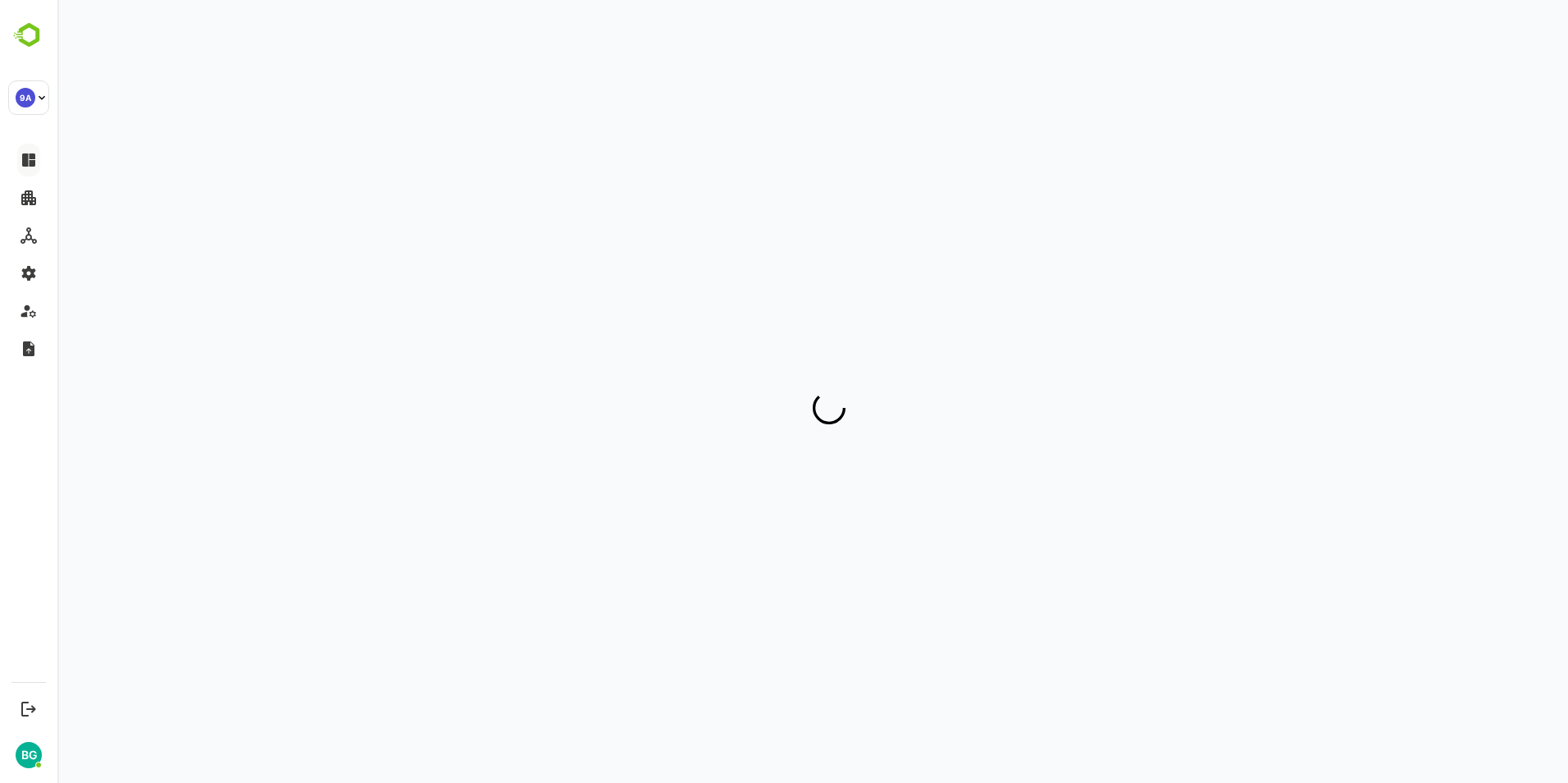
scroll to position [0, 0]
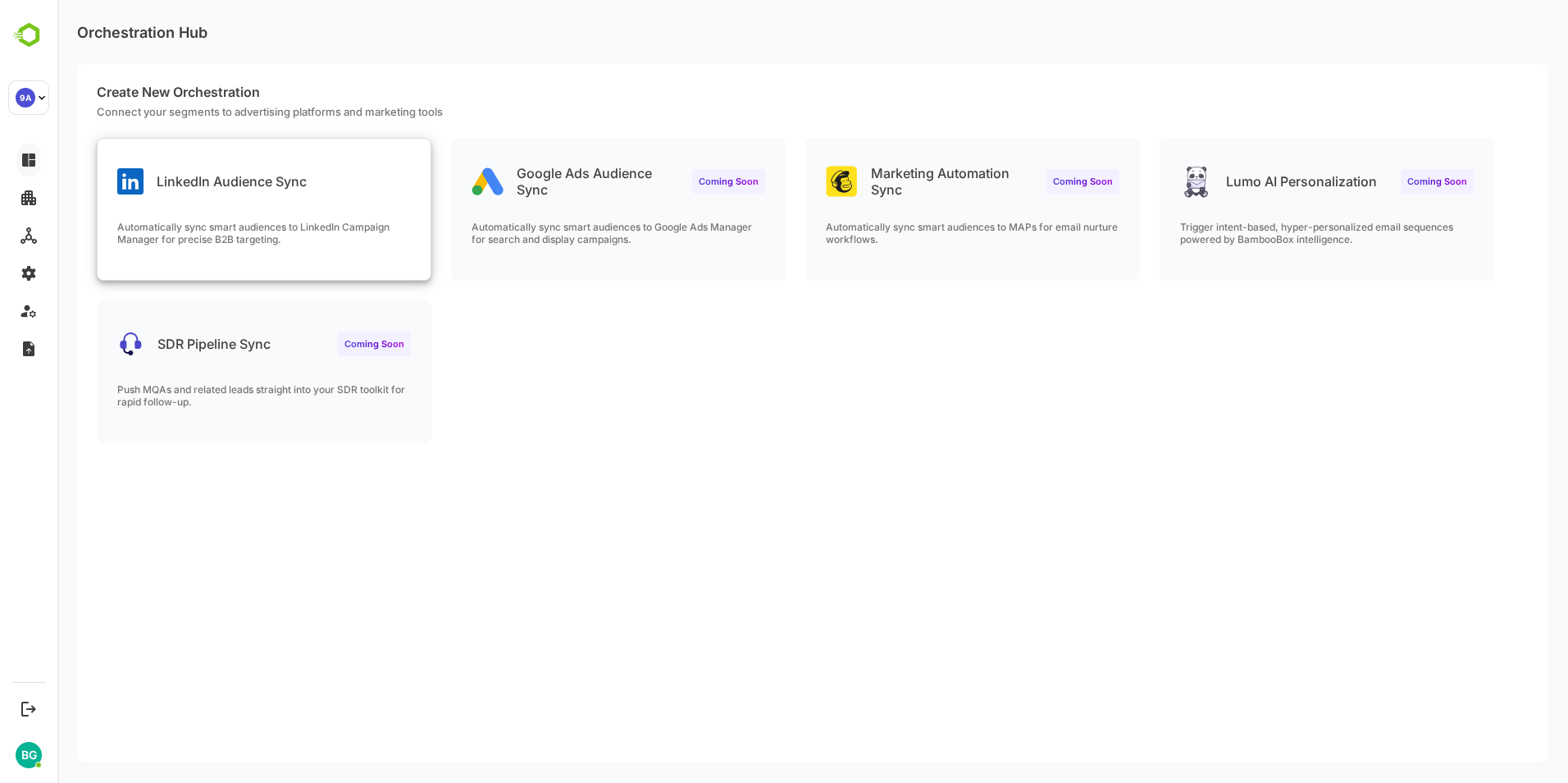
click at [206, 197] on div "LinkedIn Audience Sync" at bounding box center [264, 169] width 333 height 59
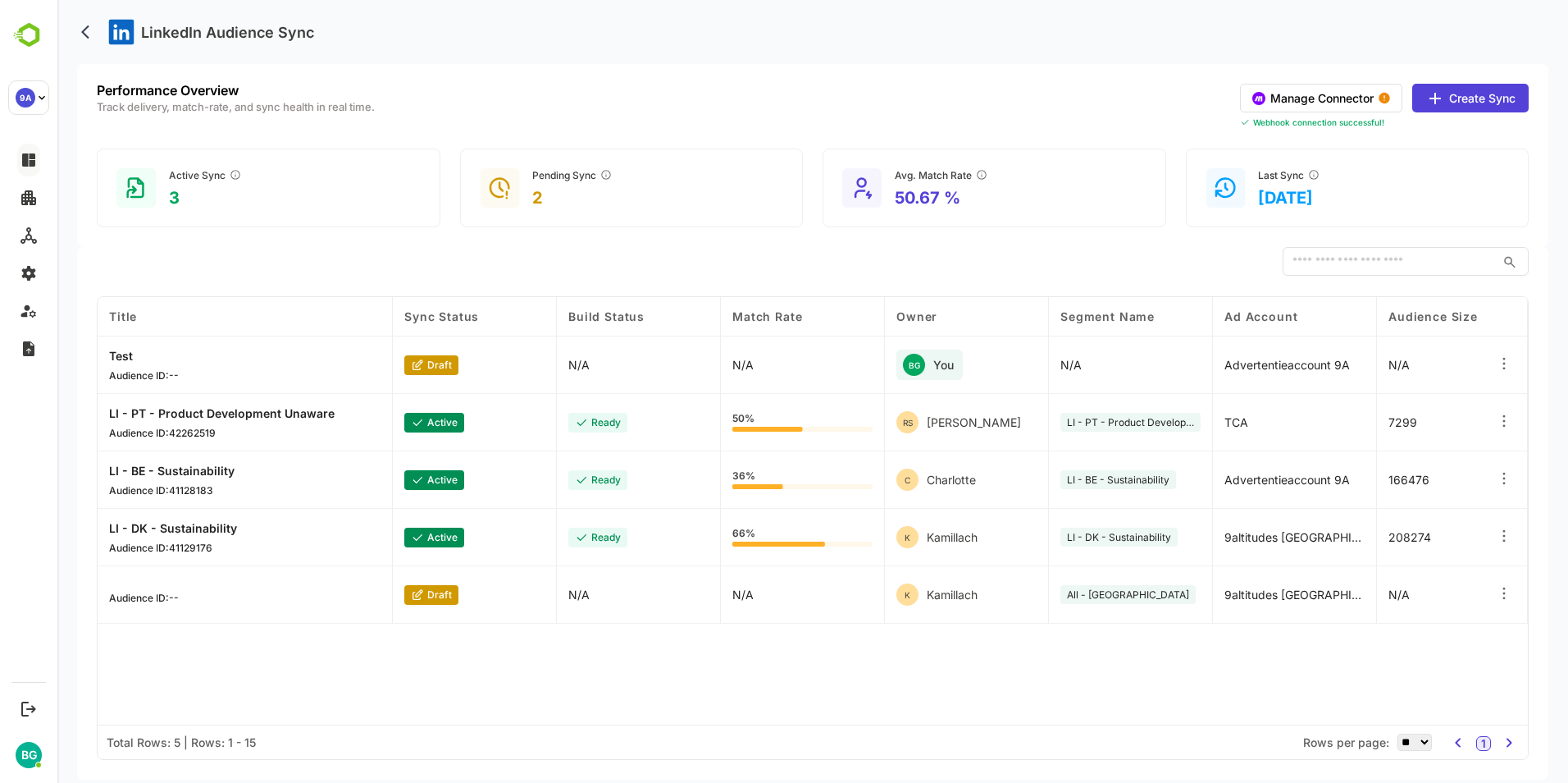
click at [808, 263] on div "​" at bounding box center [812, 262] width 1432 height 29
click at [88, 31] on icon "back" at bounding box center [89, 32] width 17 height 17
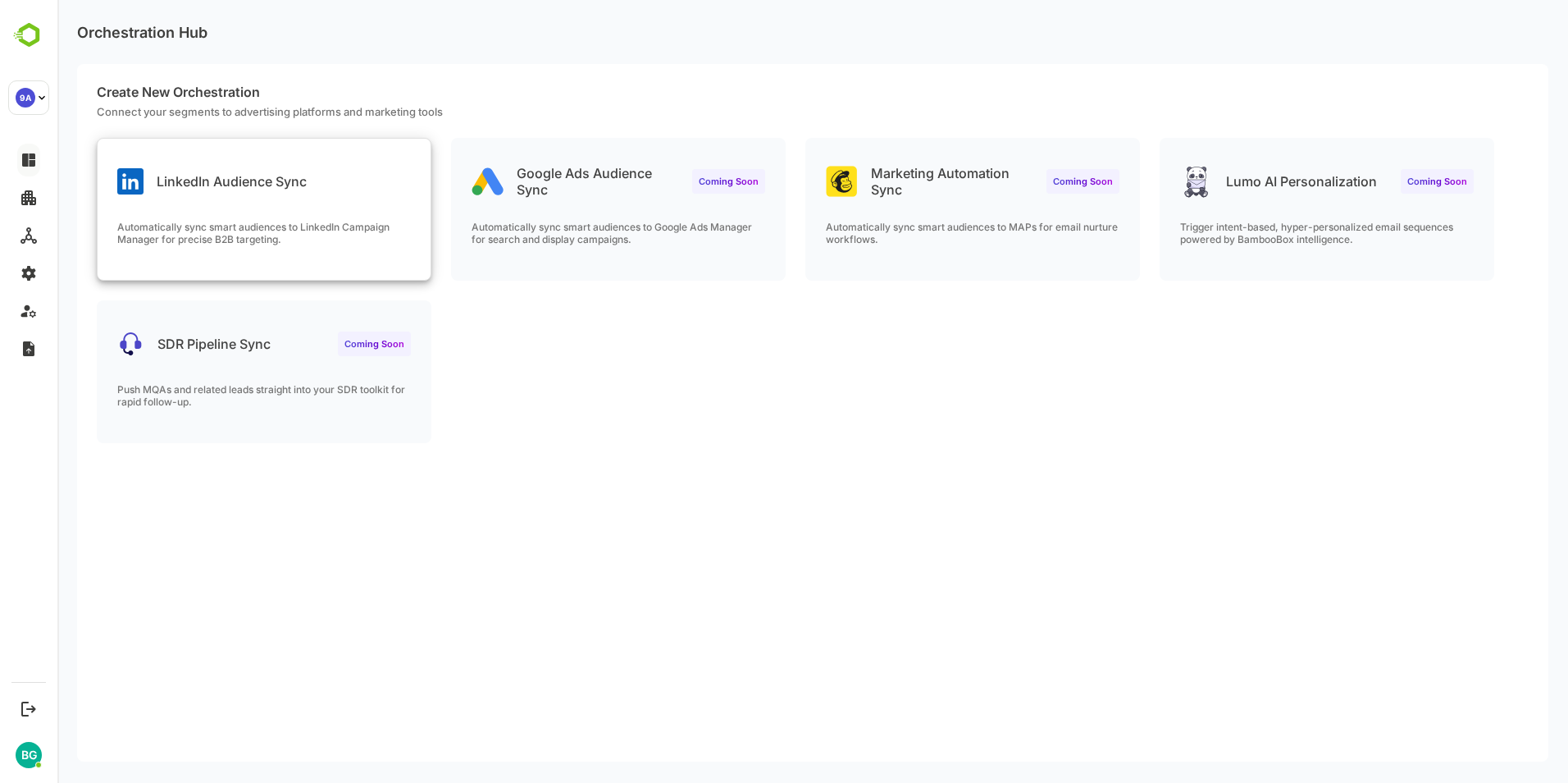
click at [332, 211] on div "LinkedIn Audience Sync Automatically sync smart audiences to LinkedIn Campaign …" at bounding box center [264, 209] width 333 height 141
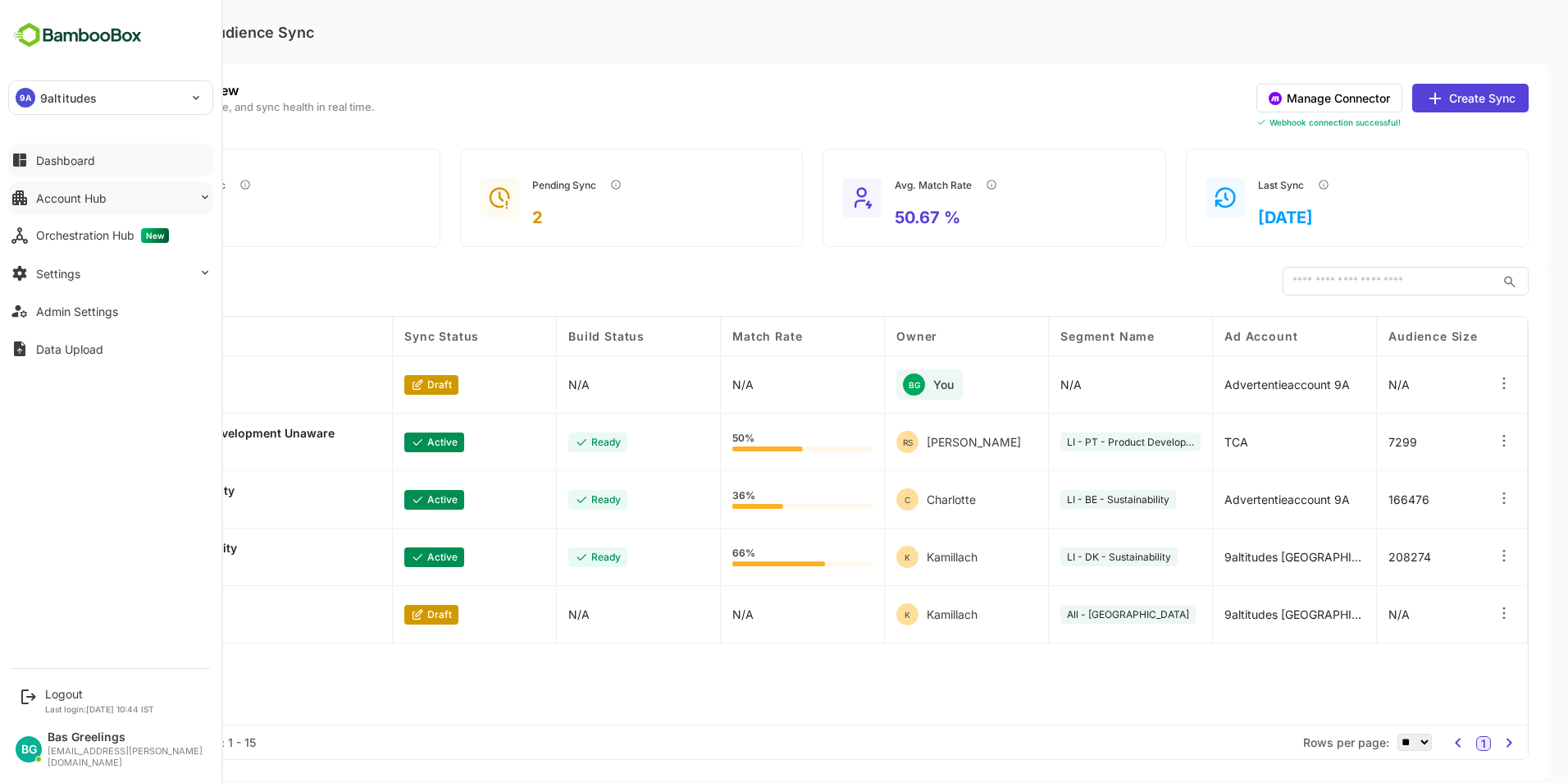
click at [60, 199] on div "Account Hub" at bounding box center [71, 197] width 71 height 14
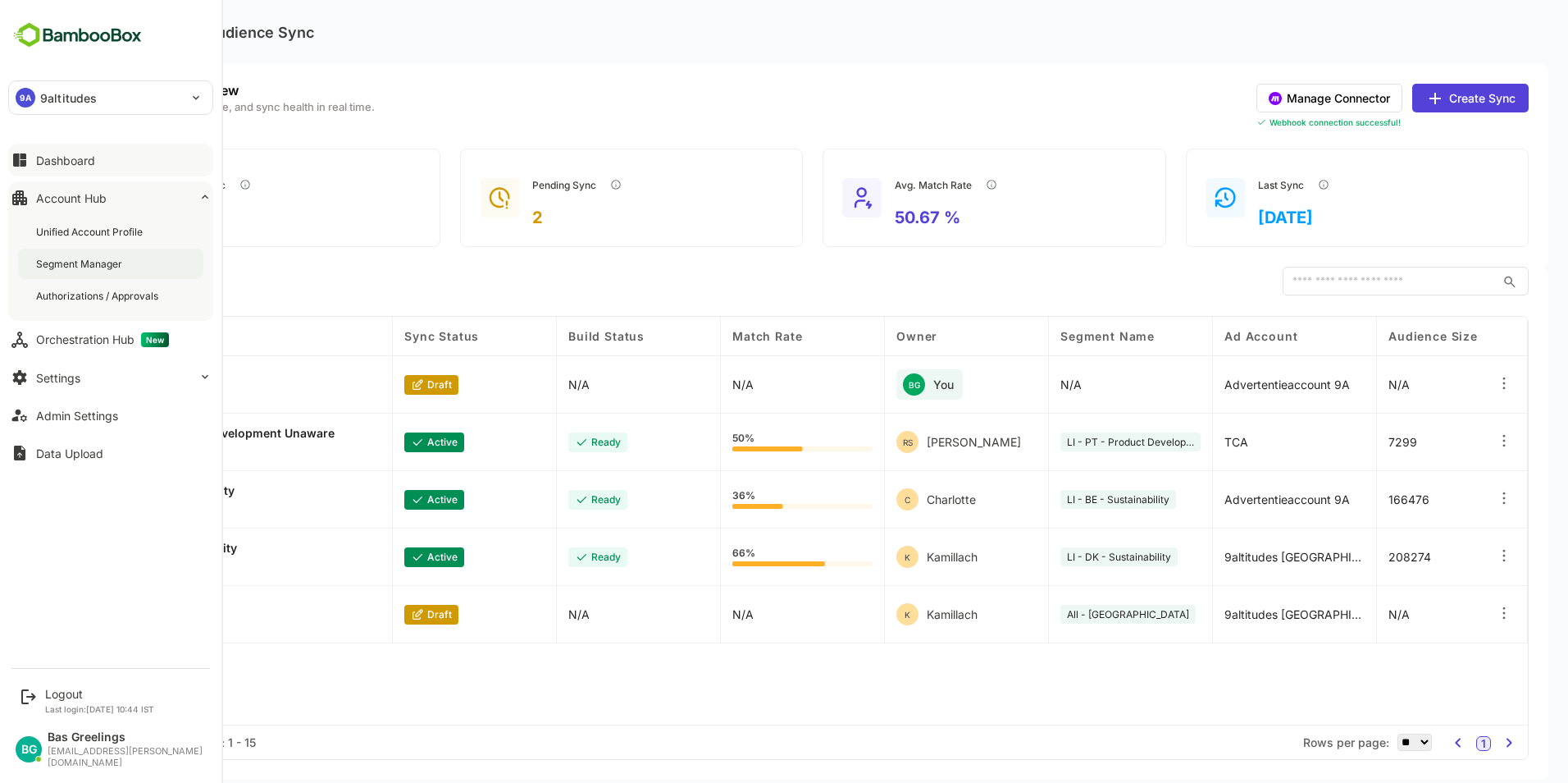
click at [64, 256] on div "Segment Manager" at bounding box center [110, 263] width 185 height 30
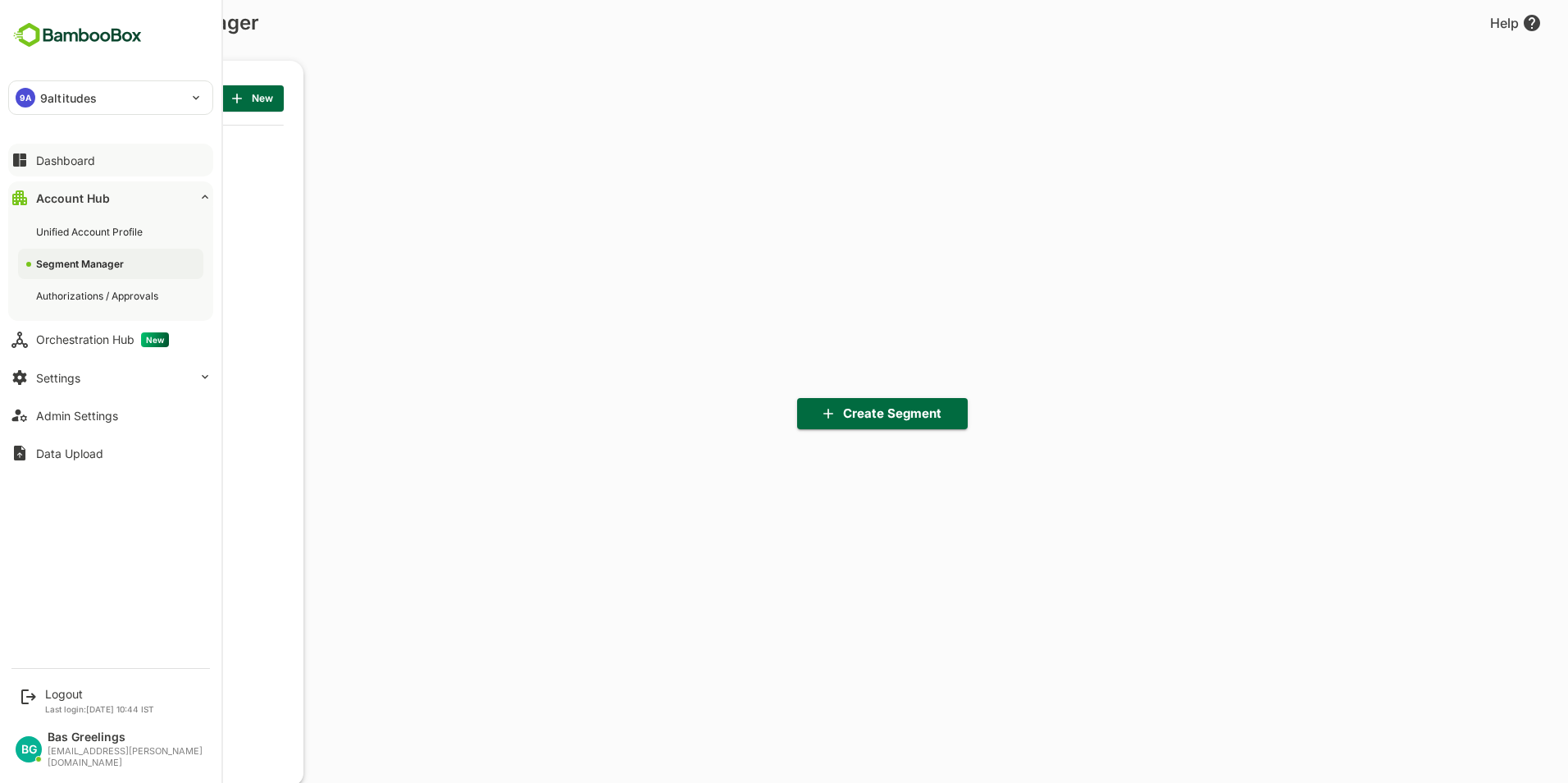
scroll to position [543, 203]
click at [134, 336] on div "Orchestration Hub New" at bounding box center [102, 340] width 133 height 15
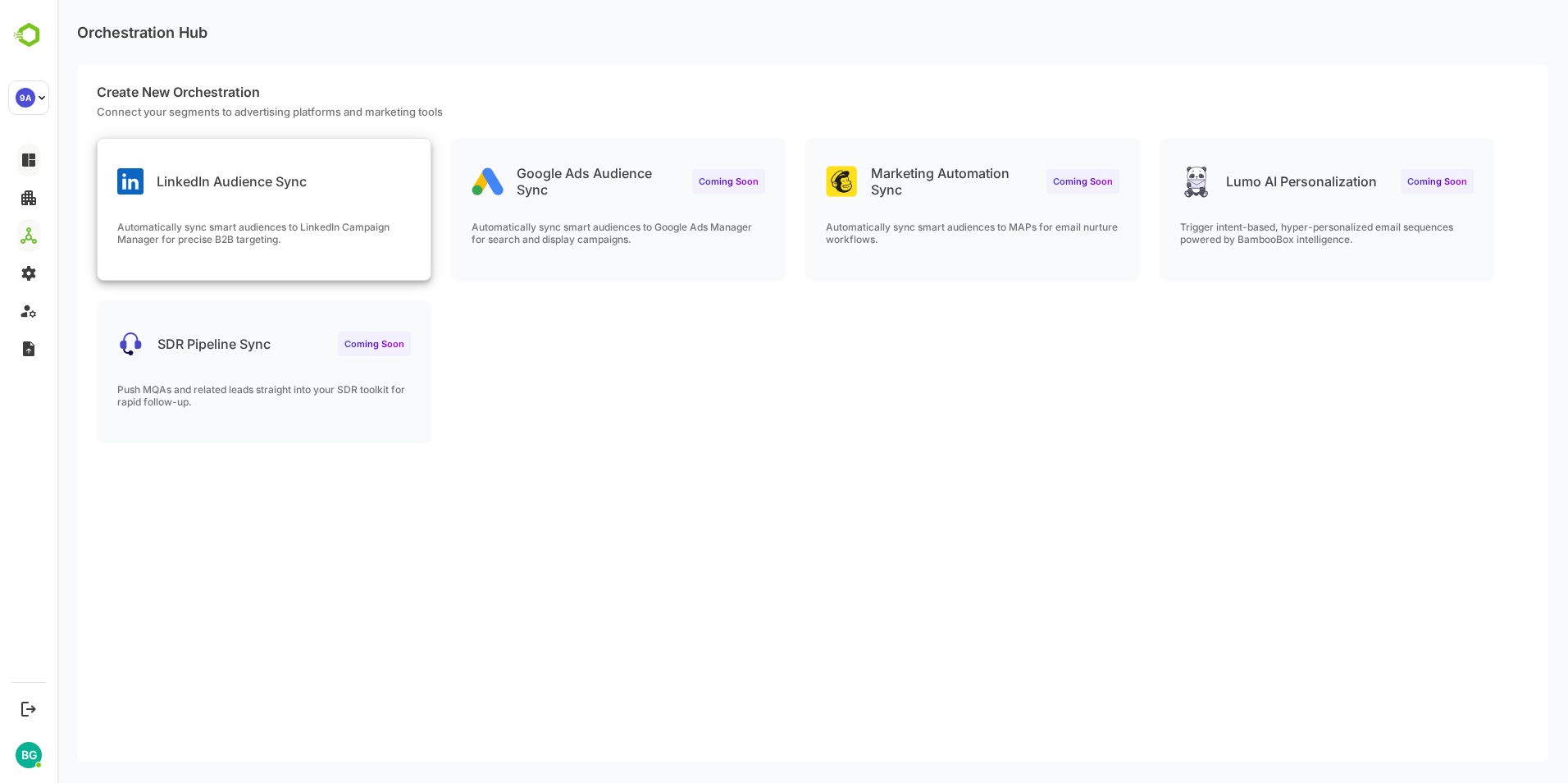
click at [265, 212] on div "LinkedIn Audience Sync Automatically sync smart audiences to LinkedIn Campaign …" at bounding box center [264, 209] width 333 height 141
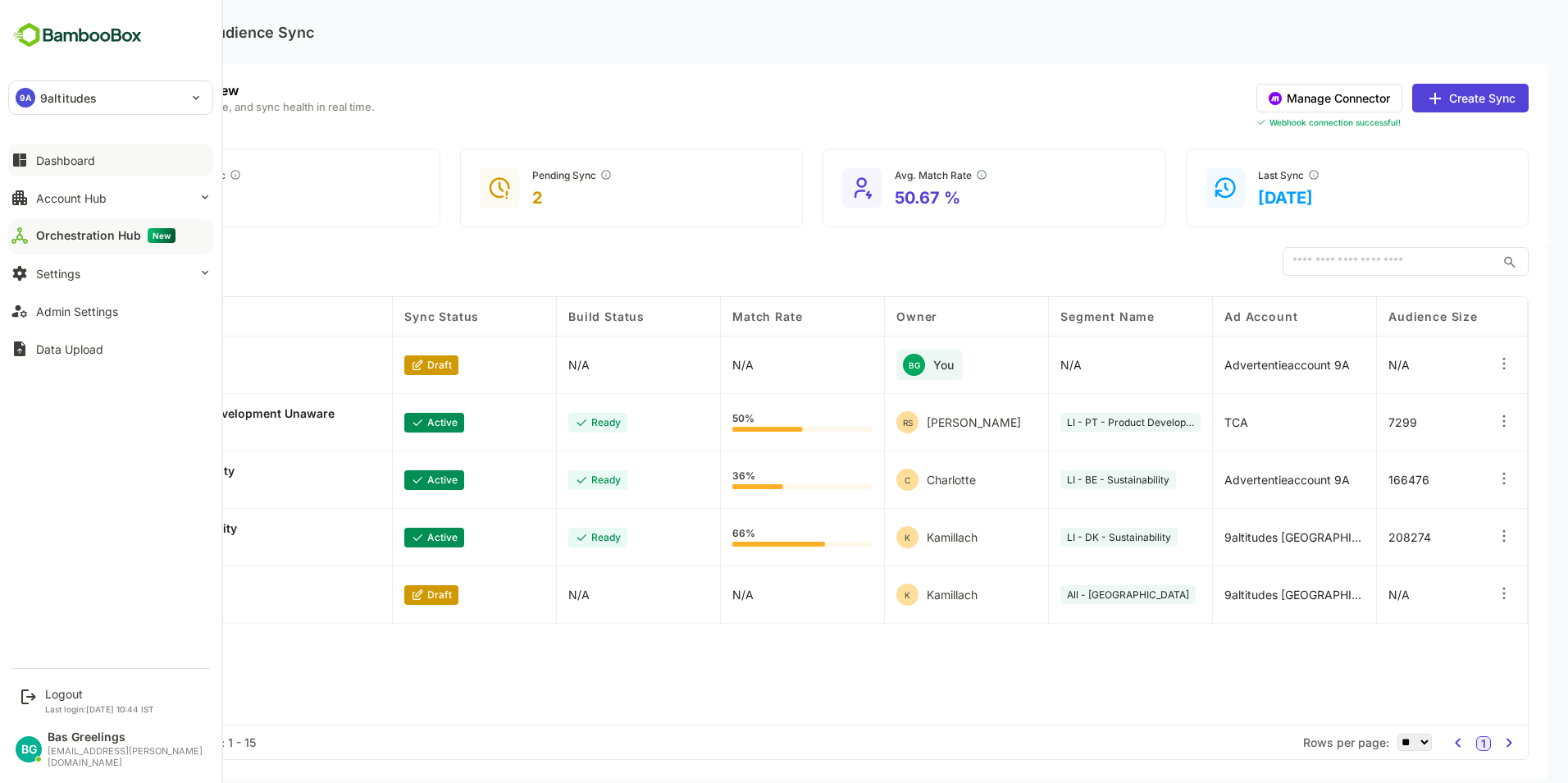
click at [102, 159] on button "Dashboard" at bounding box center [110, 160] width 205 height 33
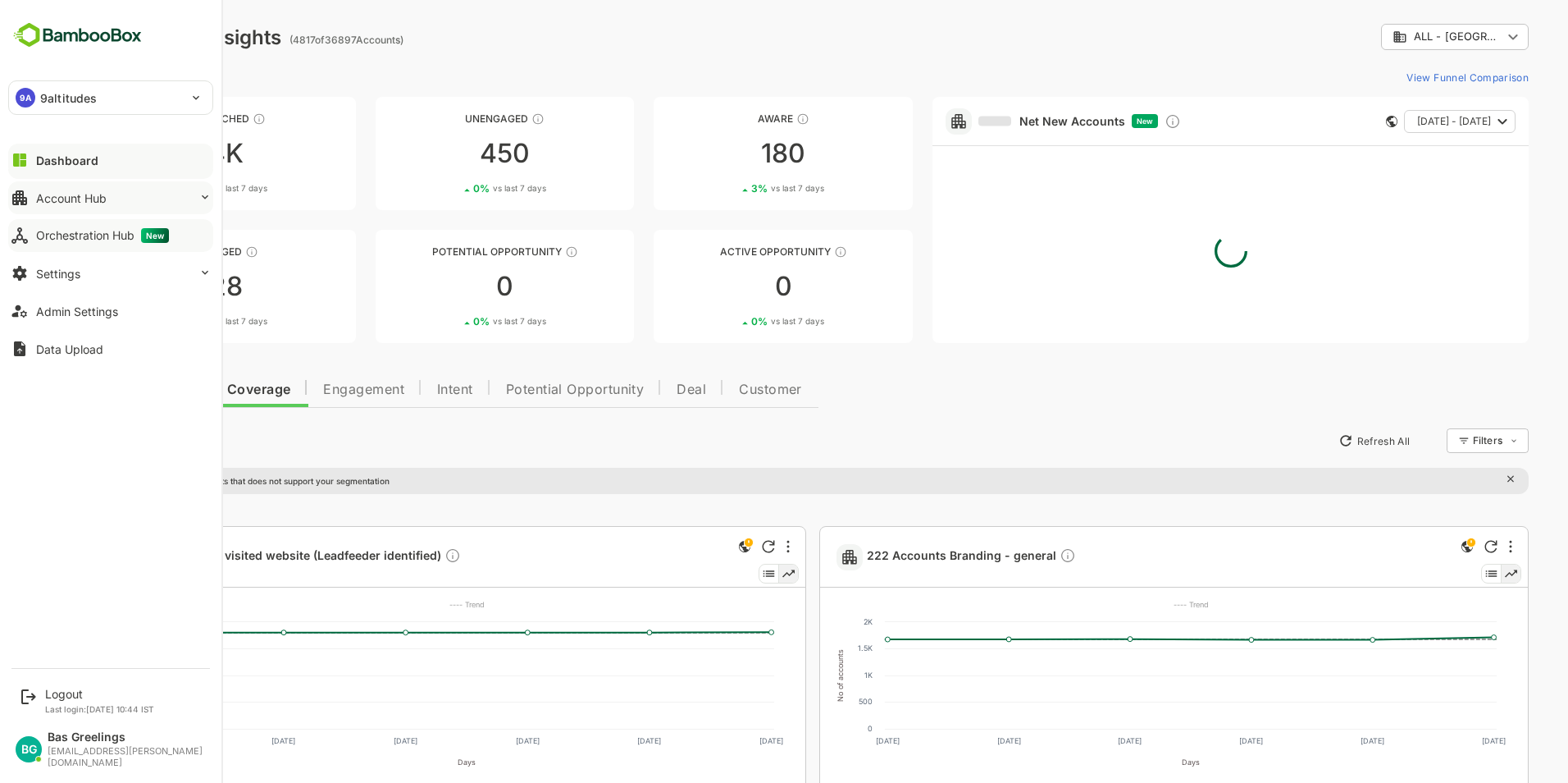
click at [180, 196] on button "Account Hub" at bounding box center [110, 198] width 205 height 33
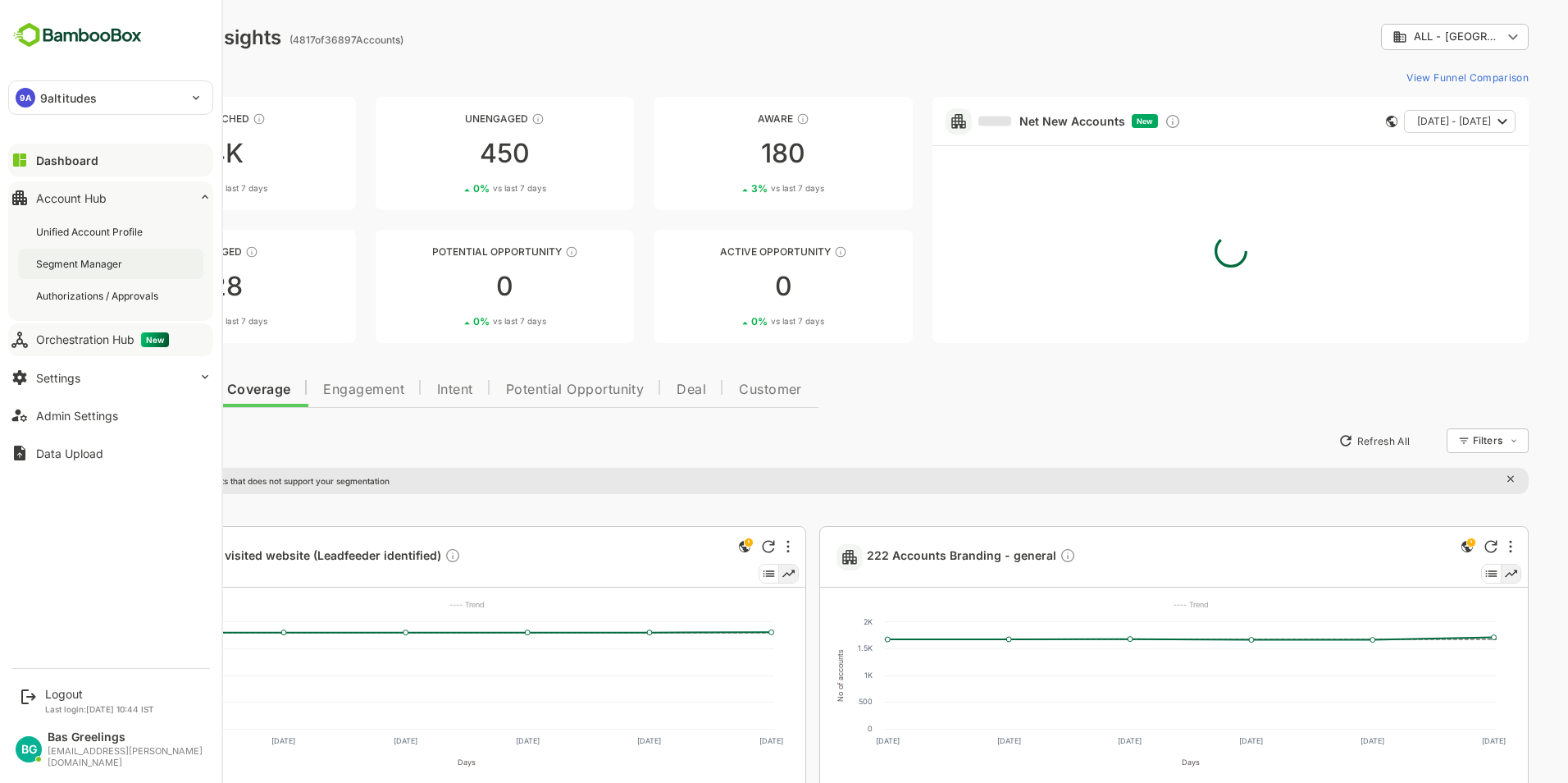
click at [94, 259] on div "Segment Manager" at bounding box center [80, 263] width 89 height 14
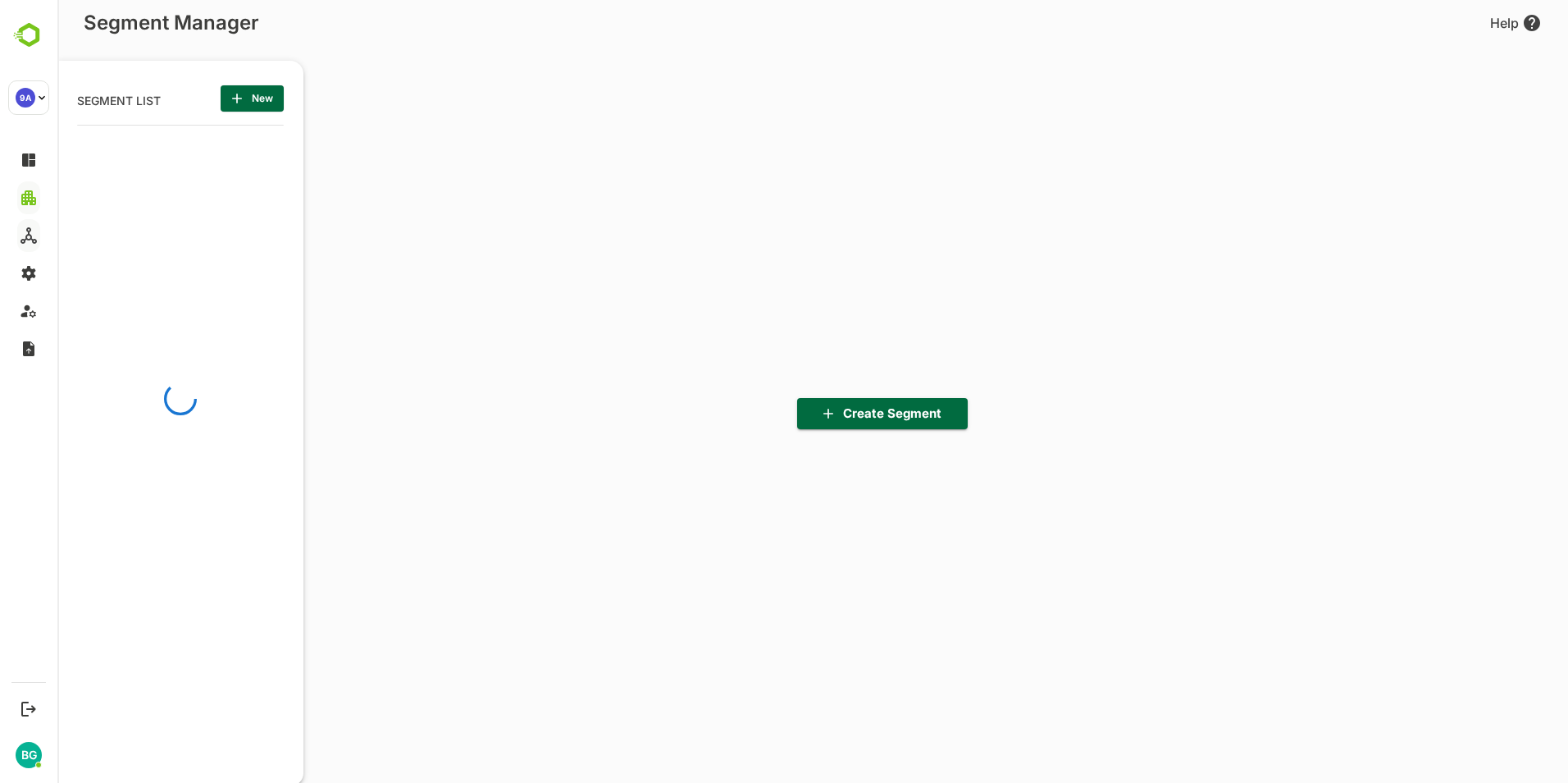
scroll to position [543, 203]
click at [267, 98] on span "New" at bounding box center [252, 98] width 37 height 21
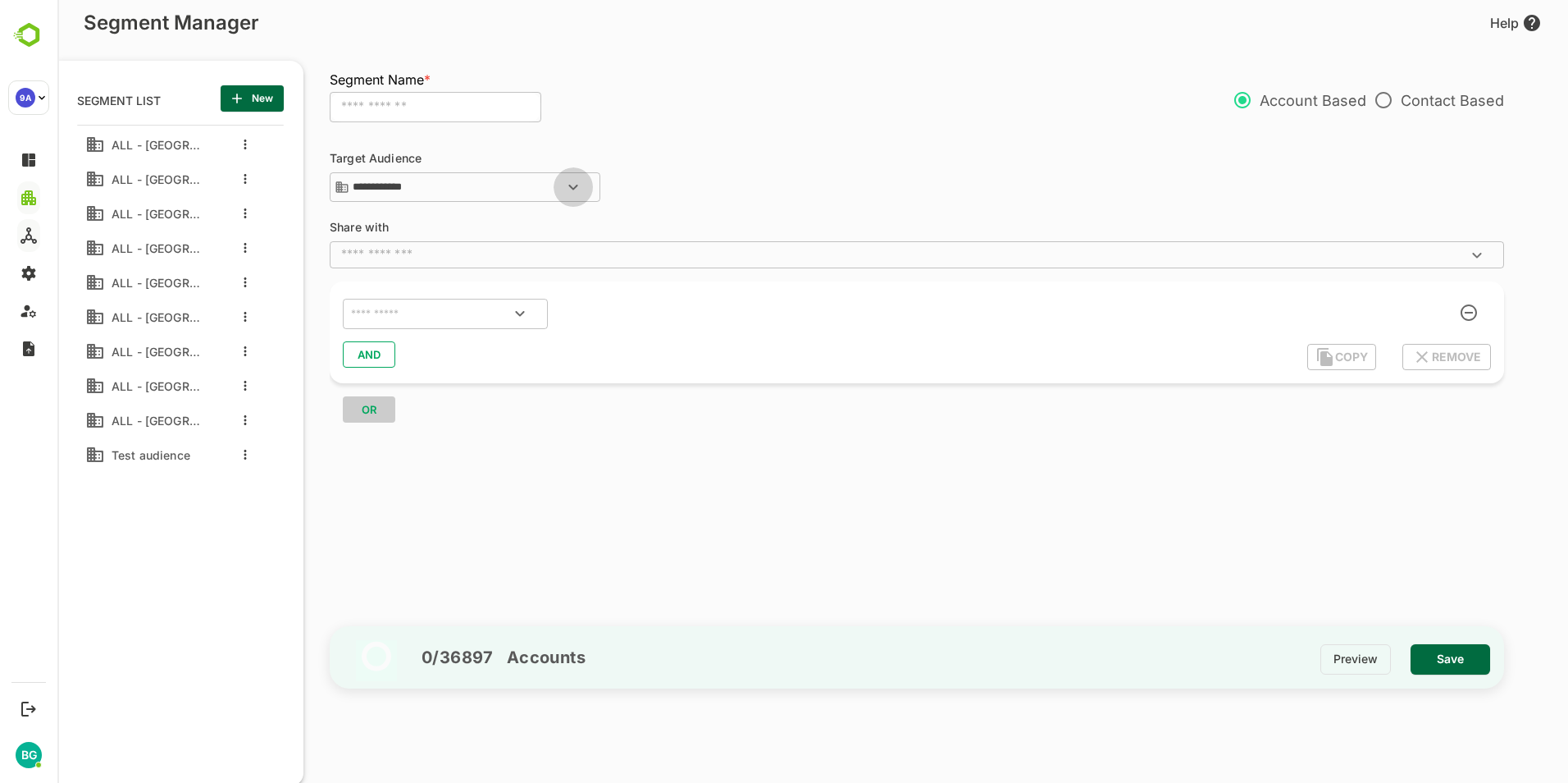
click at [578, 183] on icon "Open" at bounding box center [573, 186] width 19 height 19
click at [573, 181] on icon "Close" at bounding box center [573, 186] width 19 height 19
click at [154, 280] on span "ALL - [GEOGRAPHIC_DATA]" at bounding box center [152, 282] width 95 height 14
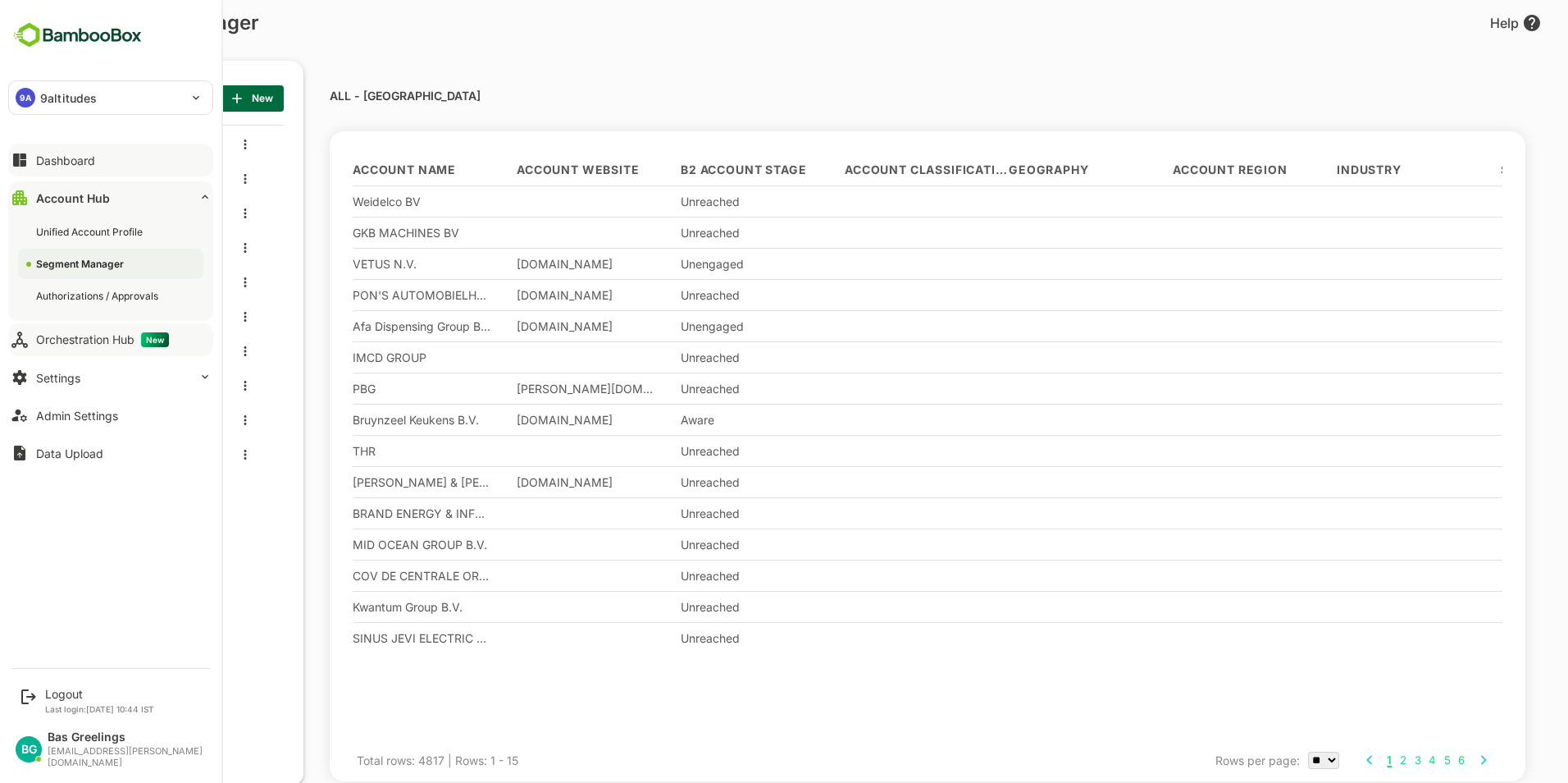
click at [76, 158] on div "Dashboard" at bounding box center [65, 160] width 59 height 14
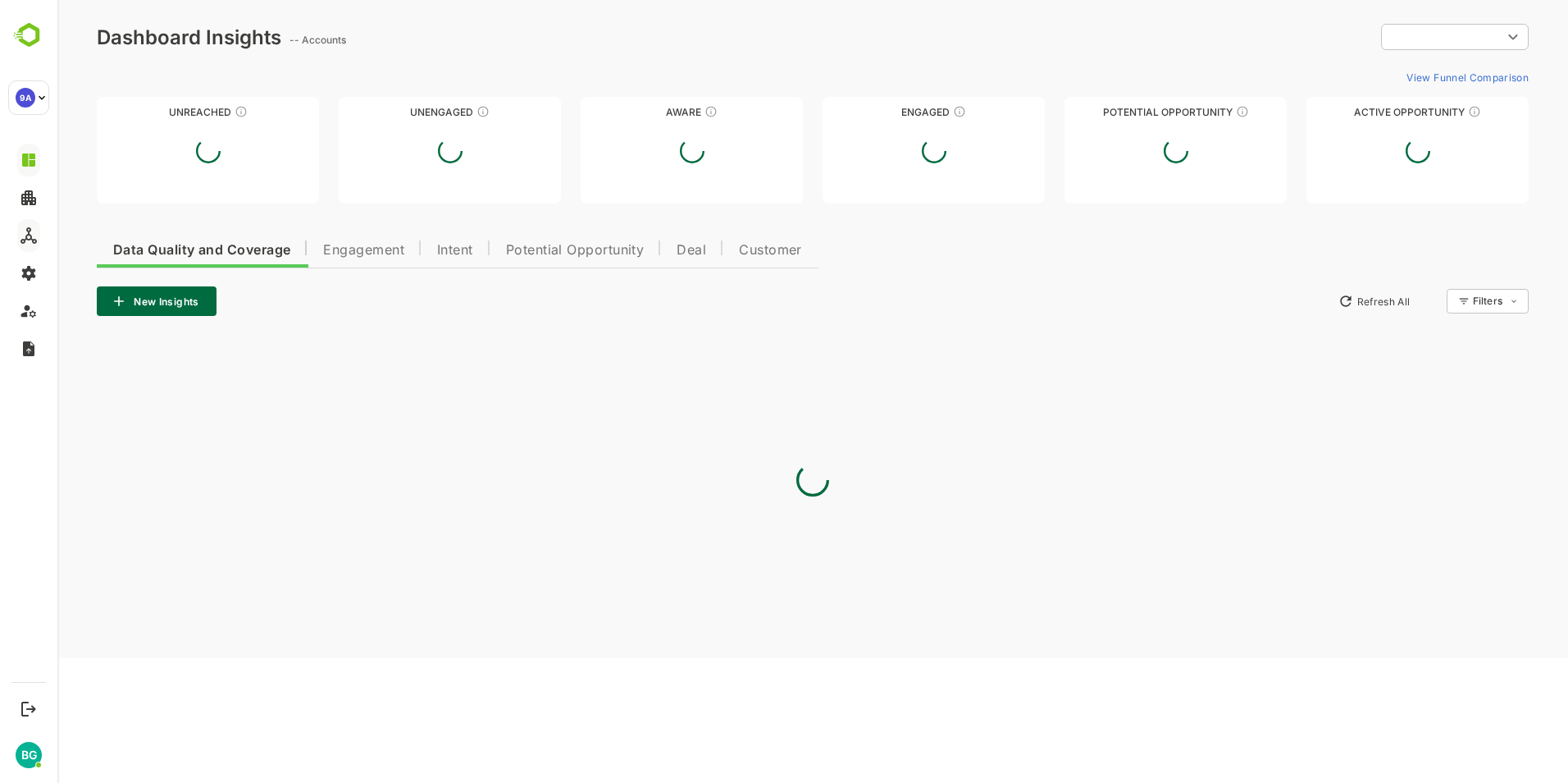
type input "**********"
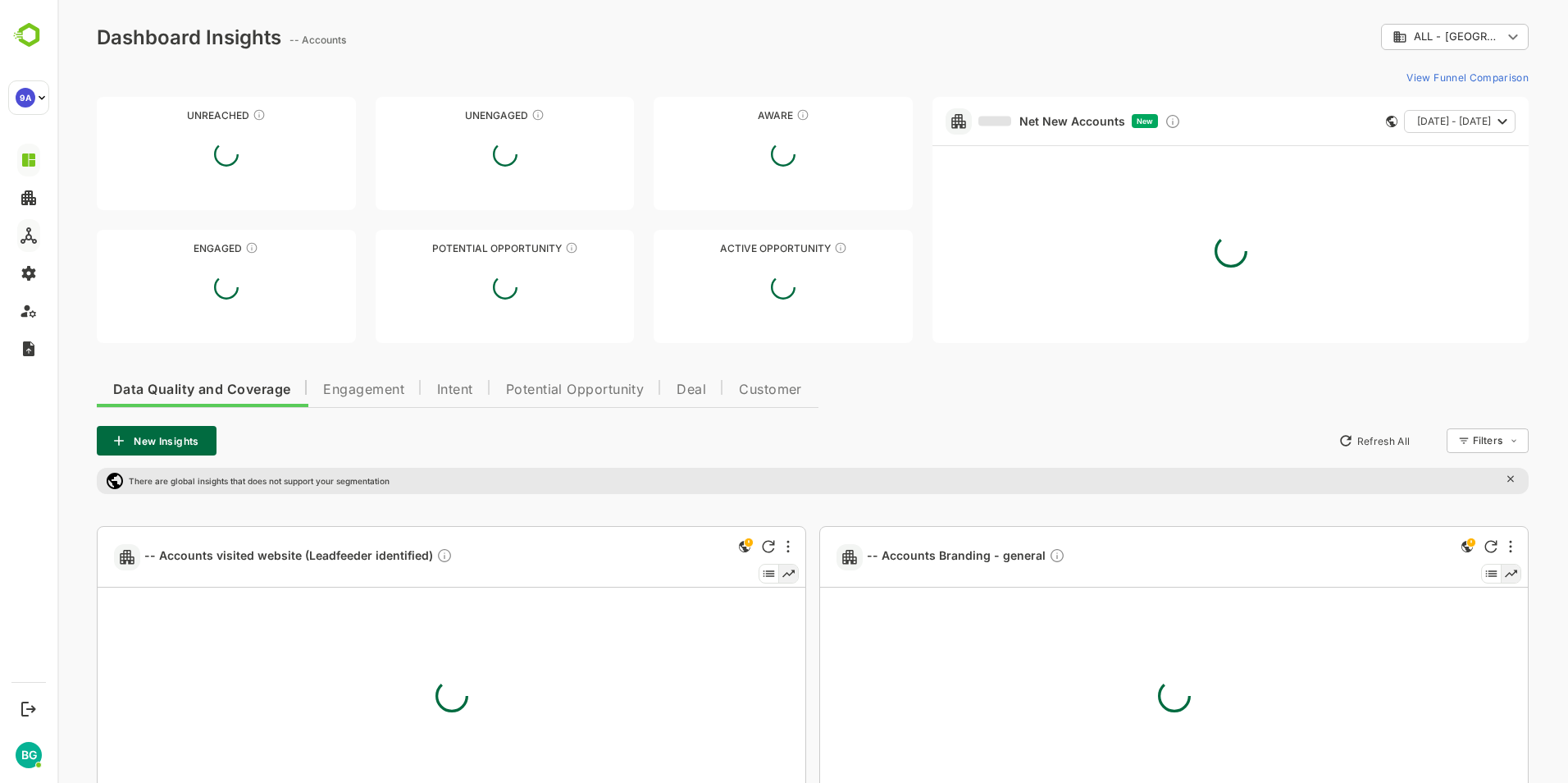
click at [1521, 41] on body "**********" at bounding box center [812, 775] width 1510 height 1550
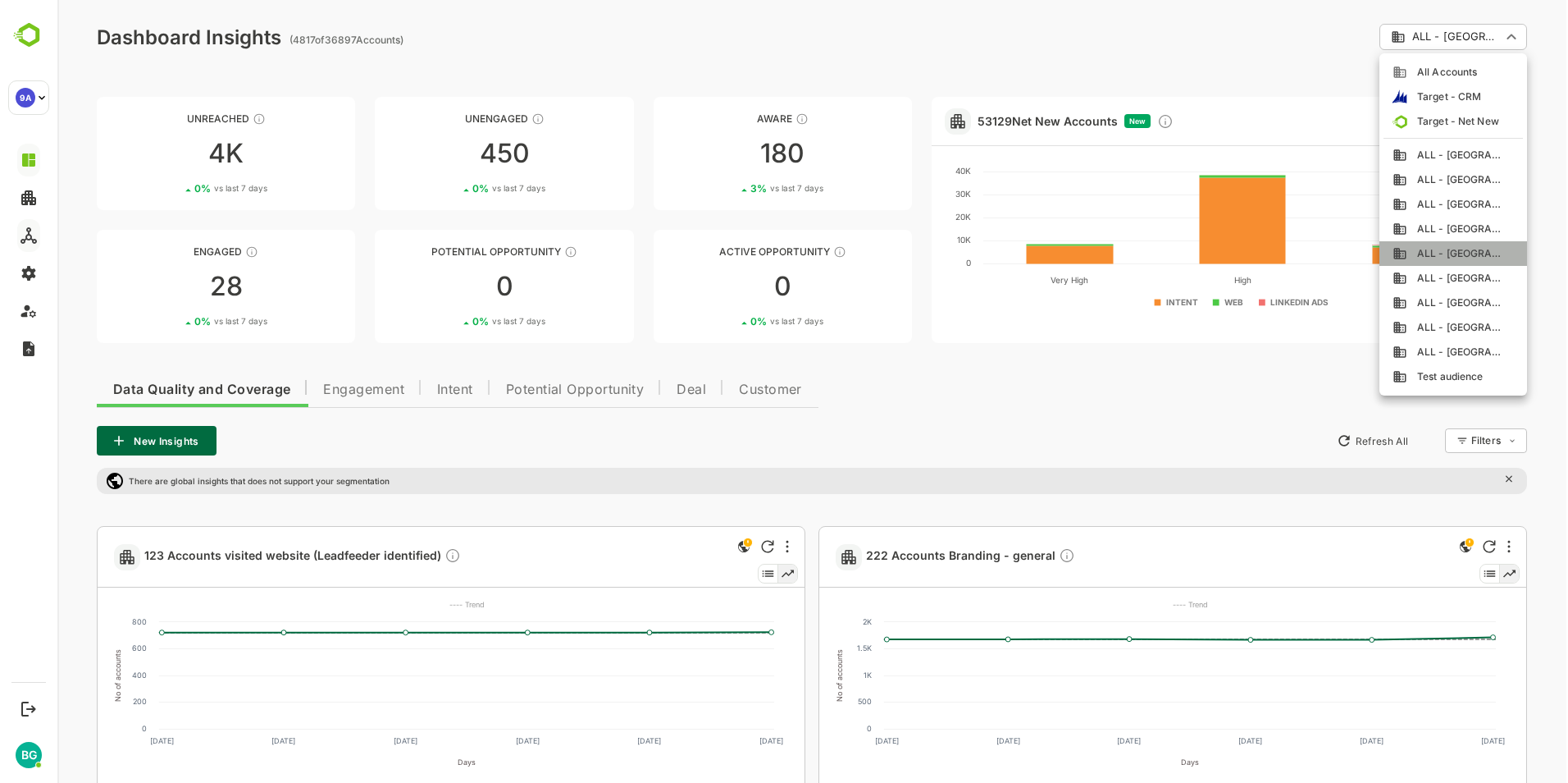
click at [1479, 251] on span "ALL - [GEOGRAPHIC_DATA]" at bounding box center [1455, 253] width 97 height 15
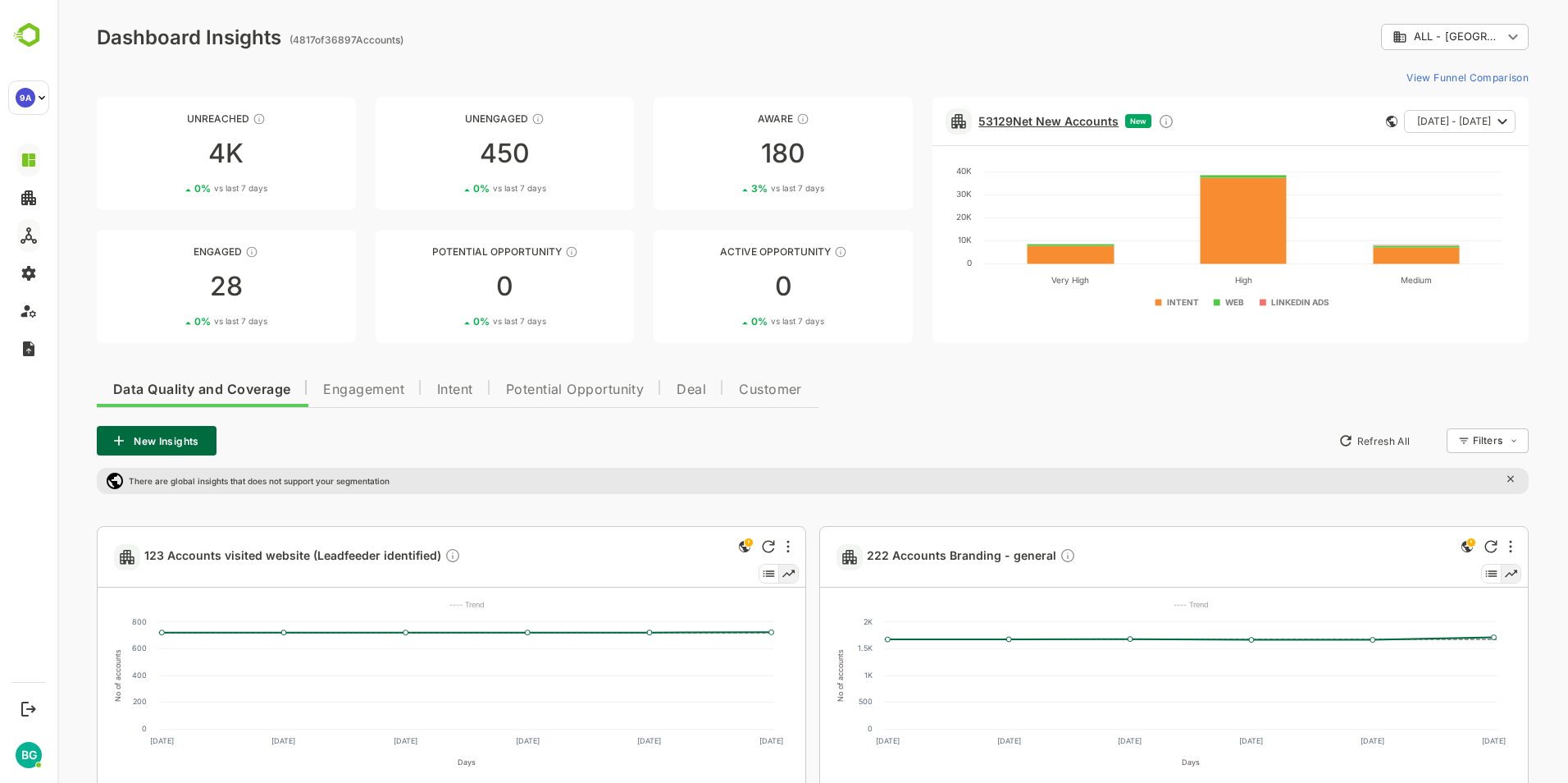
click at [1090, 123] on link "53129 Net New Accounts" at bounding box center [1048, 121] width 140 height 14
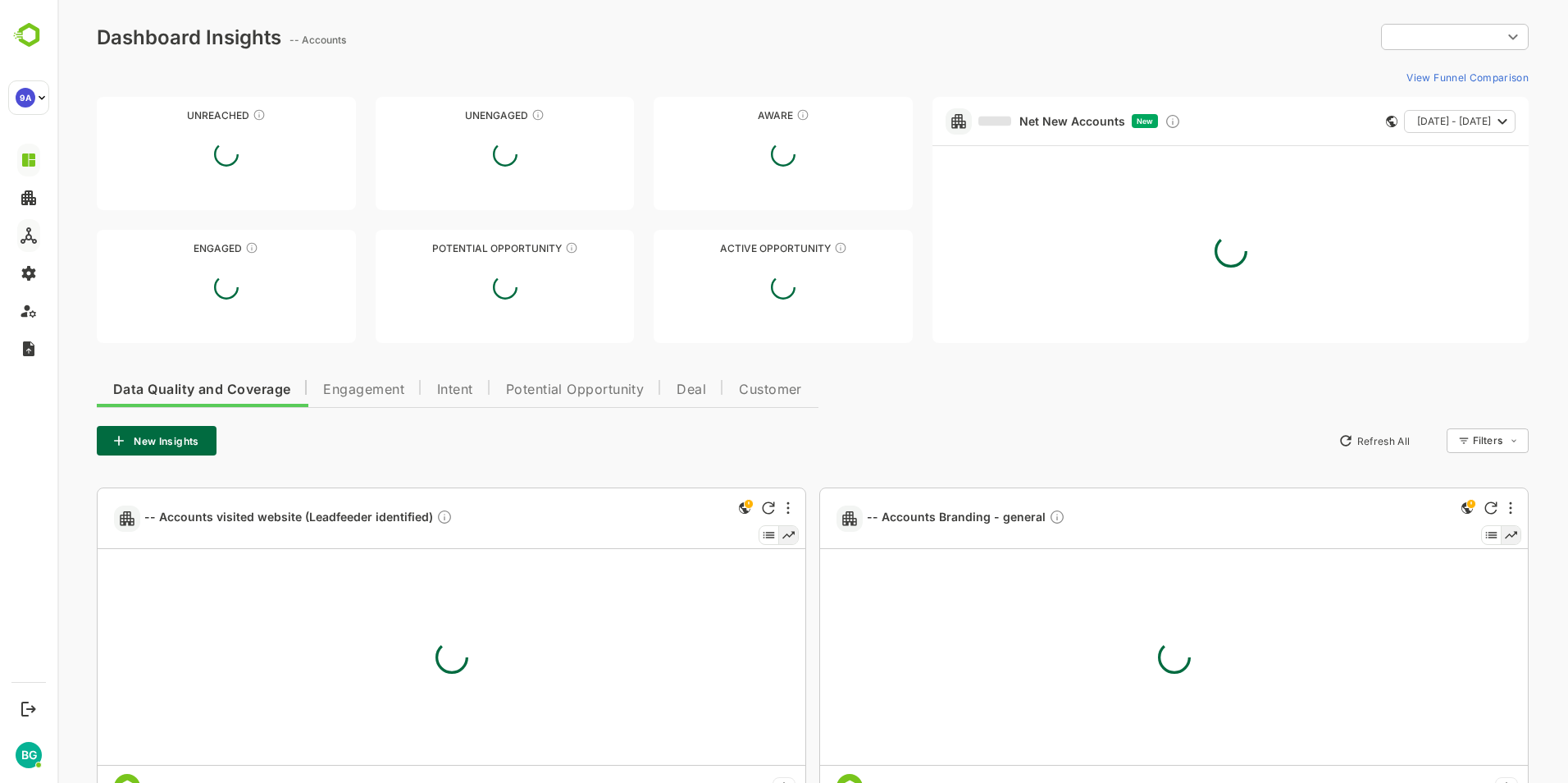
type input "**********"
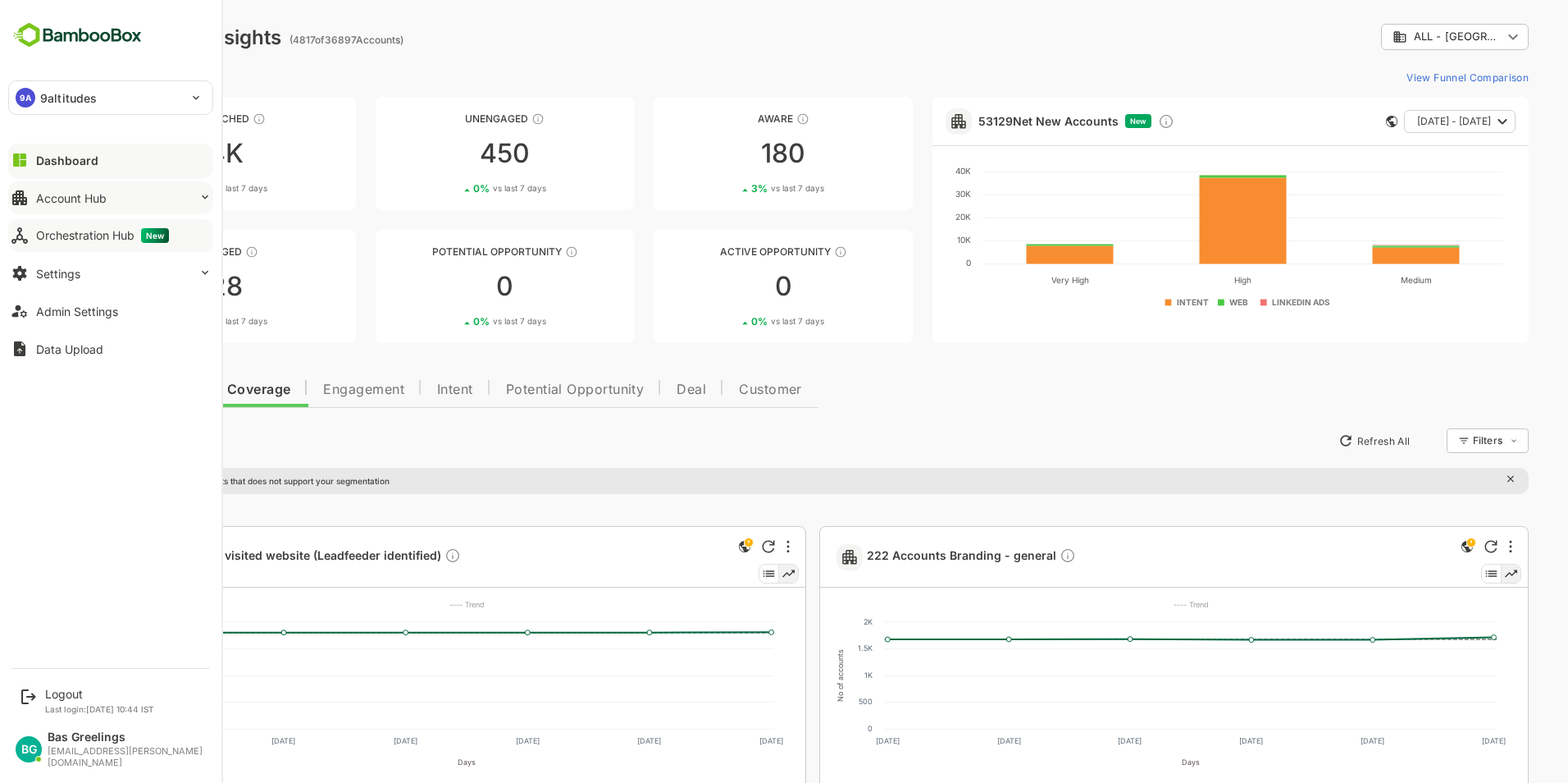
click at [90, 195] on div "Account Hub" at bounding box center [71, 197] width 71 height 14
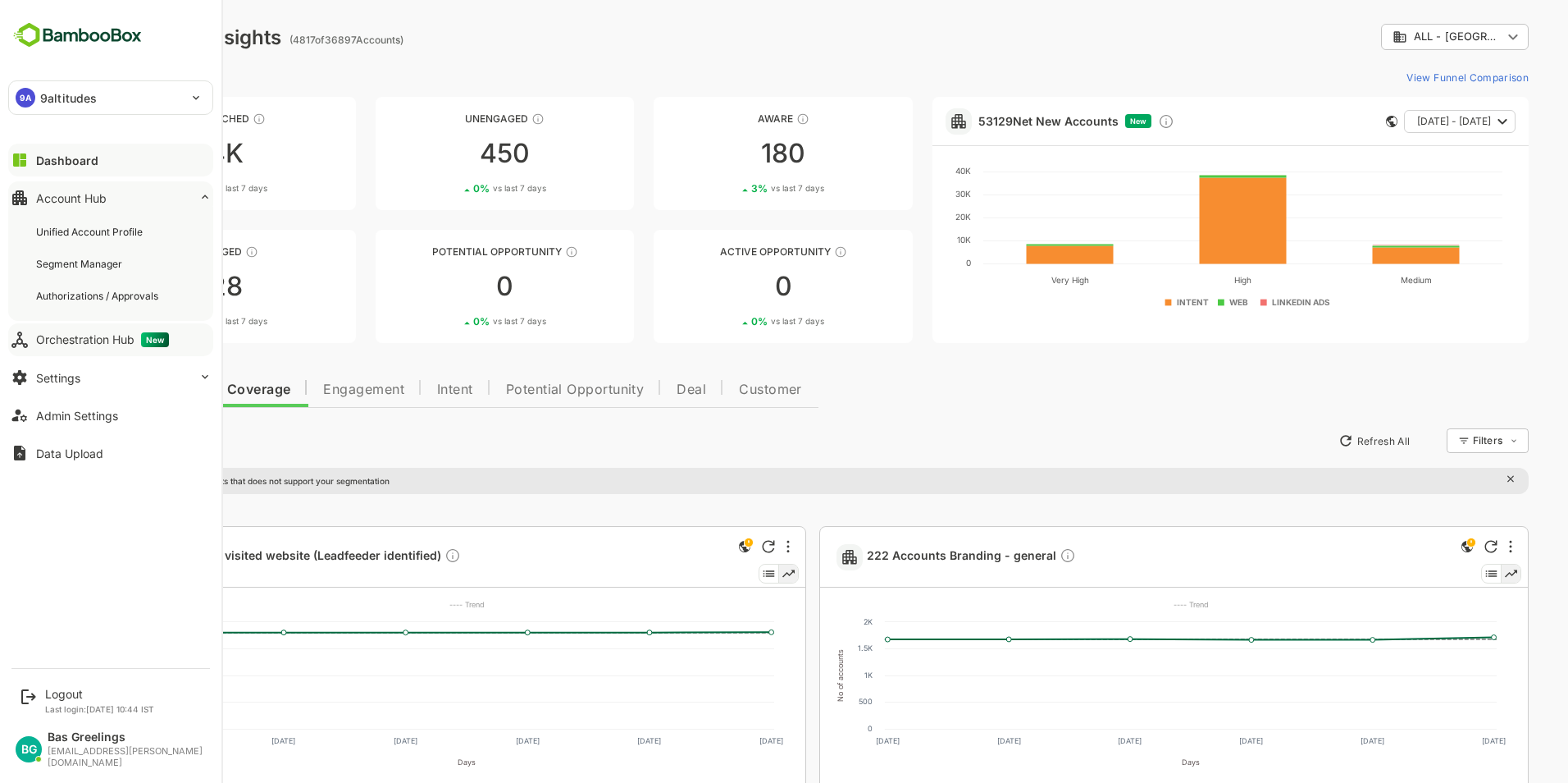
click at [90, 195] on div "Account Hub" at bounding box center [71, 197] width 71 height 14
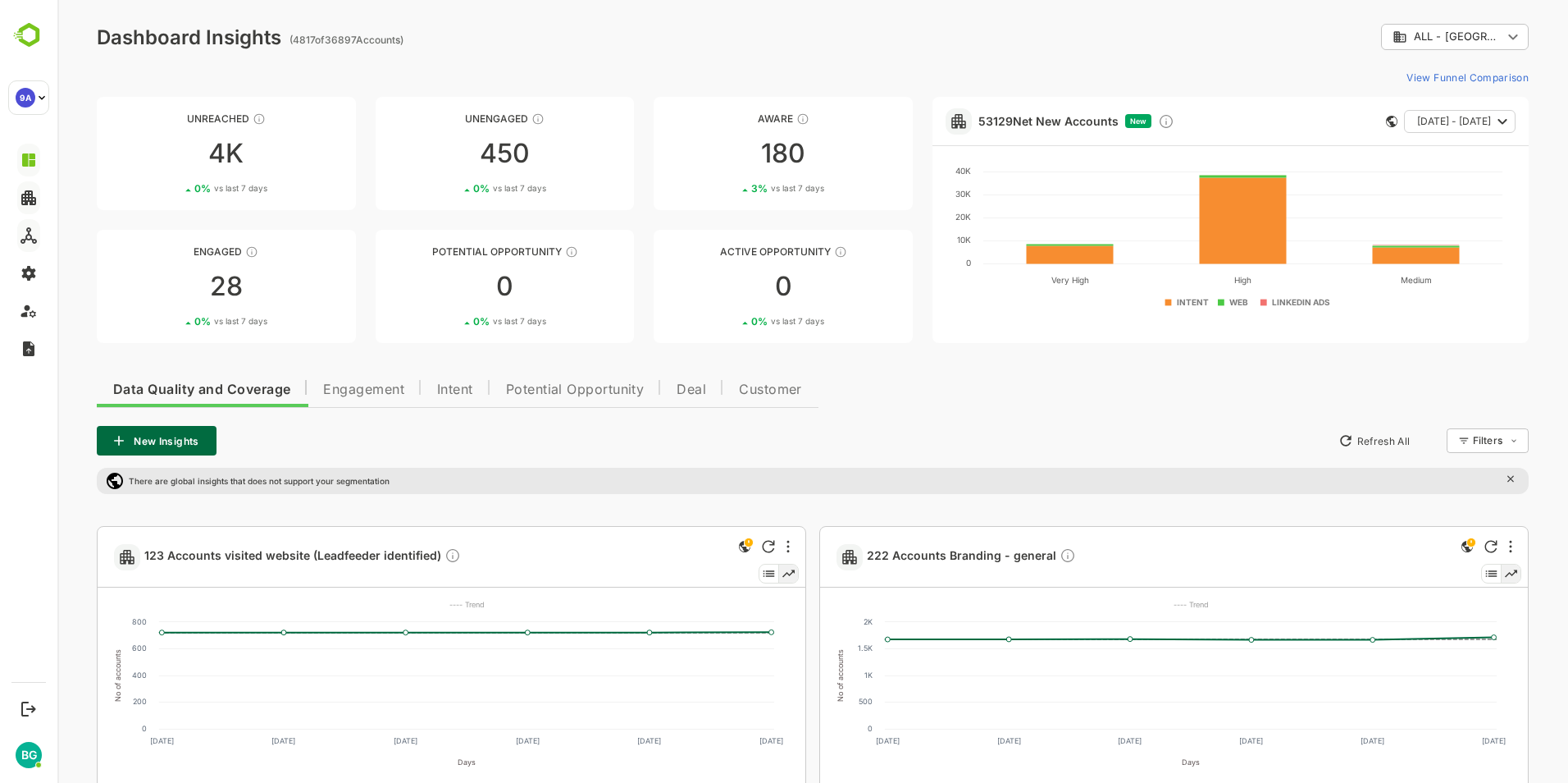
click at [515, 47] on div "**********" at bounding box center [812, 37] width 1432 height 26
click at [261, 157] on div "4K" at bounding box center [226, 153] width 259 height 26
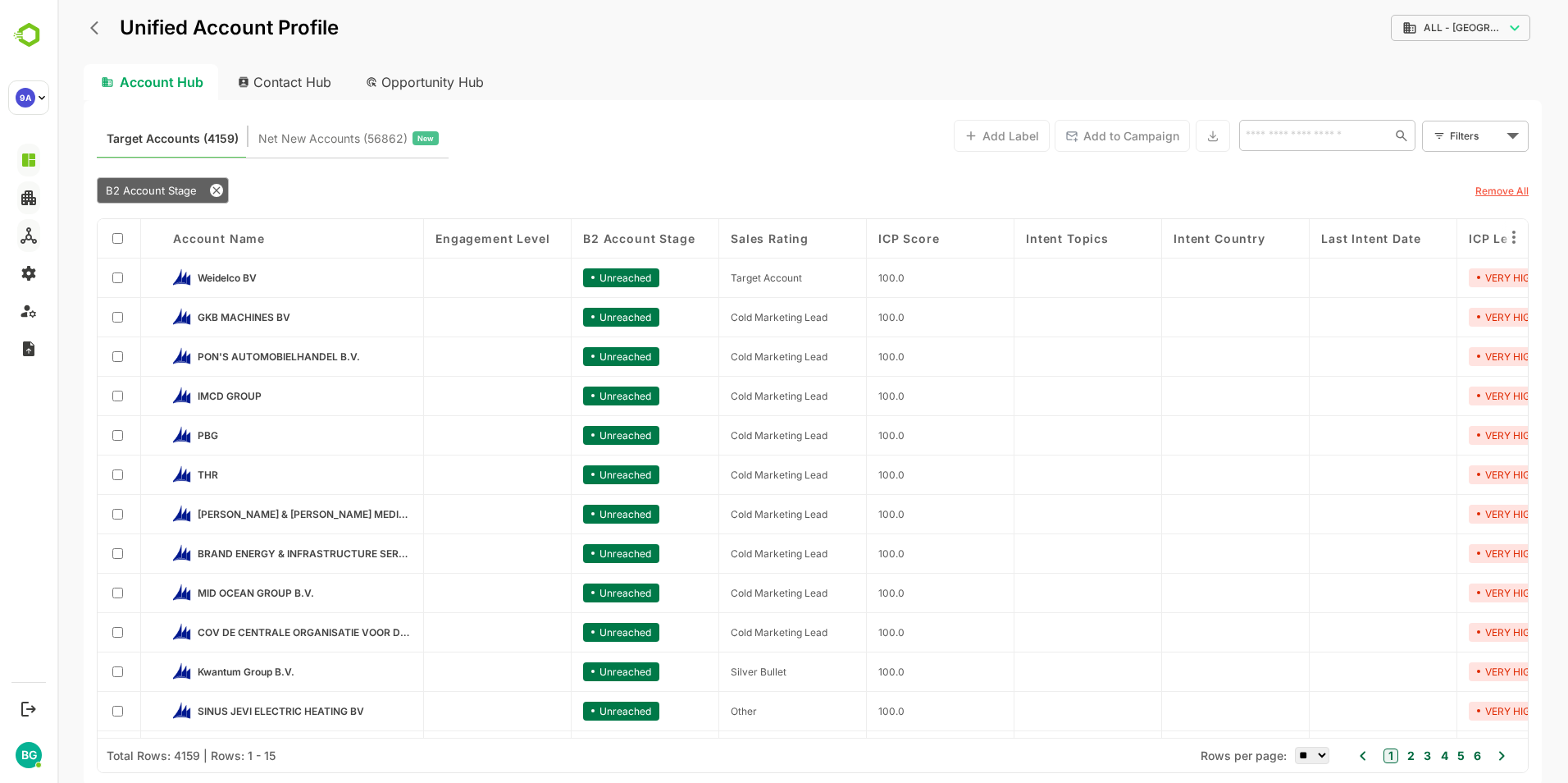
click at [595, 169] on div "Target Accounts (4159) Net New Accounts ( 56862 ) New Add Label Add to Campaign…" at bounding box center [812, 443] width 1458 height 685
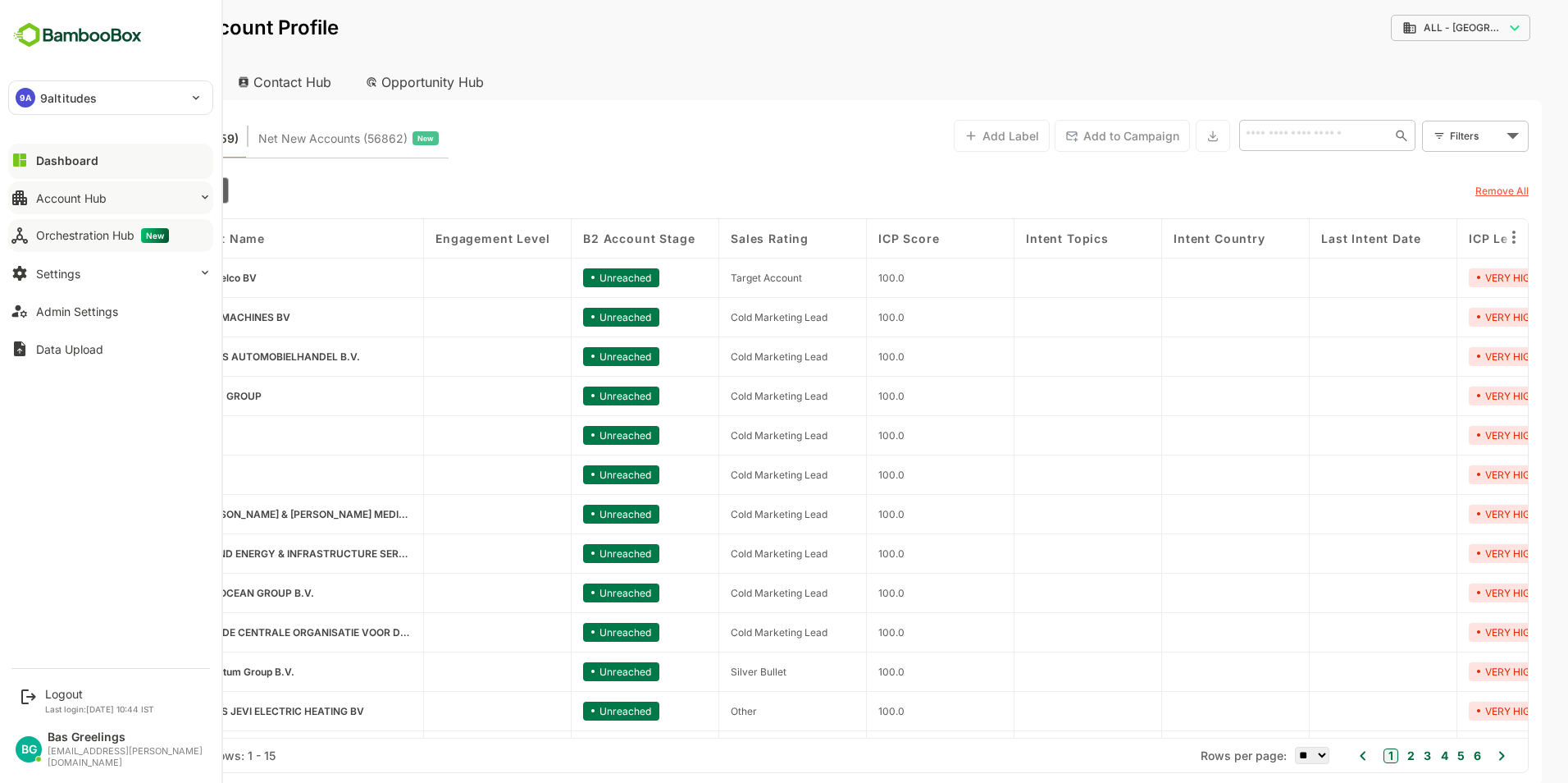
click at [77, 163] on div "Dashboard" at bounding box center [67, 160] width 63 height 14
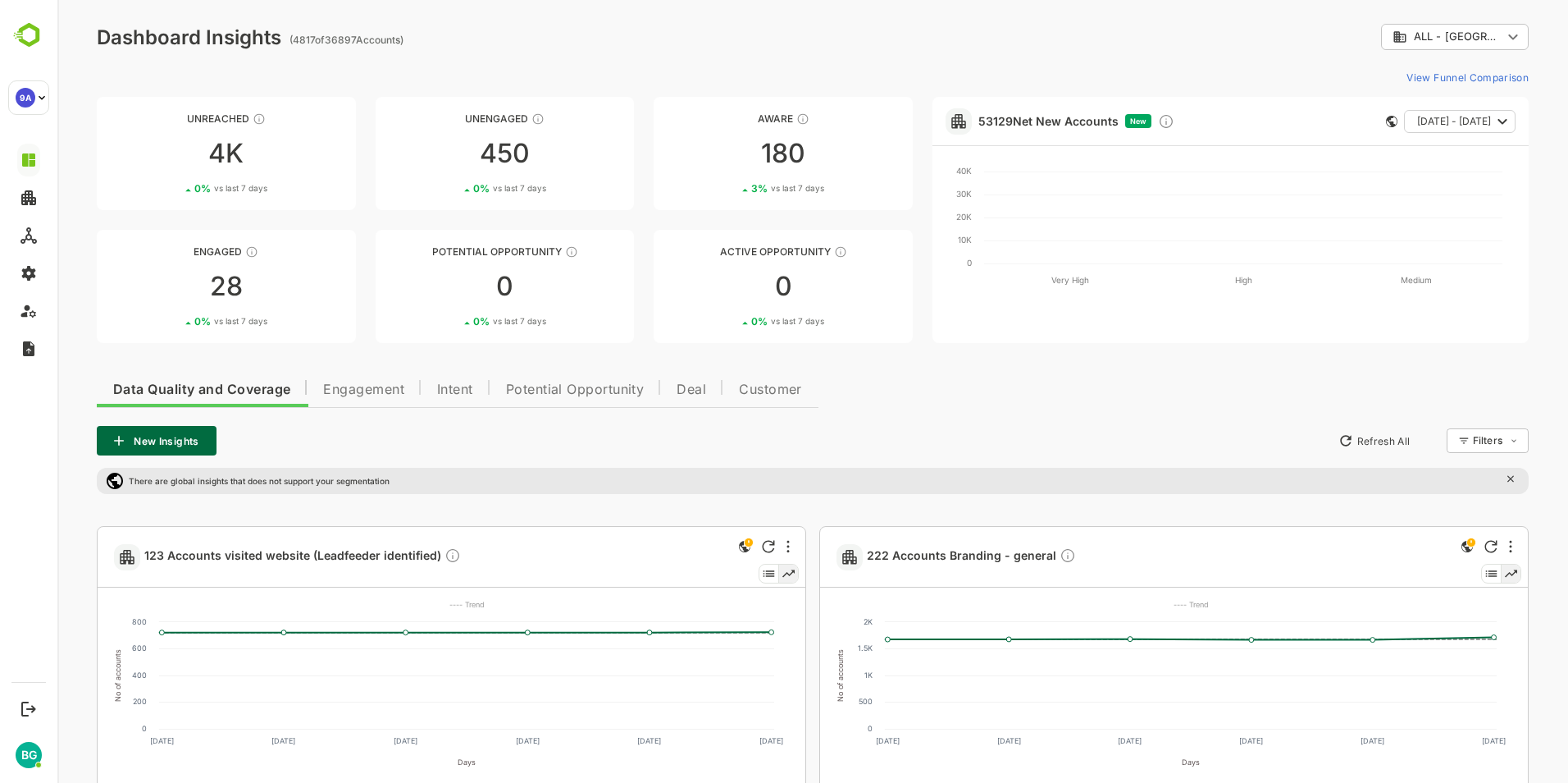
click at [1487, 40] on body "**********" at bounding box center [812, 775] width 1510 height 1550
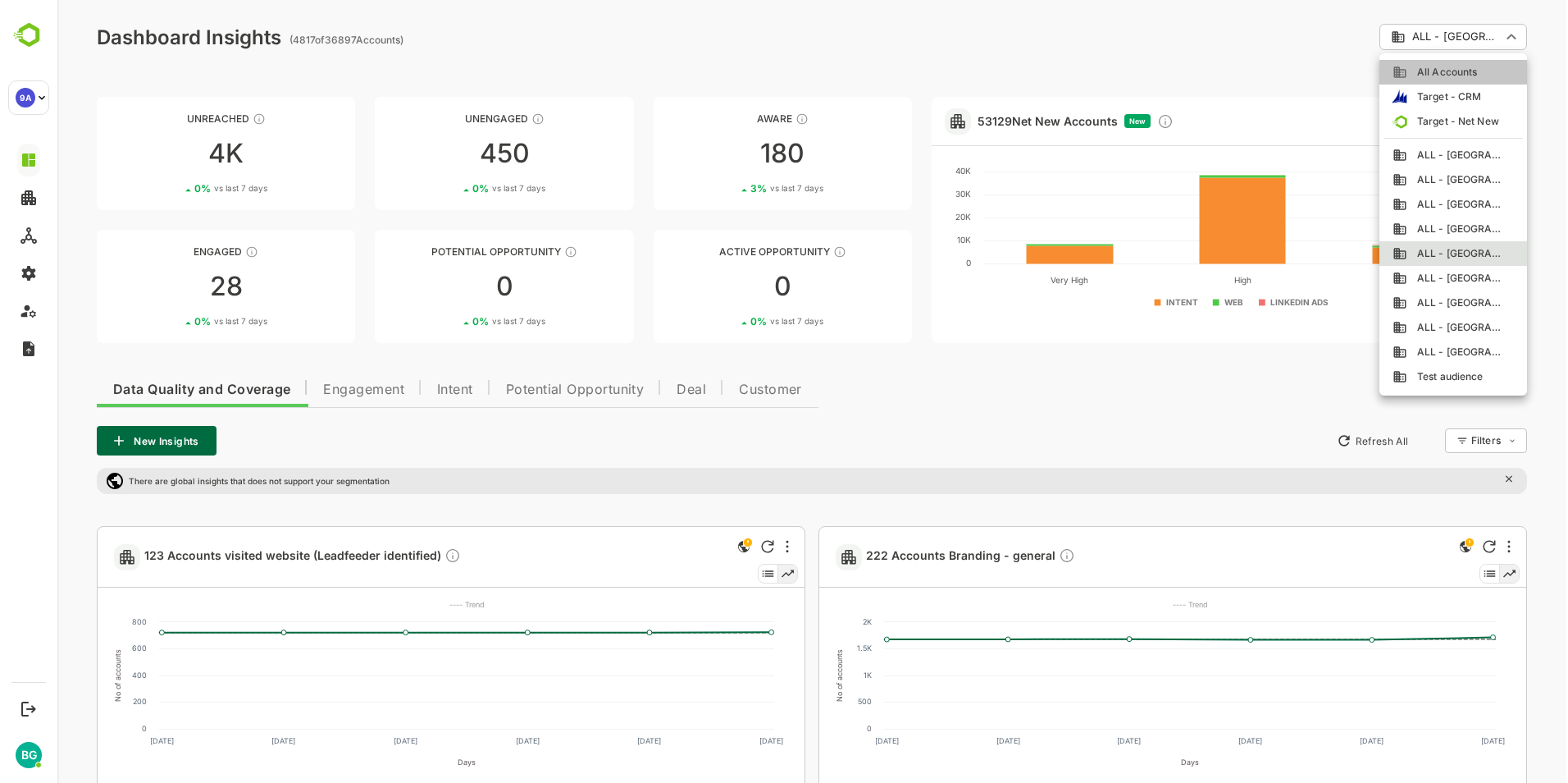
click at [1457, 73] on span "All Accounts" at bounding box center [1442, 72] width 70 height 15
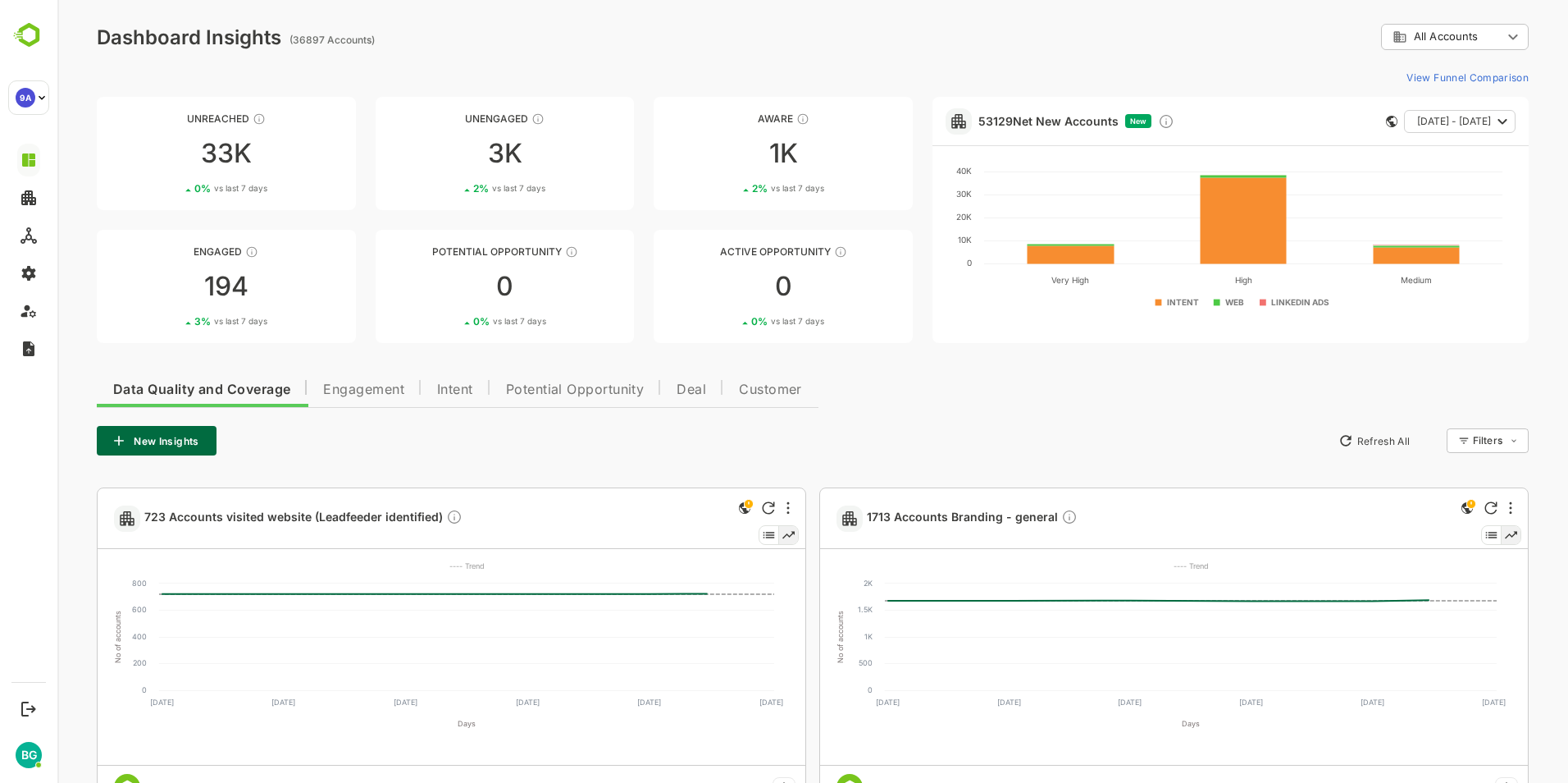
click at [532, 53] on div "**********" at bounding box center [812, 755] width 1510 height 1512
click at [592, 57] on div "**********" at bounding box center [812, 755] width 1510 height 1512
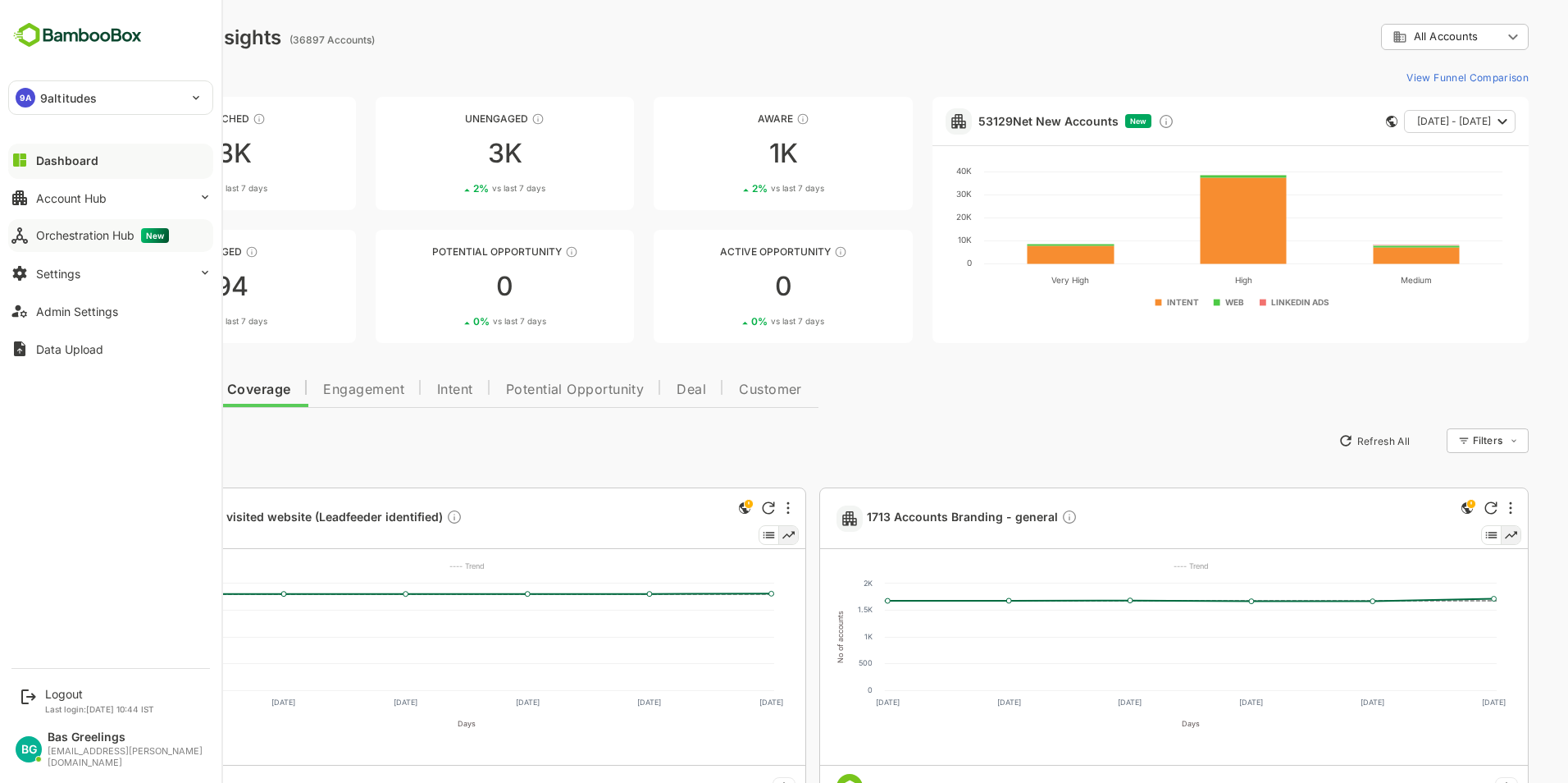
click at [80, 230] on div "Orchestration Hub New" at bounding box center [102, 236] width 133 height 15
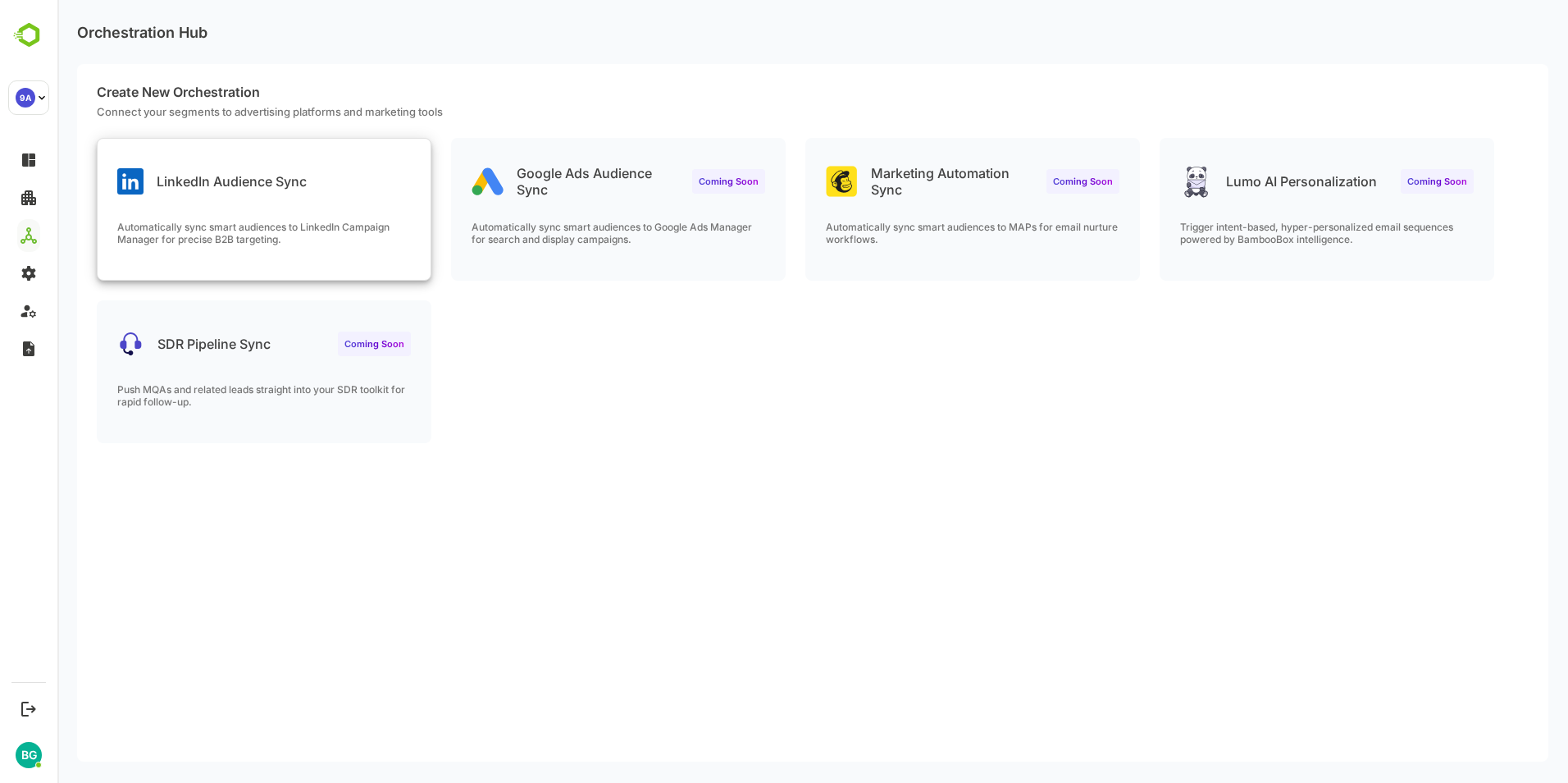
click at [320, 199] on div "LinkedIn Audience Sync Automatically sync smart audiences to LinkedIn Campaign …" at bounding box center [264, 209] width 333 height 141
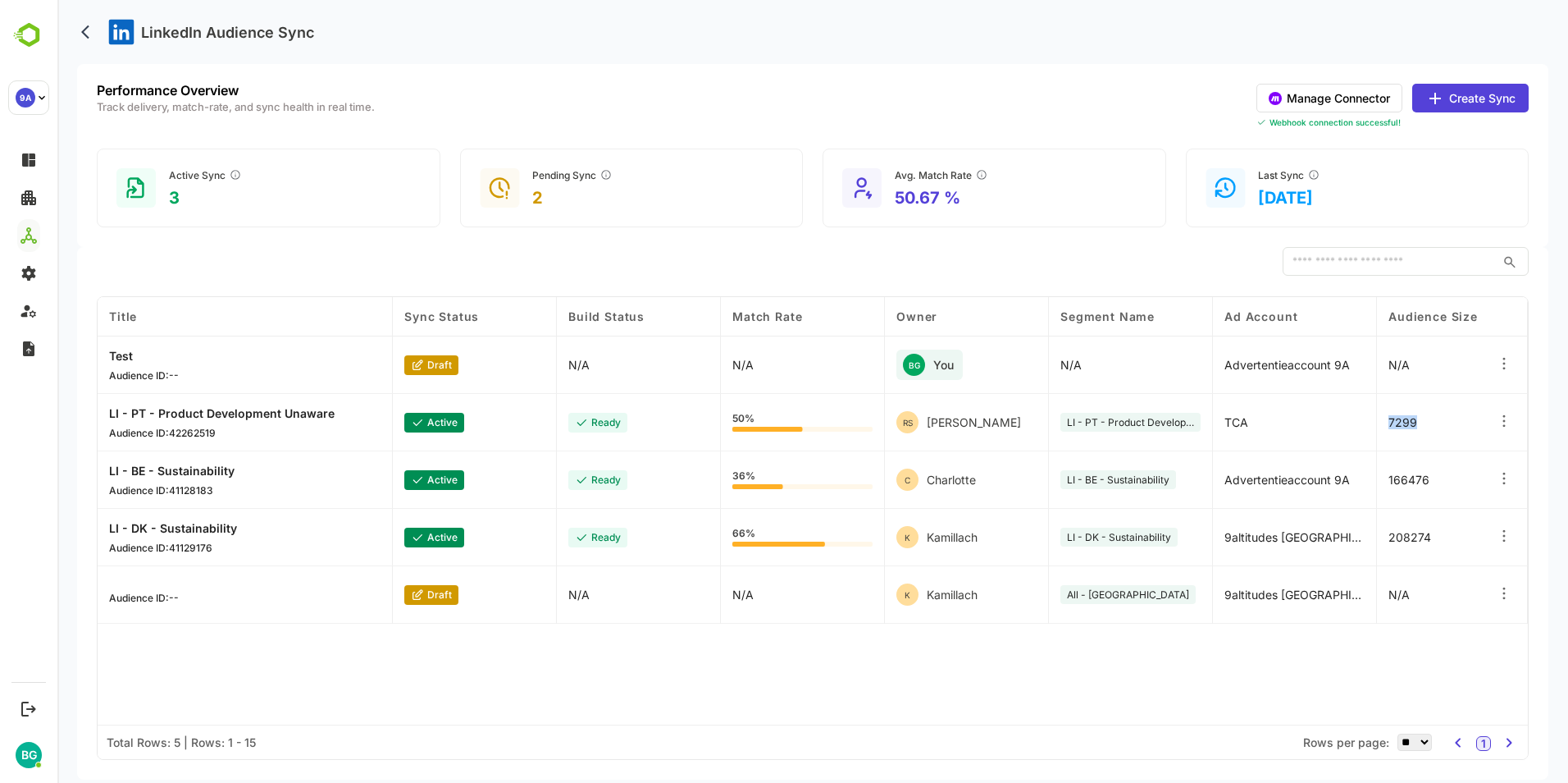
drag, startPoint x: 1425, startPoint y: 424, endPoint x: 1387, endPoint y: 421, distance: 38.1
click at [1387, 421] on div "7299" at bounding box center [1458, 422] width 164 height 57
drag, startPoint x: 1387, startPoint y: 421, endPoint x: 1431, endPoint y: 422, distance: 44.0
click at [1431, 422] on div "7299" at bounding box center [1458, 422] width 164 height 57
drag, startPoint x: 1453, startPoint y: 482, endPoint x: 1387, endPoint y: 490, distance: 66.5
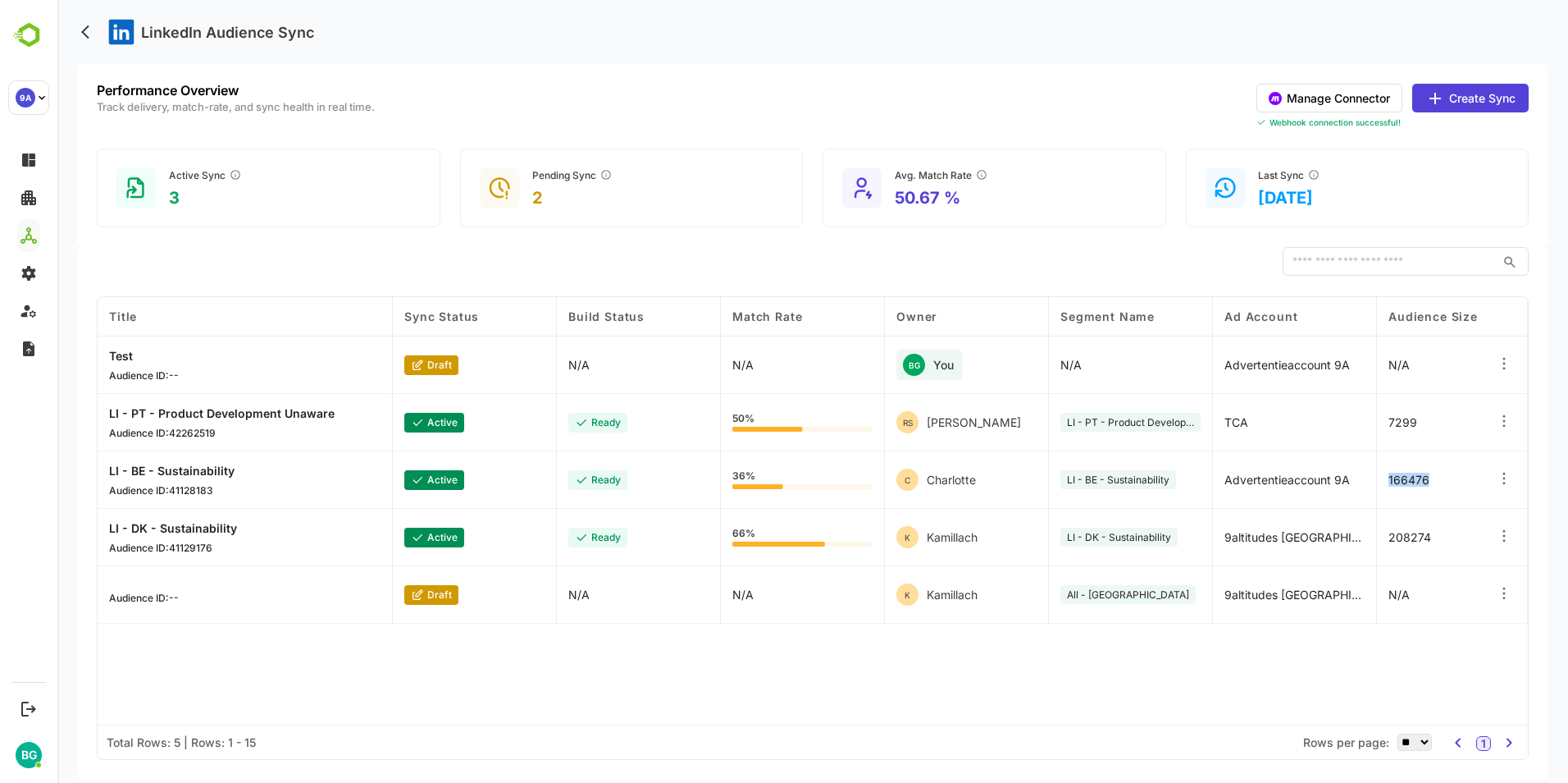
click at [1387, 490] on div "166476" at bounding box center [1458, 480] width 164 height 57
drag, startPoint x: 1387, startPoint y: 490, endPoint x: 1449, endPoint y: 484, distance: 62.3
click at [1449, 484] on div "166476" at bounding box center [1458, 480] width 164 height 57
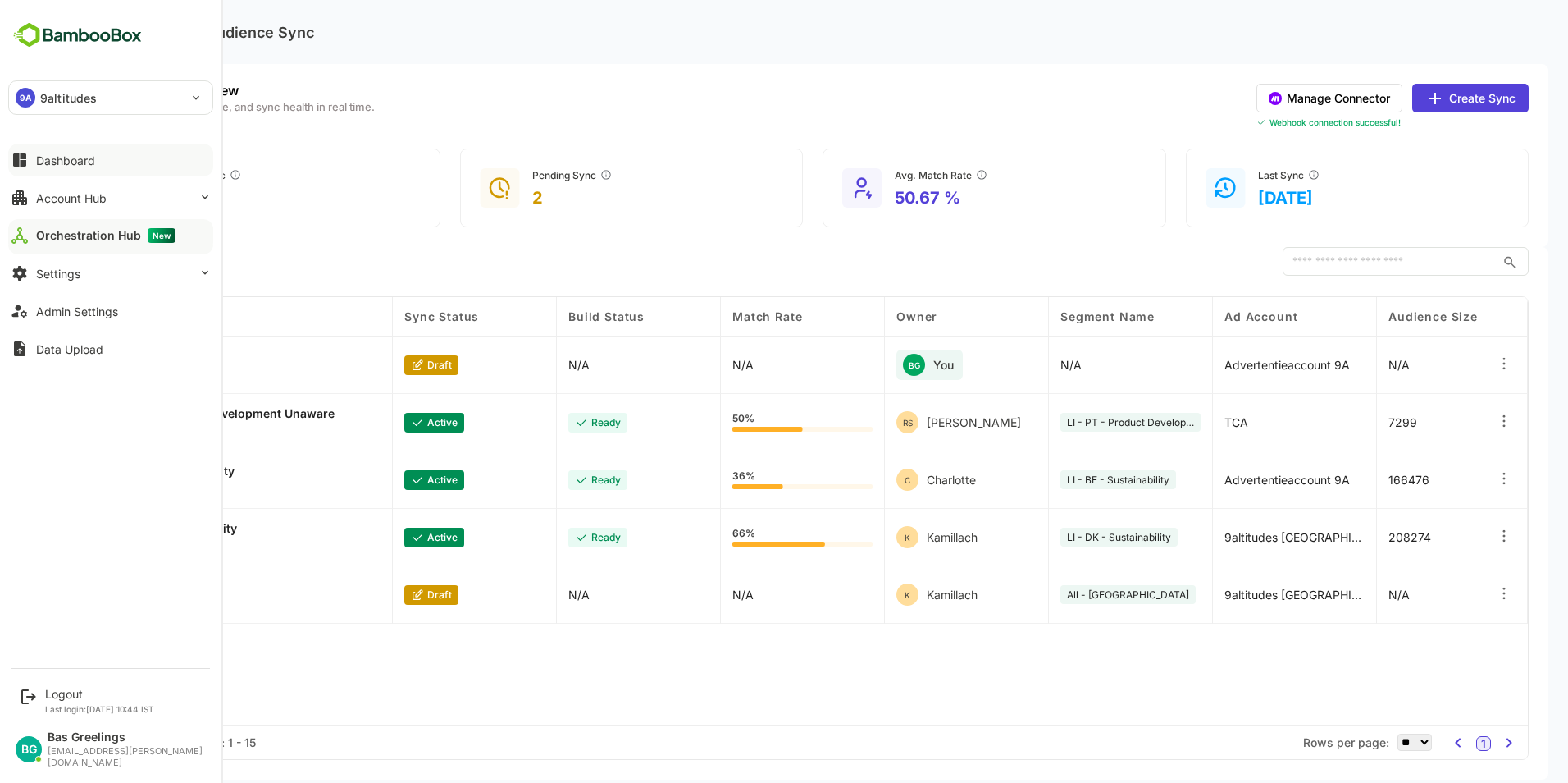
click at [66, 164] on div "Dashboard" at bounding box center [65, 160] width 59 height 14
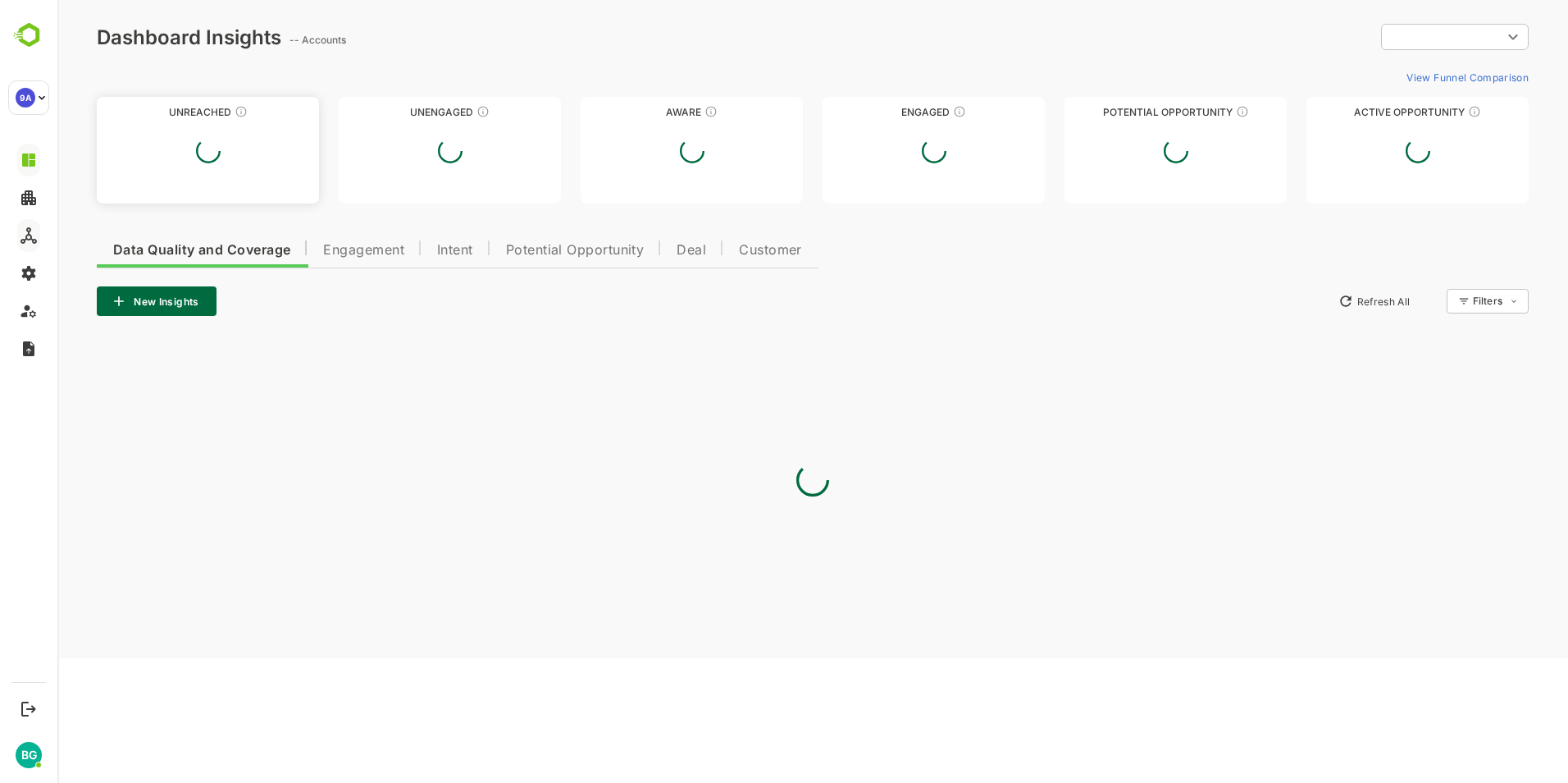
type input "**********"
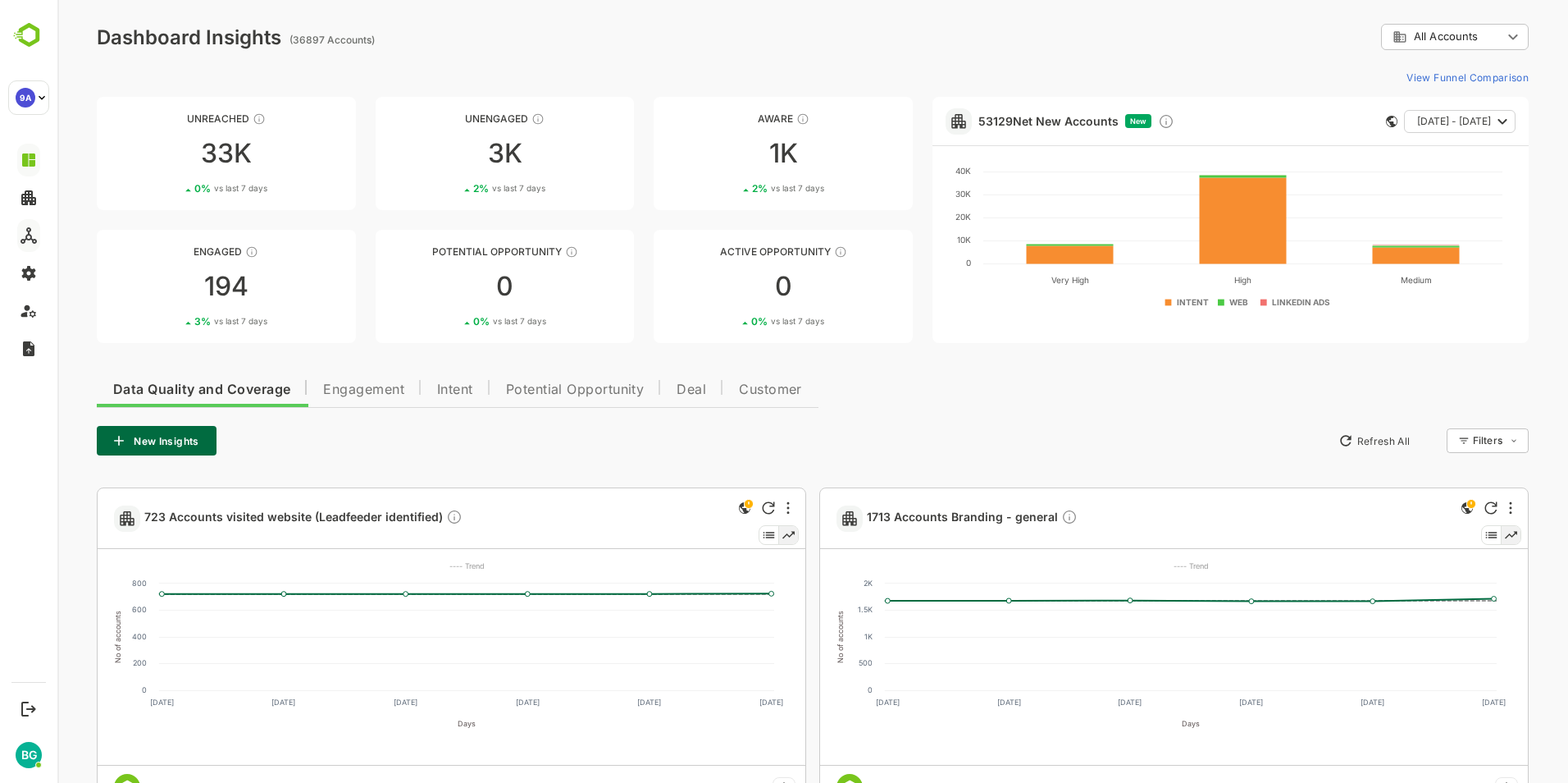
click at [513, 56] on div "**********" at bounding box center [812, 755] width 1510 height 1512
drag, startPoint x: 587, startPoint y: 63, endPoint x: 565, endPoint y: 4, distance: 63.0
click at [584, 56] on div "**********" at bounding box center [812, 755] width 1510 height 1512
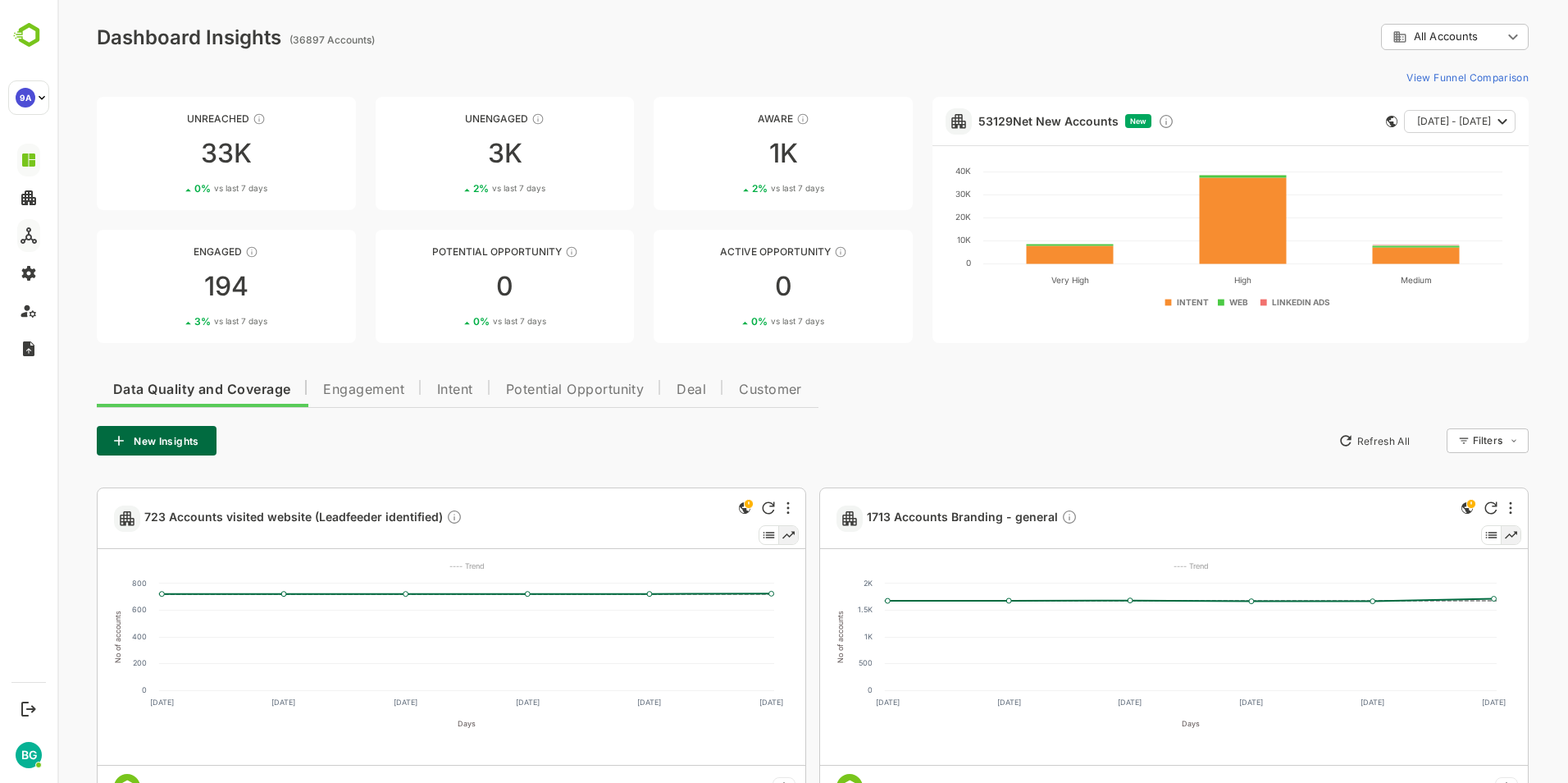
click at [371, 399] on button "Engagement" at bounding box center [364, 387] width 114 height 40
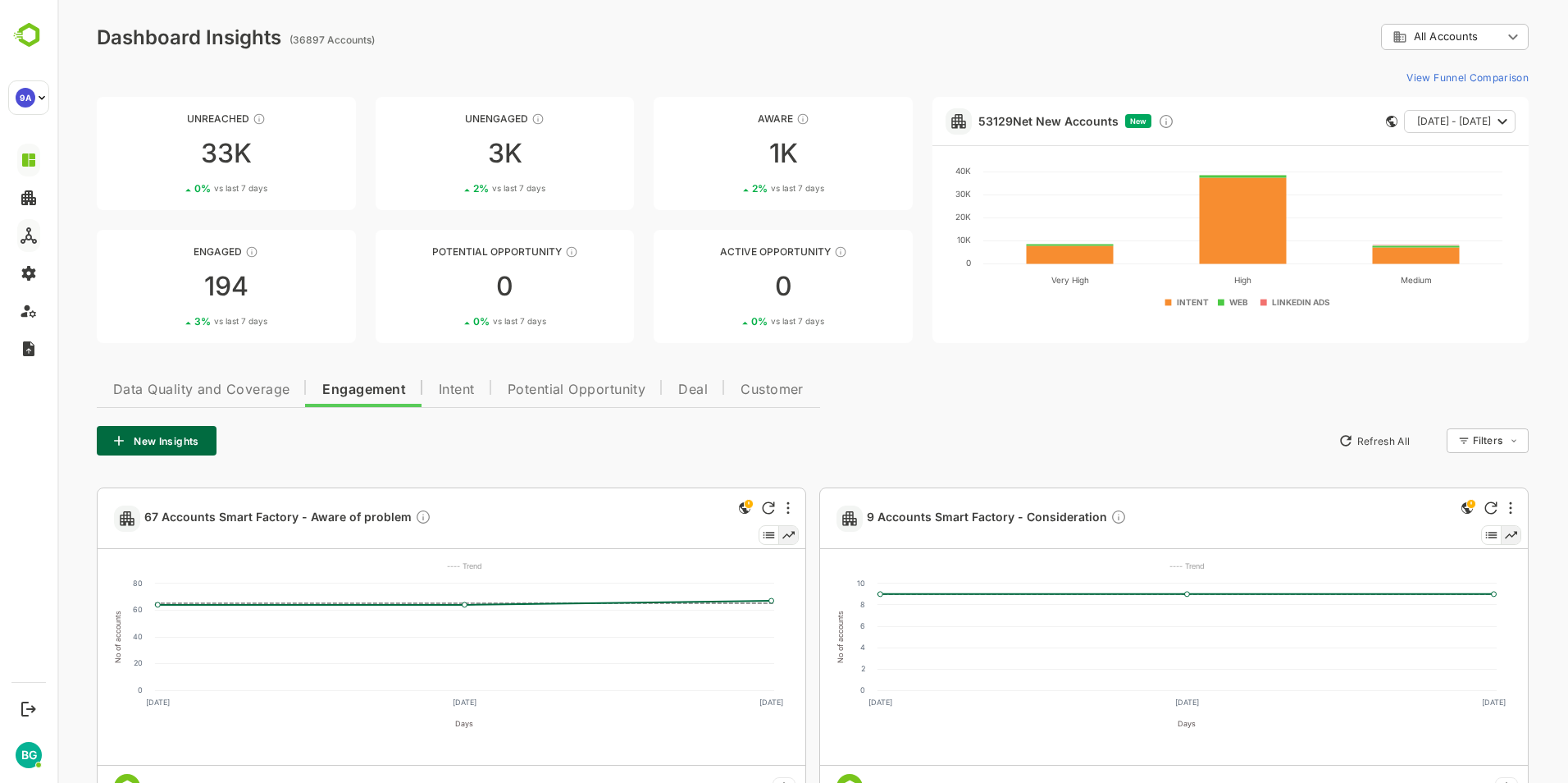
drag, startPoint x: 1064, startPoint y: 423, endPoint x: 1051, endPoint y: 427, distance: 13.6
